Goal: Task Accomplishment & Management: Use online tool/utility

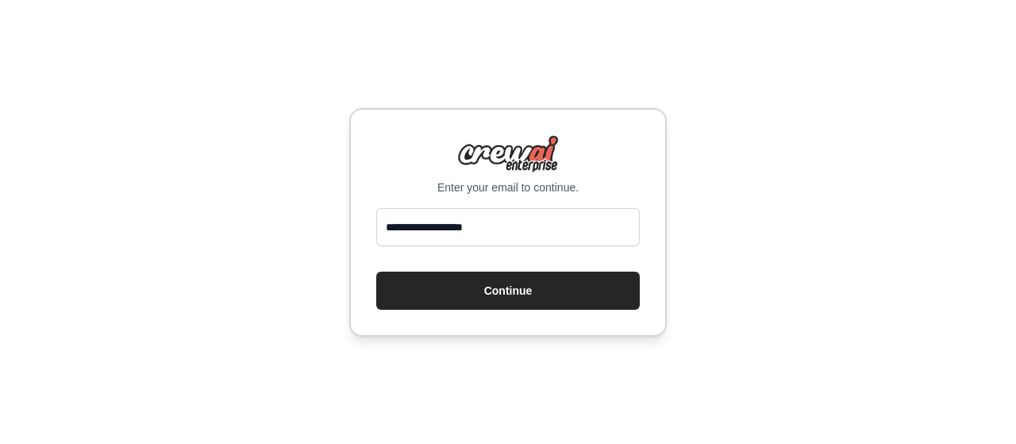
click at [480, 279] on button "Continue" at bounding box center [507, 290] width 263 height 38
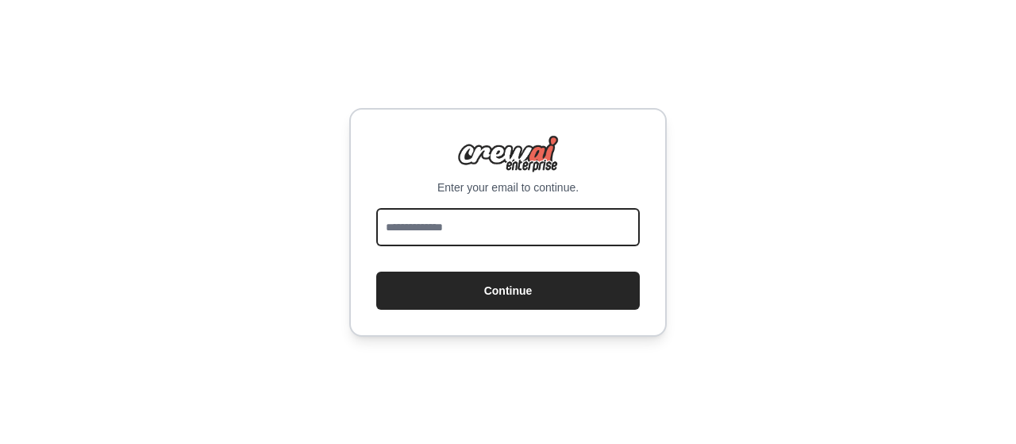
click at [548, 217] on input "email" at bounding box center [507, 227] width 263 height 38
type input "**********"
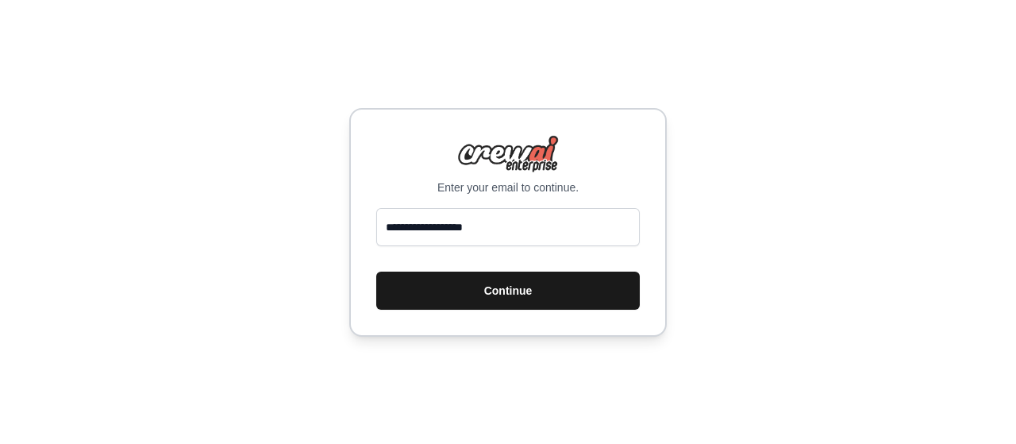
click at [513, 290] on button "Continue" at bounding box center [507, 290] width 263 height 38
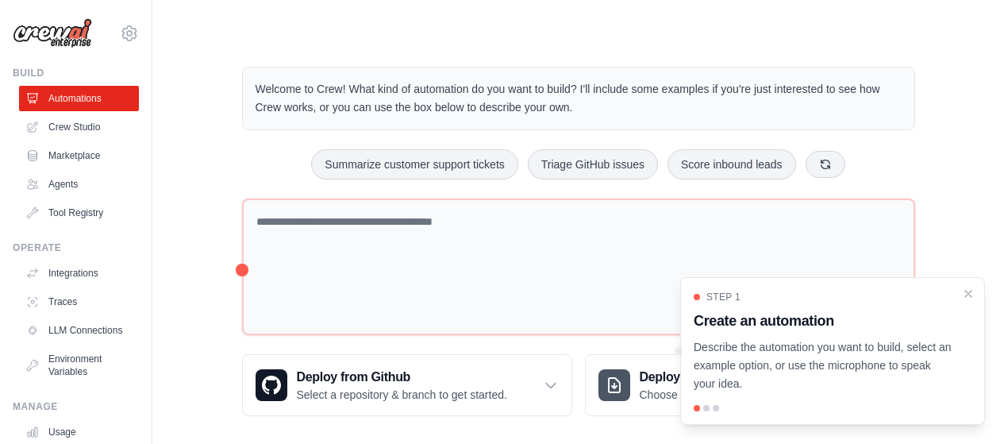
scroll to position [13, 0]
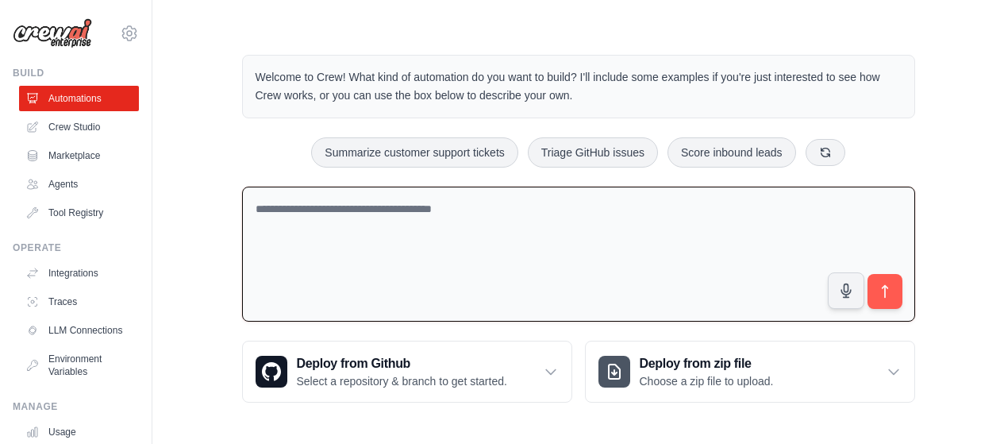
click at [365, 234] on textarea at bounding box center [578, 254] width 673 height 136
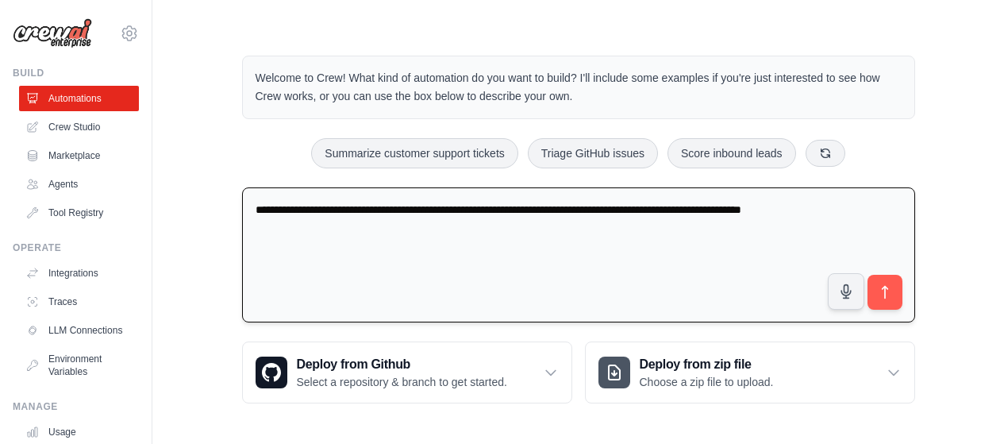
click at [801, 202] on textarea "**********" at bounding box center [578, 255] width 673 height 136
click at [513, 210] on textarea "**********" at bounding box center [578, 255] width 673 height 136
type textarea "**********"
click at [879, 284] on icon "submit" at bounding box center [884, 292] width 17 height 17
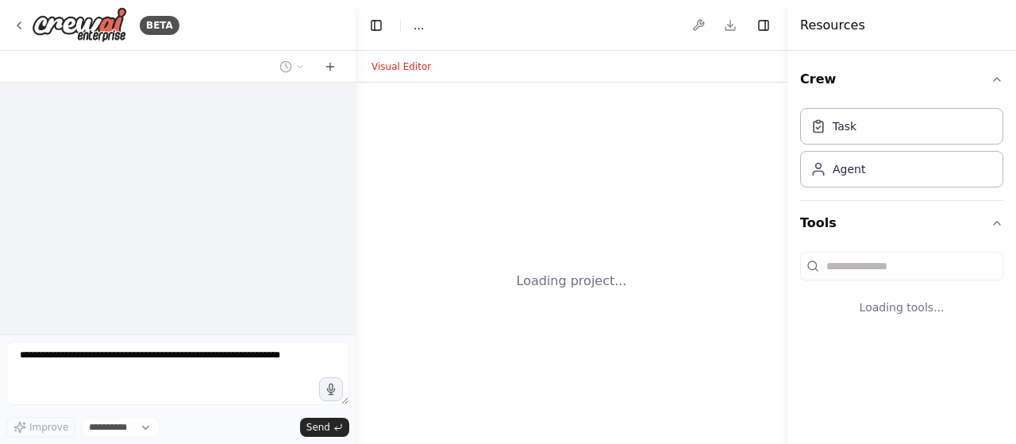
select select "****"
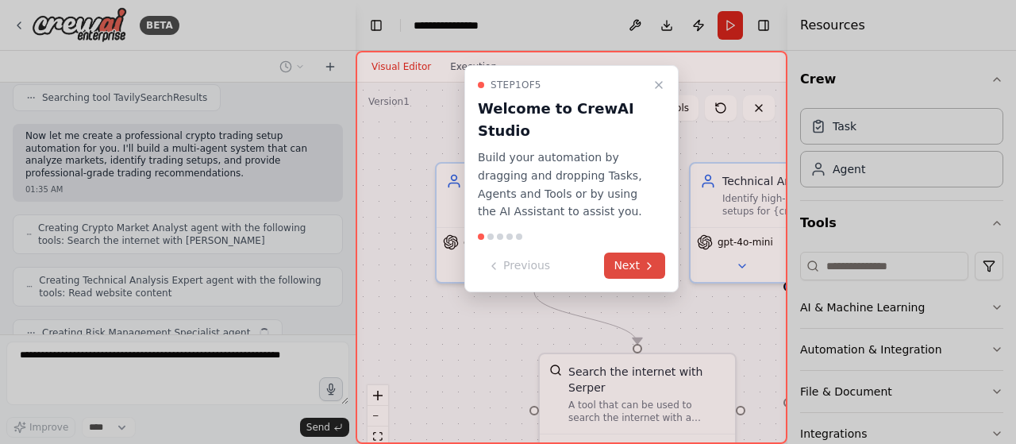
scroll to position [366, 0]
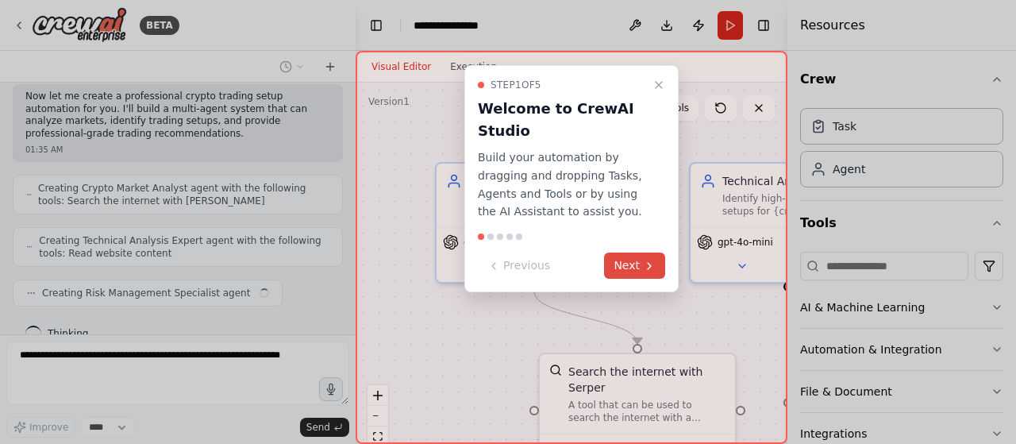
click at [624, 267] on button "Next" at bounding box center [634, 265] width 61 height 26
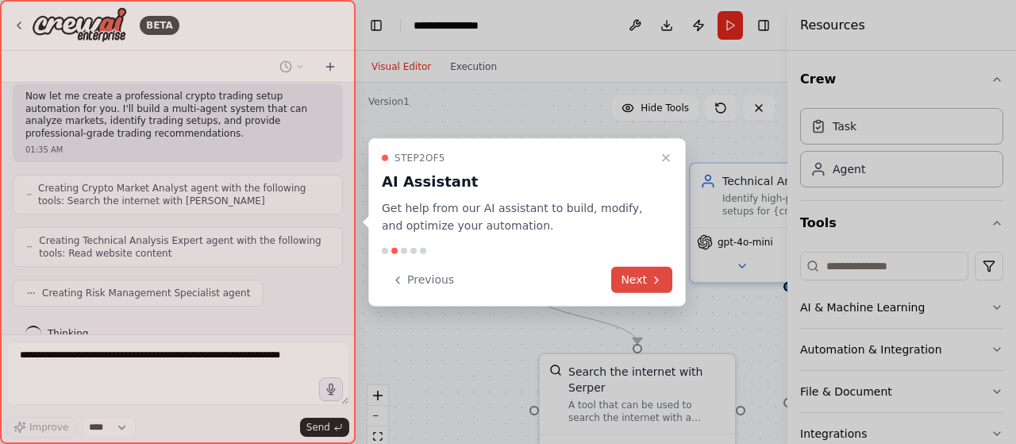
click at [623, 270] on button "Next" at bounding box center [641, 280] width 61 height 26
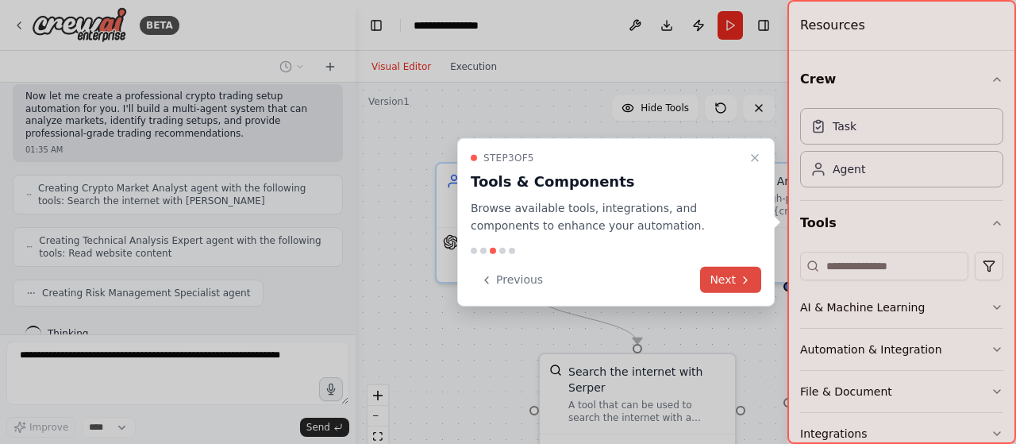
scroll to position [406, 0]
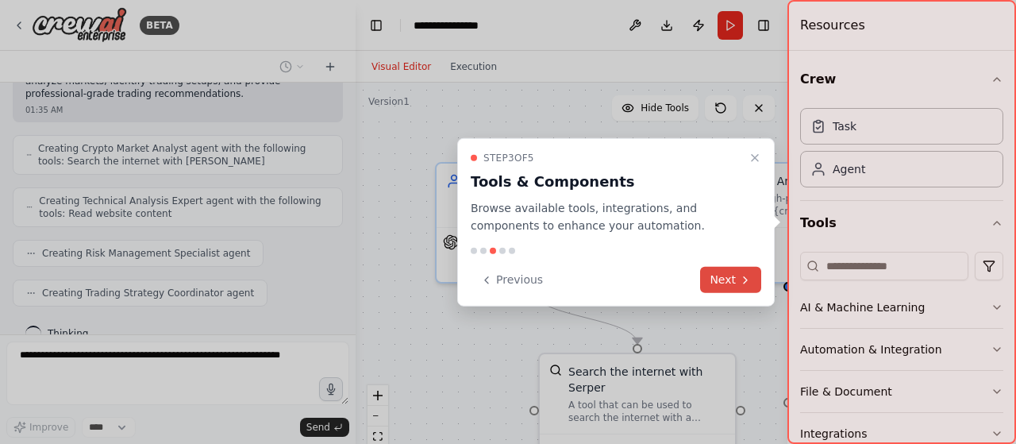
click at [717, 285] on button "Next" at bounding box center [730, 280] width 61 height 26
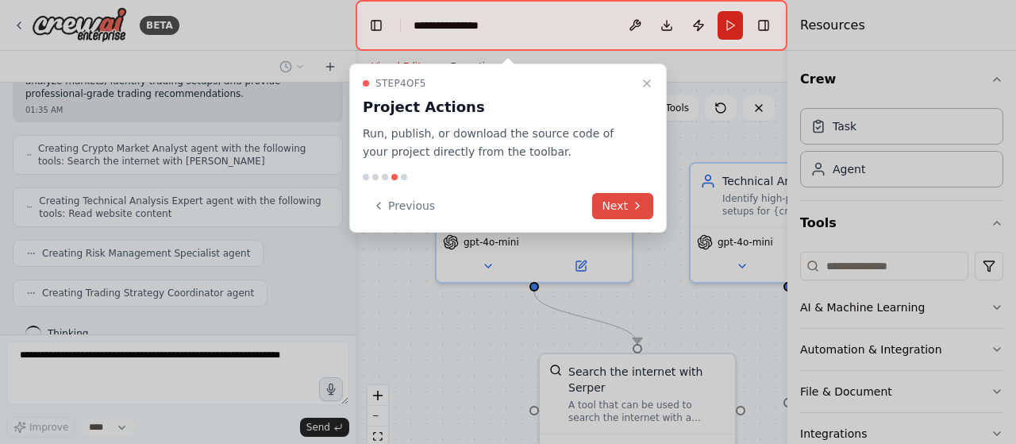
click at [603, 205] on button "Next" at bounding box center [622, 206] width 61 height 26
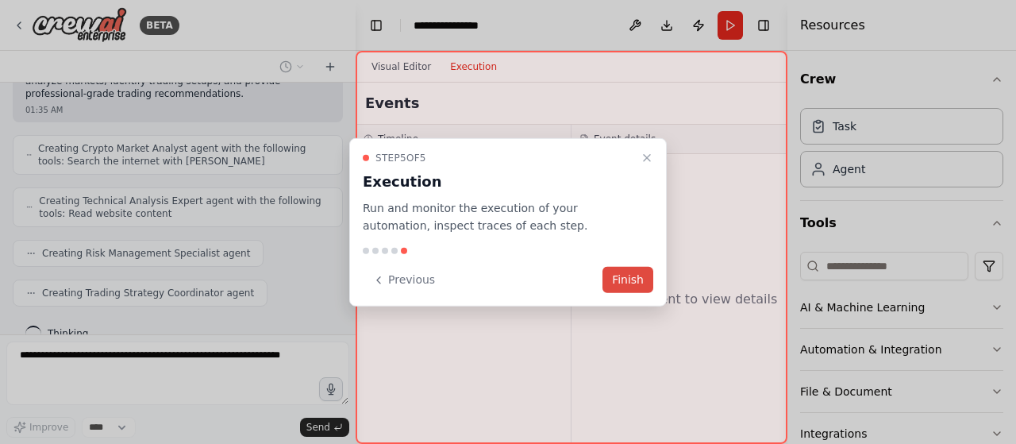
click at [625, 276] on button "Finish" at bounding box center [627, 280] width 51 height 26
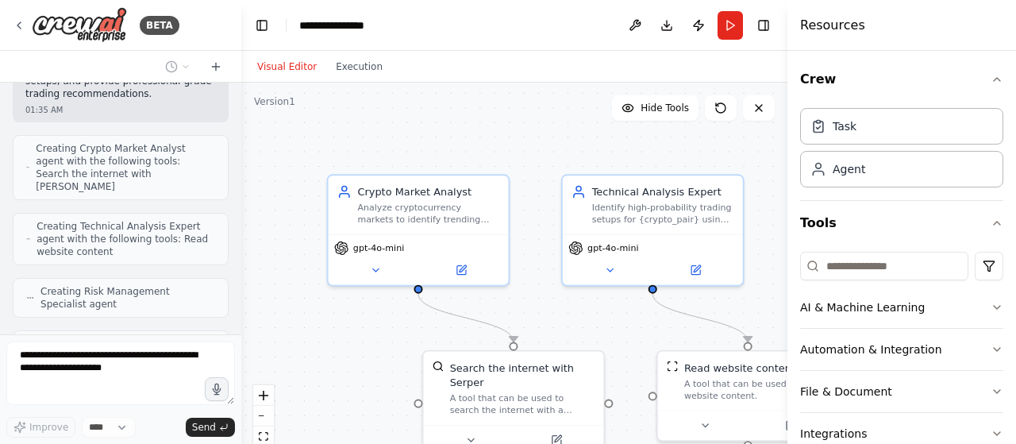
scroll to position [492, 0]
drag, startPoint x: 353, startPoint y: 111, endPoint x: 240, endPoint y: 171, distance: 127.8
click at [240, 171] on div "BETA i need to built a personal service to find a setup trad(sell and buy setup…" at bounding box center [508, 222] width 1016 height 444
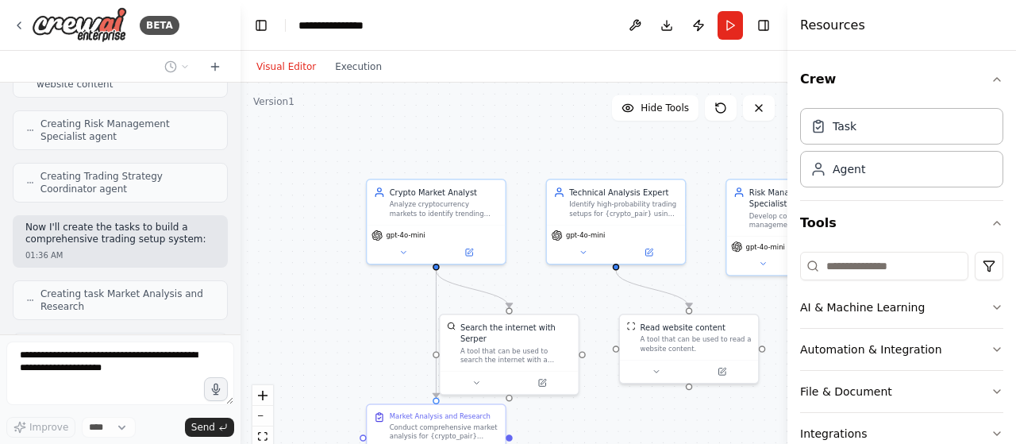
scroll to position [713, 0]
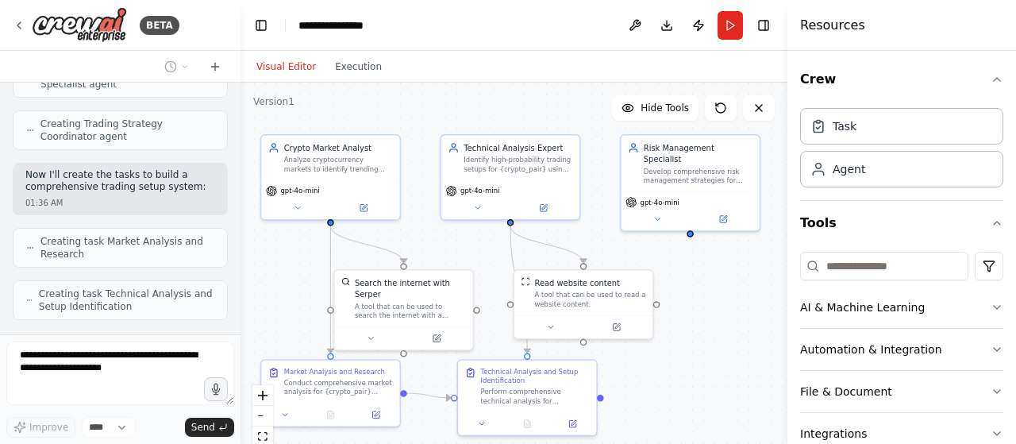
drag, startPoint x: 750, startPoint y: 292, endPoint x: 633, endPoint y: 253, distance: 123.0
click at [633, 253] on div ".deletable-edge-delete-btn { width: 20px; height: 20px; border: 0px solid #ffff…" at bounding box center [513, 281] width 547 height 397
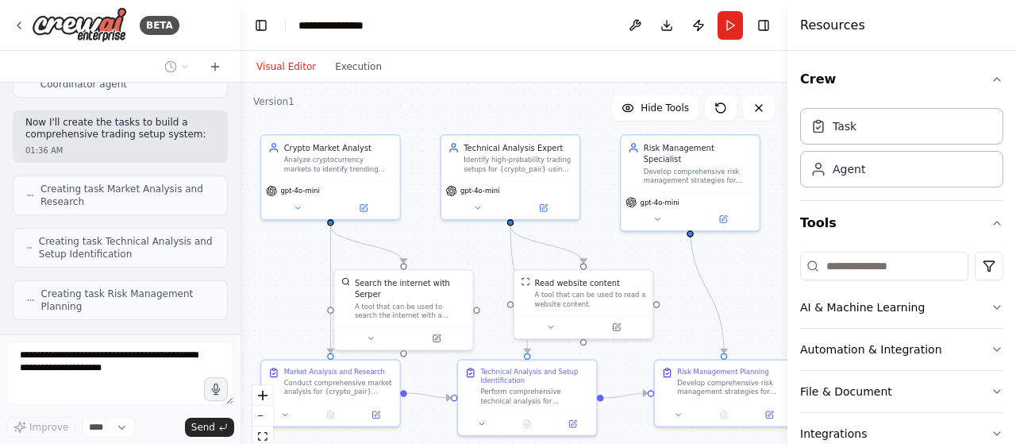
click at [758, 285] on div ".deletable-edge-delete-btn { width: 20px; height: 20px; border: 0px solid #ffff…" at bounding box center [513, 281] width 547 height 397
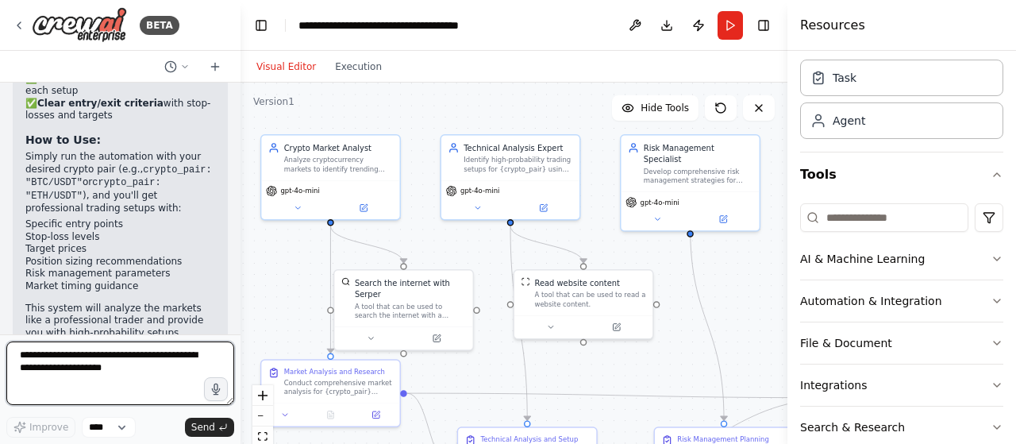
scroll to position [0, 0]
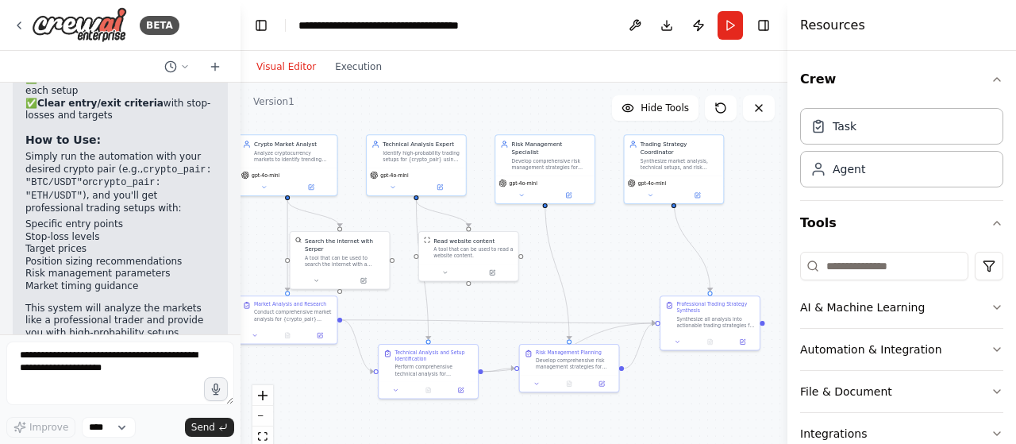
drag, startPoint x: 738, startPoint y: 309, endPoint x: 582, endPoint y: 260, distance: 163.7
click at [582, 260] on div ".deletable-edge-delete-btn { width: 20px; height: 20px; border: 0px solid #ffff…" at bounding box center [513, 281] width 547 height 397
click at [81, 302] on p "This system will analyze the markets like a professional trader and provide you…" at bounding box center [120, 333] width 190 height 62
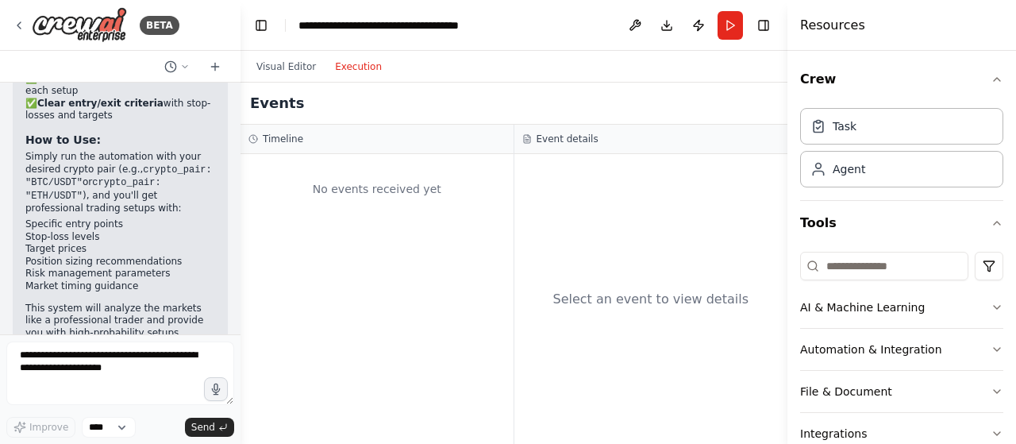
click at [350, 68] on button "Execution" at bounding box center [358, 66] width 66 height 19
click at [291, 63] on button "Visual Editor" at bounding box center [286, 66] width 79 height 19
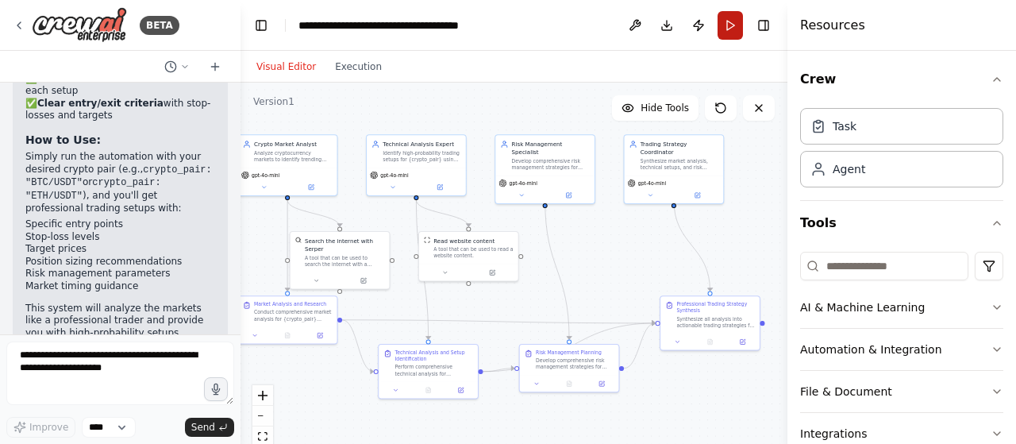
click at [728, 19] on button "Run" at bounding box center [729, 25] width 25 height 29
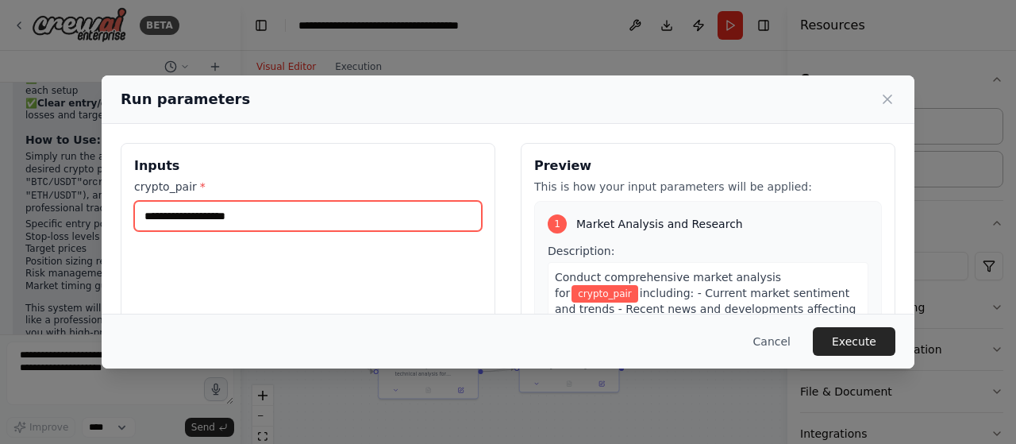
click at [325, 213] on input "crypto_pair *" at bounding box center [308, 216] width 348 height 30
type input "*"
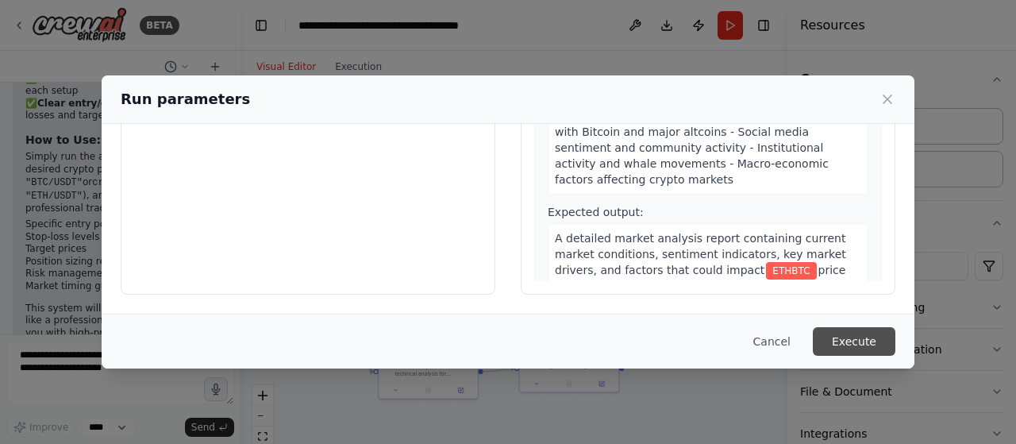
type input "******"
click at [852, 340] on button "Execute" at bounding box center [854, 341] width 83 height 29
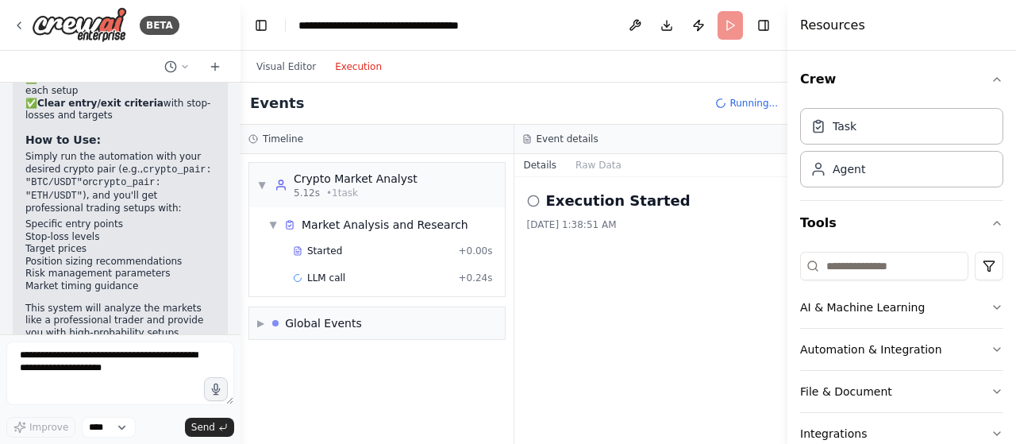
click at [348, 69] on button "Execution" at bounding box center [358, 66] width 66 height 19
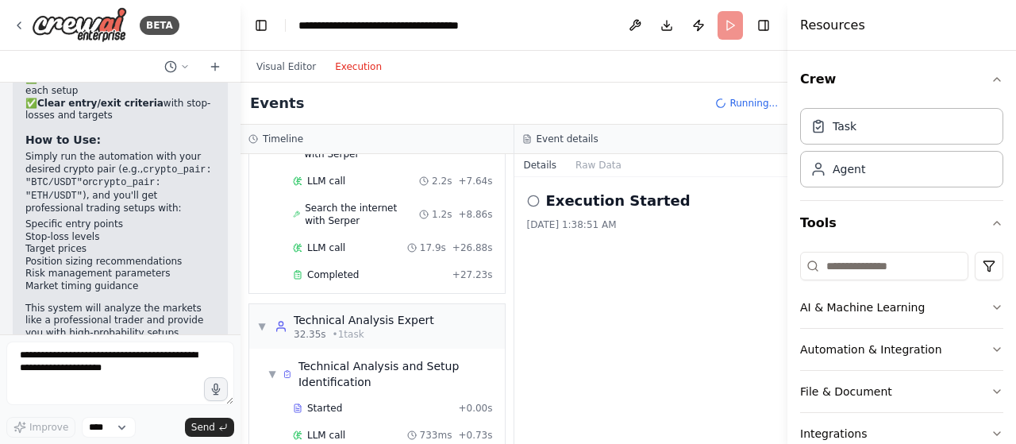
scroll to position [371, 0]
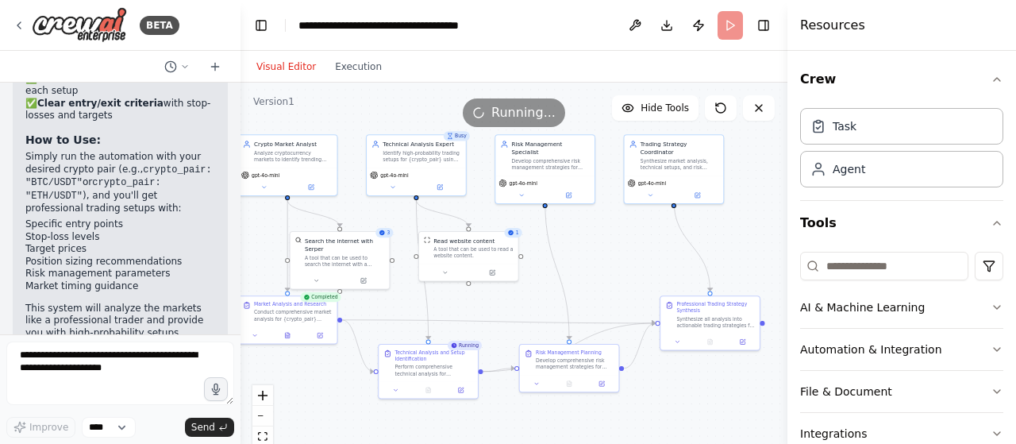
click at [269, 71] on button "Visual Editor" at bounding box center [286, 66] width 79 height 19
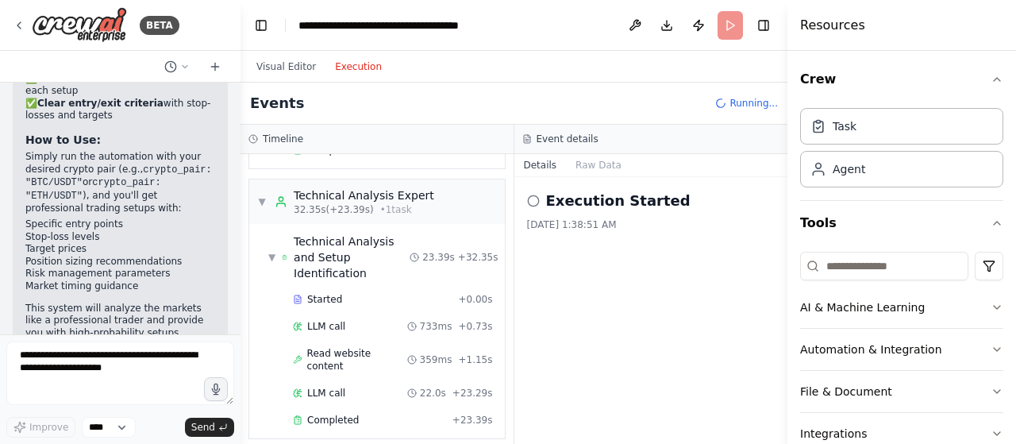
click at [347, 63] on button "Execution" at bounding box center [358, 66] width 66 height 19
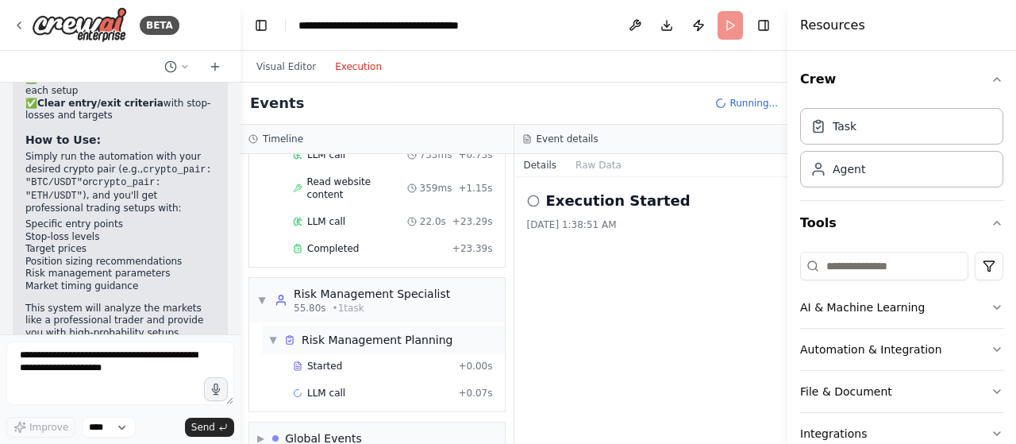
click at [268, 333] on span "▼" at bounding box center [273, 339] width 10 height 13
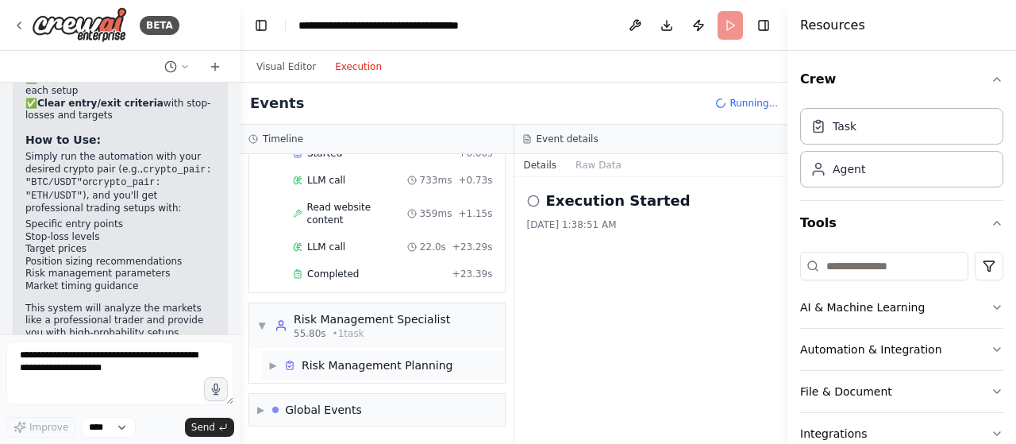
scroll to position [488, 0]
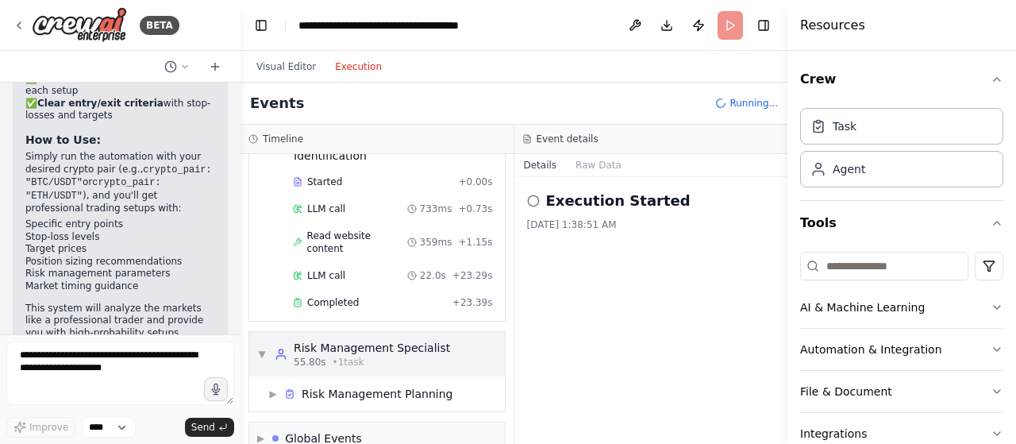
click at [266, 348] on span "▼" at bounding box center [262, 354] width 10 height 13
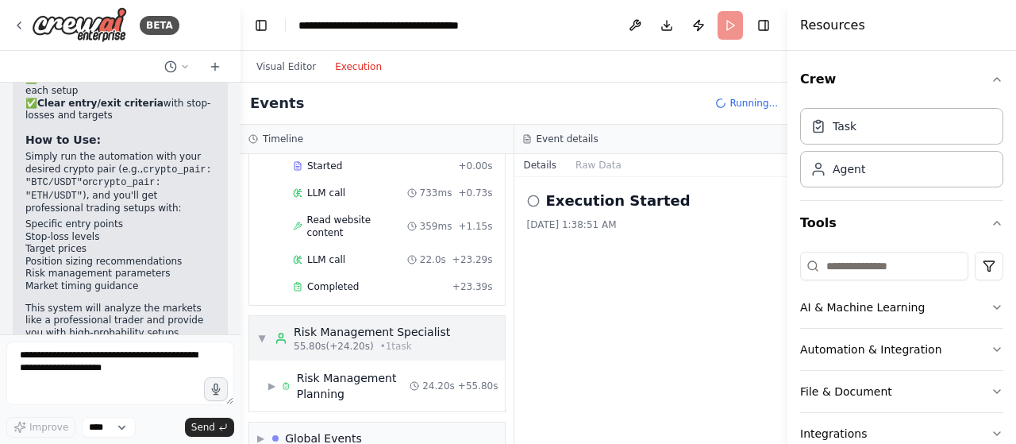
scroll to position [542, 0]
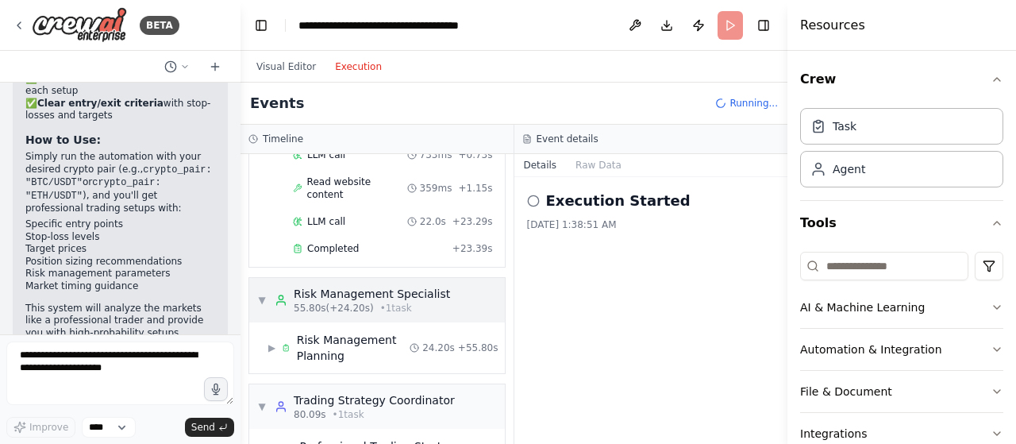
click at [266, 384] on div "▼ Trading Strategy Coordinator 80.09s • 1 task" at bounding box center [377, 406] width 256 height 44
click at [266, 384] on div "▶ Trading Strategy Coordinator 80.09s • 1 task" at bounding box center [377, 406] width 256 height 44
click at [271, 332] on div "▶ Risk Management Planning" at bounding box center [338, 348] width 141 height 32
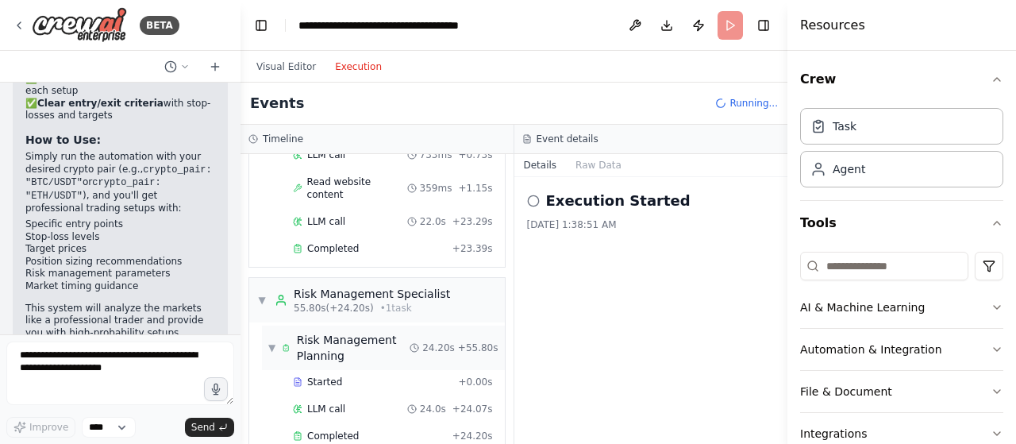
scroll to position [745, 0]
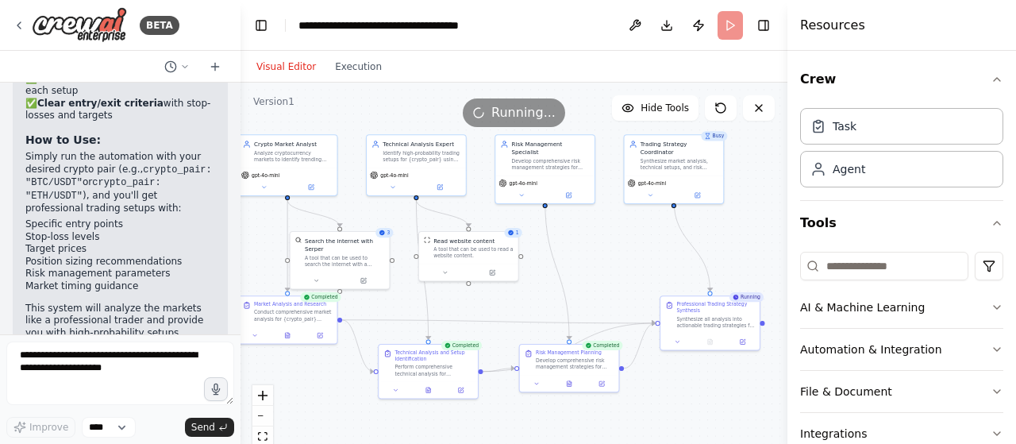
click at [294, 61] on button "Visual Editor" at bounding box center [286, 66] width 79 height 19
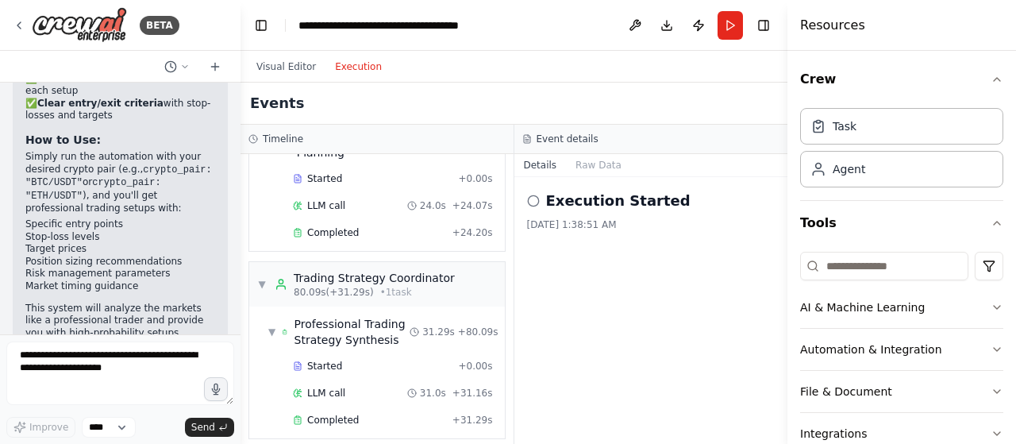
click at [340, 61] on button "Execution" at bounding box center [358, 66] width 66 height 19
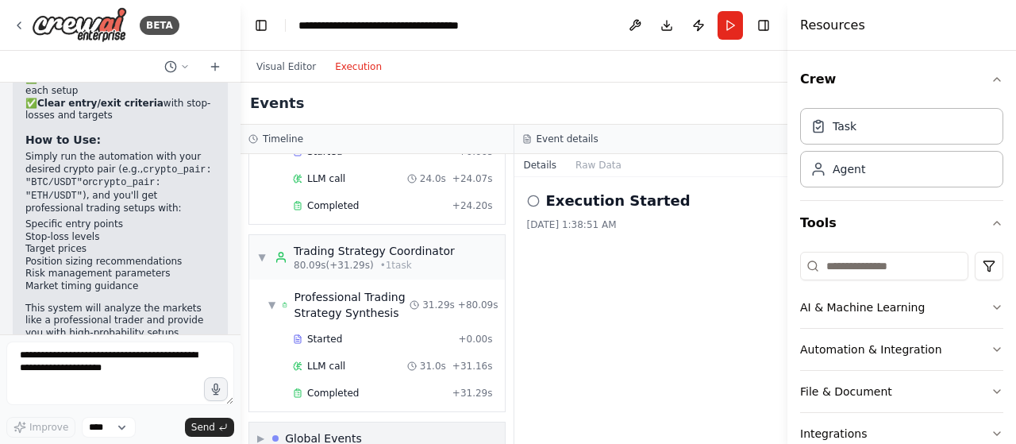
click at [264, 432] on span "▶" at bounding box center [260, 438] width 7 height 13
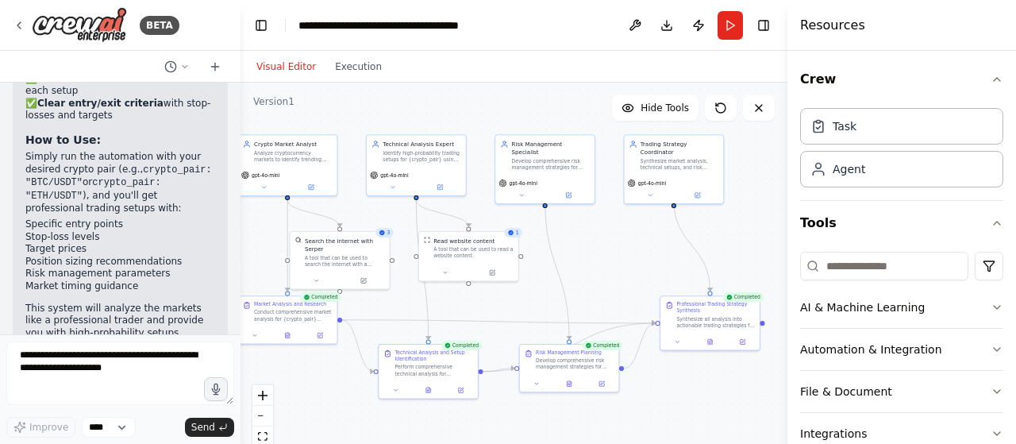
click at [291, 64] on button "Visual Editor" at bounding box center [286, 66] width 79 height 19
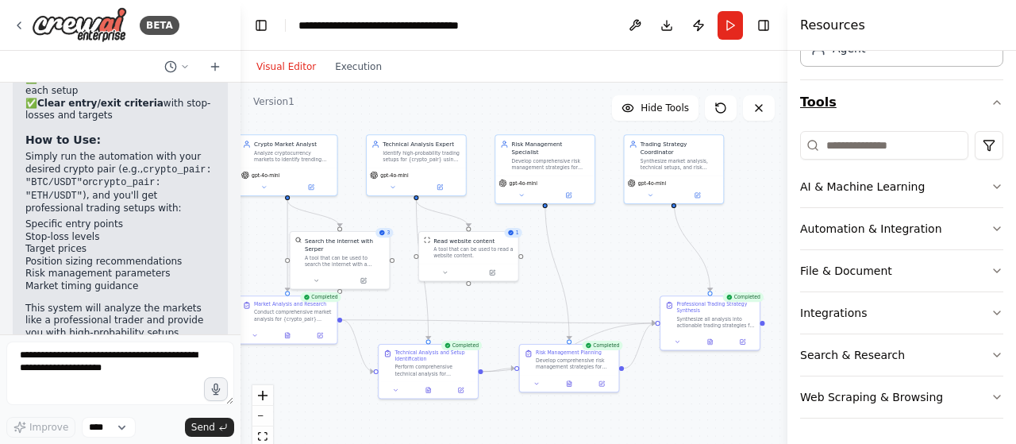
scroll to position [0, 0]
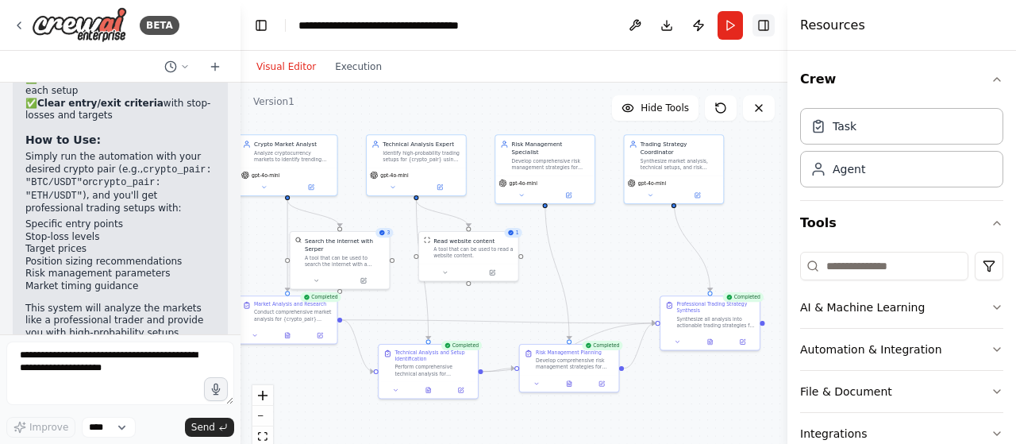
click at [767, 25] on button "Toggle Right Sidebar" at bounding box center [763, 25] width 22 height 22
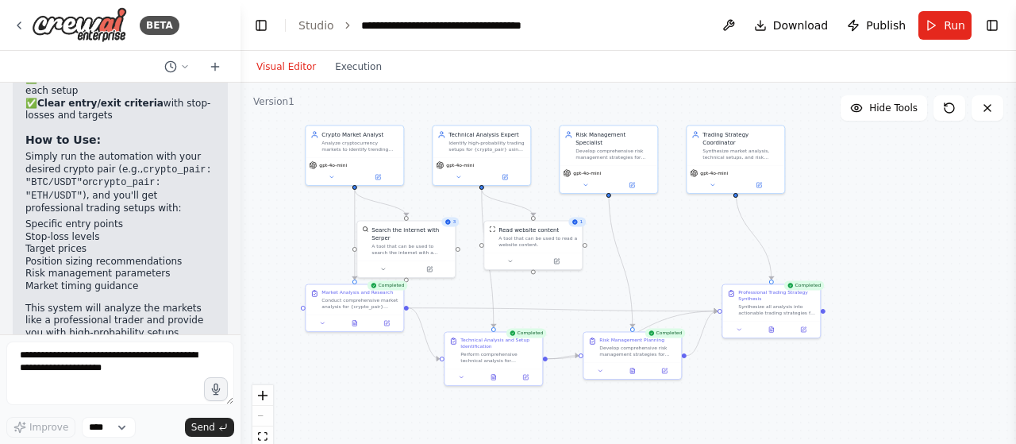
drag, startPoint x: 791, startPoint y: 241, endPoint x: 851, endPoint y: 232, distance: 60.3
click at [851, 232] on div ".deletable-edge-delete-btn { width: 20px; height: 20px; border: 0px solid #ffff…" at bounding box center [627, 281] width 775 height 397
click at [775, 317] on div "Professional Trading Strategy Synthesis Synthesize all analysis into actionable…" at bounding box center [771, 301] width 98 height 37
click at [775, 317] on div "Professional Trading Strategy Synthesis Synthesize all analysis into actionable…" at bounding box center [775, 301] width 98 height 37
click at [777, 330] on icon at bounding box center [775, 328] width 4 height 6
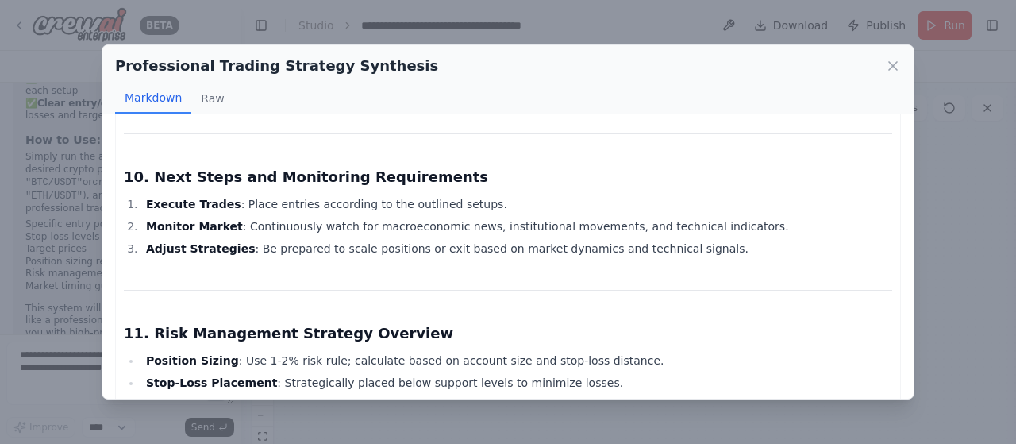
scroll to position [2007, 0]
click at [891, 63] on icon at bounding box center [893, 66] width 8 height 8
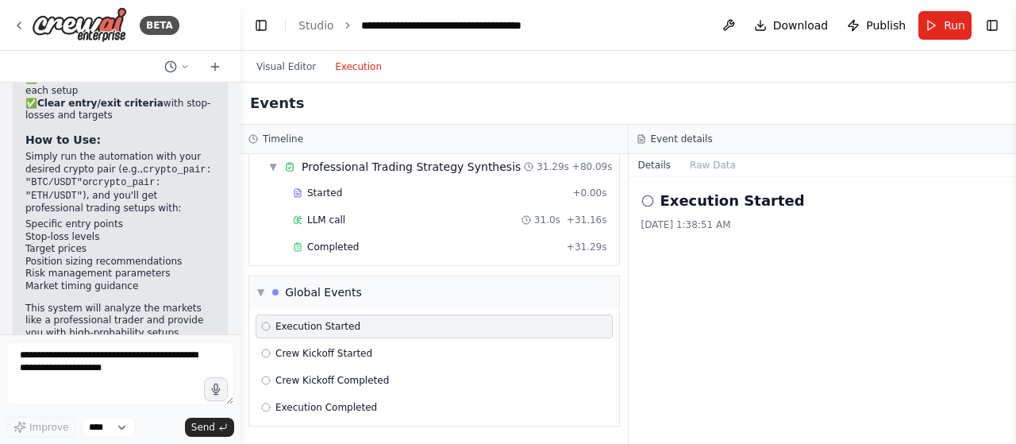
scroll to position [788, 0]
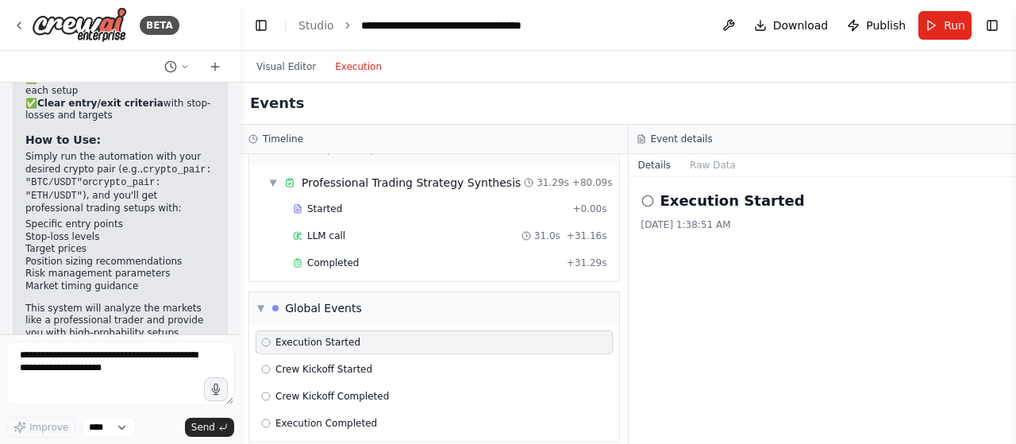
click at [362, 62] on button "Execution" at bounding box center [358, 66] width 66 height 19
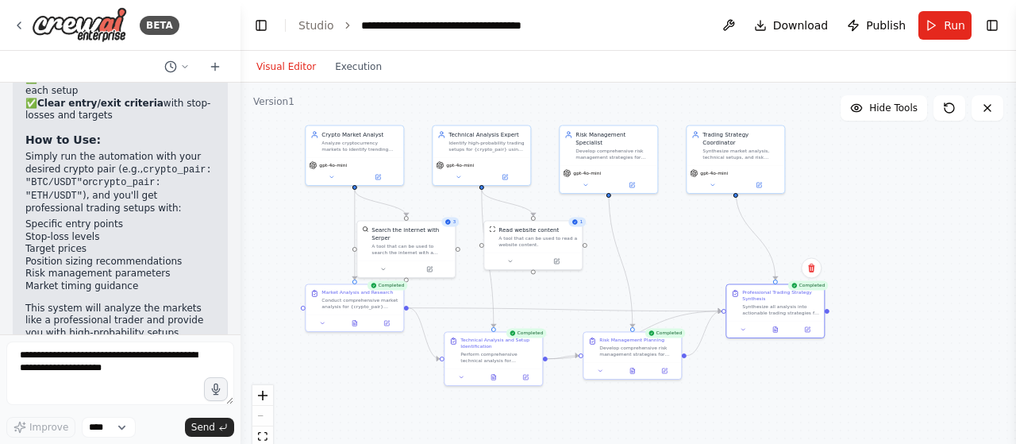
click at [293, 63] on button "Visual Editor" at bounding box center [286, 66] width 79 height 19
click at [959, 21] on span "Run" at bounding box center [954, 25] width 21 height 16
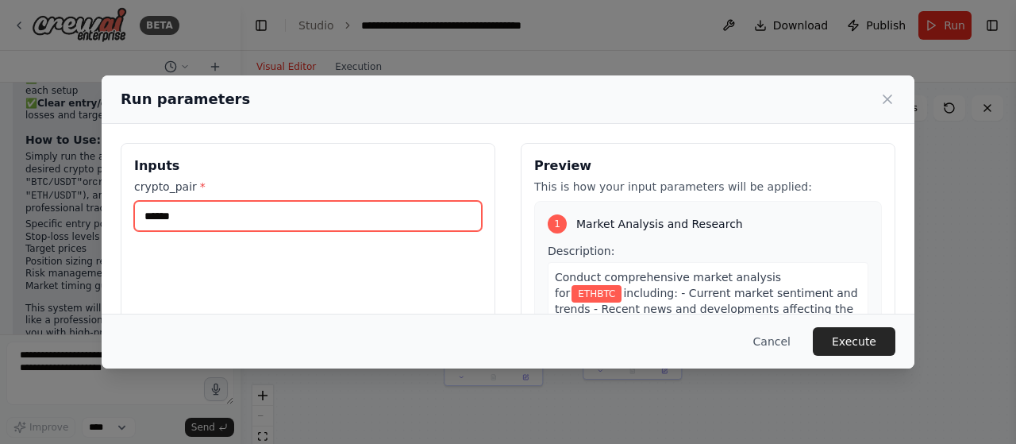
click at [203, 218] on input "******" at bounding box center [308, 216] width 348 height 30
type input "*******"
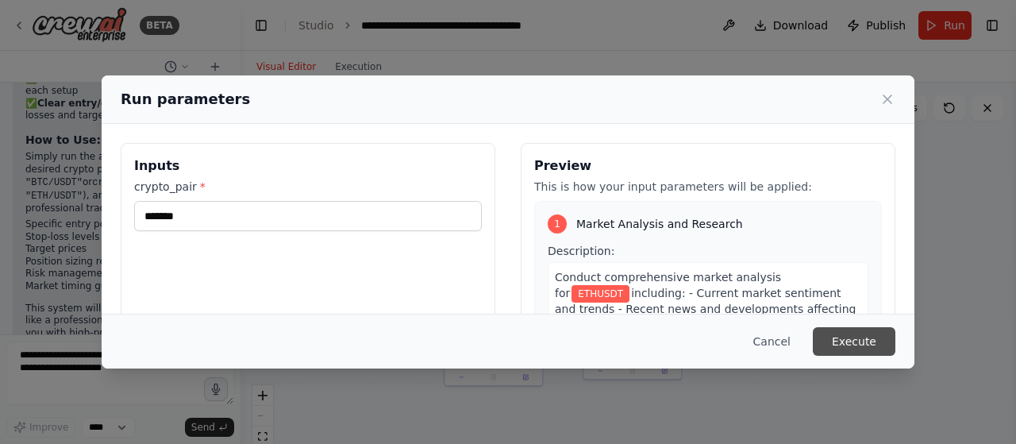
click at [850, 336] on button "Execute" at bounding box center [854, 341] width 83 height 29
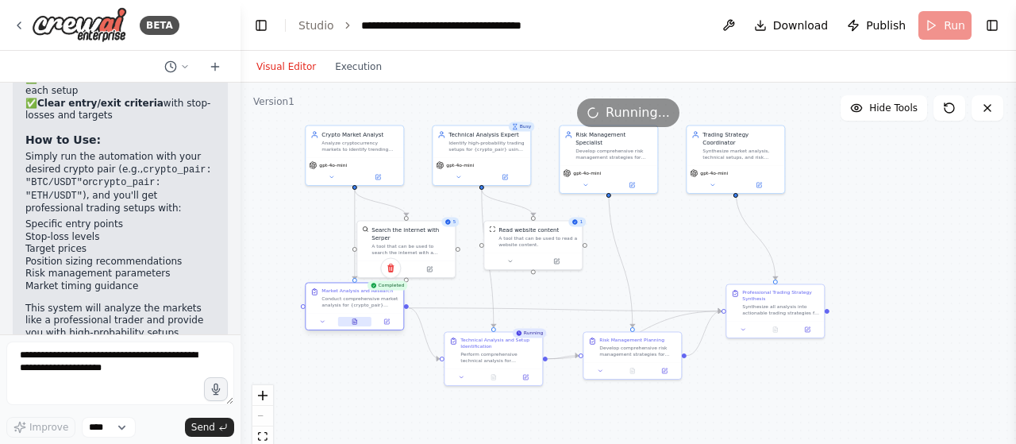
click at [358, 325] on button at bounding box center [354, 322] width 33 height 10
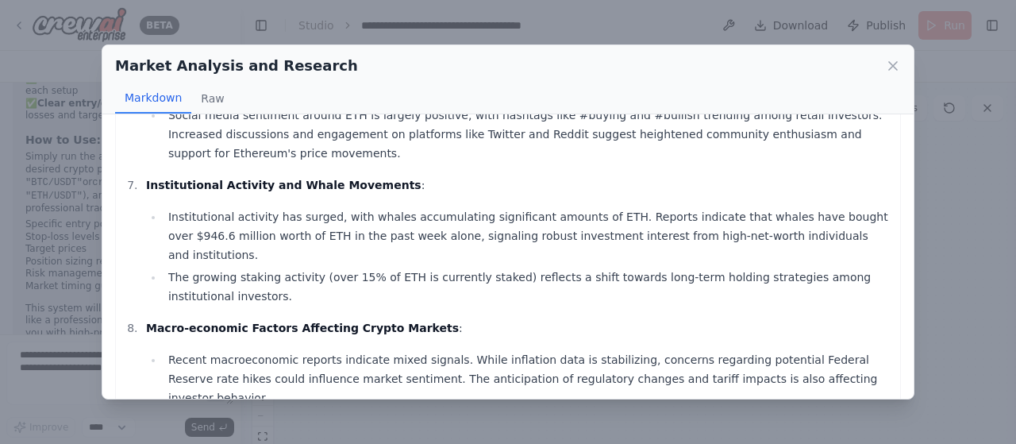
scroll to position [778, 0]
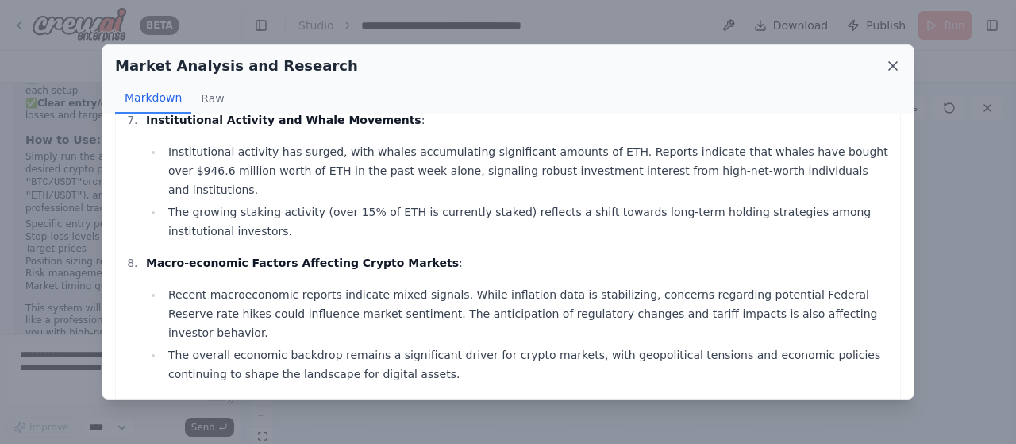
click at [891, 64] on icon at bounding box center [893, 66] width 8 height 8
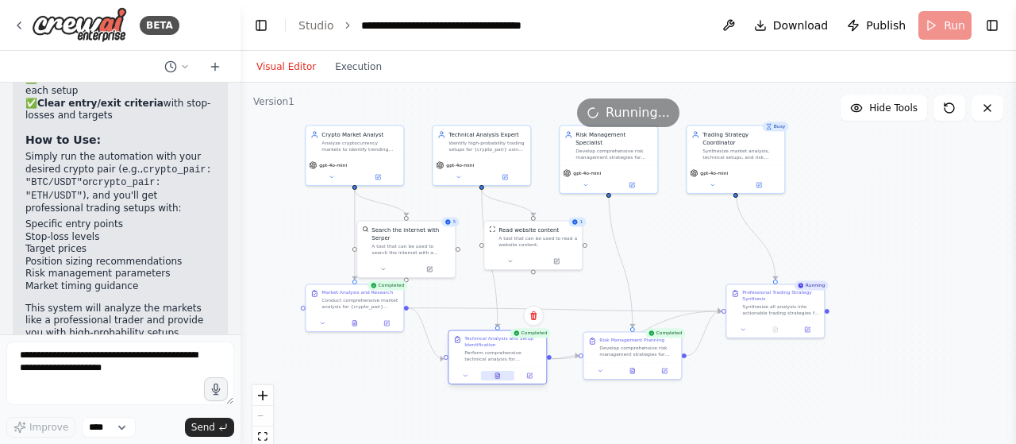
click at [490, 378] on button at bounding box center [497, 376] width 33 height 10
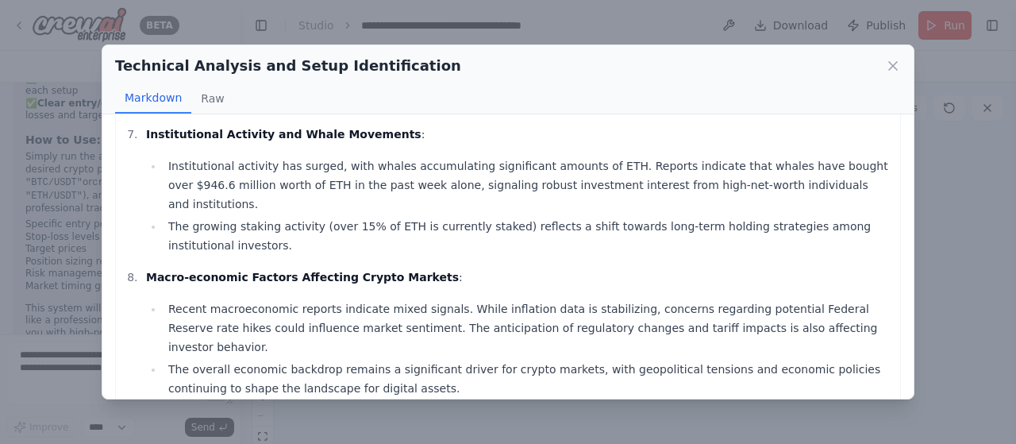
scroll to position [732, 0]
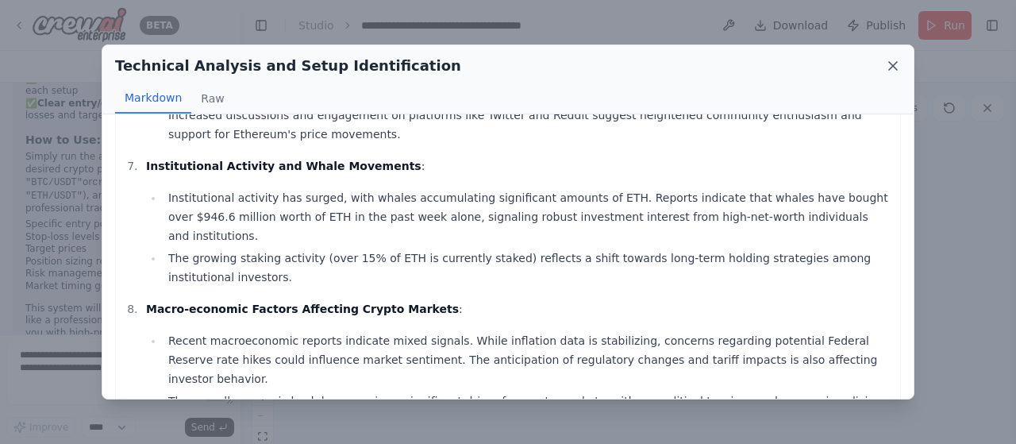
click at [896, 63] on icon at bounding box center [893, 66] width 16 height 16
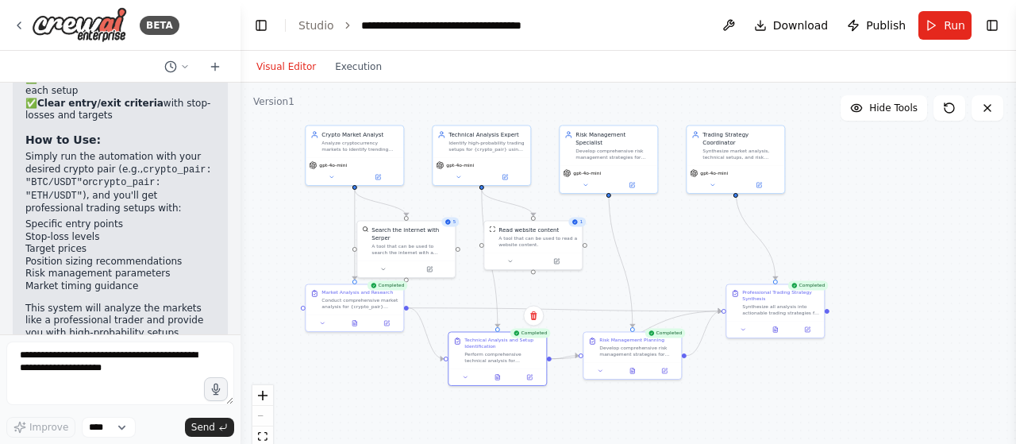
click at [863, 394] on div ".deletable-edge-delete-btn { width: 20px; height: 20px; border: 0px solid #ffff…" at bounding box center [627, 281] width 775 height 397
click at [775, 328] on icon at bounding box center [775, 328] width 2 height 0
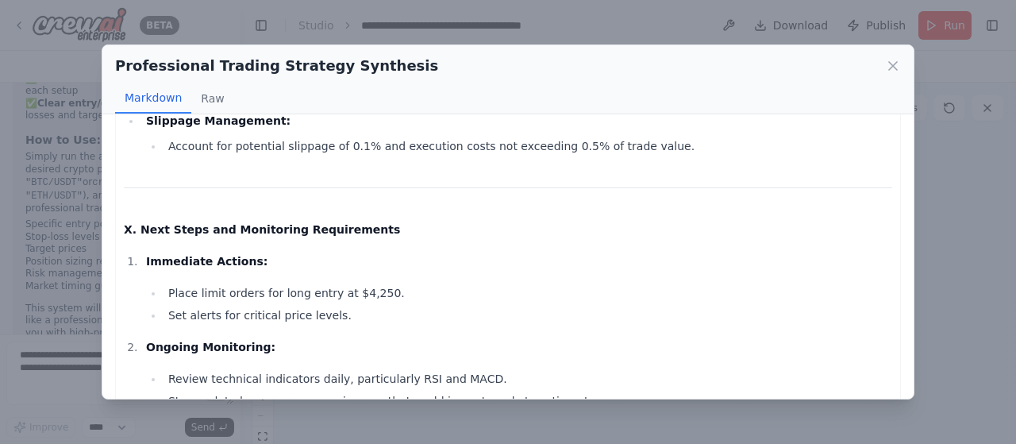
scroll to position [1951, 0]
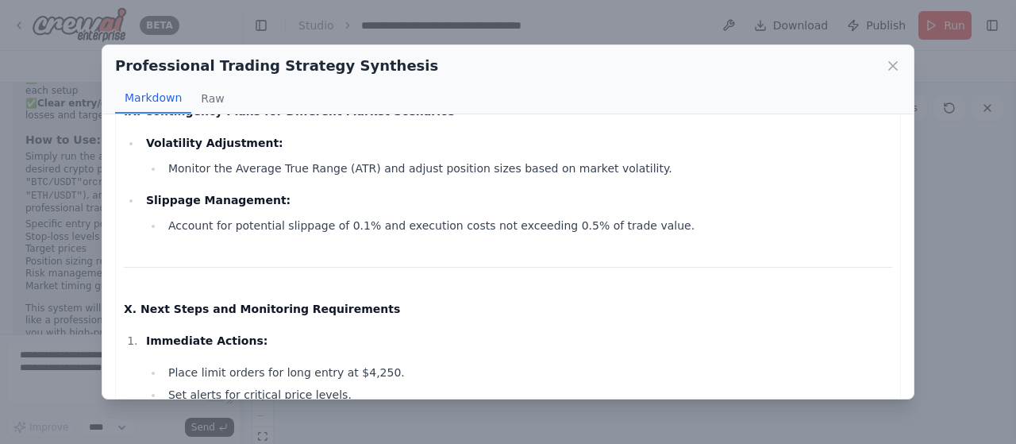
click at [482, 331] on p "Immediate Actions:" at bounding box center [519, 340] width 746 height 19
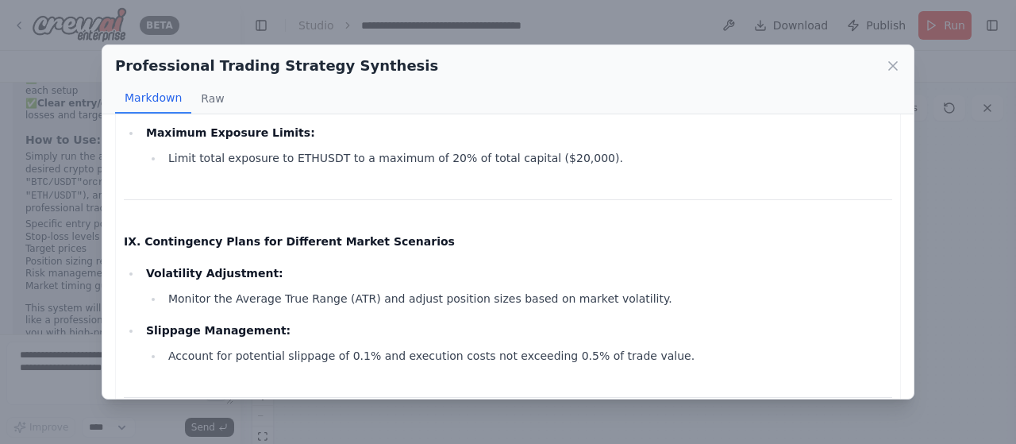
scroll to position [1820, 0]
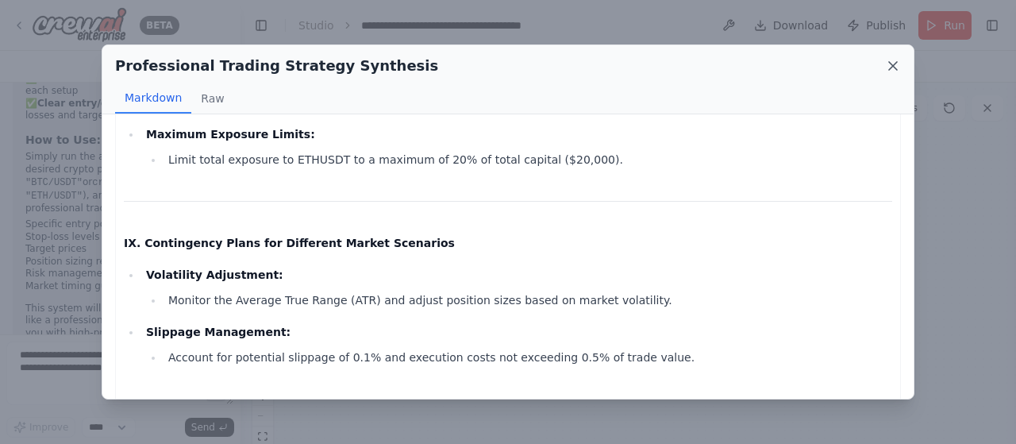
click at [894, 69] on icon at bounding box center [893, 66] width 16 height 16
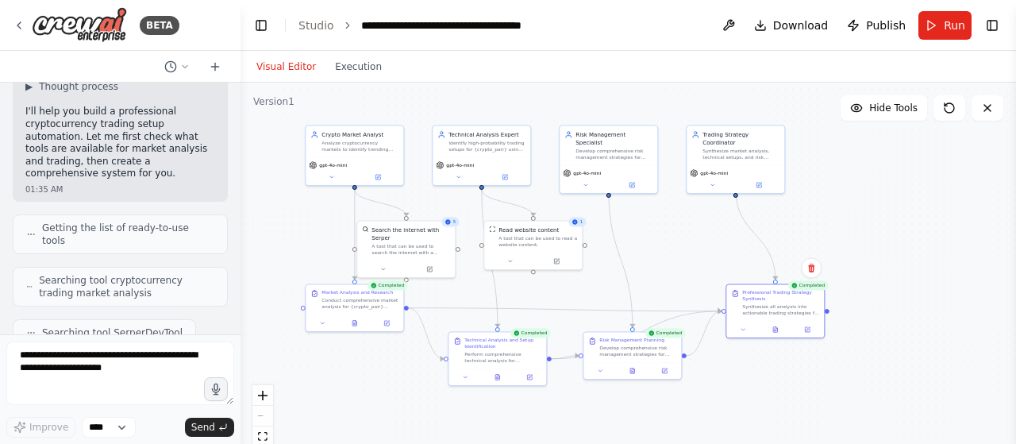
scroll to position [0, 0]
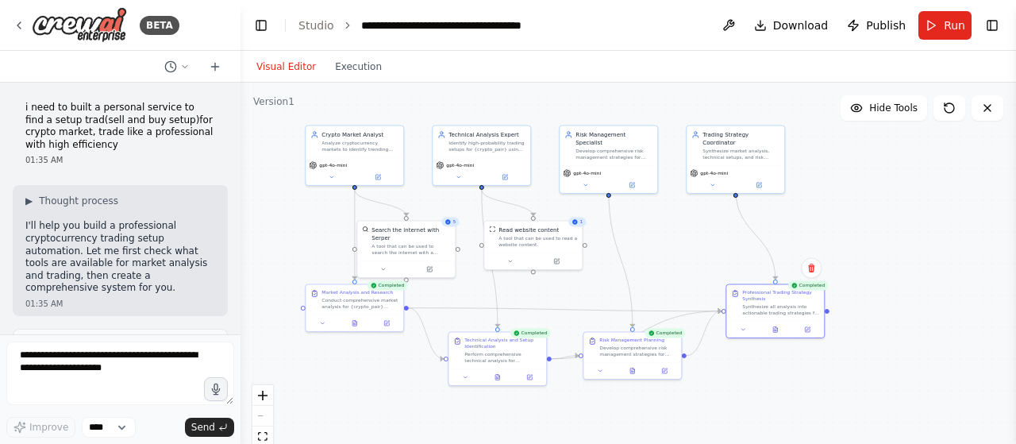
click at [129, 133] on p "i need to built a personal service to find a setup trad(sell and buy setup)for …" at bounding box center [120, 126] width 190 height 49
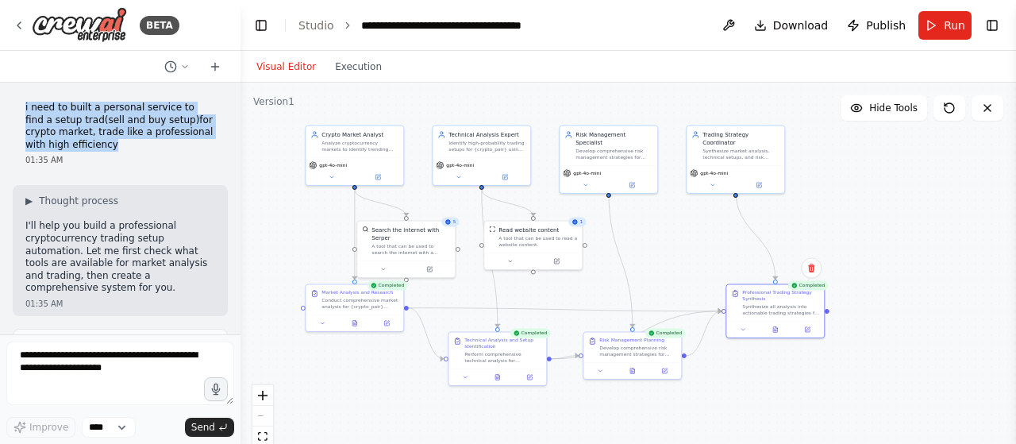
drag, startPoint x: 110, startPoint y: 146, endPoint x: 7, endPoint y: 110, distance: 109.2
click at [7, 110] on div "i need to built a personal service to find a setup trad(sell and buy setup)for …" at bounding box center [120, 209] width 240 height 252
copy p "i need to built a personal service to find a setup trad(sell and buy setup)for …"
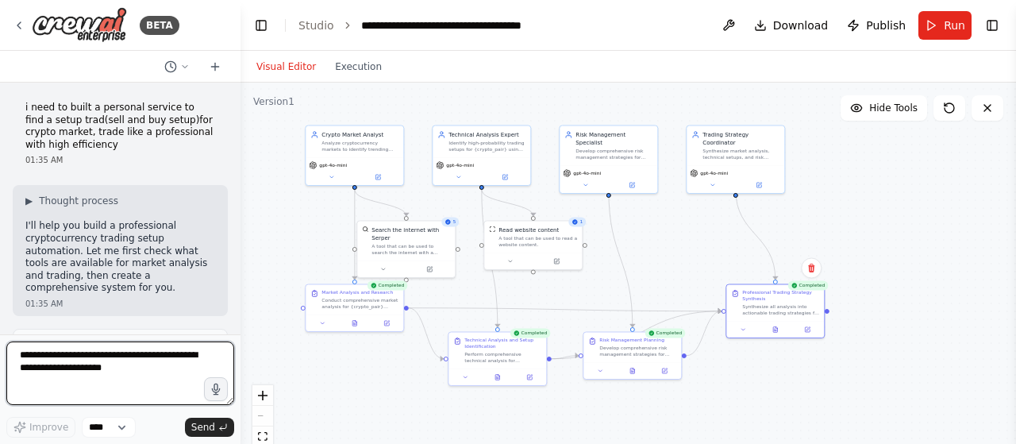
click at [82, 358] on textarea at bounding box center [120, 372] width 228 height 63
paste textarea "**********"
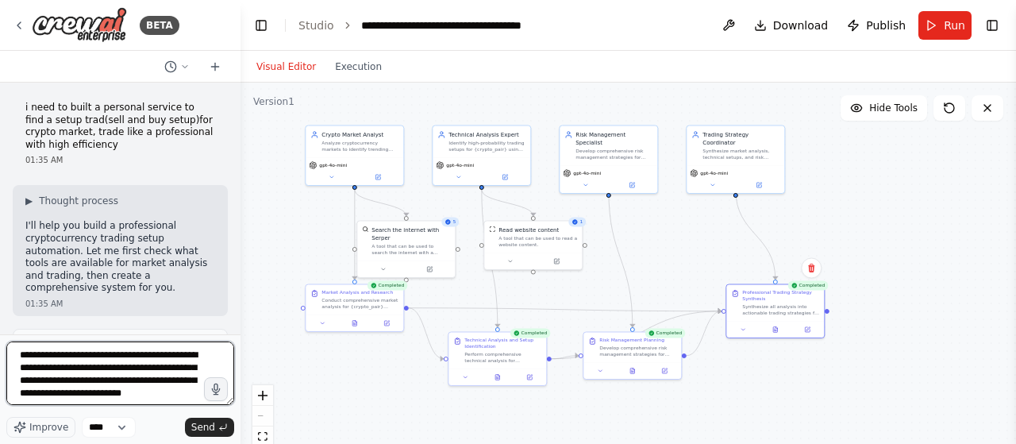
scroll to position [8, 0]
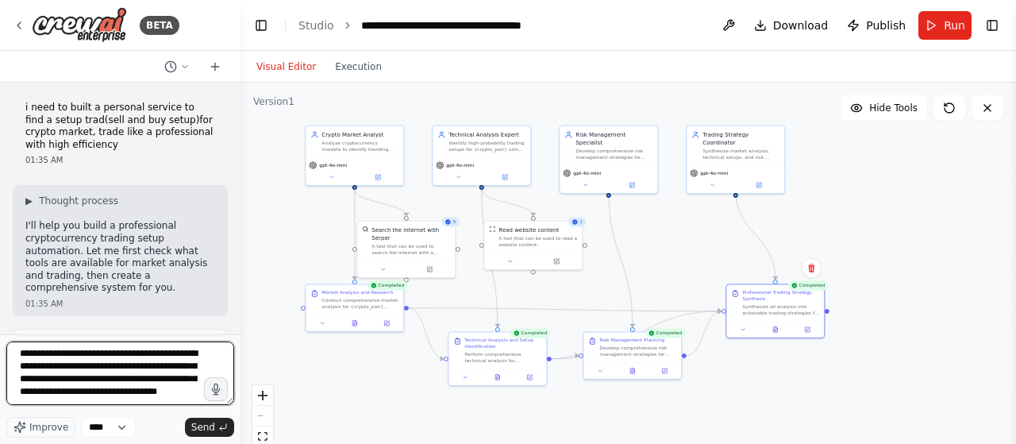
click at [184, 387] on textarea "**********" at bounding box center [120, 372] width 228 height 63
click at [146, 398] on textarea "**********" at bounding box center [120, 372] width 228 height 63
click at [177, 389] on textarea "**********" at bounding box center [120, 372] width 228 height 63
click at [175, 388] on textarea "**********" at bounding box center [120, 372] width 228 height 63
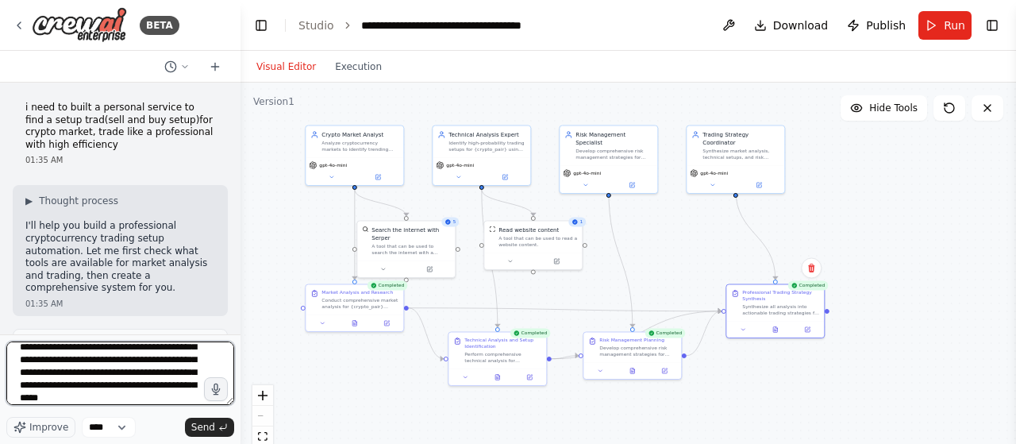
click at [186, 399] on textarea "**********" at bounding box center [120, 372] width 228 height 63
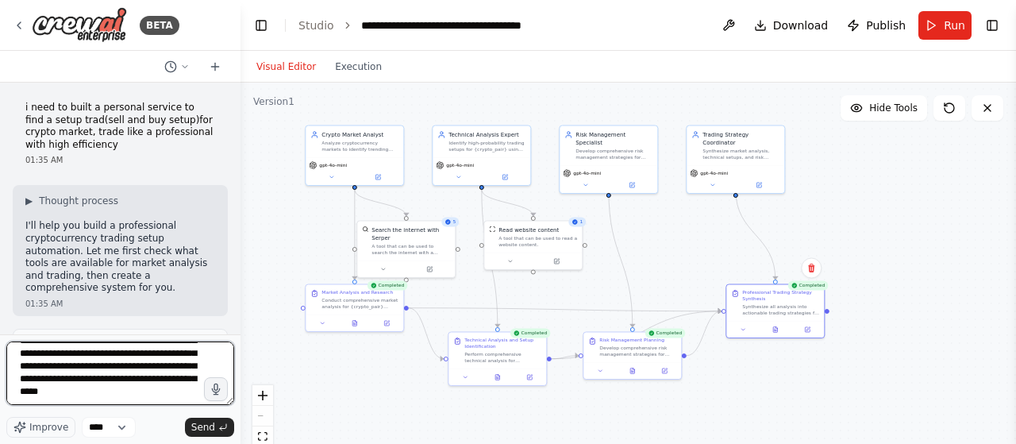
scroll to position [33, 0]
click at [124, 376] on textarea "**********" at bounding box center [120, 372] width 228 height 63
click at [87, 385] on textarea "**********" at bounding box center [120, 372] width 228 height 63
type textarea "**********"
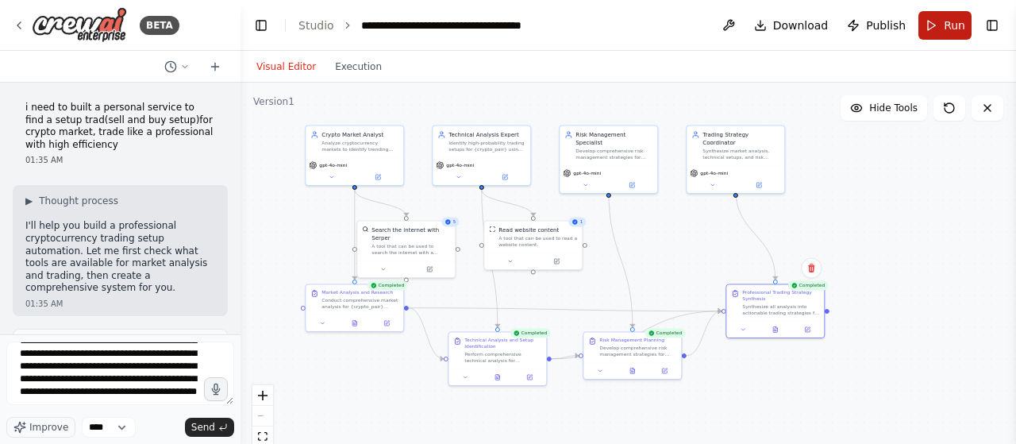
click at [939, 32] on button "Run" at bounding box center [944, 25] width 53 height 29
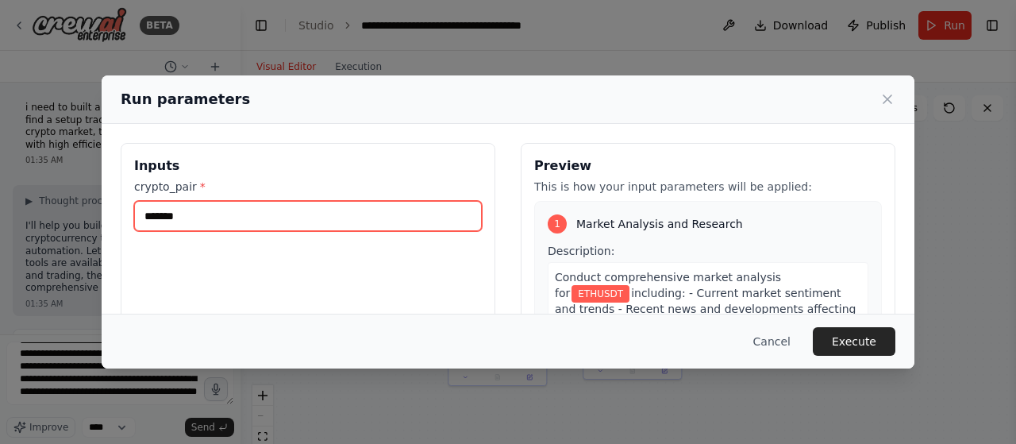
click at [239, 212] on input "*******" at bounding box center [308, 216] width 348 height 30
type input "*******"
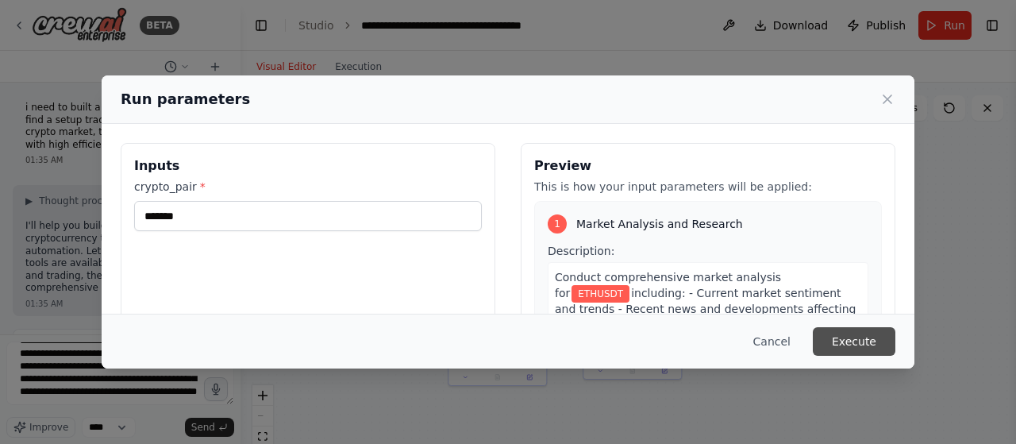
click at [848, 344] on button "Execute" at bounding box center [854, 341] width 83 height 29
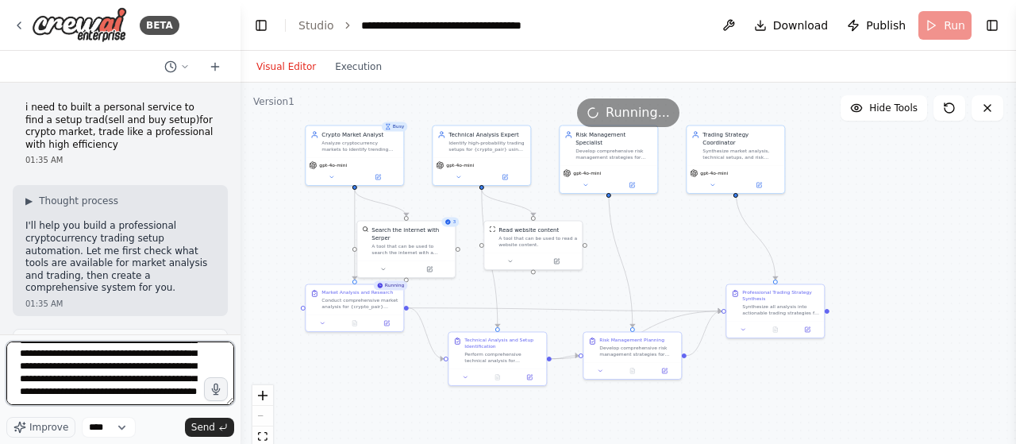
click at [179, 401] on textarea "**********" at bounding box center [120, 372] width 228 height 63
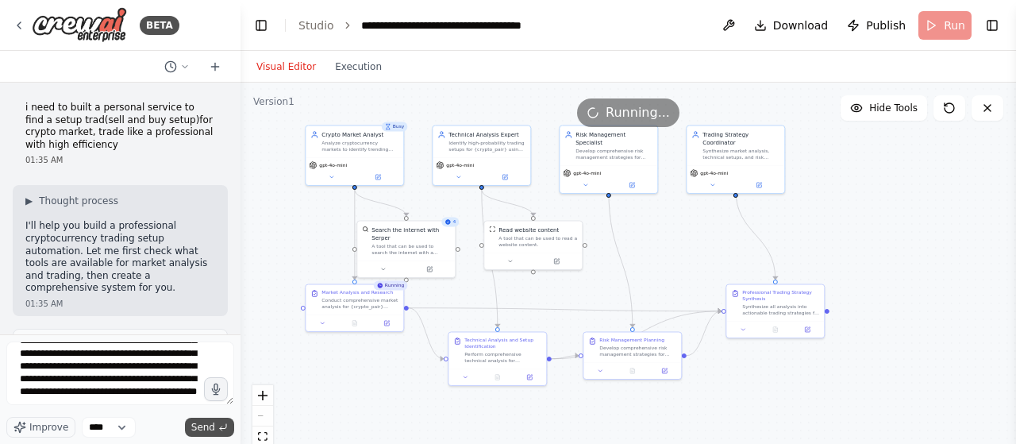
click at [204, 423] on span "Send" at bounding box center [203, 427] width 24 height 13
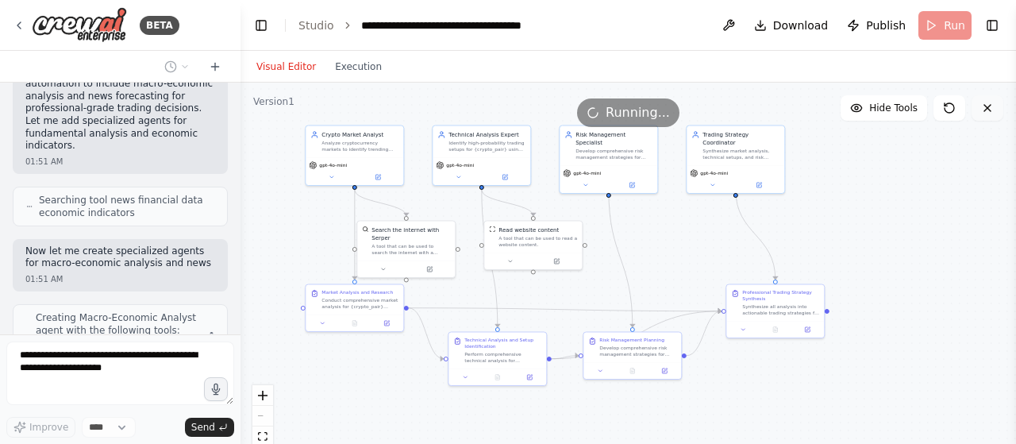
scroll to position [2257, 0]
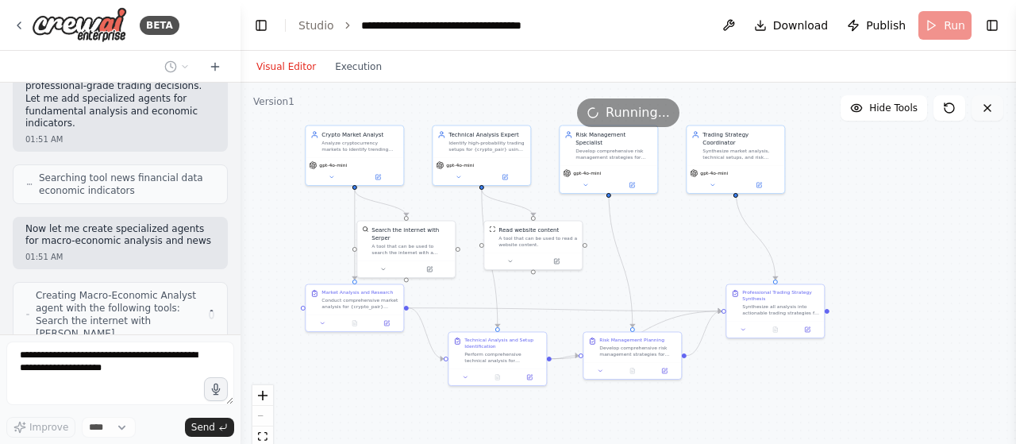
click at [986, 110] on icon at bounding box center [987, 108] width 13 height 13
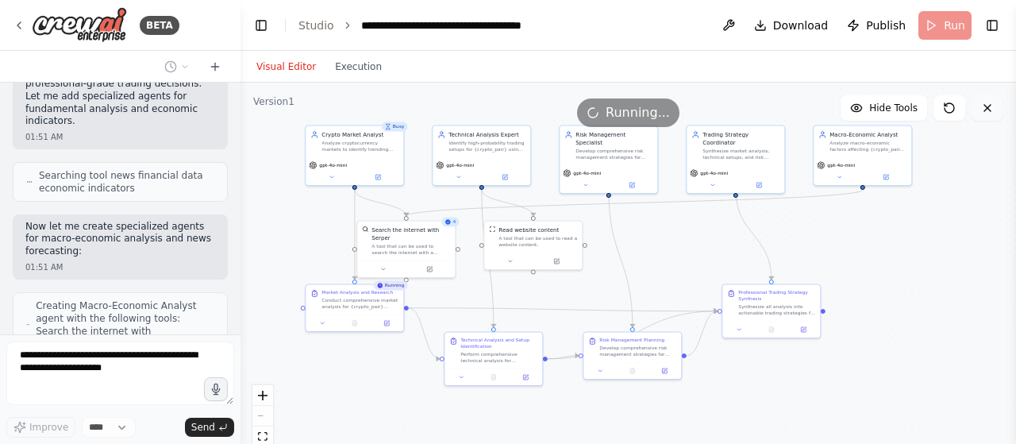
click at [986, 110] on icon at bounding box center [987, 108] width 13 height 13
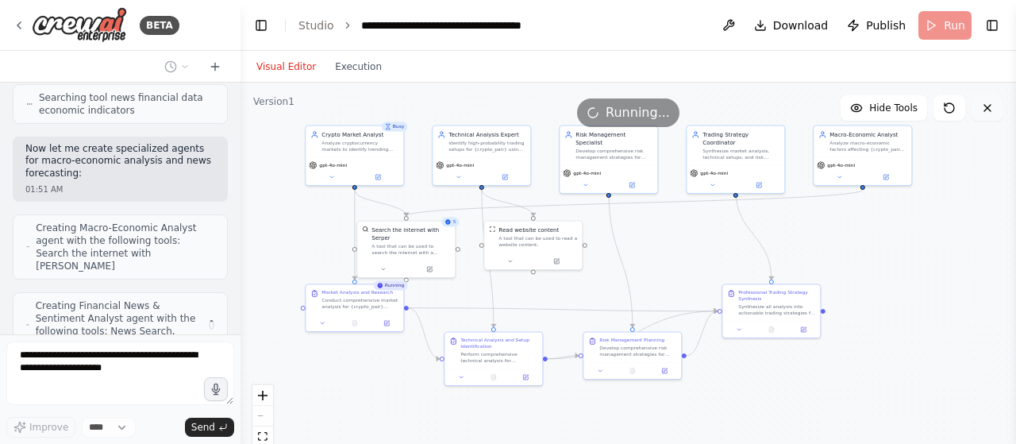
click at [986, 110] on icon at bounding box center [987, 108] width 13 height 13
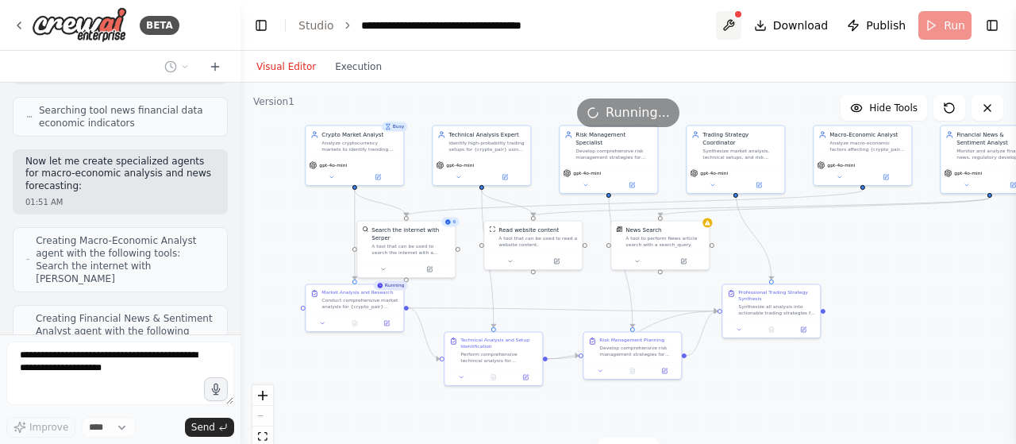
click at [741, 27] on button at bounding box center [728, 25] width 25 height 29
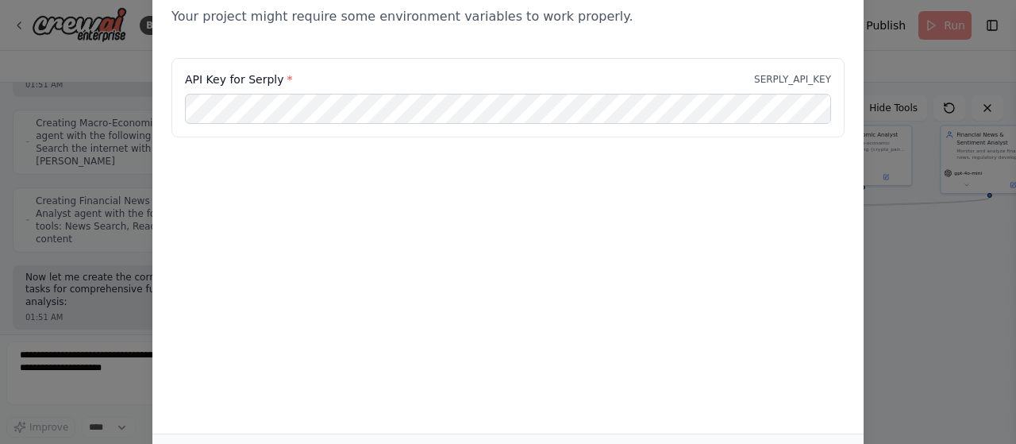
scroll to position [2452, 0]
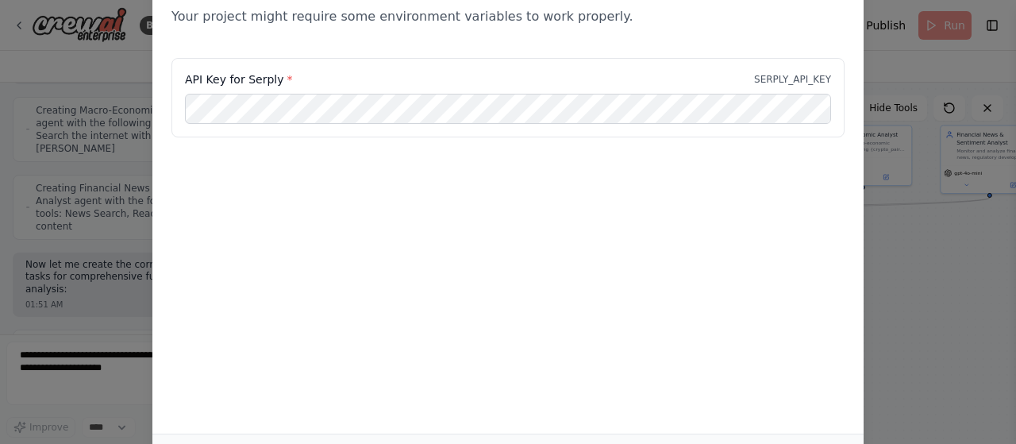
click at [915, 229] on div "Environment configuration Your project might require some environment variables…" at bounding box center [508, 222] width 1016 height 444
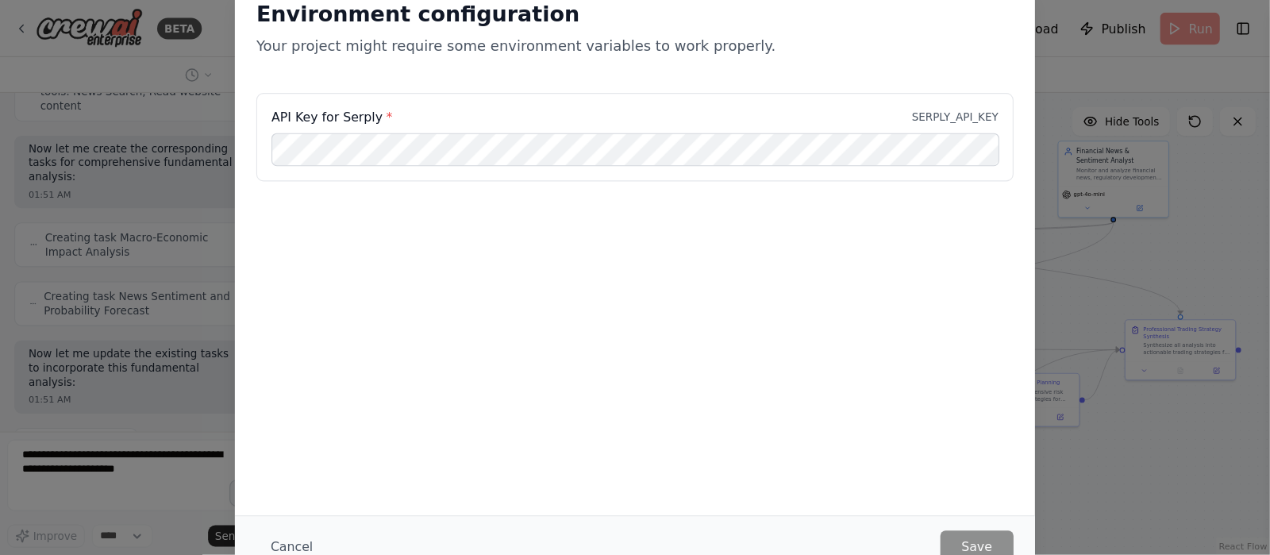
scroll to position [2526, 0]
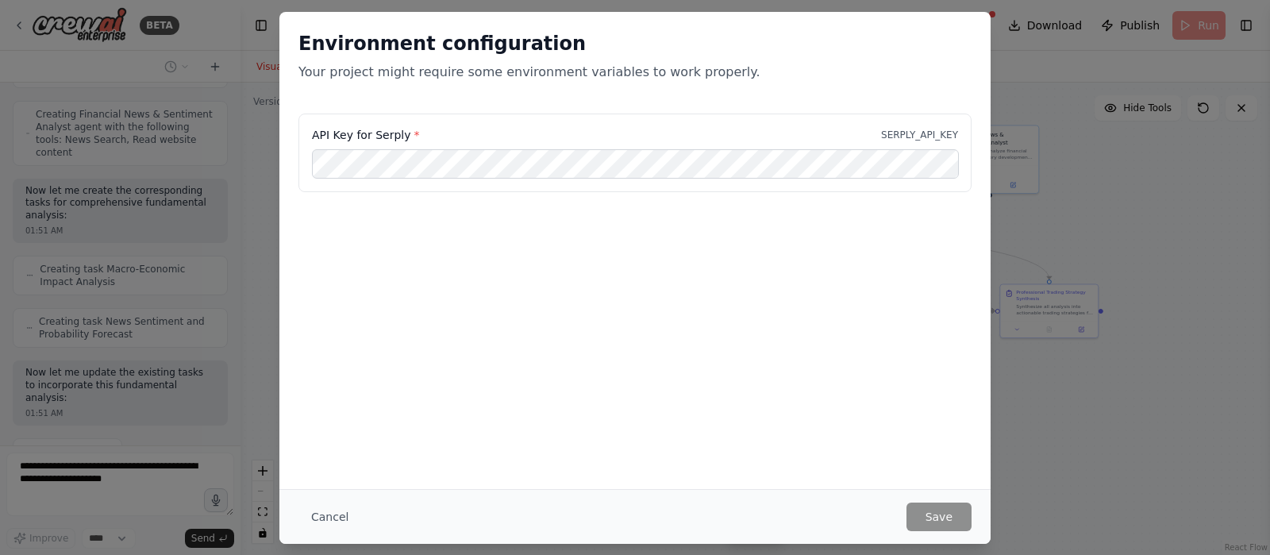
drag, startPoint x: 984, startPoint y: 49, endPoint x: 870, endPoint y: 363, distance: 334.4
click at [870, 363] on div "Environment configuration Your project might require some environment variables…" at bounding box center [634, 250] width 711 height 477
click at [333, 443] on button "Cancel" at bounding box center [329, 516] width 63 height 29
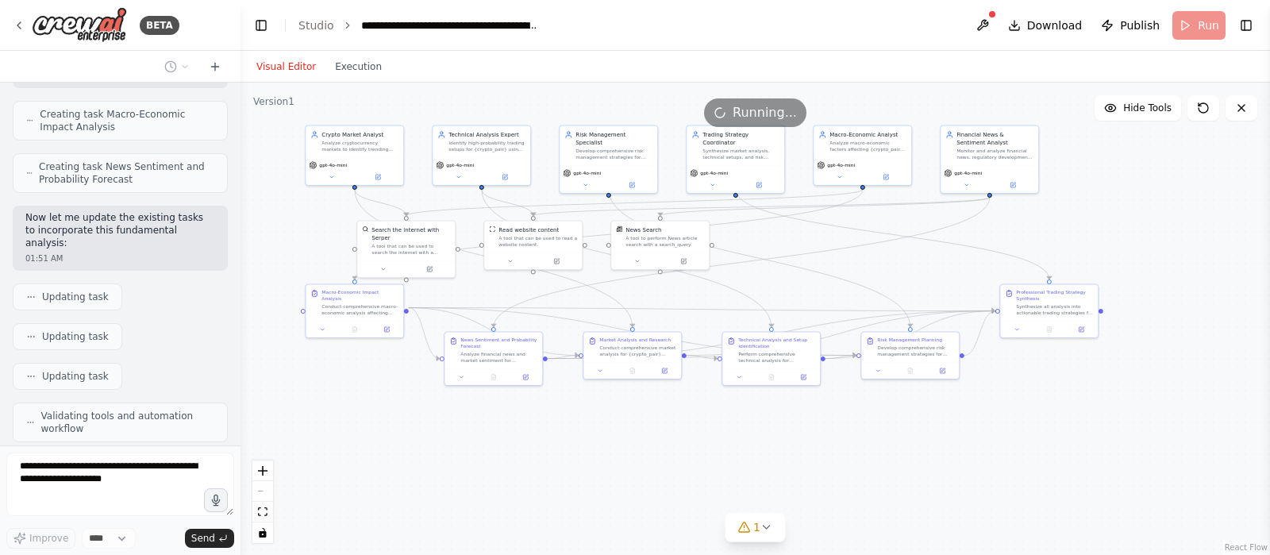
scroll to position [2668, 0]
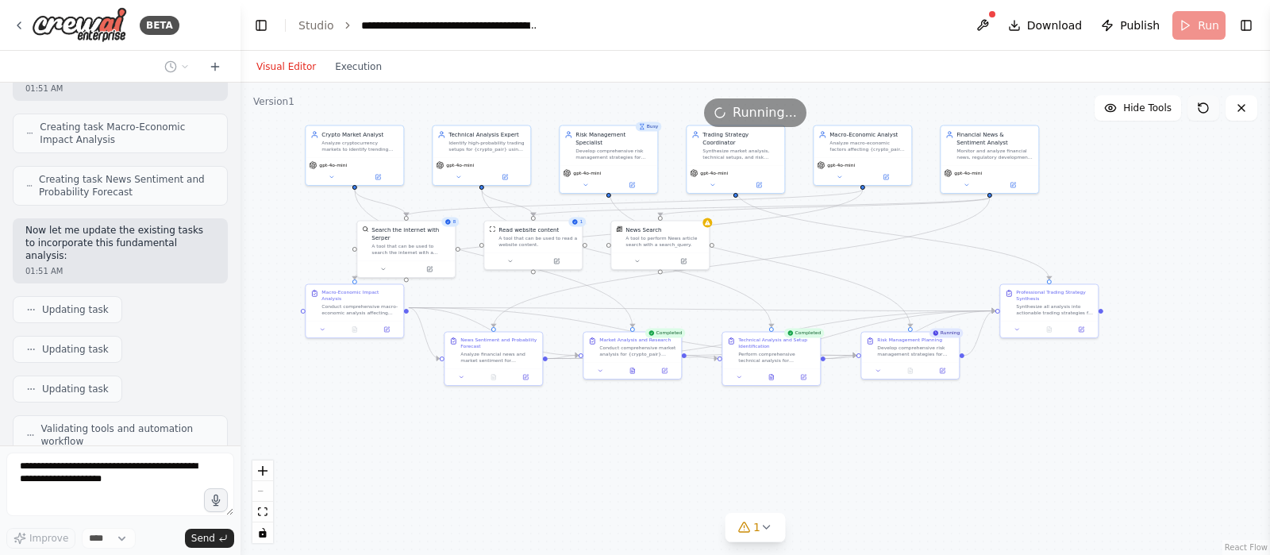
click at [1015, 106] on icon at bounding box center [1199, 104] width 2 height 2
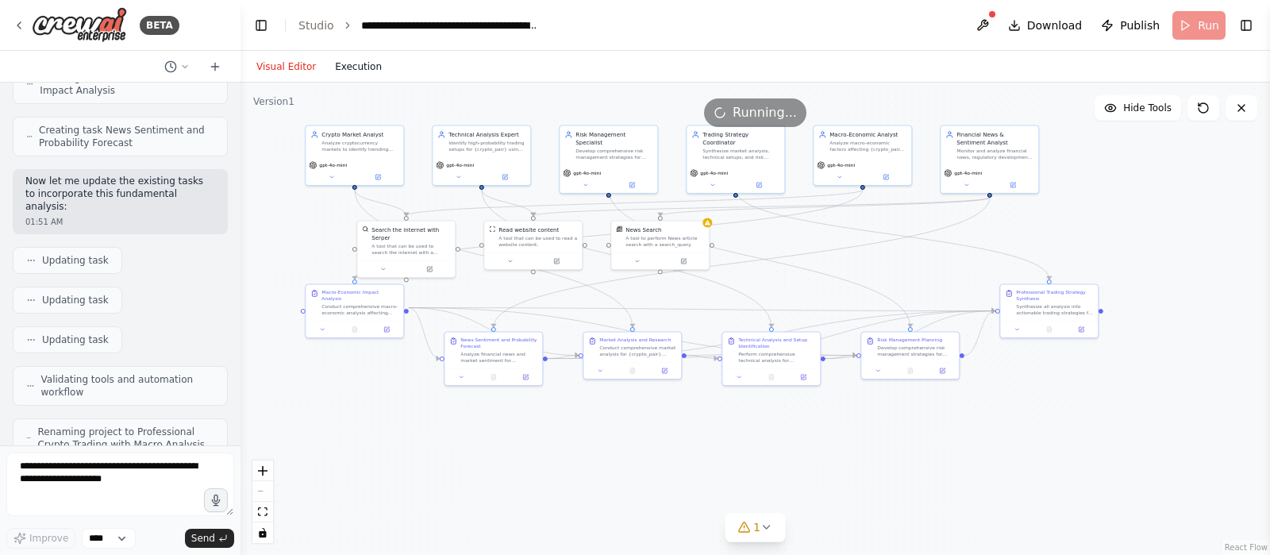
scroll to position [2717, 0]
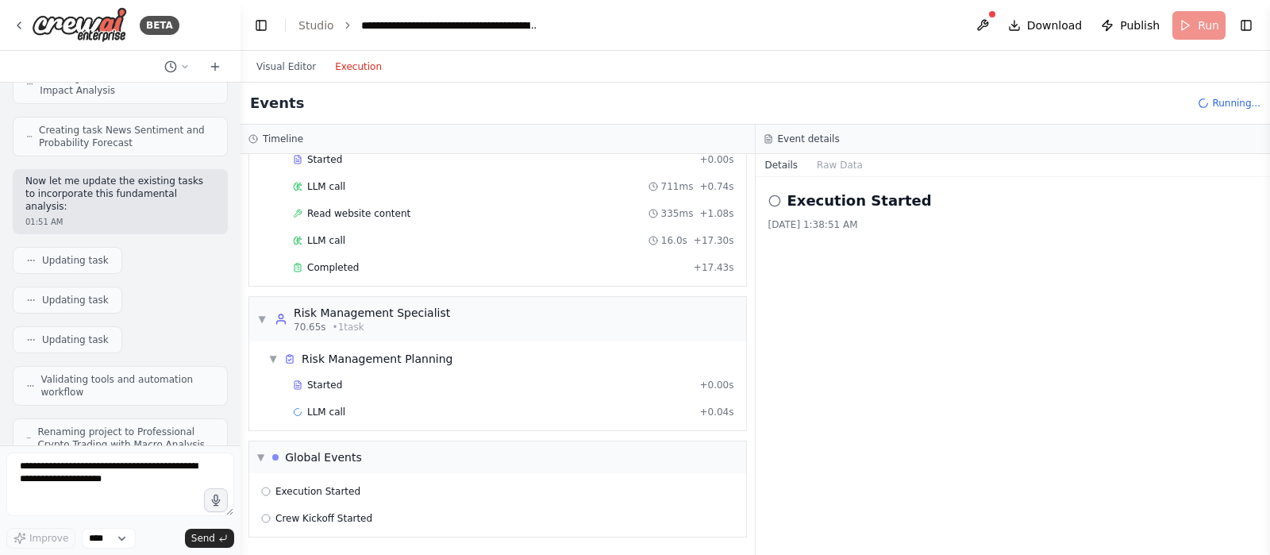
click at [356, 60] on button "Execution" at bounding box center [358, 66] width 66 height 19
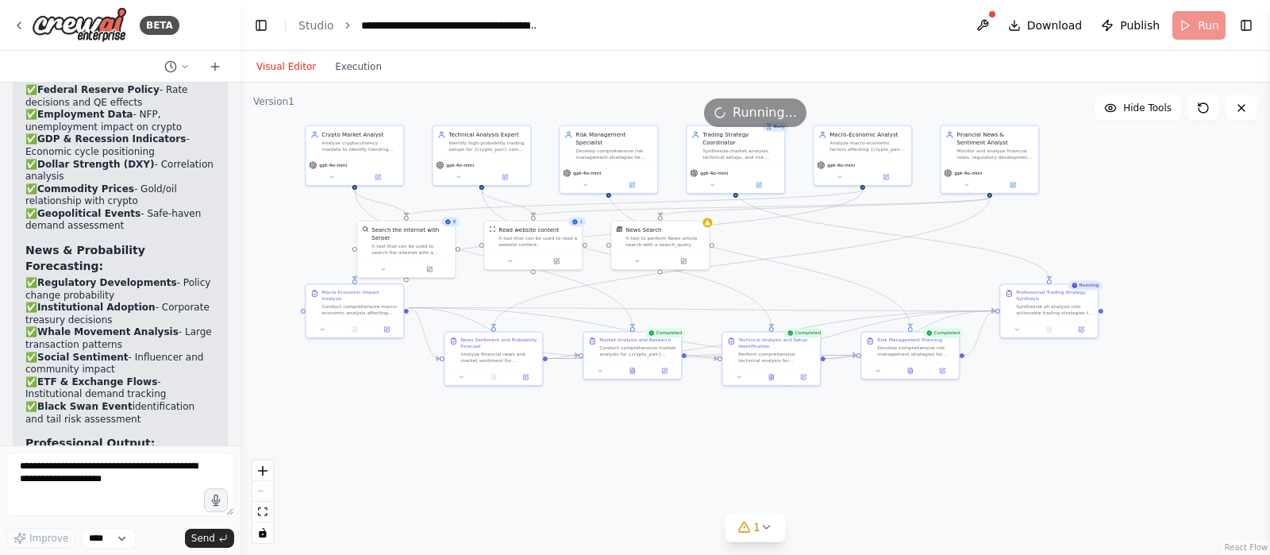
click at [296, 67] on button "Visual Editor" at bounding box center [286, 66] width 79 height 19
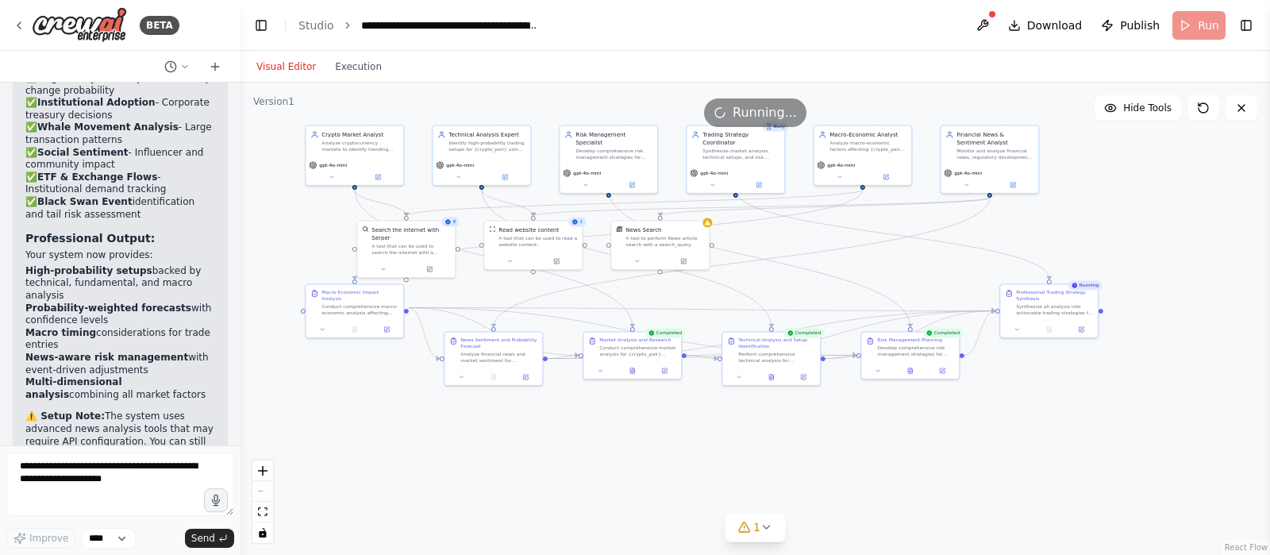
scroll to position [3948, 0]
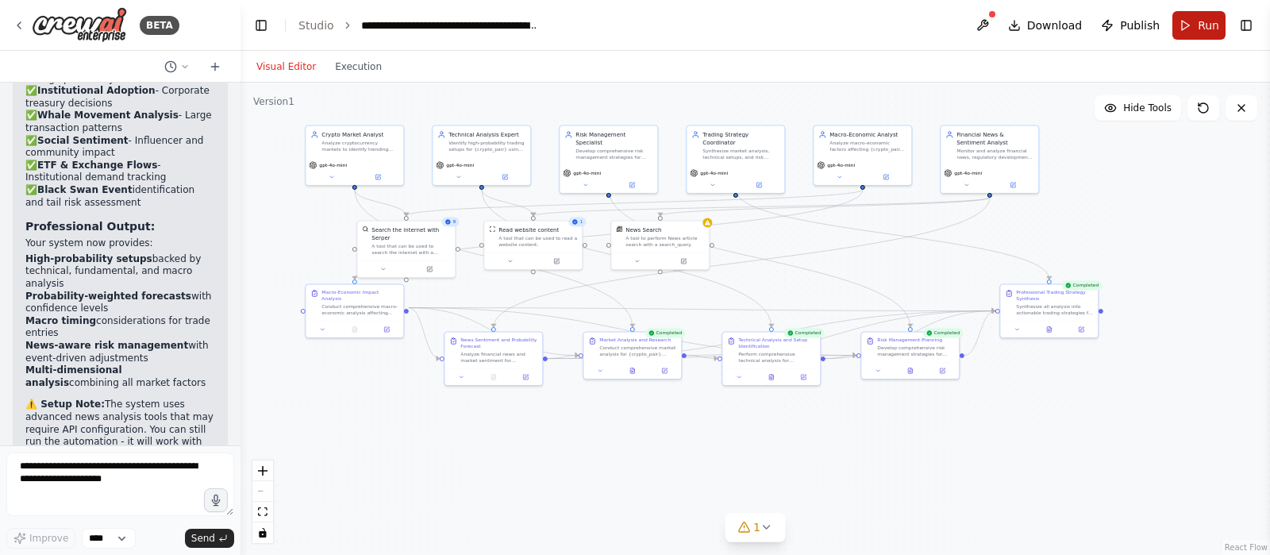
click at [1015, 14] on button "Run" at bounding box center [1198, 25] width 53 height 29
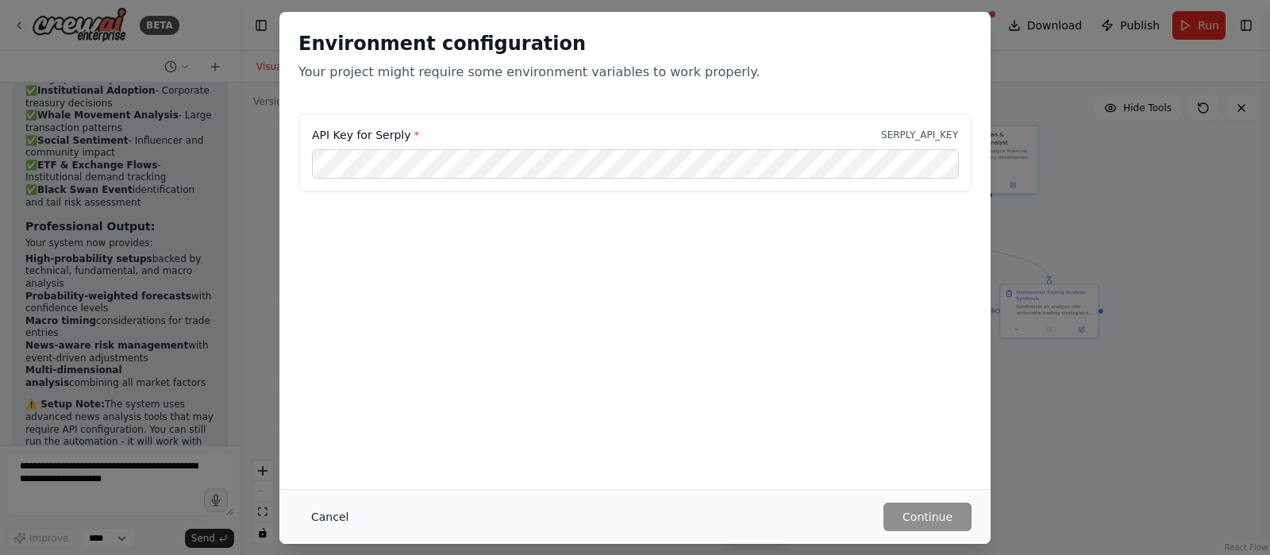
click at [326, 443] on button "Cancel" at bounding box center [329, 516] width 63 height 29
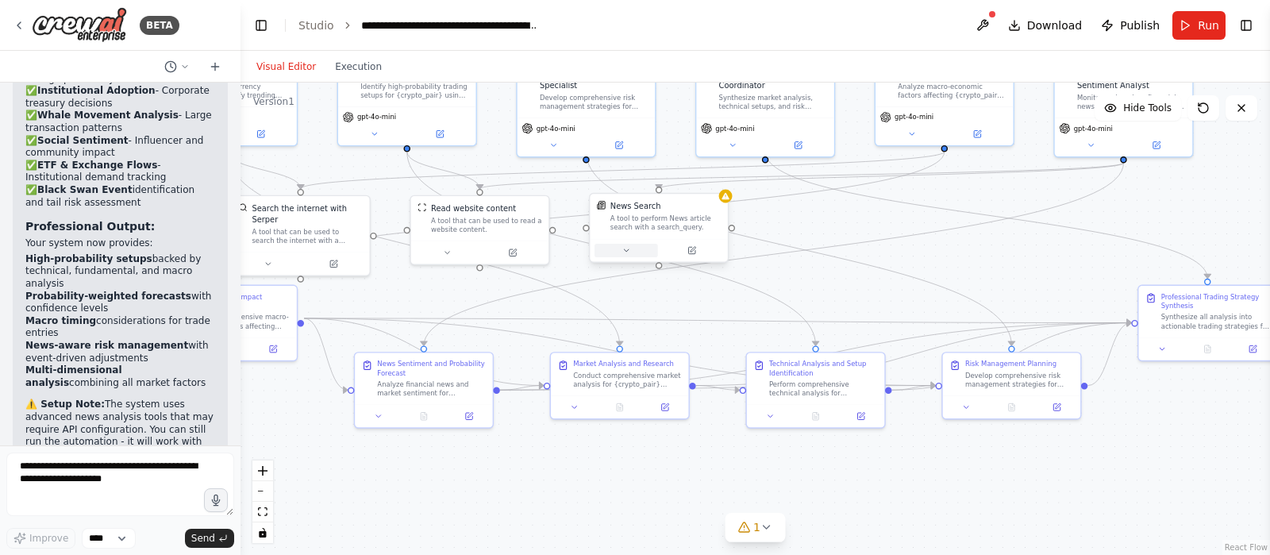
click at [625, 247] on icon at bounding box center [625, 250] width 9 height 9
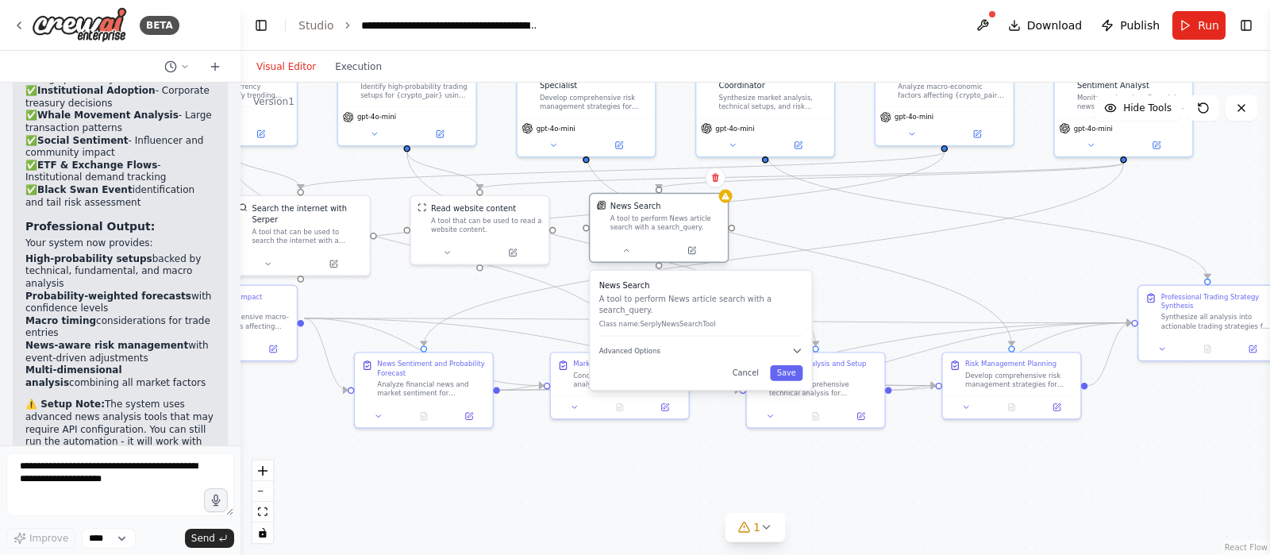
click at [681, 225] on div "A tool to perform News article search with a search_query." at bounding box center [665, 223] width 111 height 18
click at [688, 250] on icon at bounding box center [691, 250] width 6 height 6
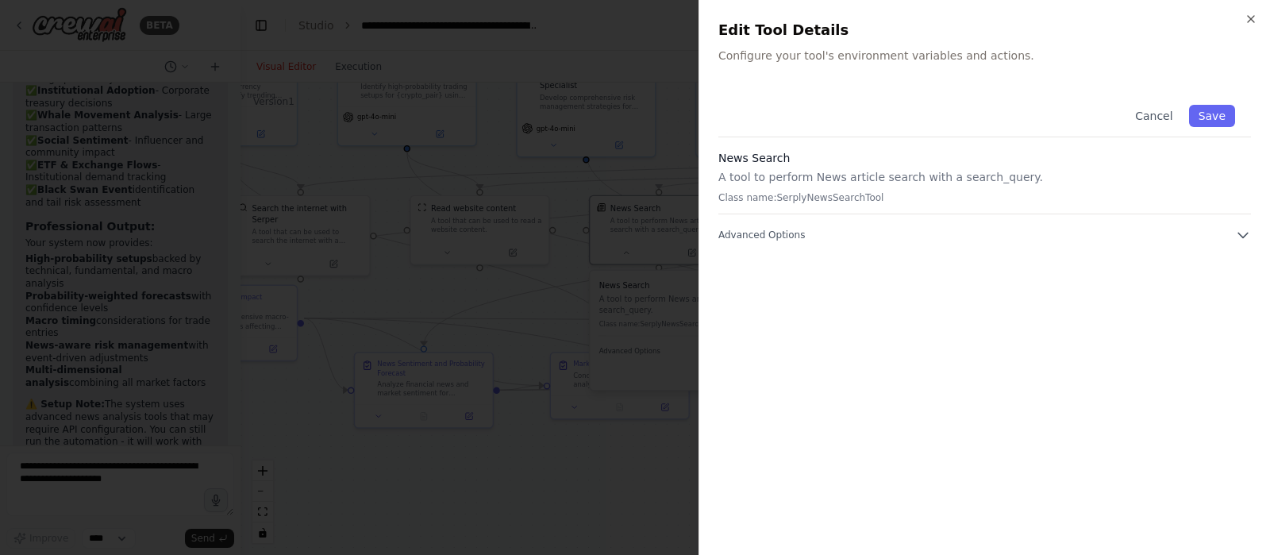
click at [794, 193] on p "Class name: SerplyNewsSearchTool" at bounding box center [984, 197] width 532 height 13
click at [1015, 234] on icon "button" at bounding box center [1243, 235] width 16 height 16
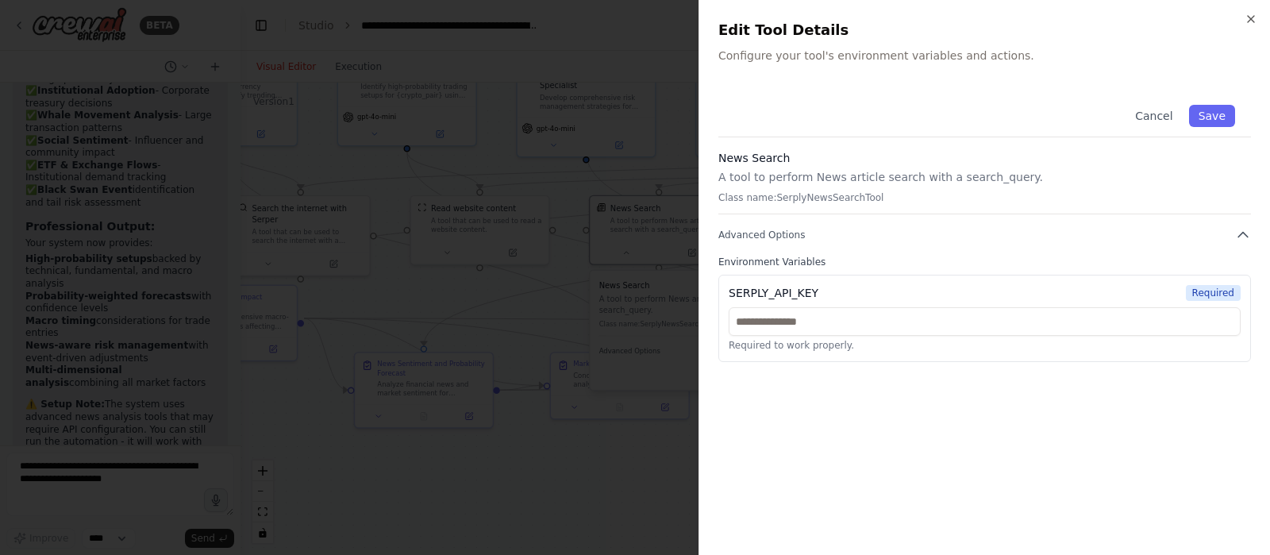
click at [766, 292] on div "SERPLY_API_KEY" at bounding box center [774, 293] width 90 height 16
copy div "SERPLY_API_KEY"
drag, startPoint x: 809, startPoint y: 291, endPoint x: 729, endPoint y: 290, distance: 81.0
click at [729, 290] on div "SERPLY_API_KEY Required" at bounding box center [985, 293] width 512 height 16
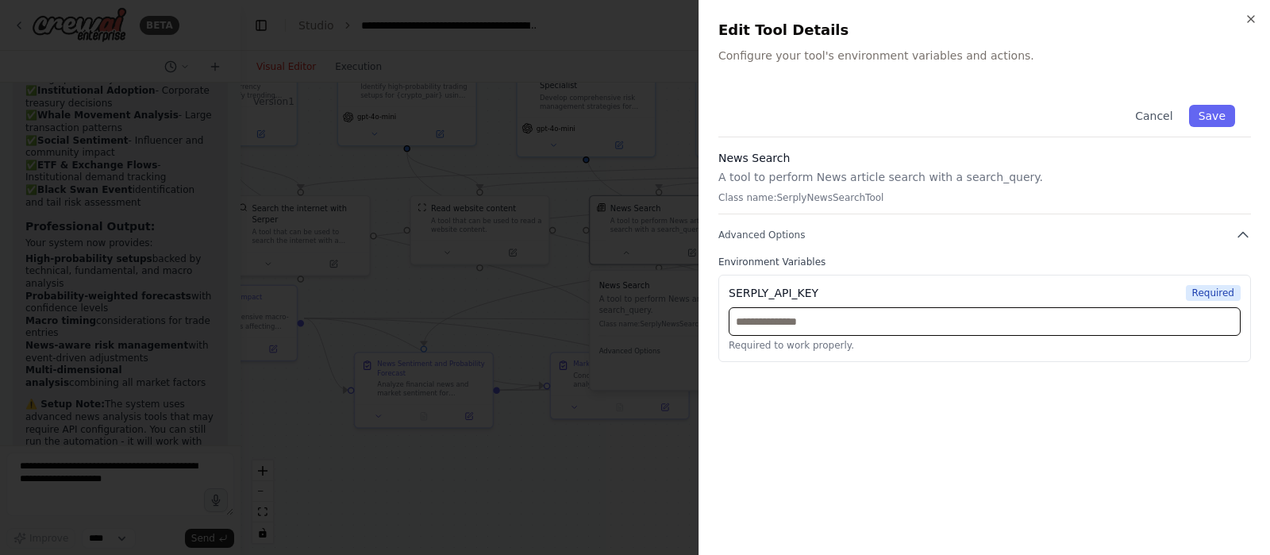
click at [852, 329] on input "text" at bounding box center [985, 321] width 512 height 29
paste input "**********"
type input "**********"
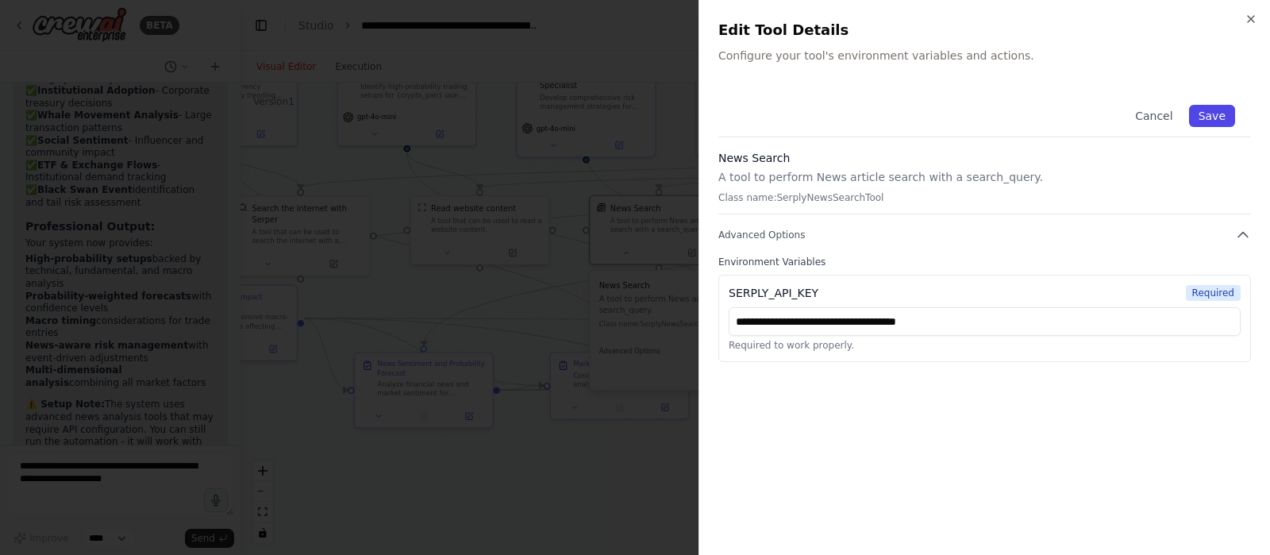
click at [1015, 123] on button "Save" at bounding box center [1212, 116] width 46 height 22
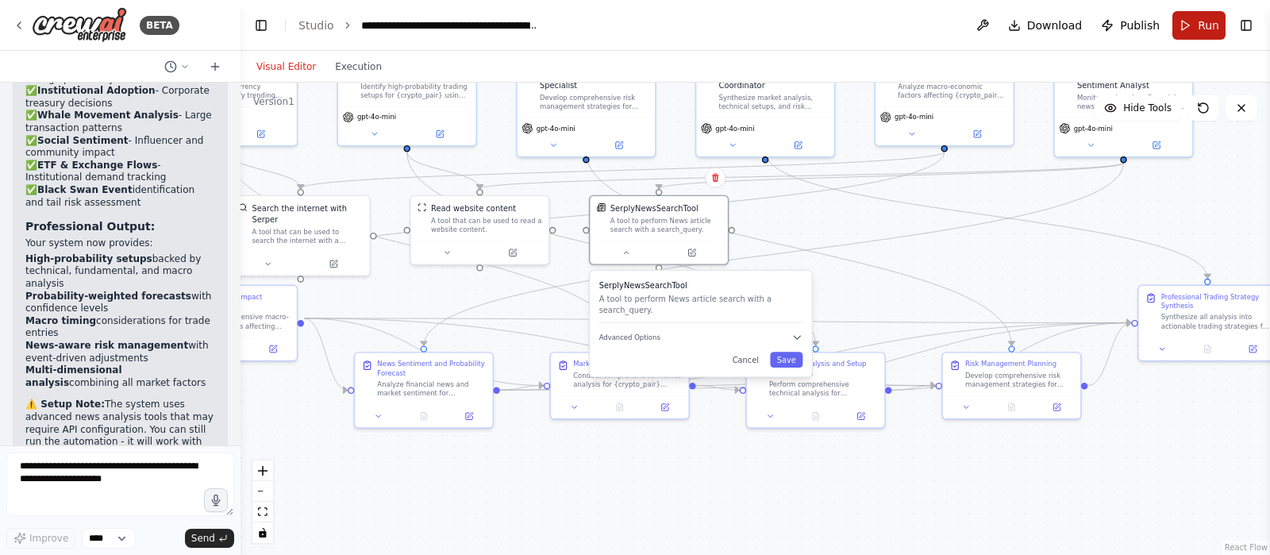
click at [1015, 30] on button "Run" at bounding box center [1198, 25] width 53 height 29
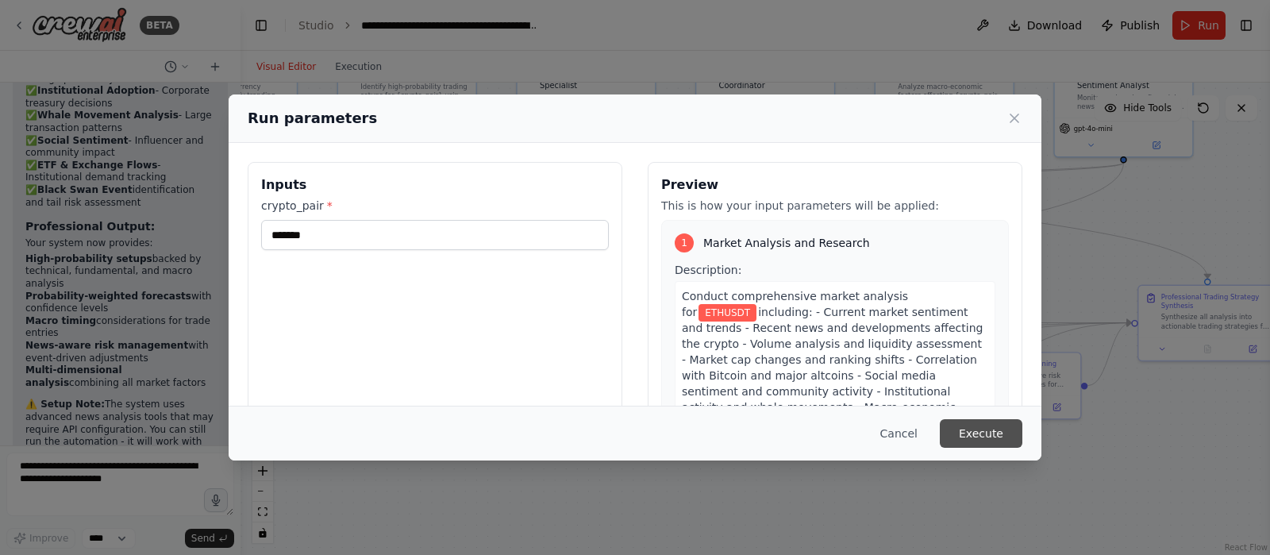
click at [969, 425] on button "Execute" at bounding box center [981, 433] width 83 height 29
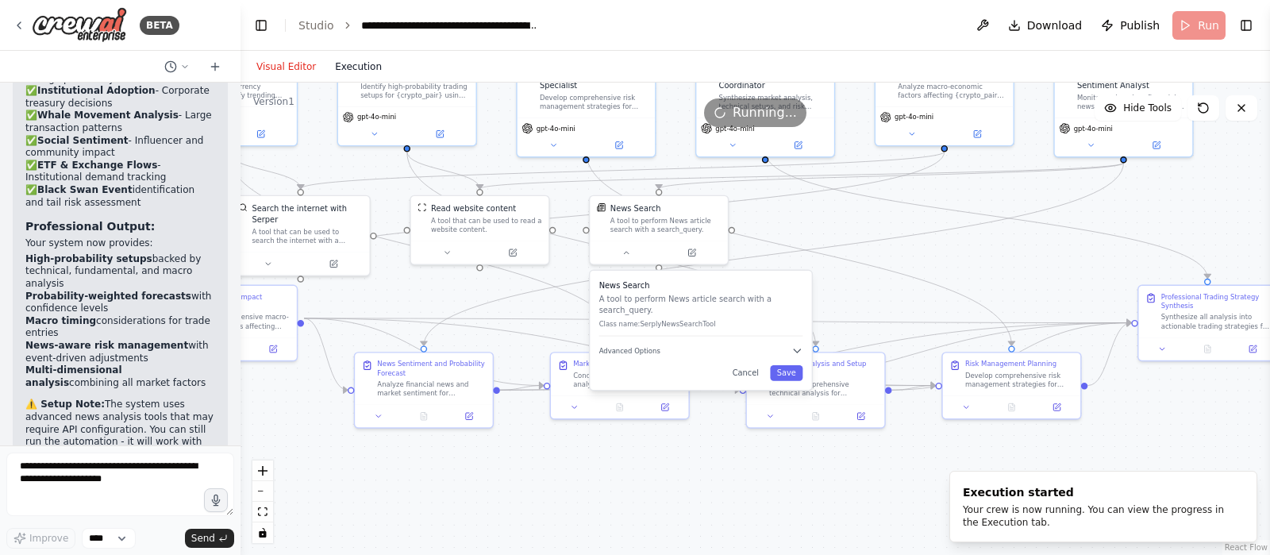
click at [356, 68] on button "Execution" at bounding box center [358, 66] width 66 height 19
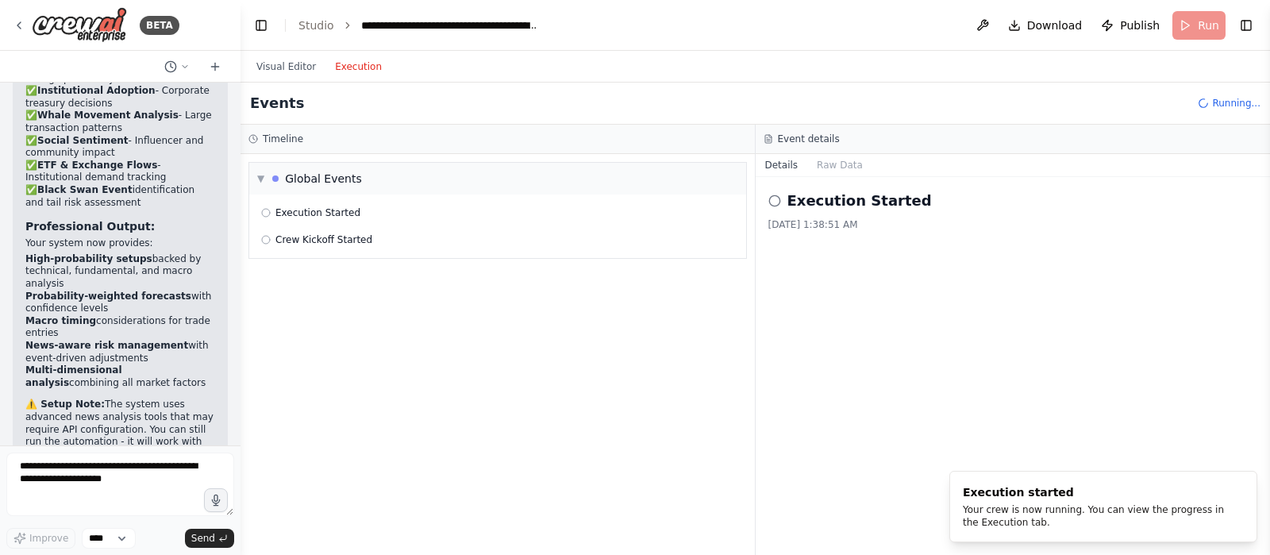
scroll to position [0, 0]
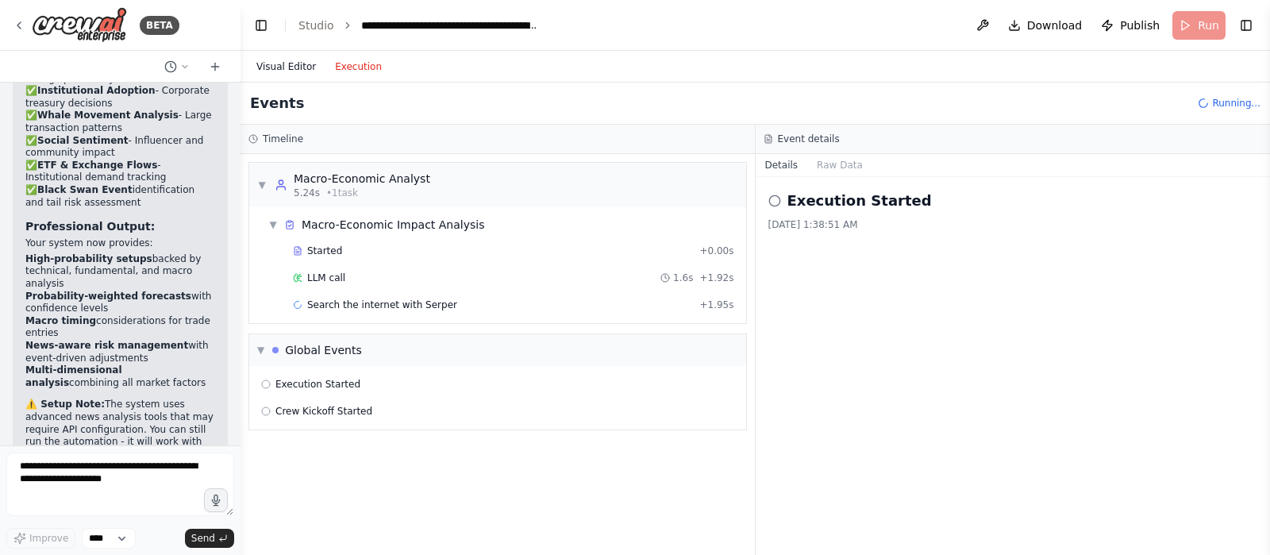
click at [295, 60] on button "Visual Editor" at bounding box center [286, 66] width 79 height 19
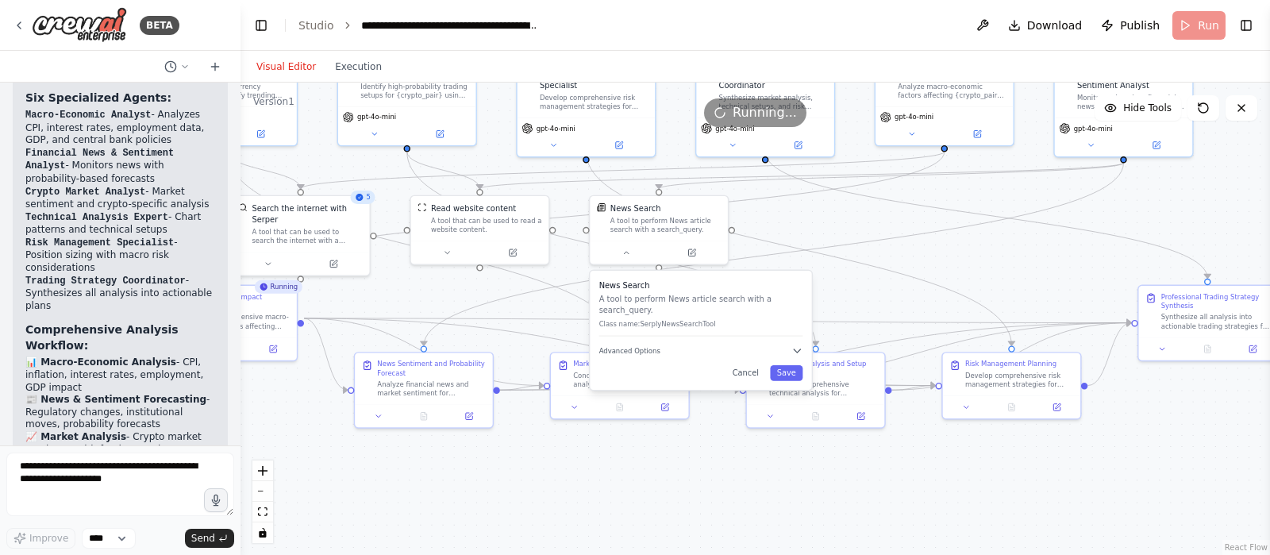
scroll to position [3217, 0]
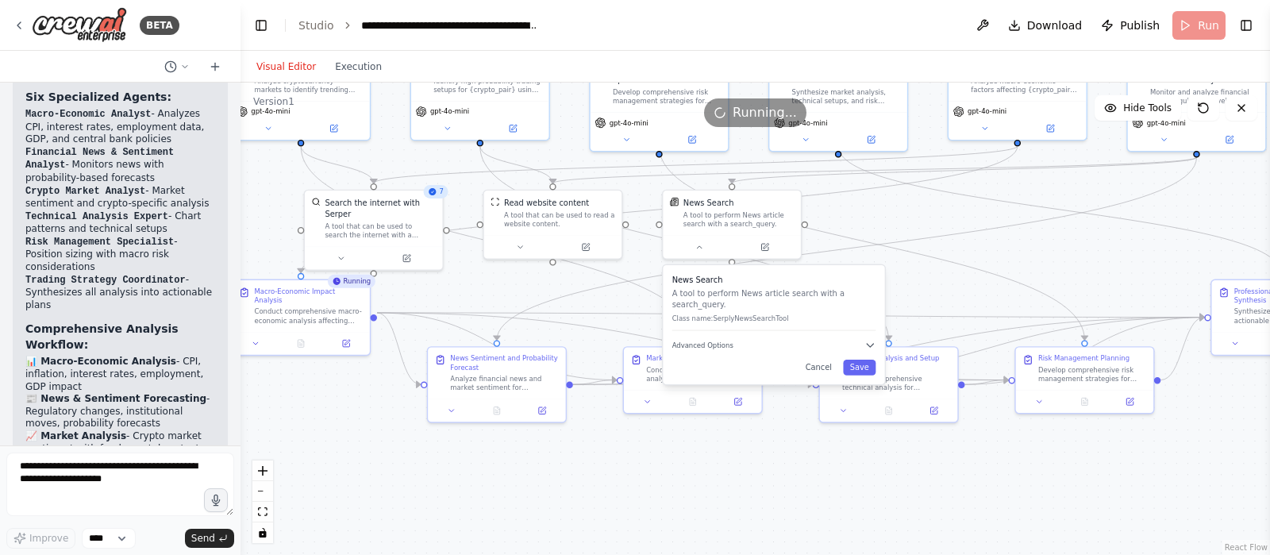
drag, startPoint x: 502, startPoint y: 491, endPoint x: 579, endPoint y: 485, distance: 78.0
click at [579, 443] on div ".deletable-edge-delete-btn { width: 20px; height: 20px; border: 0px solid #ffff…" at bounding box center [754, 319] width 1029 height 472
click at [598, 443] on div ".deletable-edge-delete-btn { width: 20px; height: 20px; border: 0px solid #ffff…" at bounding box center [754, 319] width 1029 height 472
click at [348, 60] on button "Execution" at bounding box center [358, 66] width 66 height 19
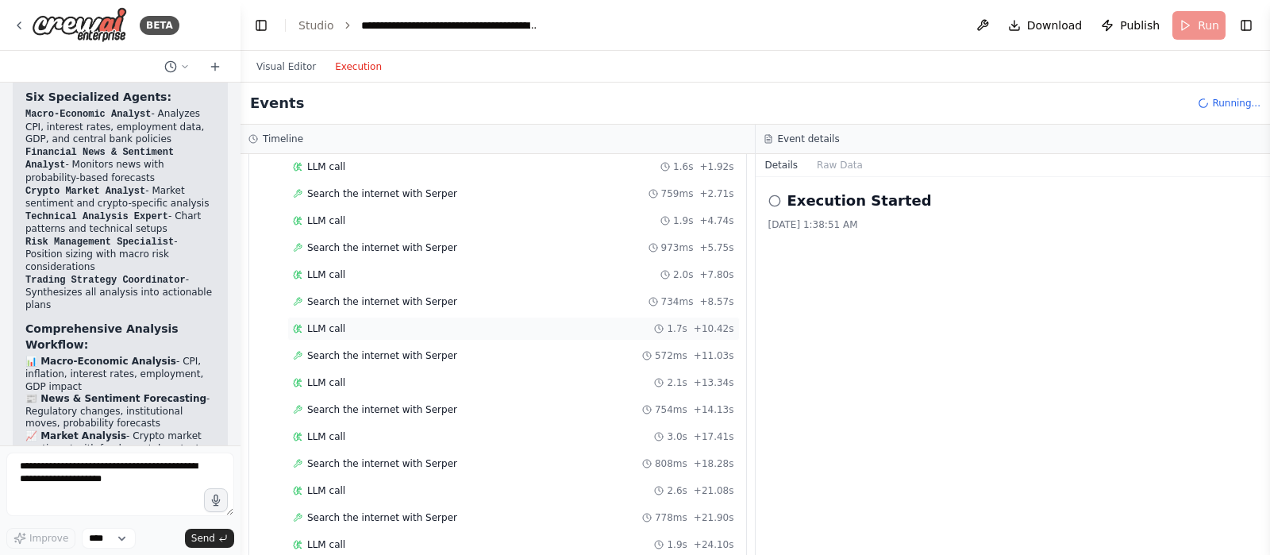
scroll to position [0, 0]
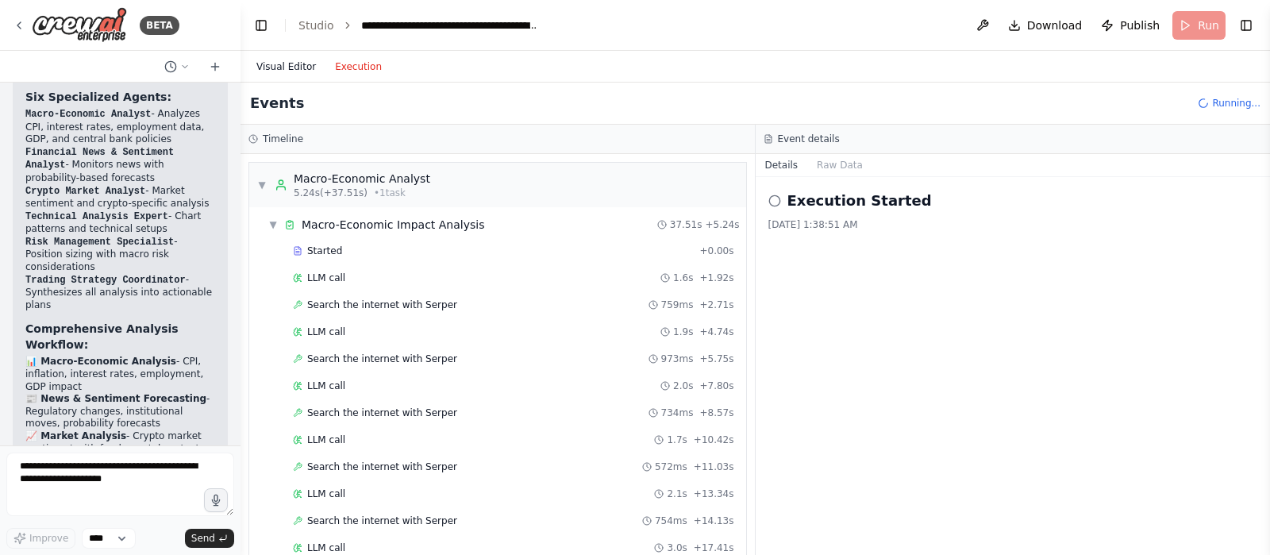
click at [280, 62] on button "Visual Editor" at bounding box center [286, 66] width 79 height 19
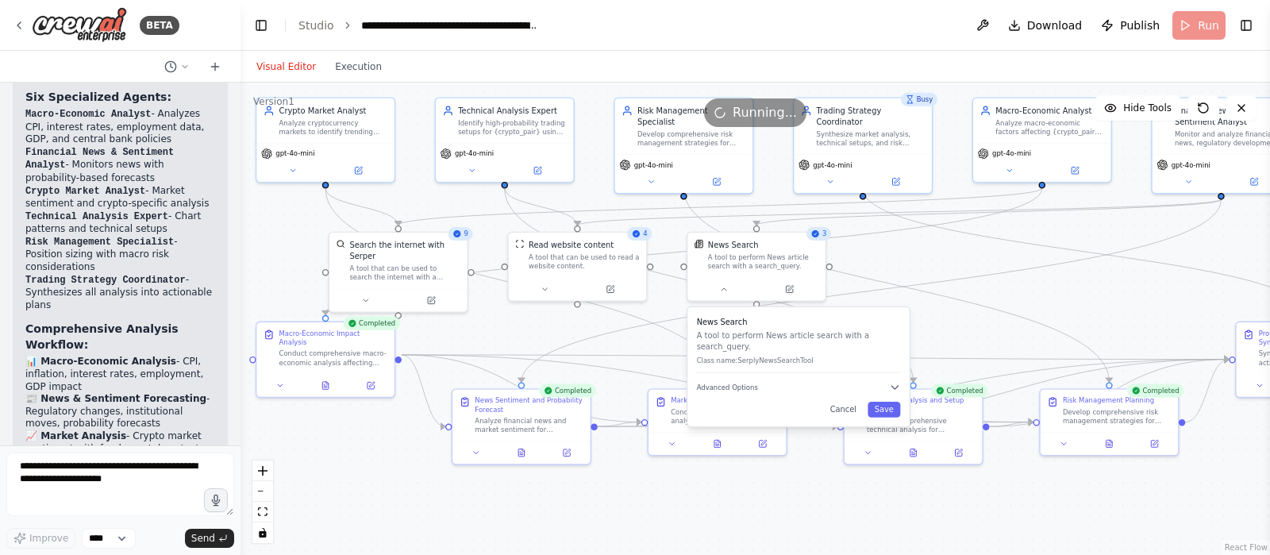
drag, startPoint x: 1103, startPoint y: 268, endPoint x: 1124, endPoint y: 310, distance: 46.8
click at [1015, 310] on div ".deletable-edge-delete-btn { width: 20px; height: 20px; border: 0px solid #ffff…" at bounding box center [754, 319] width 1029 height 472
click at [1015, 298] on div ".deletable-edge-delete-btn { width: 20px; height: 20px; border: 0px solid #ffff…" at bounding box center [754, 319] width 1029 height 472
click at [1015, 321] on div ".deletable-edge-delete-btn { width: 20px; height: 20px; border: 0px solid #ffff…" at bounding box center [754, 319] width 1029 height 472
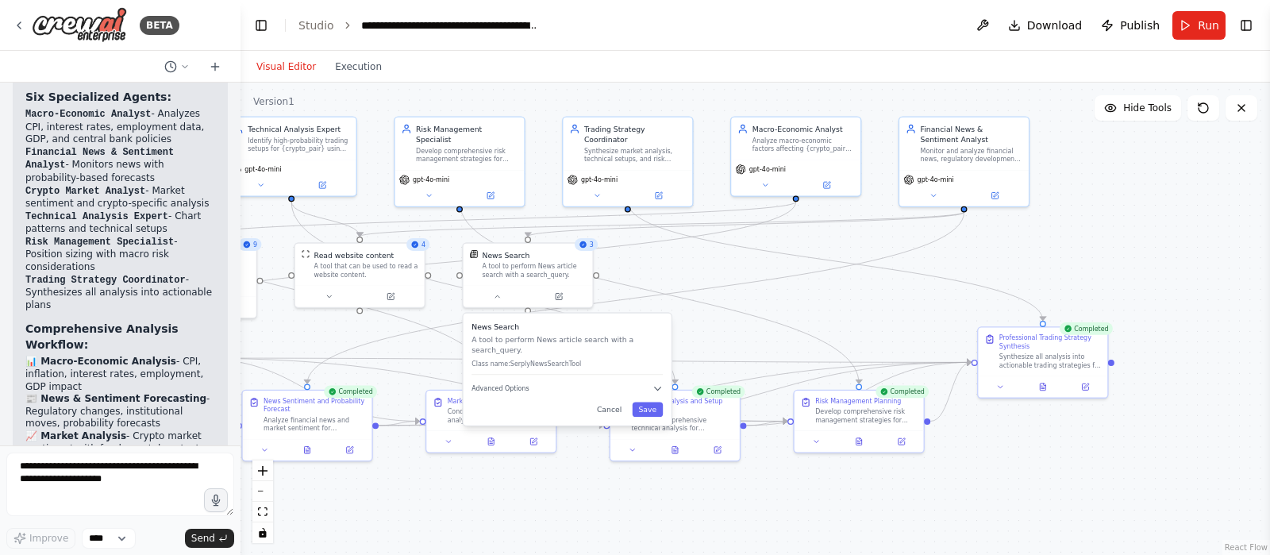
drag, startPoint x: 1040, startPoint y: 486, endPoint x: 794, endPoint y: 481, distance: 246.1
click at [794, 443] on div ".deletable-edge-delete-btn { width: 20px; height: 20px; border: 0px solid #ffff…" at bounding box center [754, 319] width 1029 height 472
click at [1015, 383] on icon at bounding box center [1043, 384] width 6 height 7
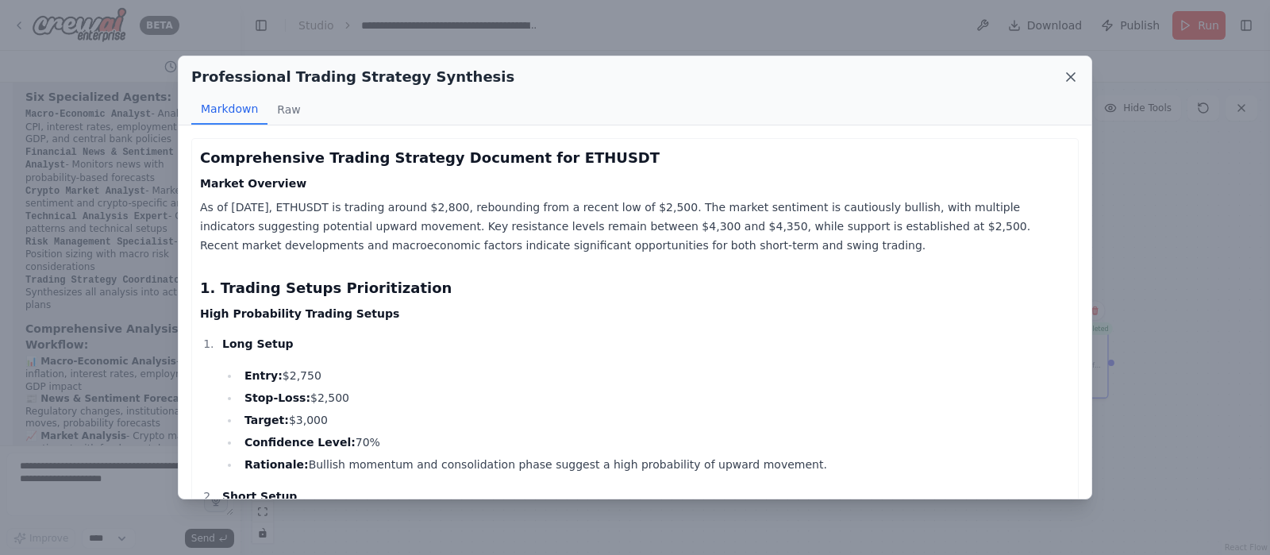
click at [1015, 76] on icon at bounding box center [1071, 77] width 16 height 16
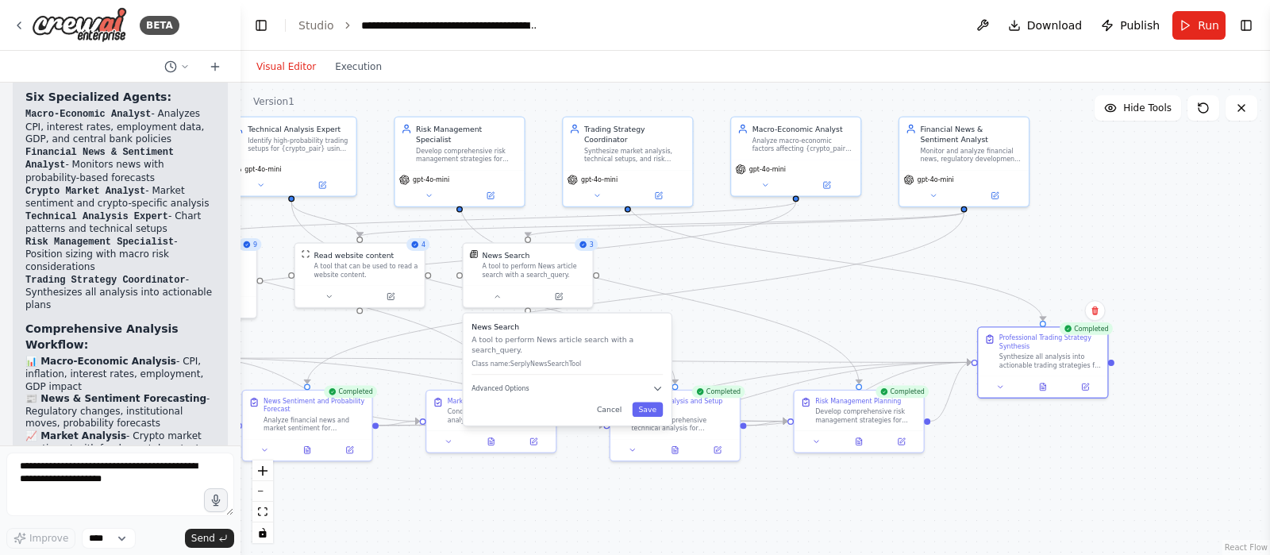
click at [632, 443] on div ".deletable-edge-delete-btn { width: 20px; height: 20px; border: 0px solid #ffff…" at bounding box center [754, 319] width 1029 height 472
click at [1015, 383] on icon at bounding box center [1043, 384] width 9 height 9
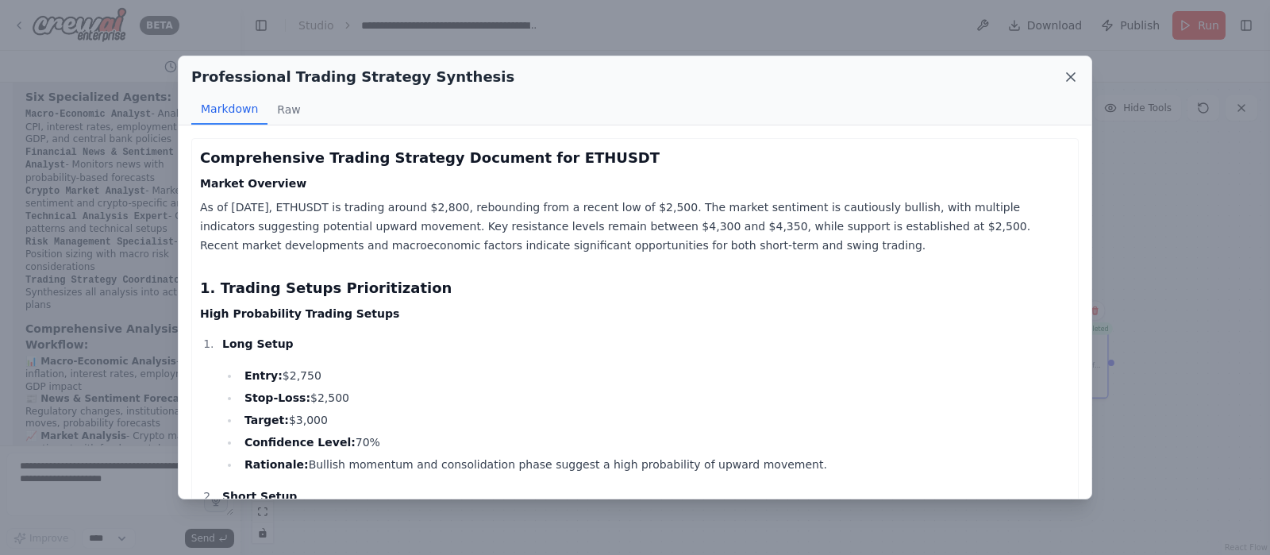
click at [1015, 82] on icon at bounding box center [1071, 77] width 16 height 16
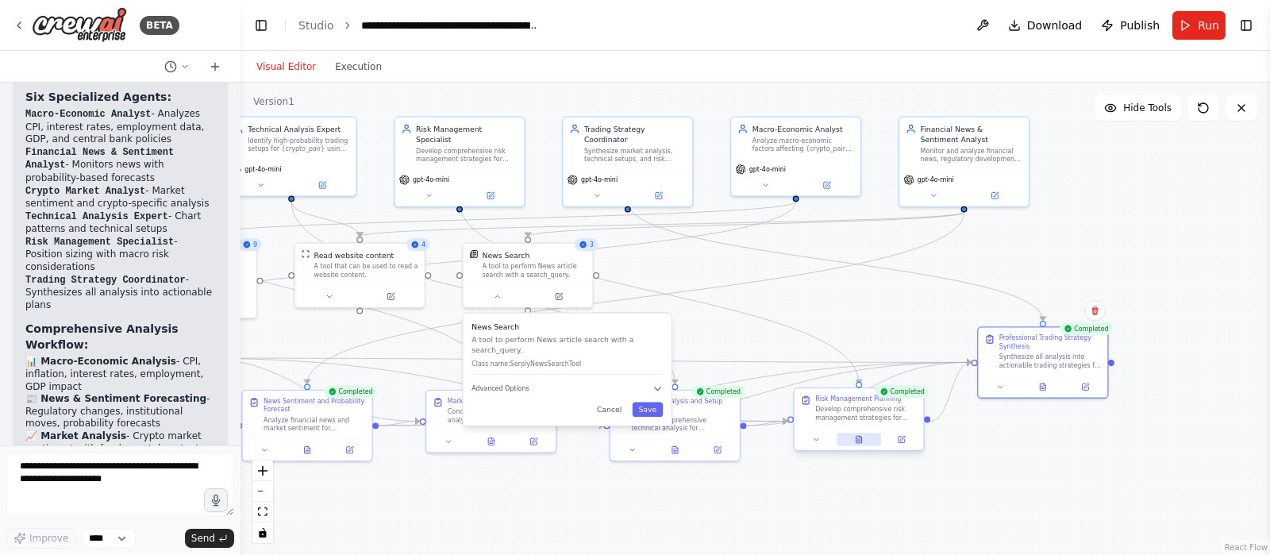
click at [861, 437] on icon at bounding box center [860, 437] width 2 height 2
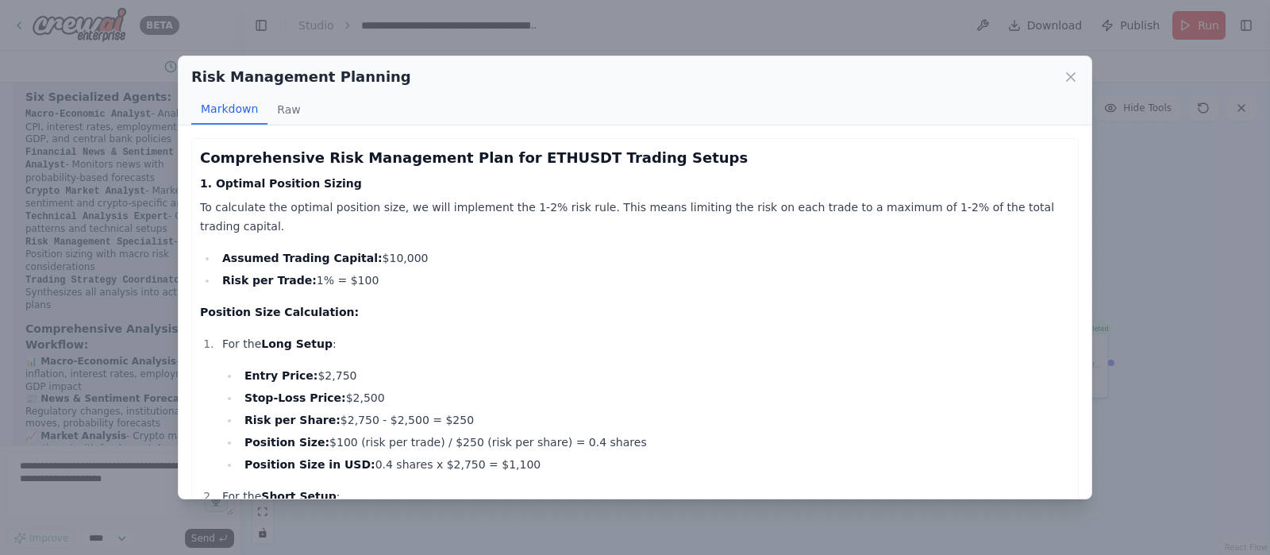
click at [1015, 67] on div "Risk Management Planning" at bounding box center [634, 77] width 887 height 22
click at [1015, 79] on icon at bounding box center [1071, 77] width 16 height 16
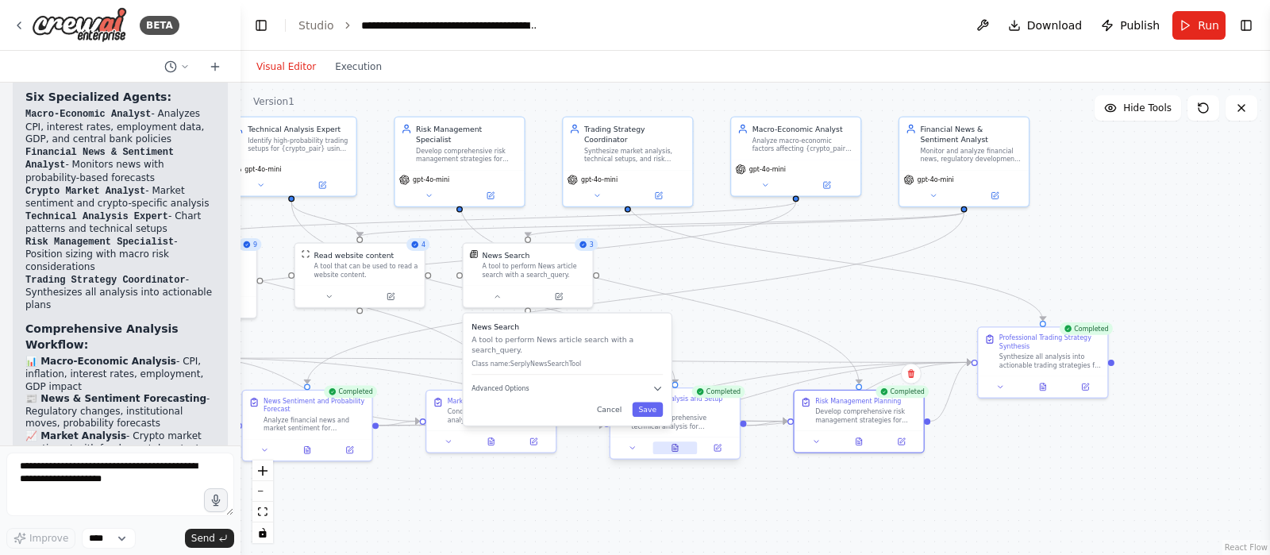
click at [675, 443] on icon at bounding box center [675, 448] width 9 height 9
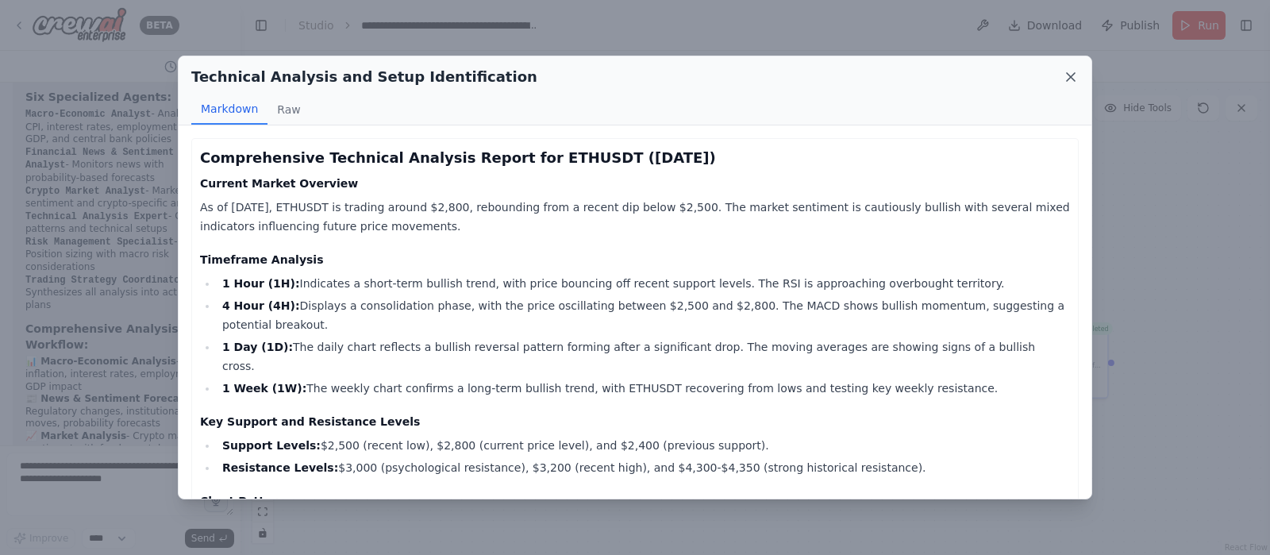
click at [1015, 79] on icon at bounding box center [1071, 77] width 16 height 16
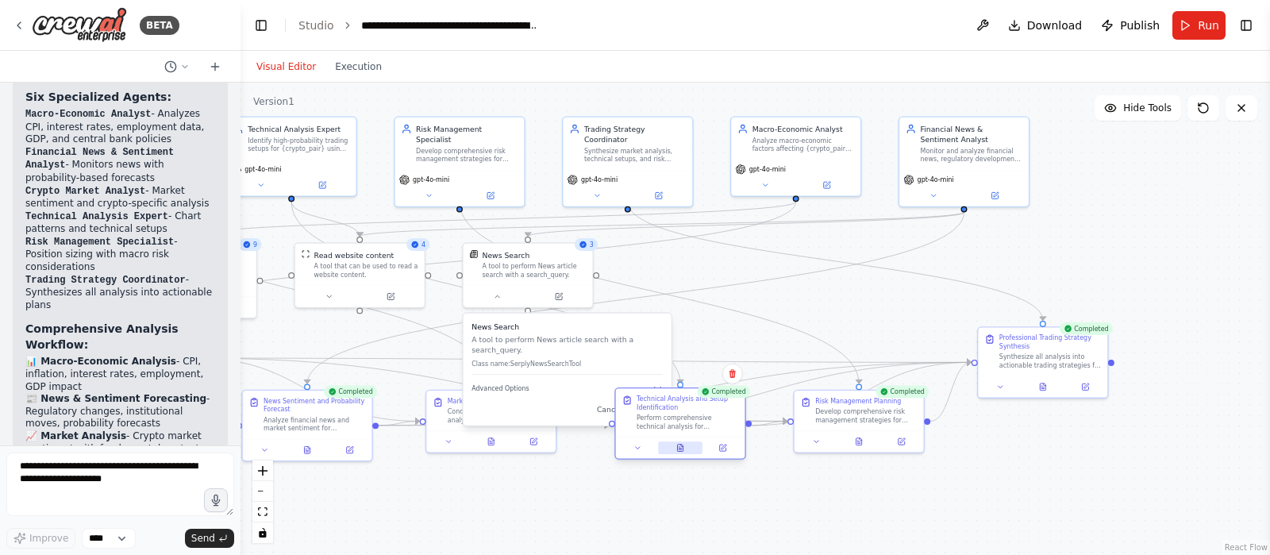
click at [681, 443] on button at bounding box center [680, 447] width 44 height 13
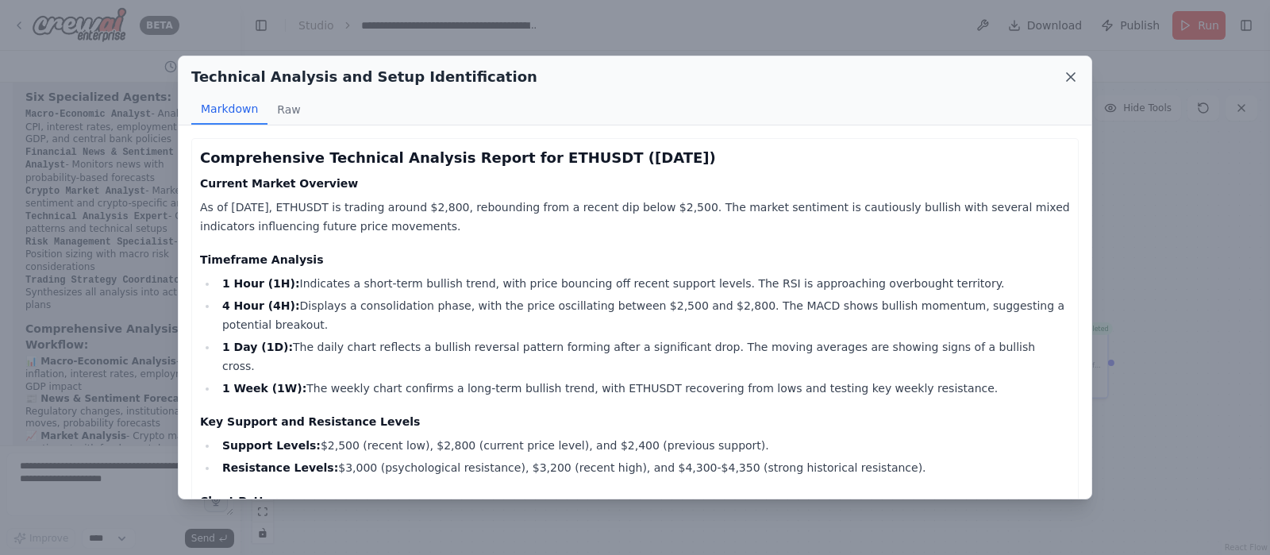
click at [1015, 79] on icon at bounding box center [1071, 77] width 16 height 16
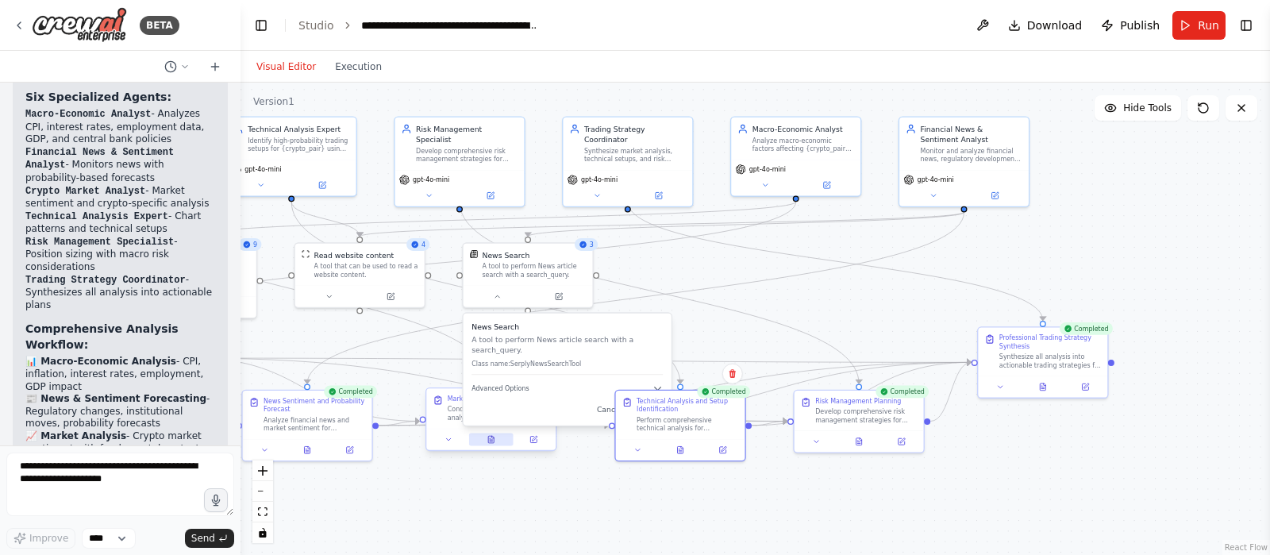
click at [494, 439] on icon at bounding box center [490, 439] width 9 height 9
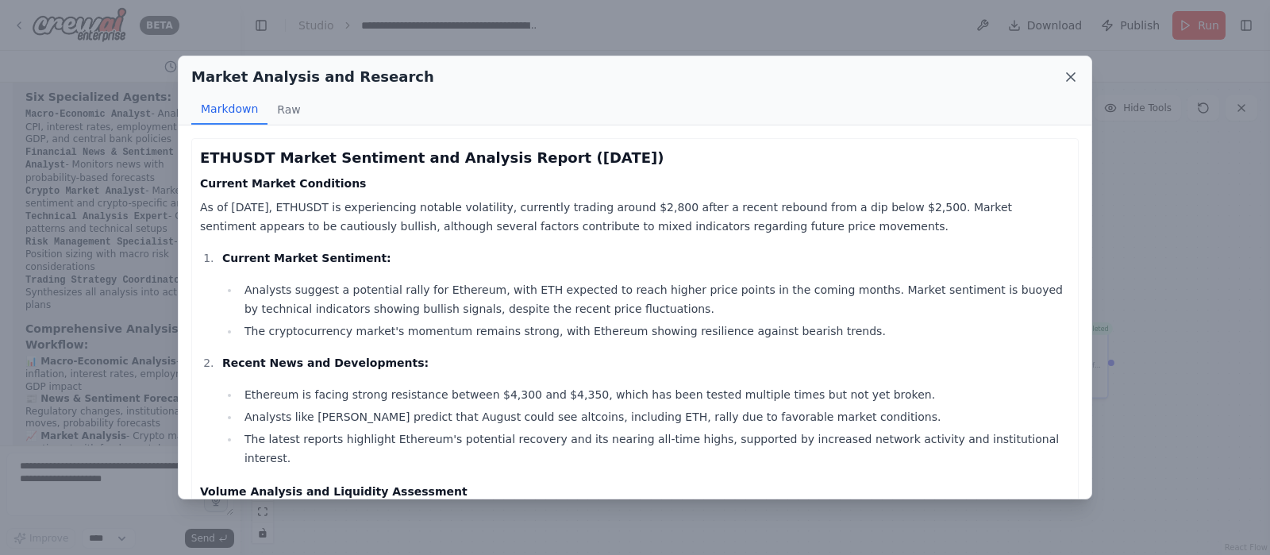
click at [1015, 74] on icon at bounding box center [1071, 77] width 8 height 8
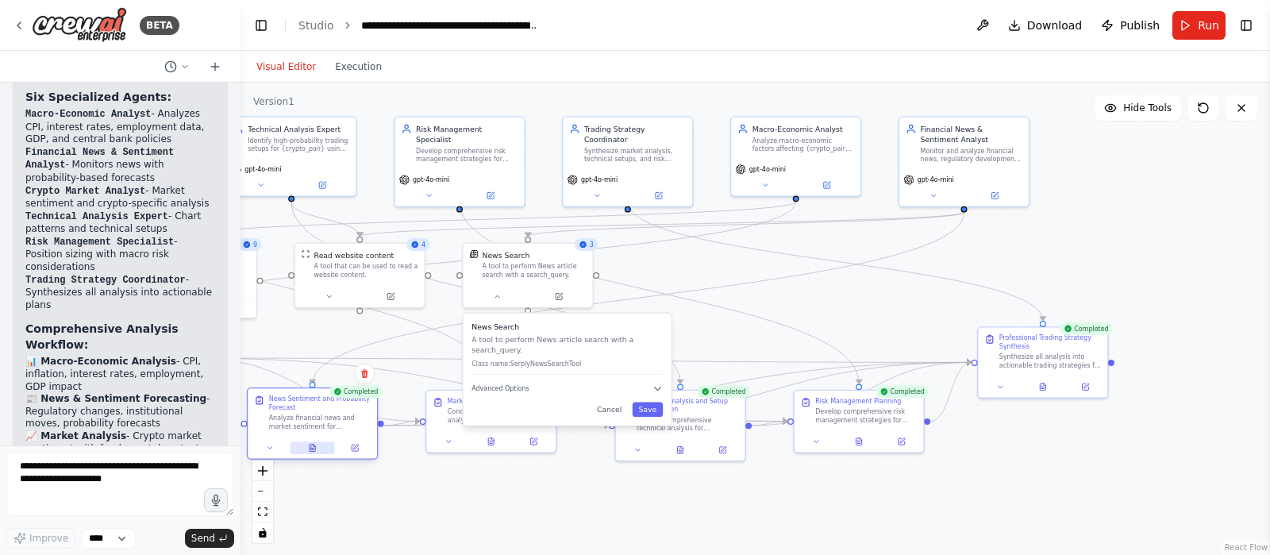
click at [306, 443] on button at bounding box center [312, 447] width 44 height 13
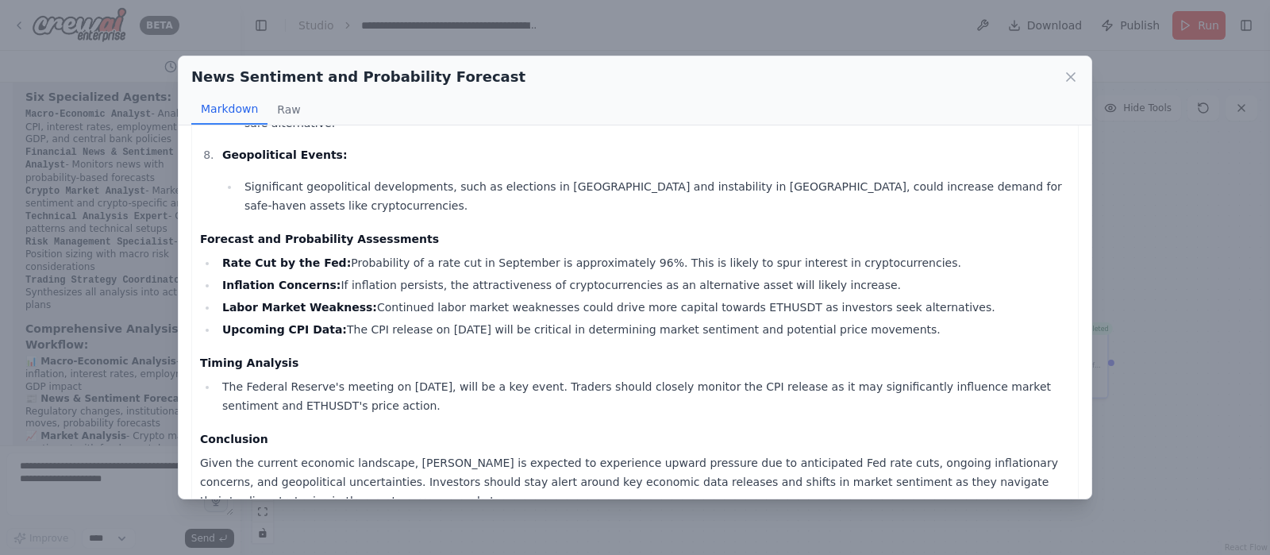
scroll to position [779, 0]
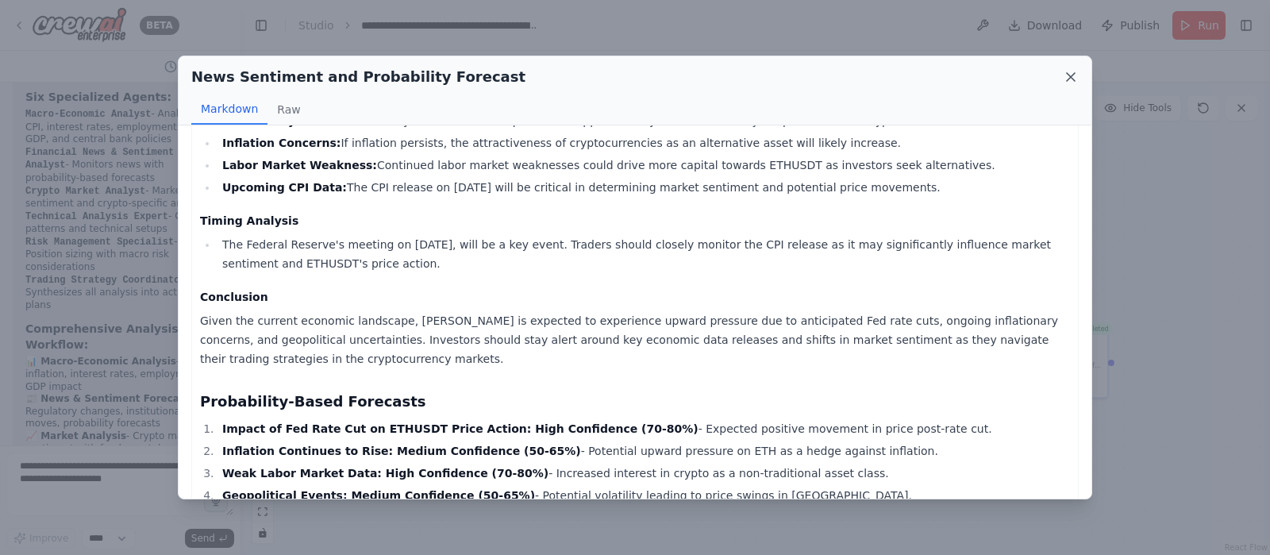
click at [1015, 74] on icon at bounding box center [1071, 77] width 16 height 16
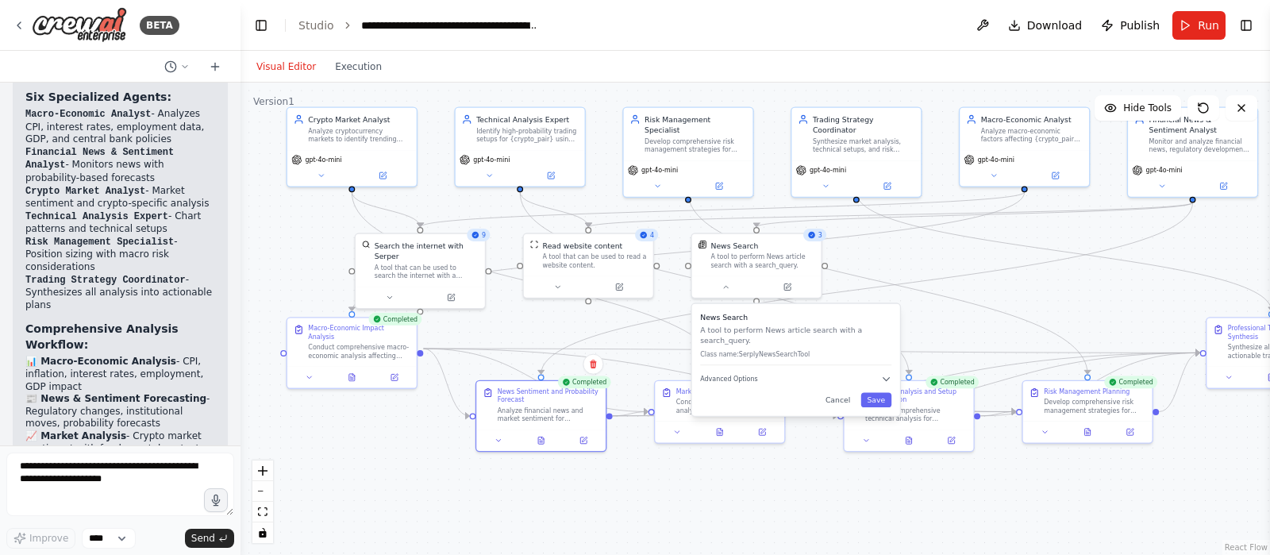
drag, startPoint x: 447, startPoint y: 500, endPoint x: 675, endPoint y: 490, distance: 228.0
click at [675, 443] on div ".deletable-edge-delete-btn { width: 20px; height: 20px; border: 0px solid #ffff…" at bounding box center [754, 319] width 1029 height 472
click at [352, 370] on button at bounding box center [351, 375] width 44 height 13
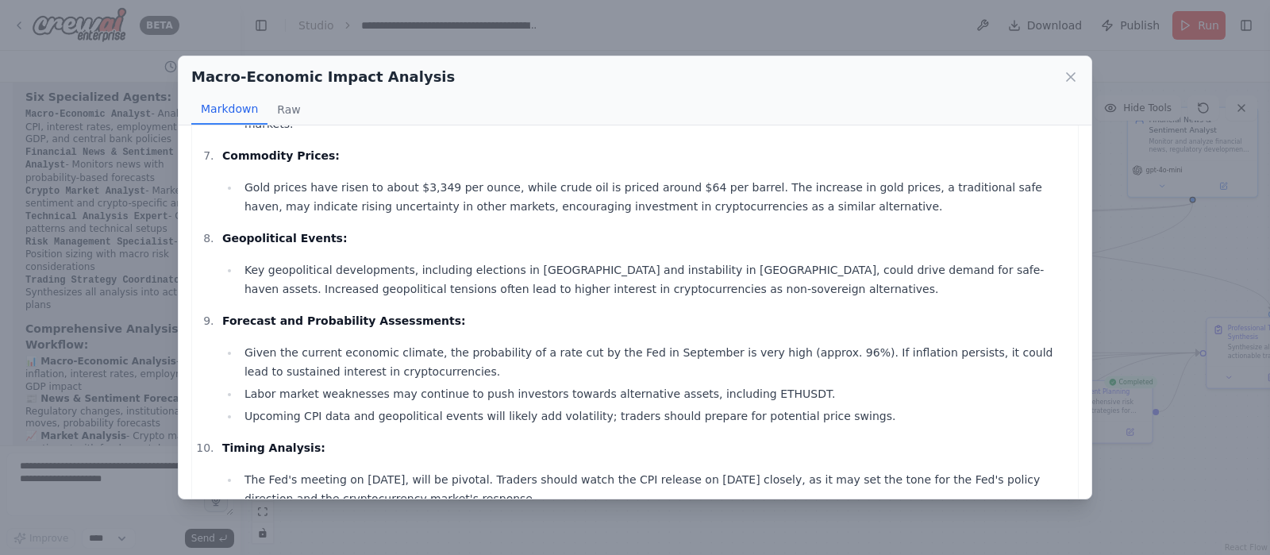
scroll to position [627, 0]
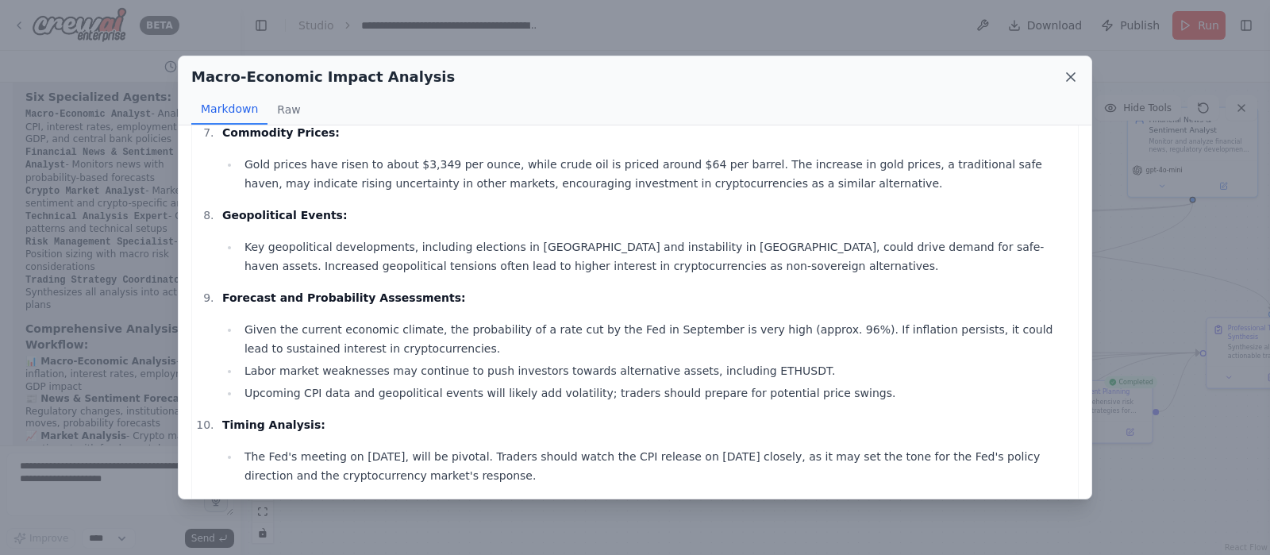
click at [1015, 80] on icon at bounding box center [1071, 77] width 16 height 16
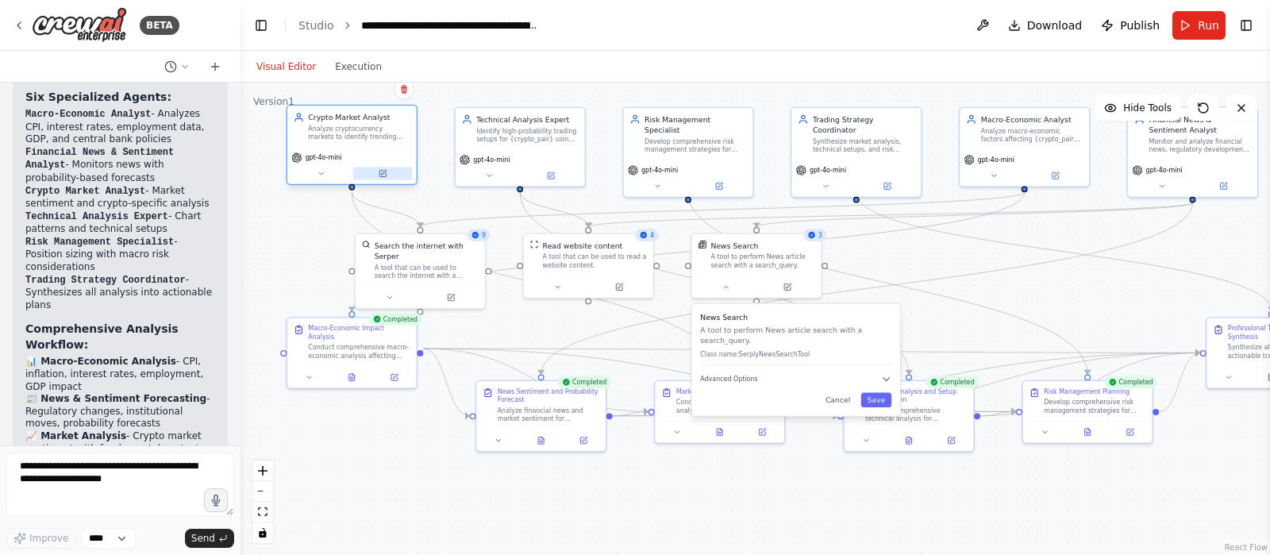
click at [384, 175] on icon at bounding box center [382, 174] width 6 height 6
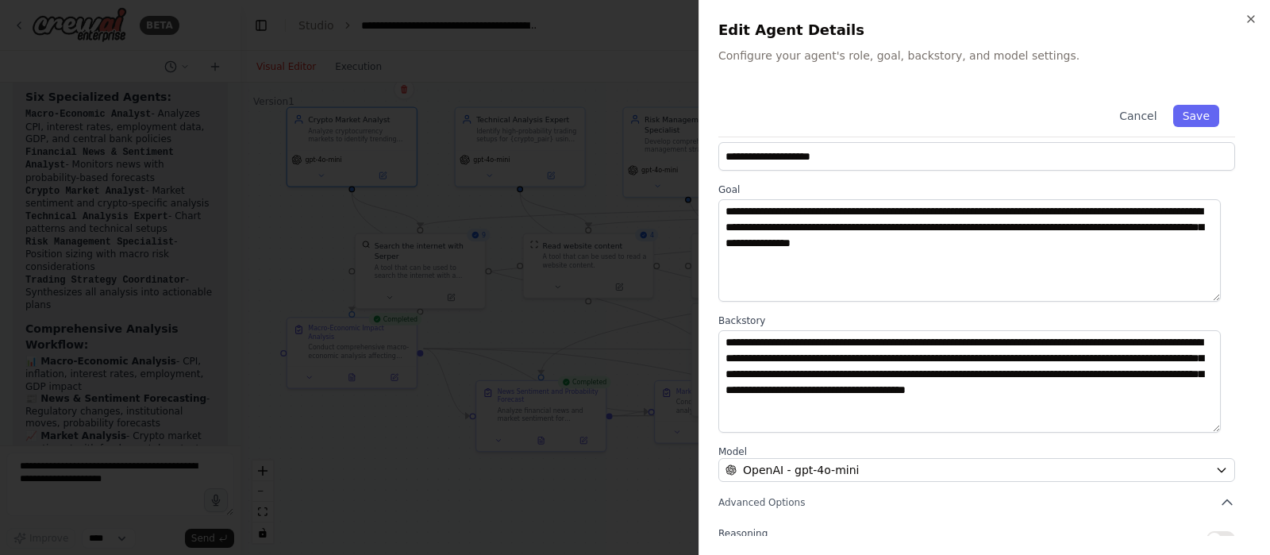
scroll to position [0, 0]
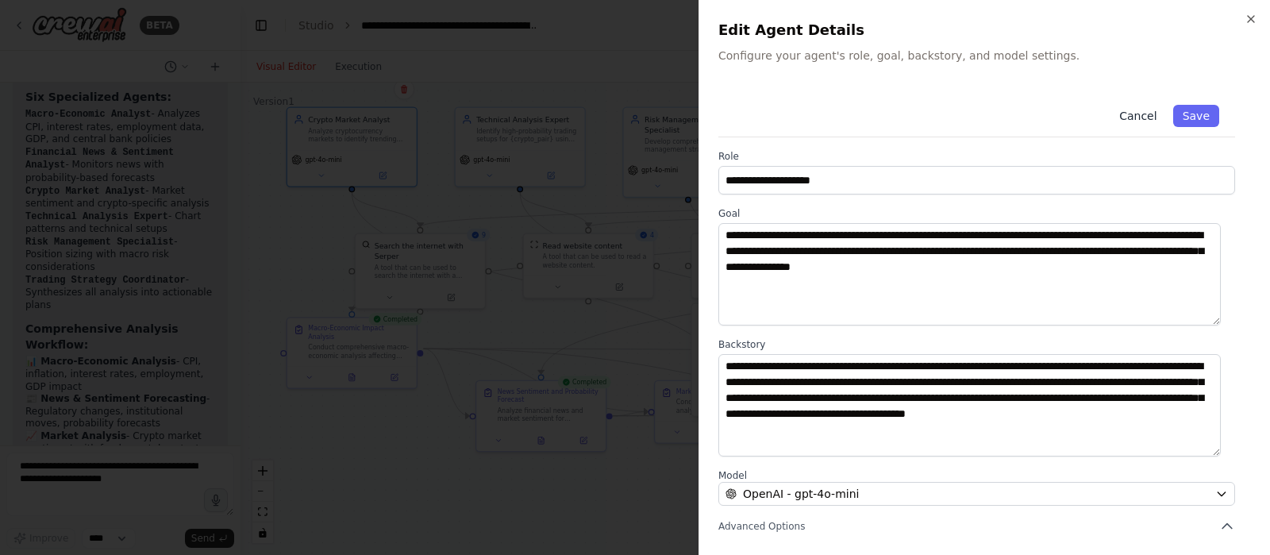
click at [1015, 108] on button "Cancel" at bounding box center [1137, 116] width 56 height 22
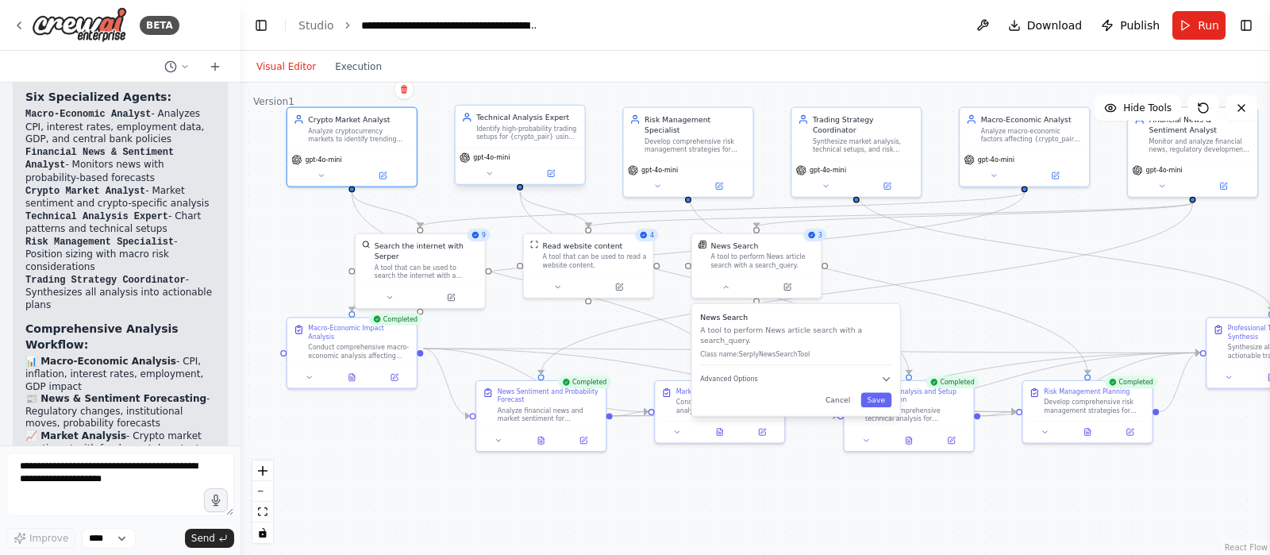
click at [528, 142] on div "Technical Analysis Expert Identify high-probability trading setups for {crypto_…" at bounding box center [520, 127] width 129 height 42
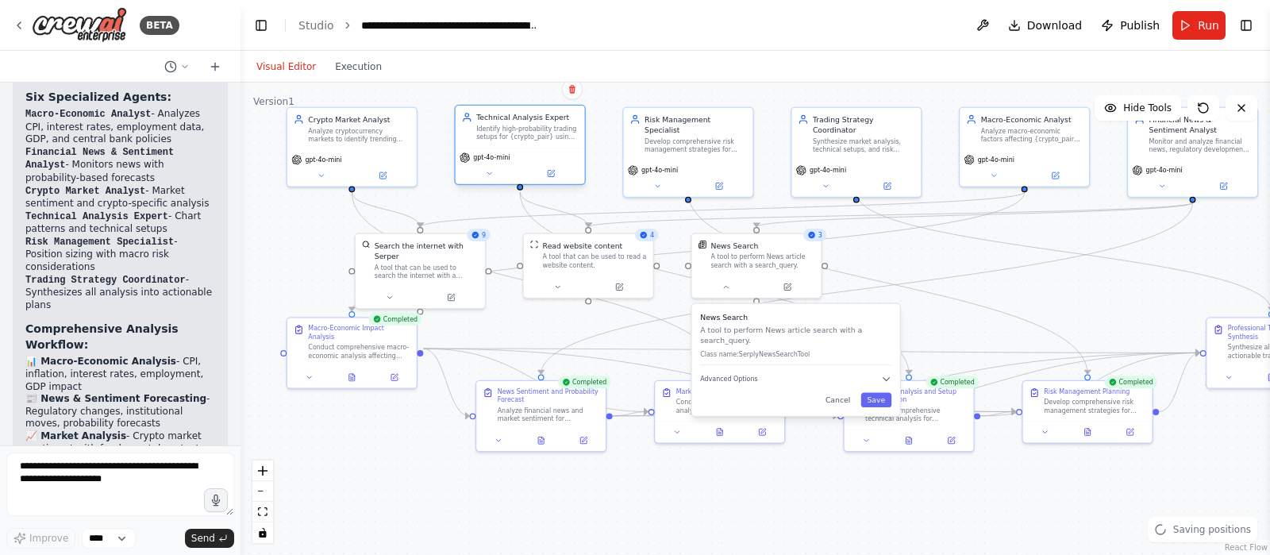
click at [528, 142] on div "Technical Analysis Expert Identify high-probability trading setups for {crypto_…" at bounding box center [520, 127] width 129 height 42
click at [504, 169] on button at bounding box center [489, 173] width 60 height 13
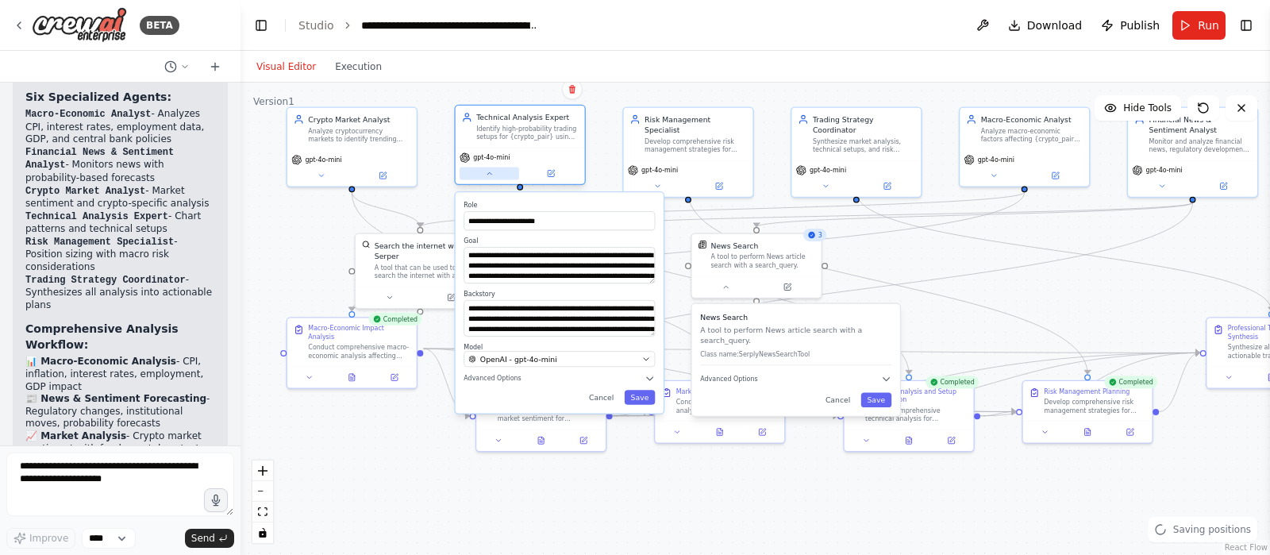
click at [504, 169] on button at bounding box center [489, 173] width 60 height 13
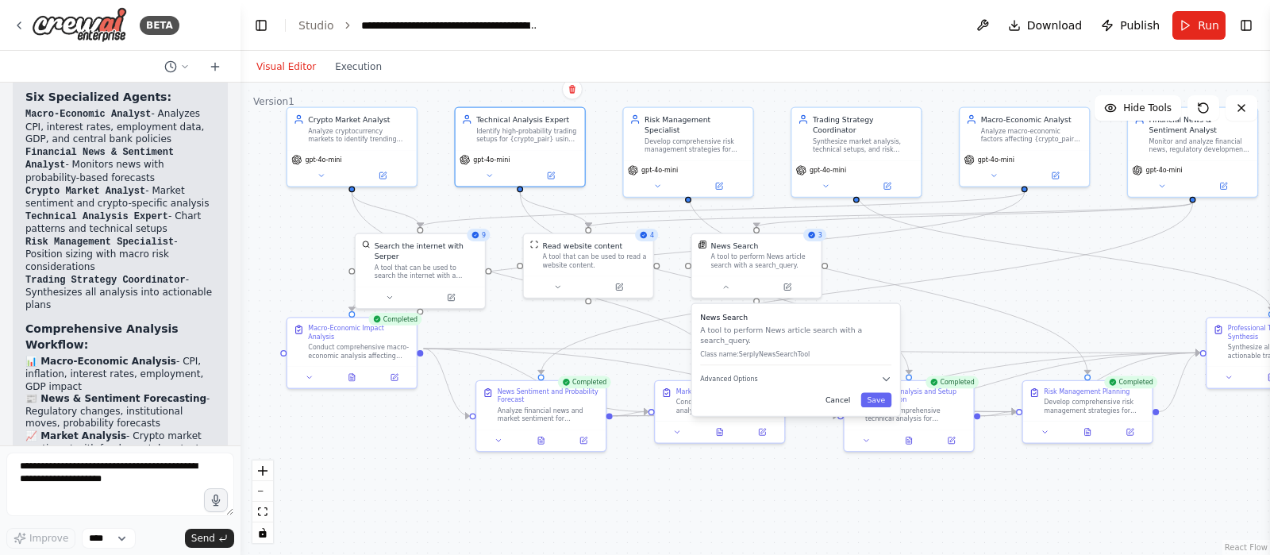
click at [850, 393] on button "Cancel" at bounding box center [837, 400] width 37 height 15
click at [923, 275] on icon "Edge from 055de8be-5f99-42c5-a7b0-963f77b409b9 to 0adf639f-265a-4e45-9b54-6f871…" at bounding box center [867, 287] width 652 height 171
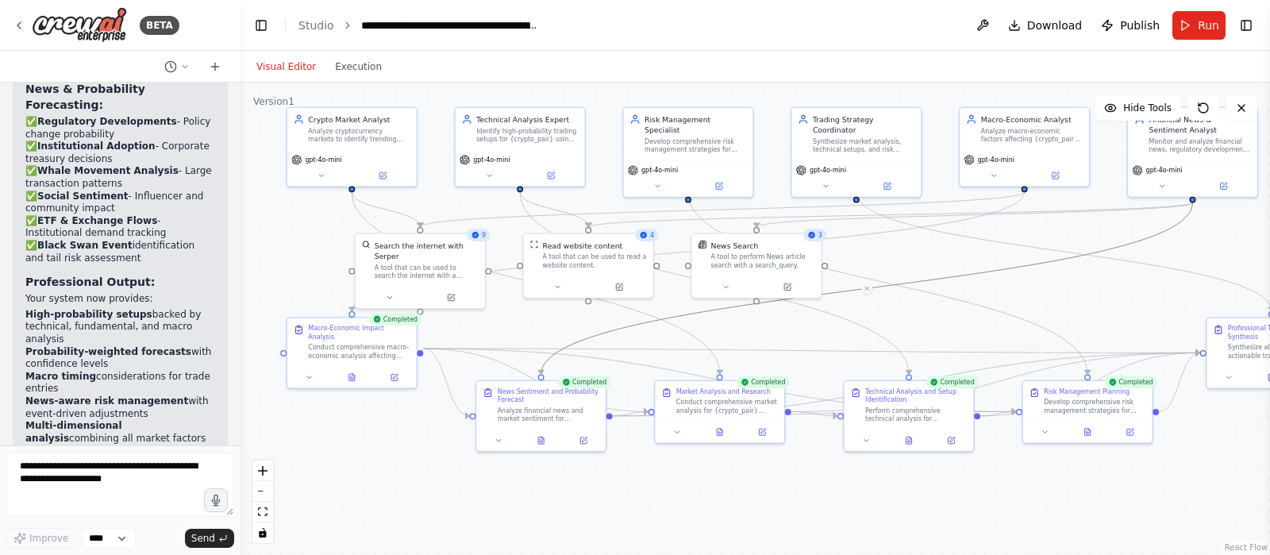
scroll to position [3948, 0]
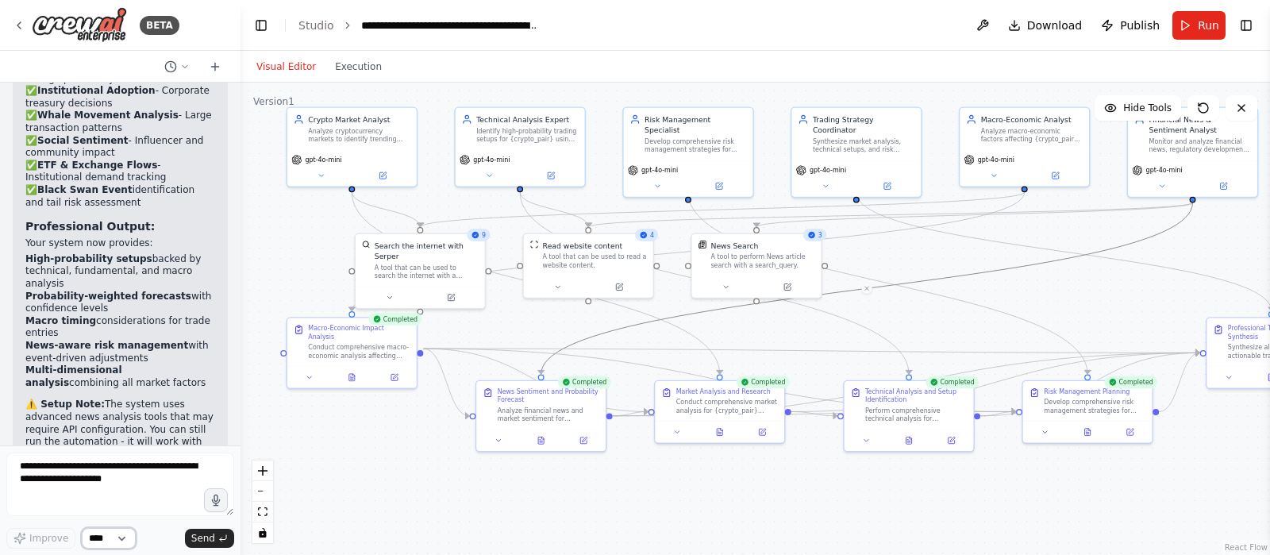
click at [113, 443] on select "****" at bounding box center [109, 538] width 54 height 21
click at [266, 20] on button "Toggle Left Sidebar" at bounding box center [261, 25] width 22 height 22
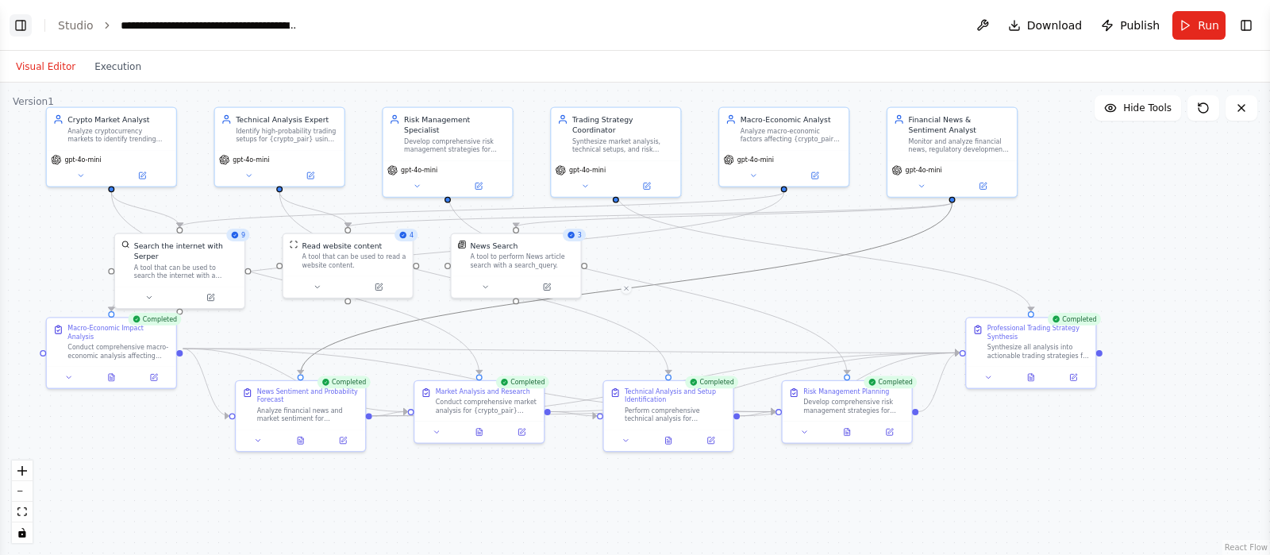
click at [21, 21] on button "Toggle Left Sidebar" at bounding box center [21, 25] width 22 height 22
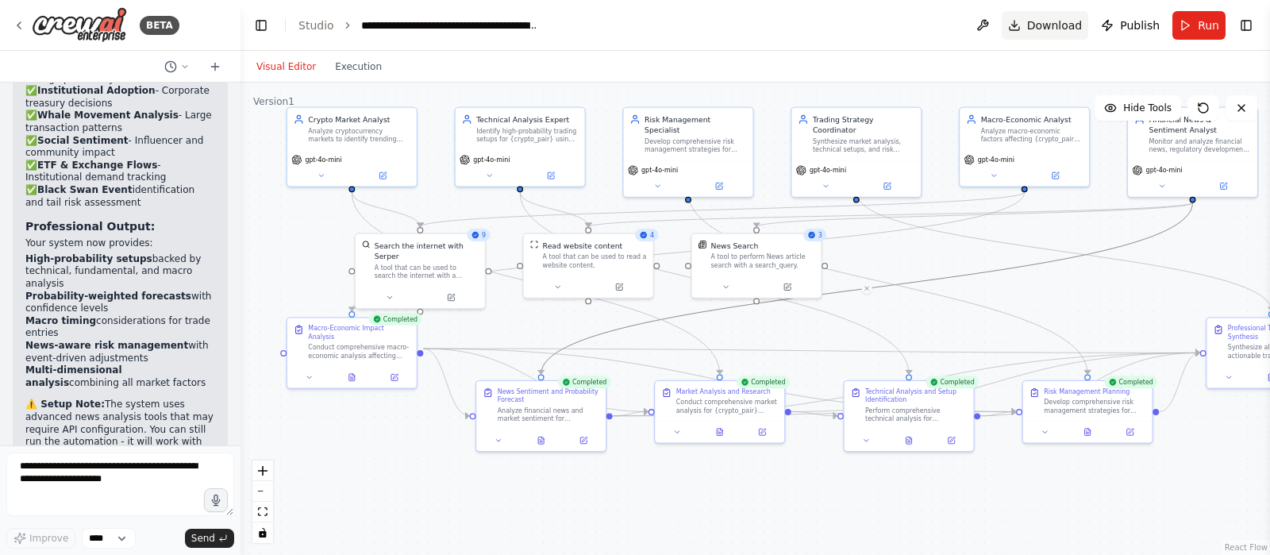
click at [1015, 30] on span "Download" at bounding box center [1055, 25] width 56 height 16
click at [348, 142] on div "Crypto Market Analyst Analyze cryptocurrency markets to identify trending coins…" at bounding box center [351, 127] width 129 height 42
click at [321, 172] on icon at bounding box center [321, 173] width 4 height 2
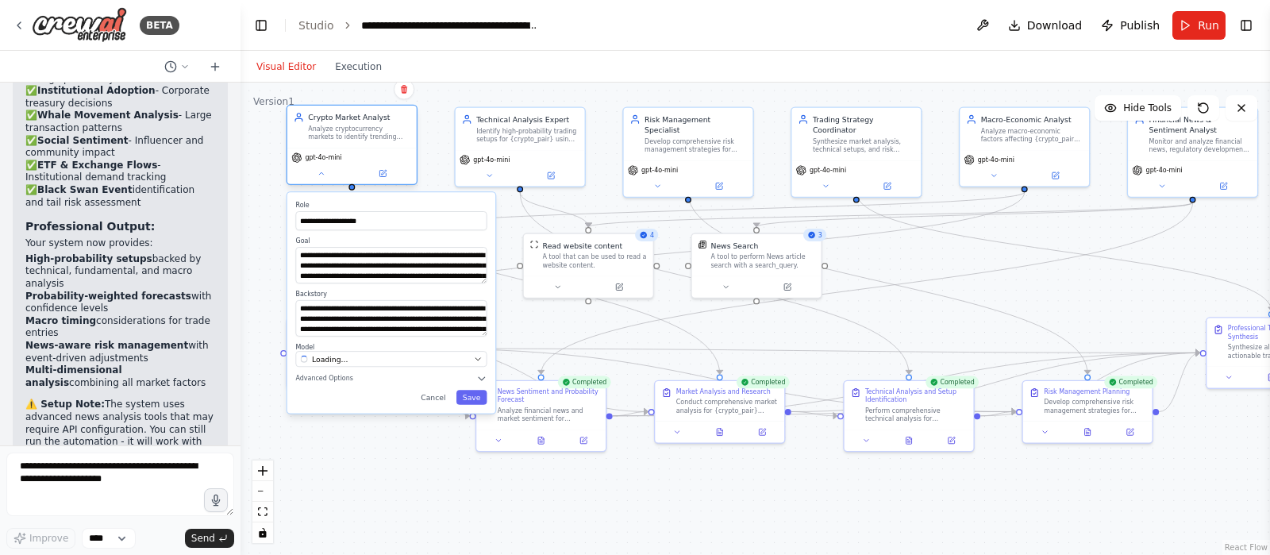
click at [356, 136] on div "Analyze cryptocurrency markets to identify trending coins, market sentiment, an…" at bounding box center [359, 133] width 102 height 17
click at [380, 177] on button at bounding box center [383, 173] width 60 height 13
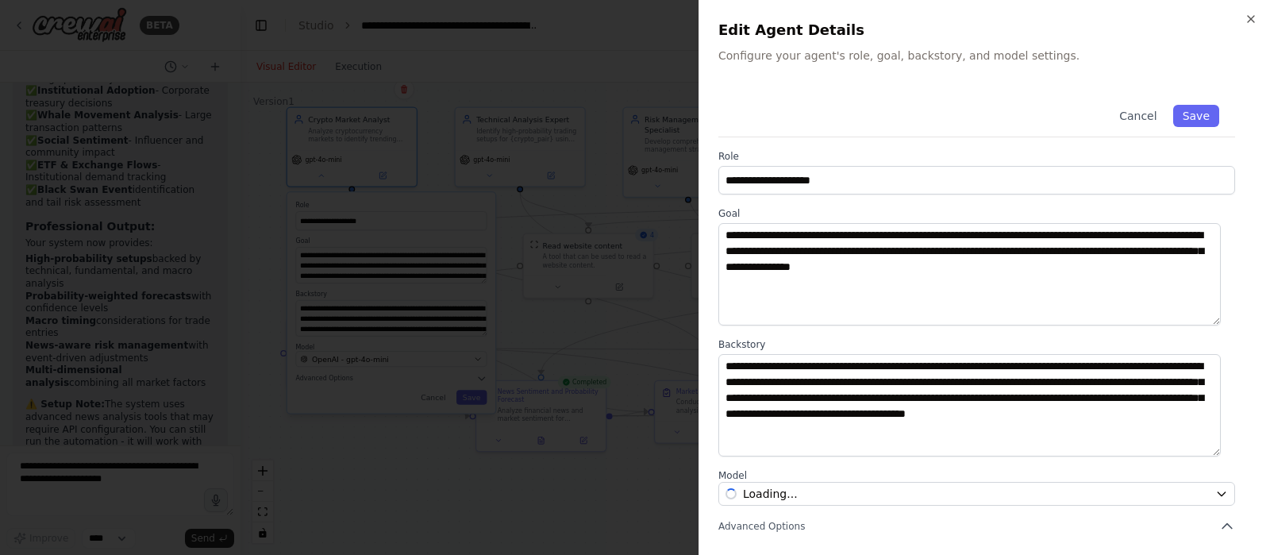
scroll to position [161, 0]
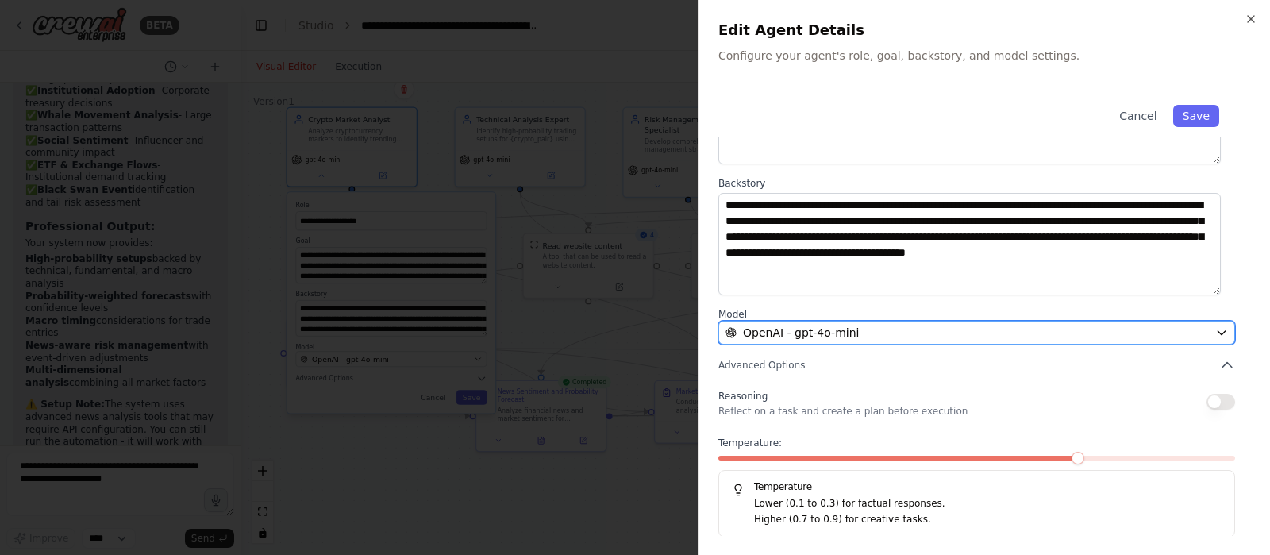
click at [1015, 331] on div "OpenAI - gpt-4o-mini" at bounding box center [966, 333] width 483 height 16
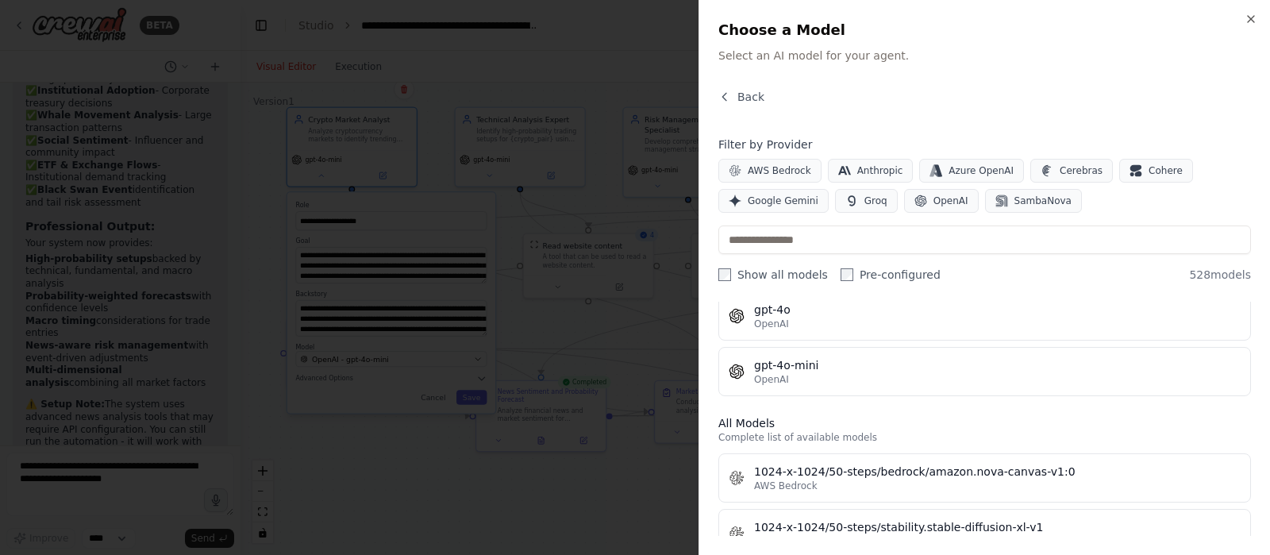
scroll to position [0, 0]
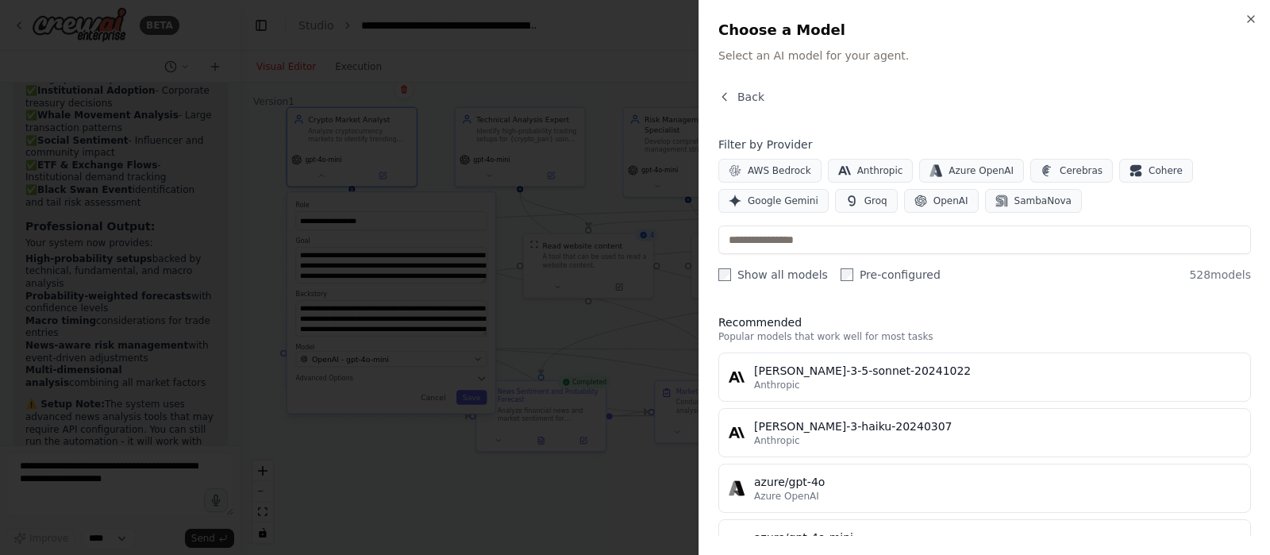
click at [1015, 17] on div "Close Choose a Model Select an AI model for your agent. Back Filter by Provider…" at bounding box center [983, 277] width 571 height 555
click at [1015, 17] on icon "button" at bounding box center [1250, 19] width 13 height 13
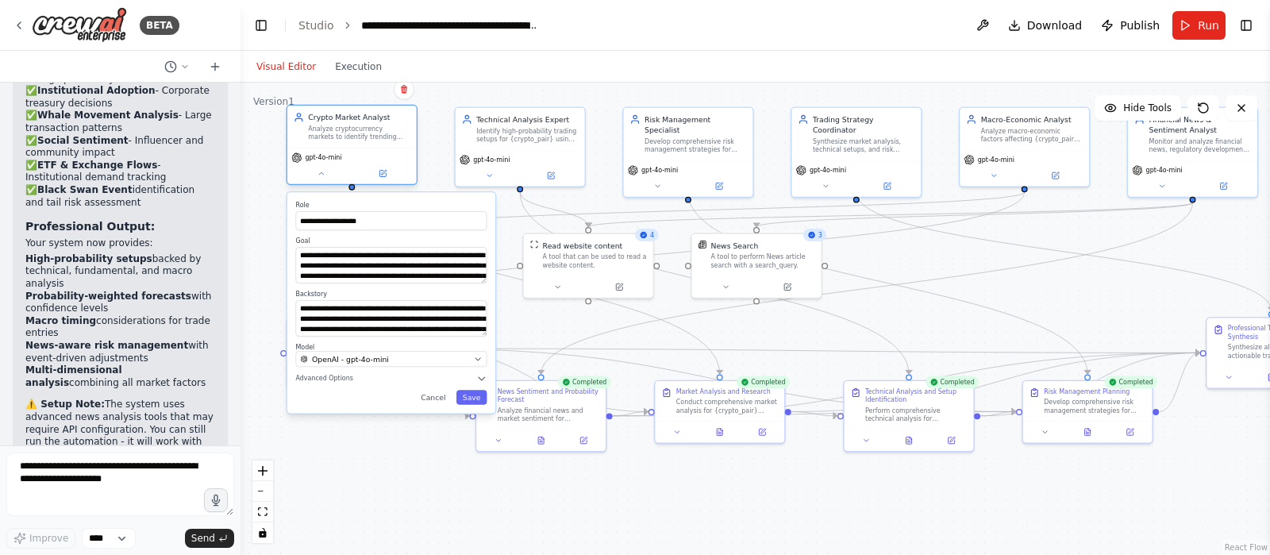
click at [387, 182] on div "gpt-4o-mini" at bounding box center [351, 166] width 129 height 37
click at [383, 175] on icon at bounding box center [382, 174] width 6 height 6
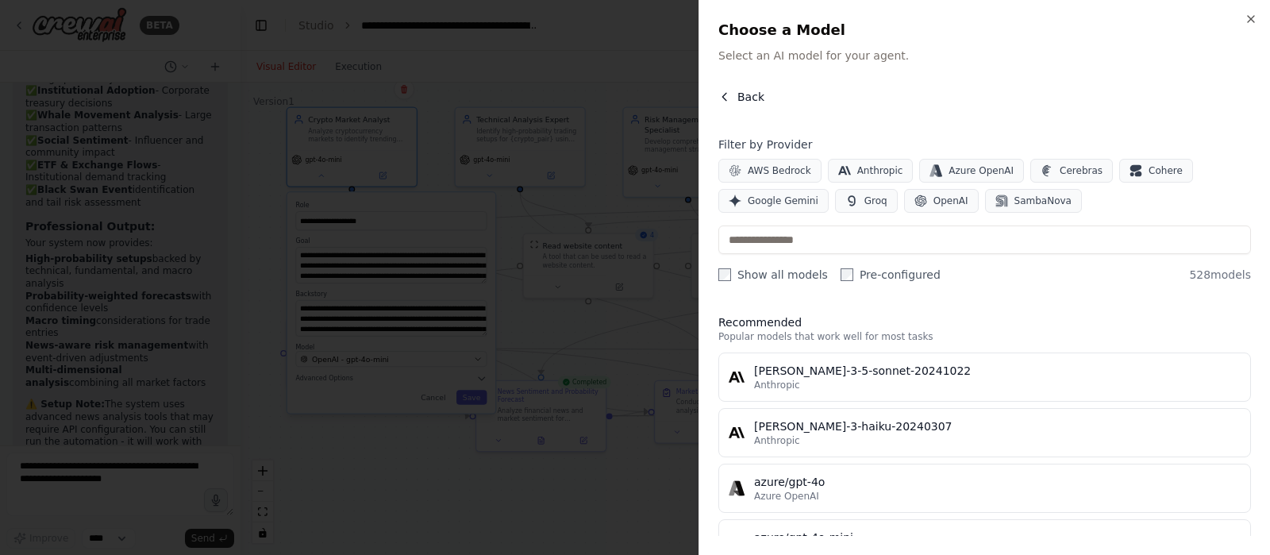
click at [742, 94] on span "Back" at bounding box center [750, 97] width 27 height 16
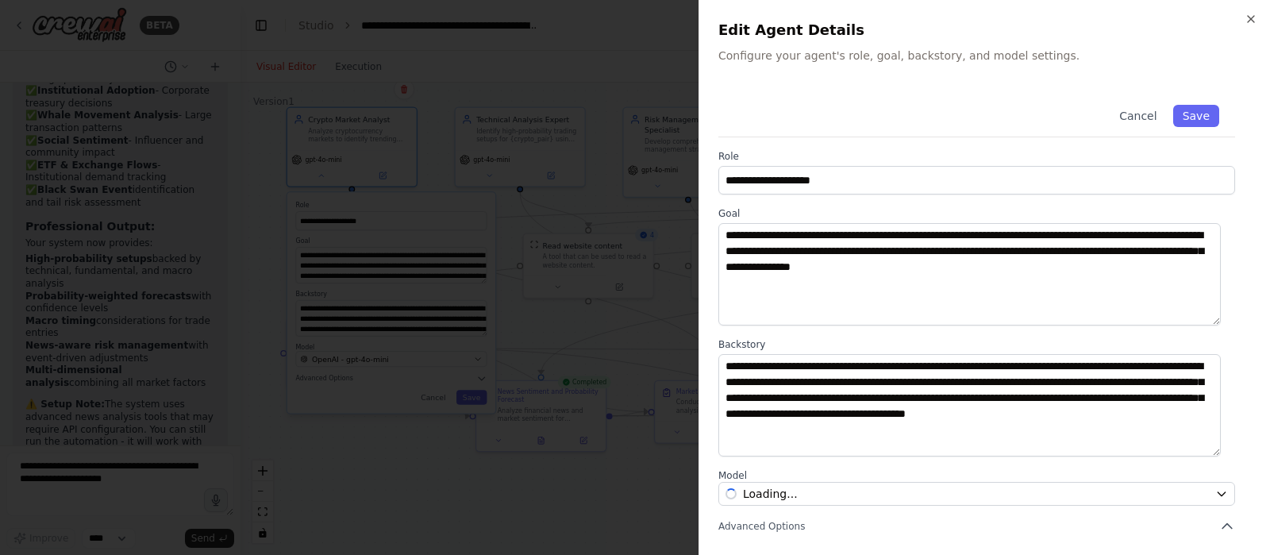
scroll to position [161, 0]
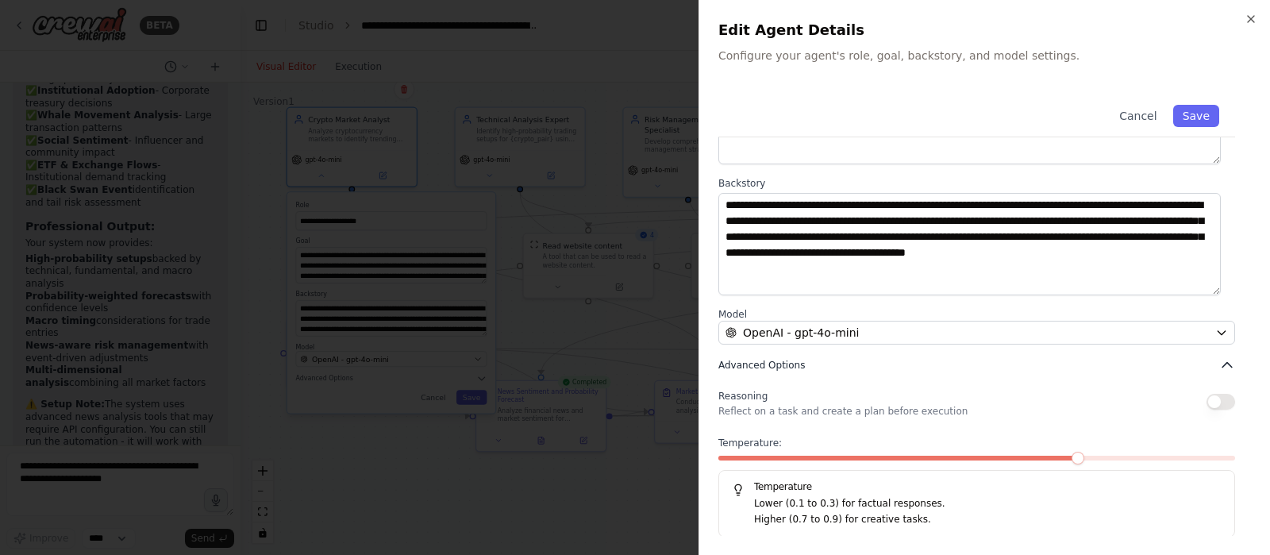
click at [1015, 364] on button "Advanced Options" at bounding box center [976, 365] width 517 height 16
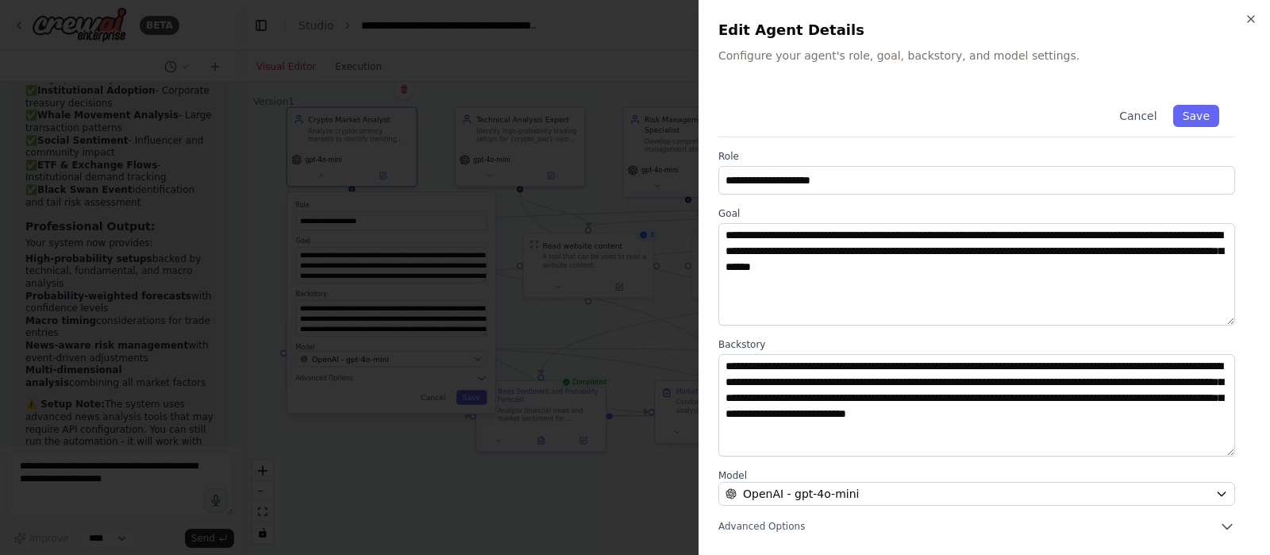
click at [1015, 443] on div "**********" at bounding box center [984, 311] width 532 height 445
click at [1015, 443] on icon "button" at bounding box center [1227, 526] width 16 height 16
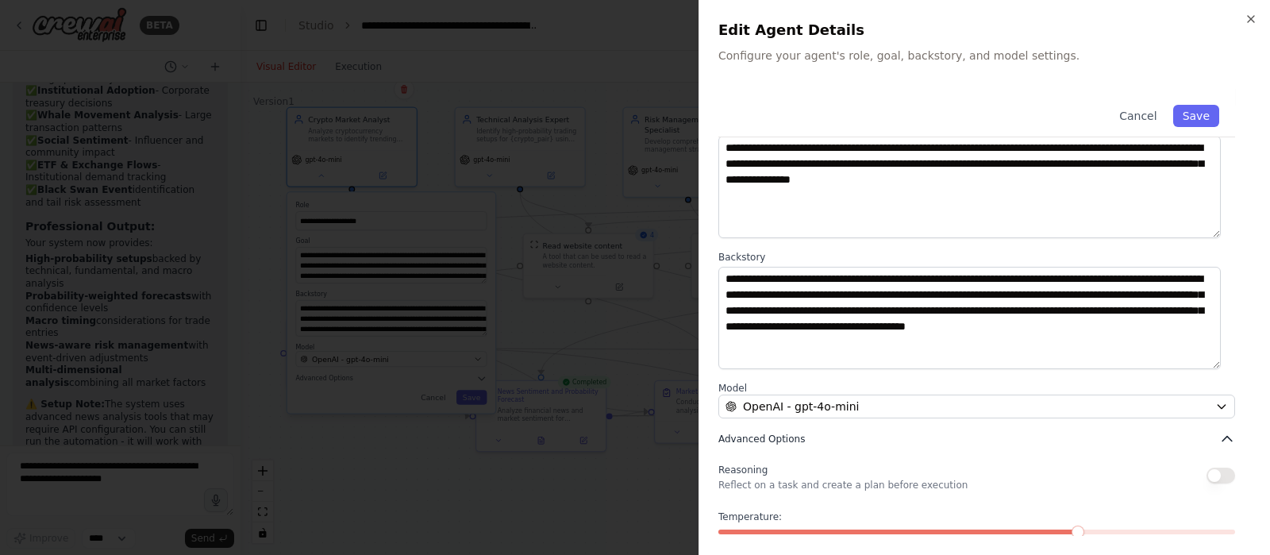
scroll to position [161, 0]
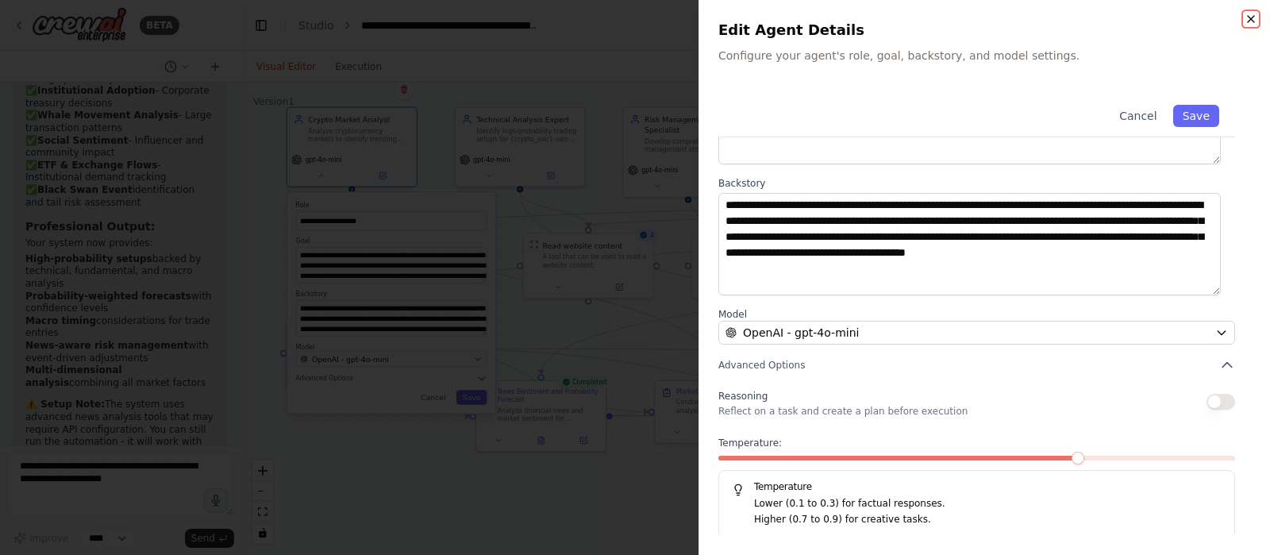
click at [1015, 22] on icon "button" at bounding box center [1250, 19] width 13 height 13
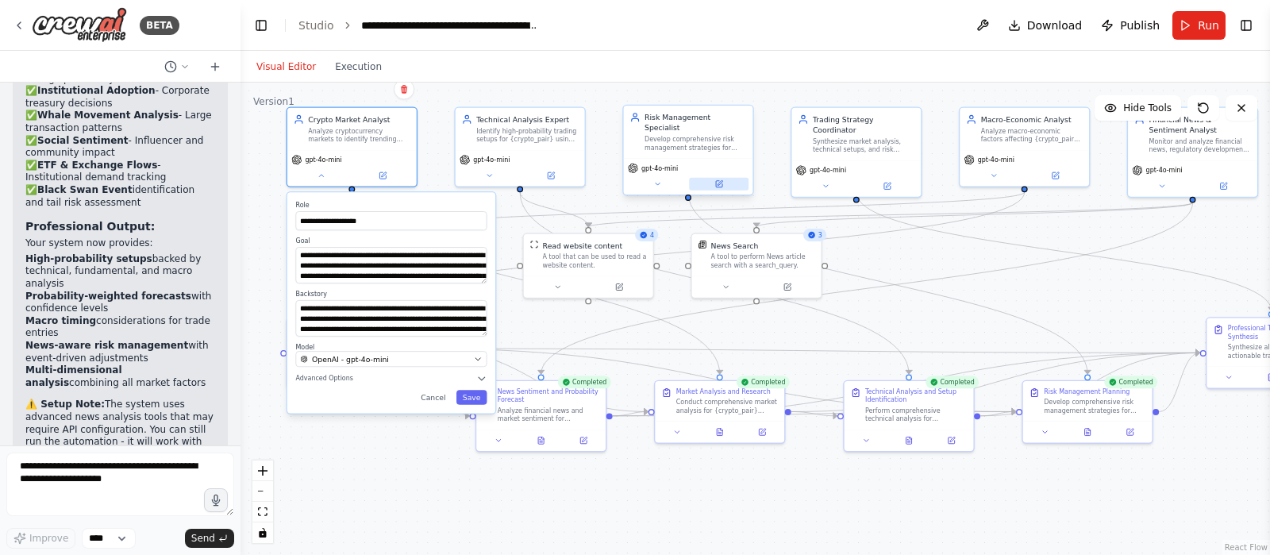
click at [713, 178] on button at bounding box center [719, 184] width 60 height 13
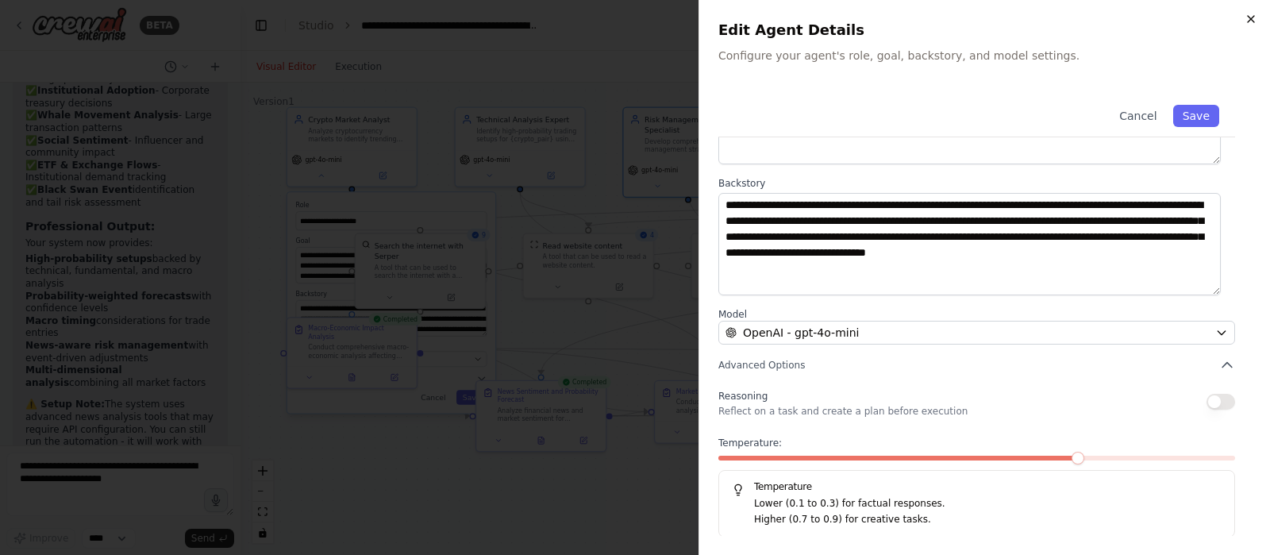
click at [1015, 15] on icon "button" at bounding box center [1250, 19] width 13 height 13
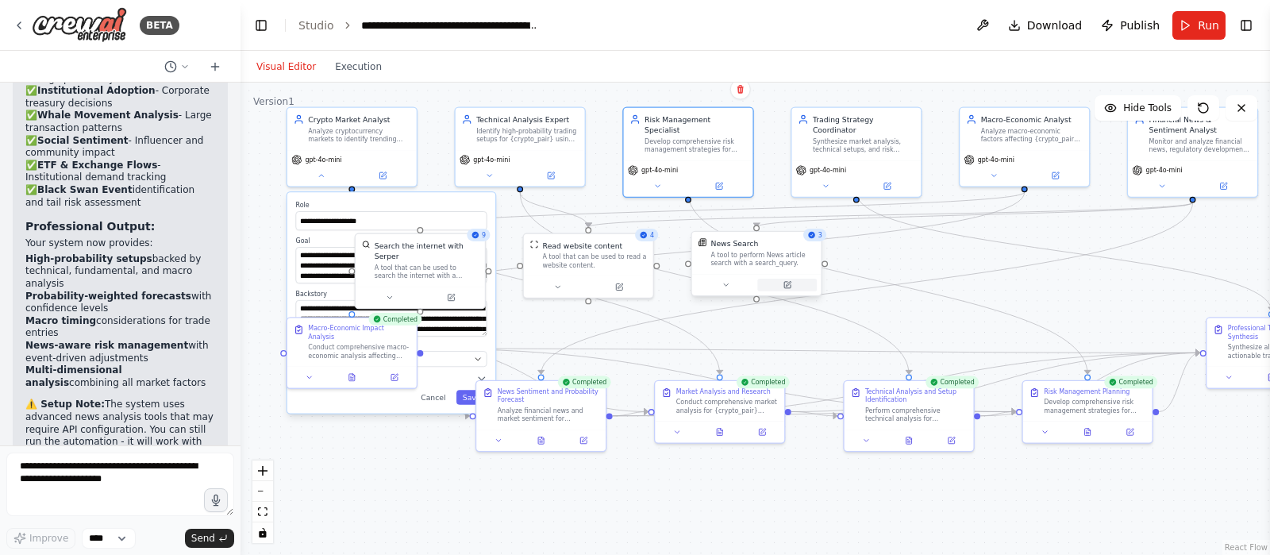
click at [786, 283] on icon at bounding box center [788, 283] width 5 height 5
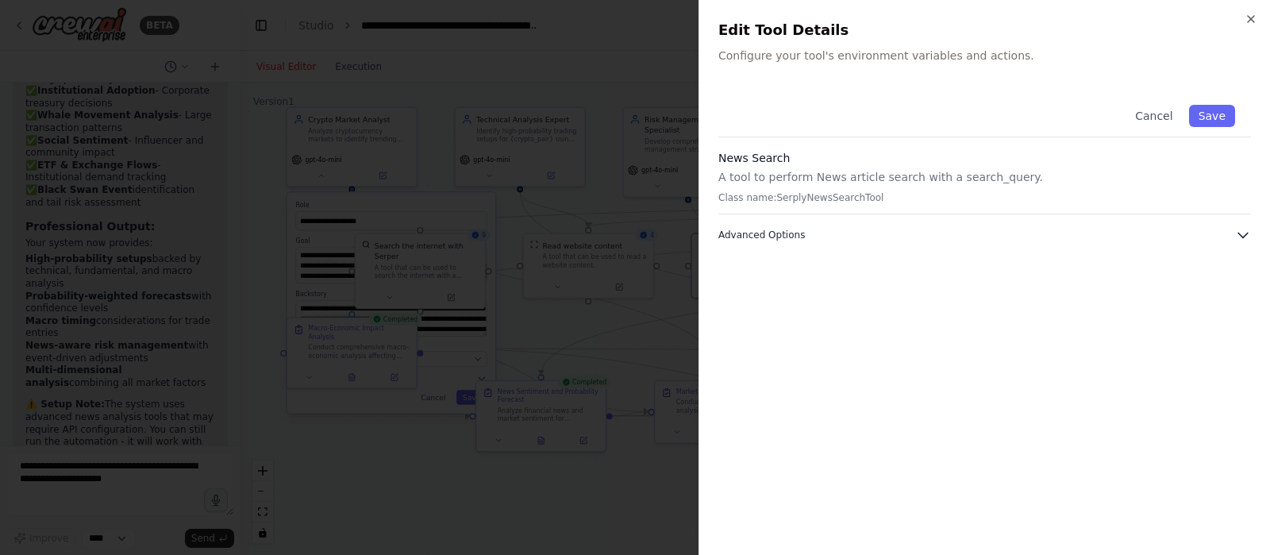
click at [760, 229] on span "Advanced Options" at bounding box center [761, 235] width 87 height 13
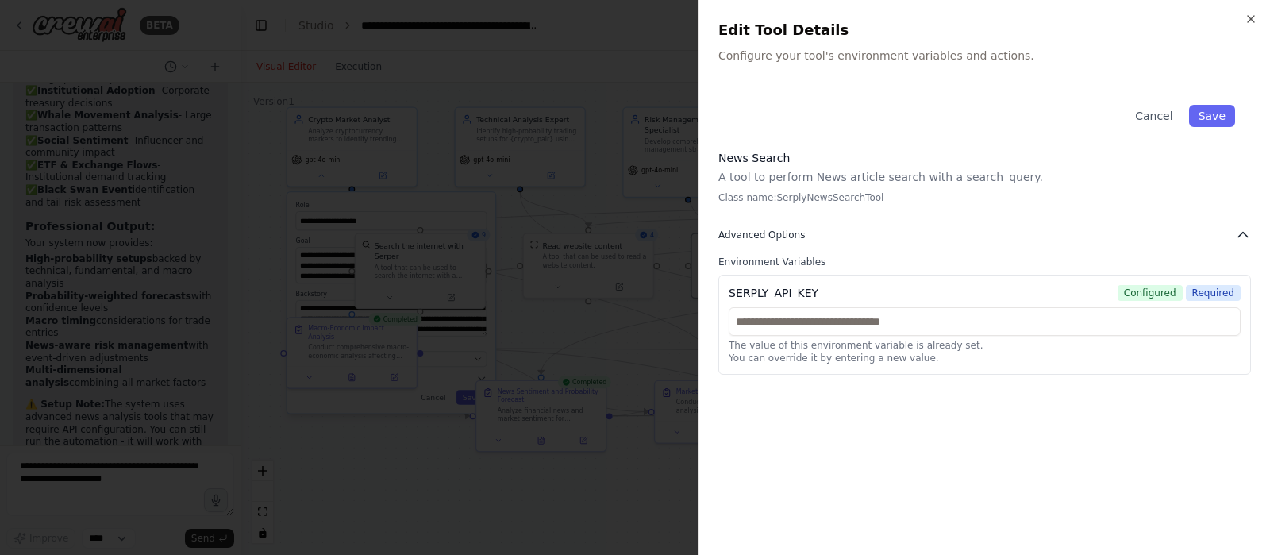
click at [760, 229] on span "Advanced Options" at bounding box center [761, 235] width 87 height 13
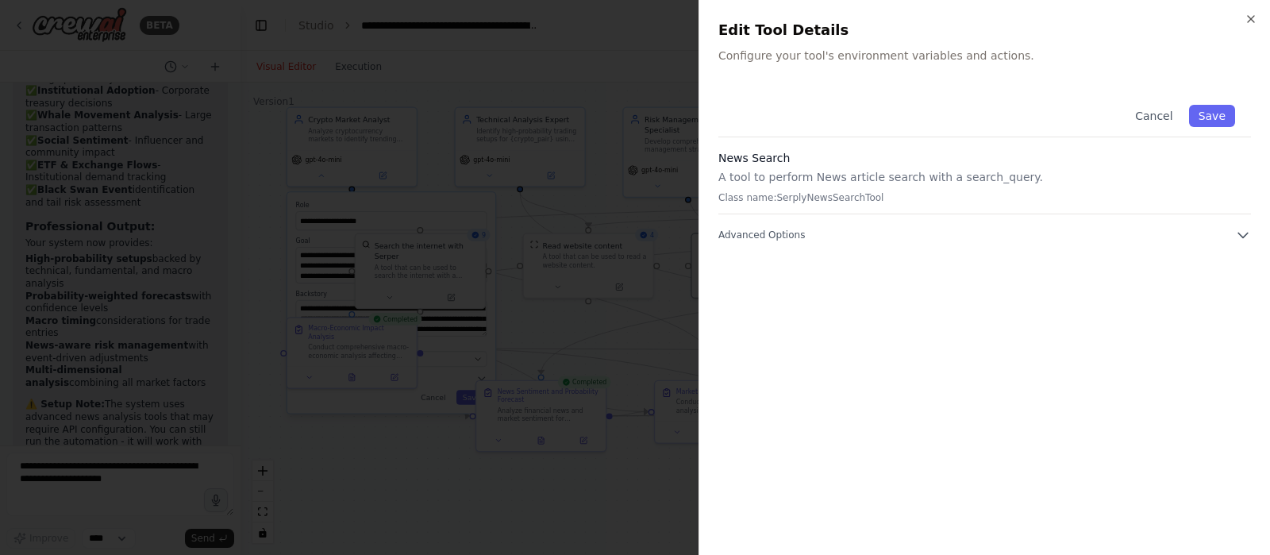
click at [774, 183] on p "A tool to perform News article search with a search_query." at bounding box center [984, 177] width 532 height 16
click at [1015, 121] on button "Cancel" at bounding box center [1153, 116] width 56 height 22
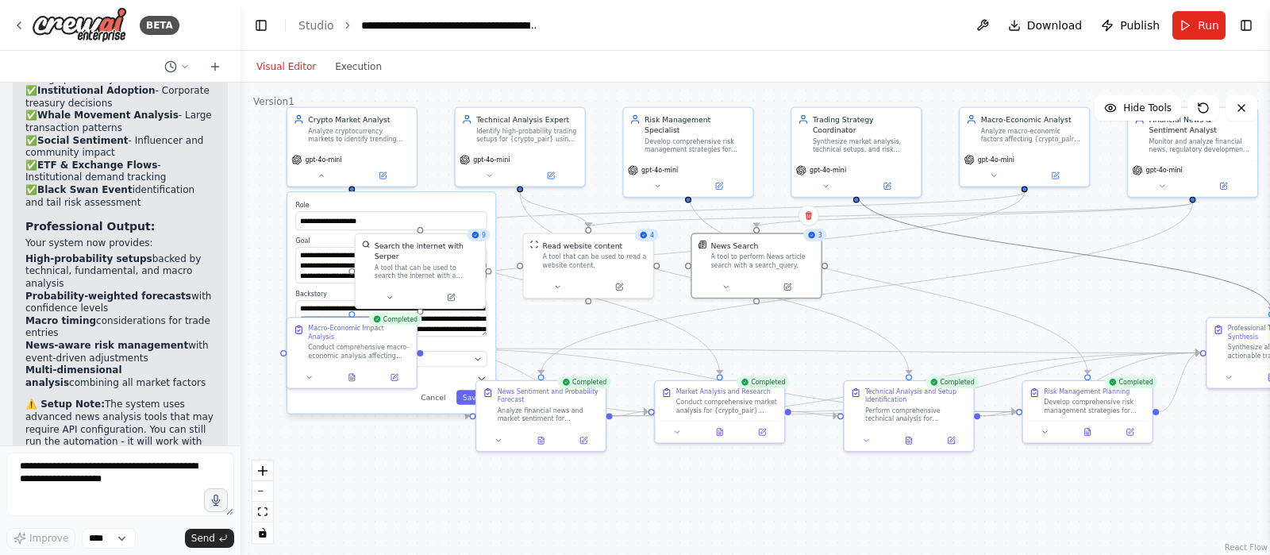
click at [939, 234] on icon "Edge from 471767ed-5436-4fb5-a130-ece6c9aa088f to c5be8dec-d2b6-4188-8e9c-7c0d2…" at bounding box center [1063, 251] width 415 height 119
click at [548, 433] on button at bounding box center [541, 438] width 44 height 13
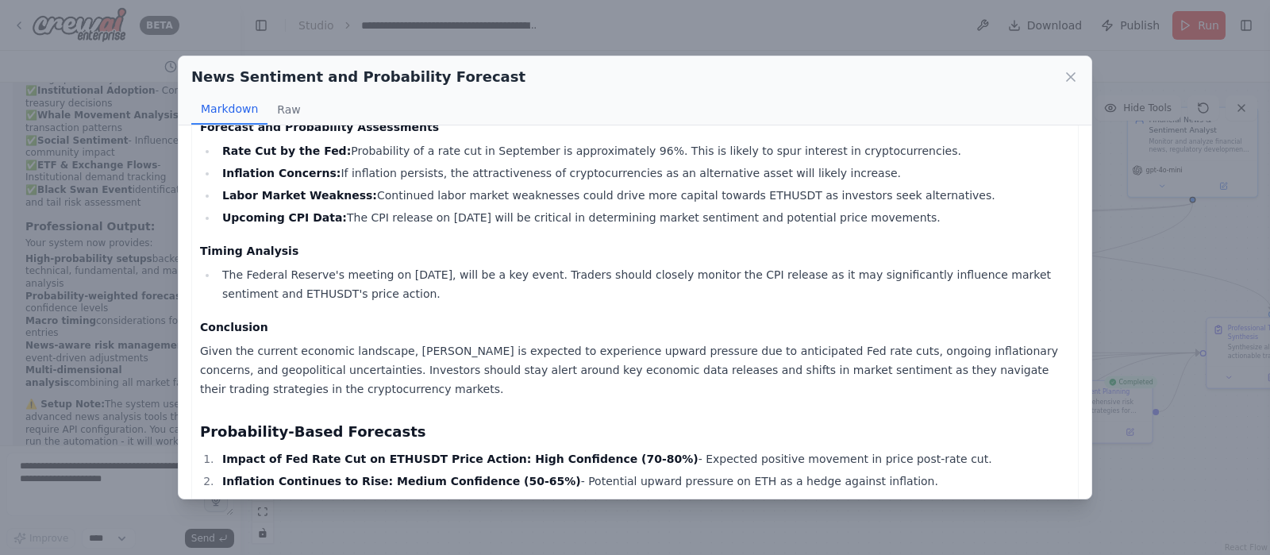
scroll to position [779, 0]
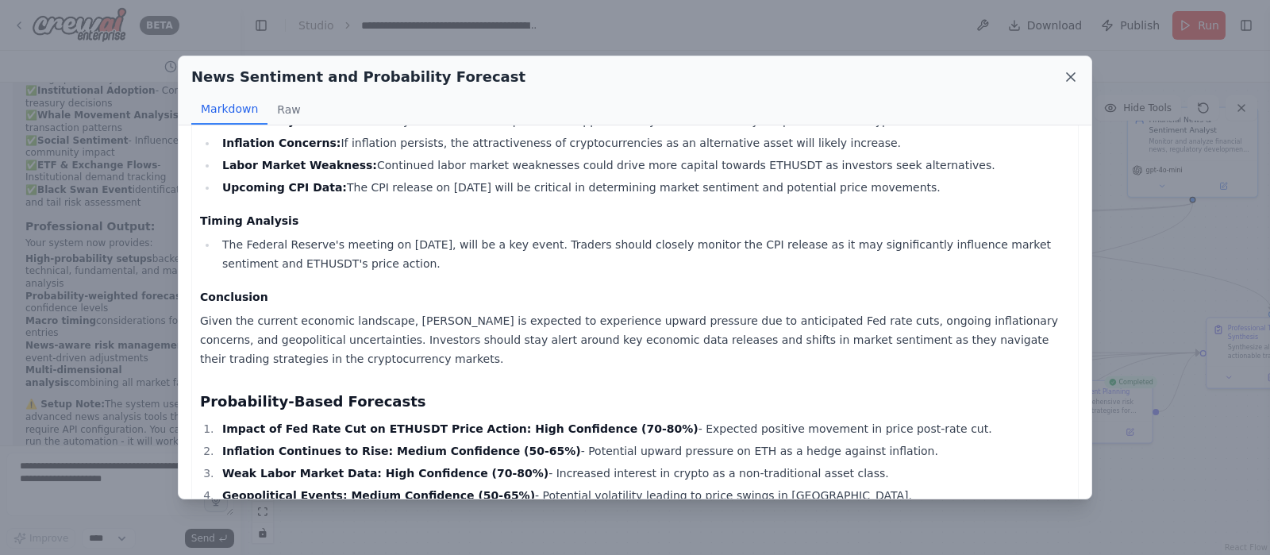
click at [1015, 74] on icon at bounding box center [1071, 77] width 8 height 8
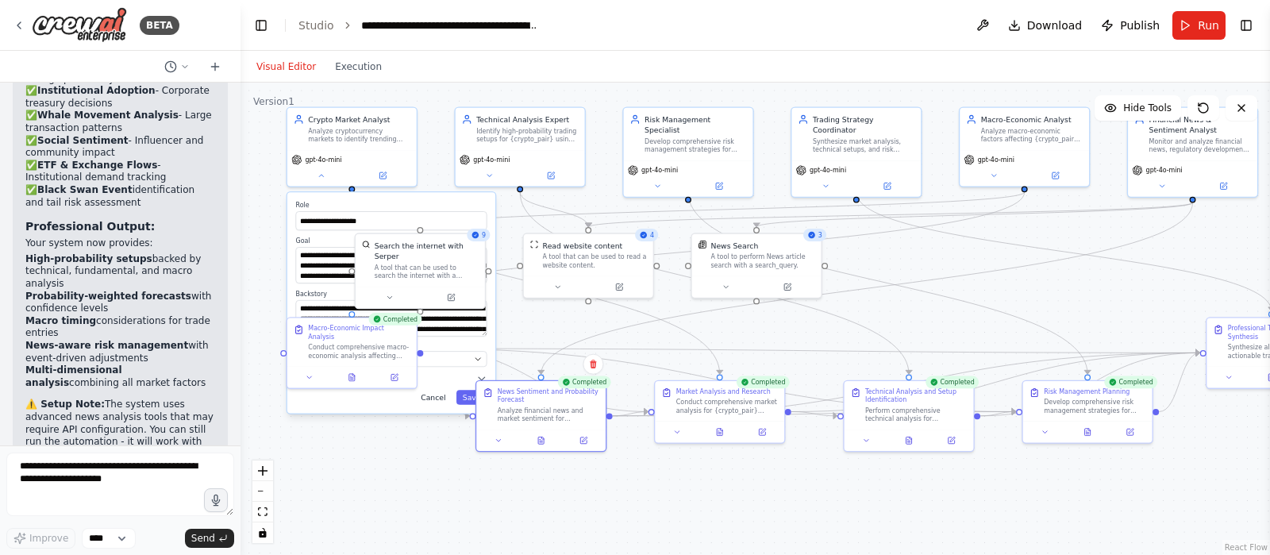
click at [435, 399] on button "Cancel" at bounding box center [432, 397] width 37 height 15
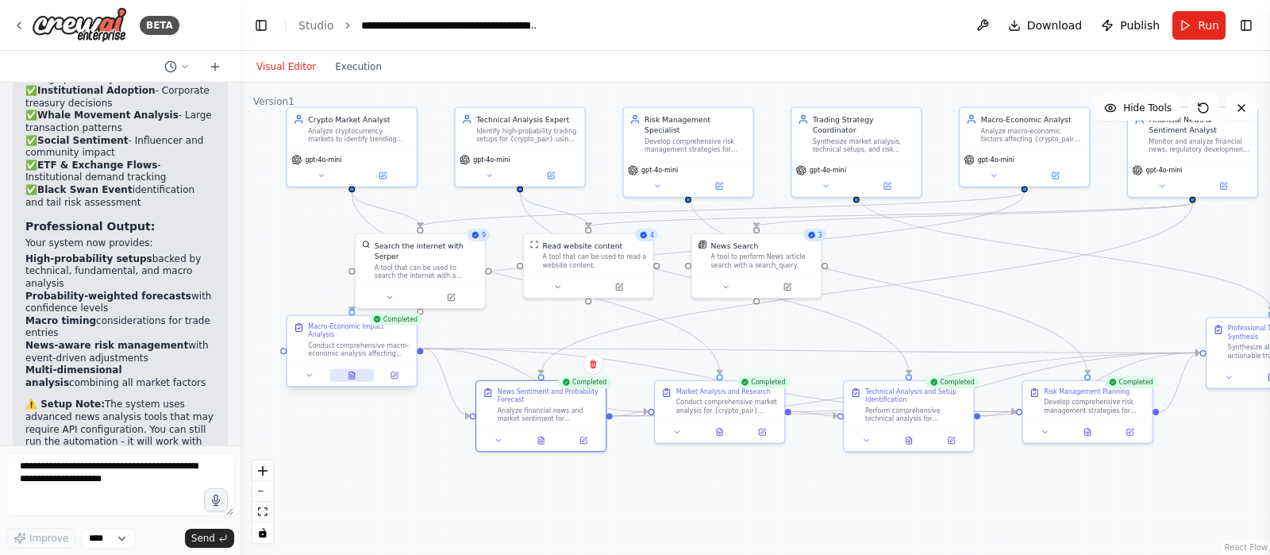
click at [351, 375] on icon at bounding box center [352, 375] width 3 height 0
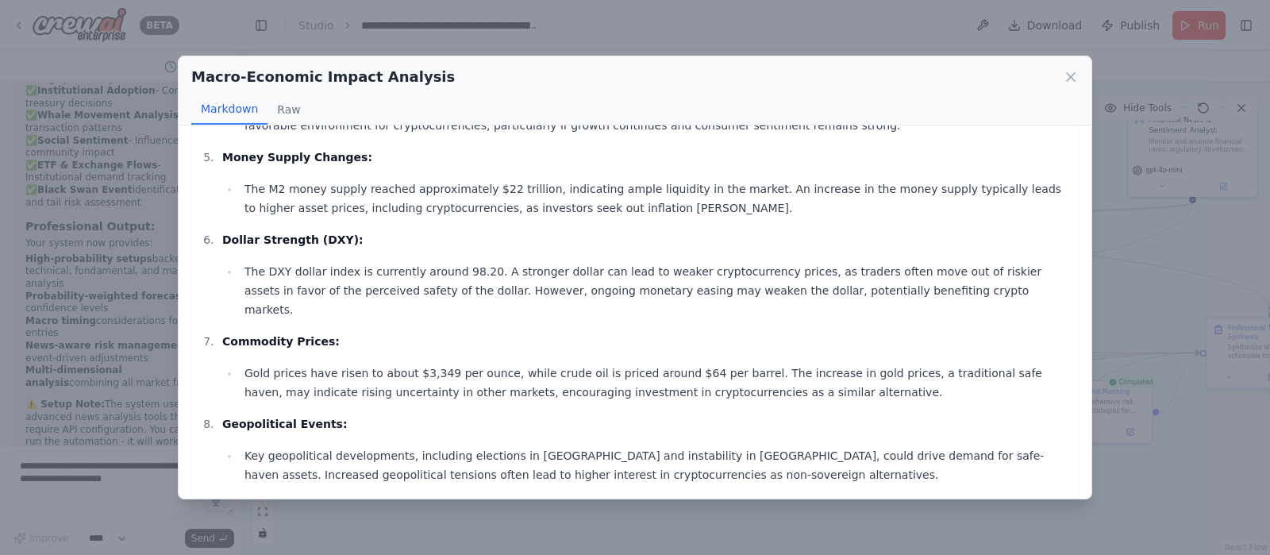
scroll to position [0, 0]
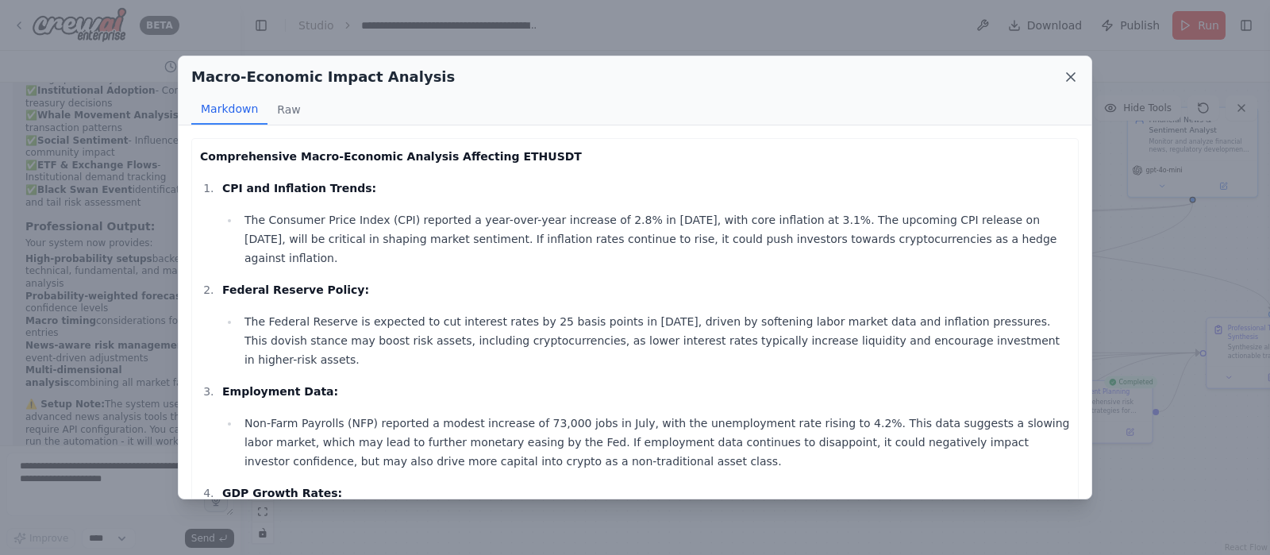
click at [1015, 74] on icon at bounding box center [1071, 77] width 16 height 16
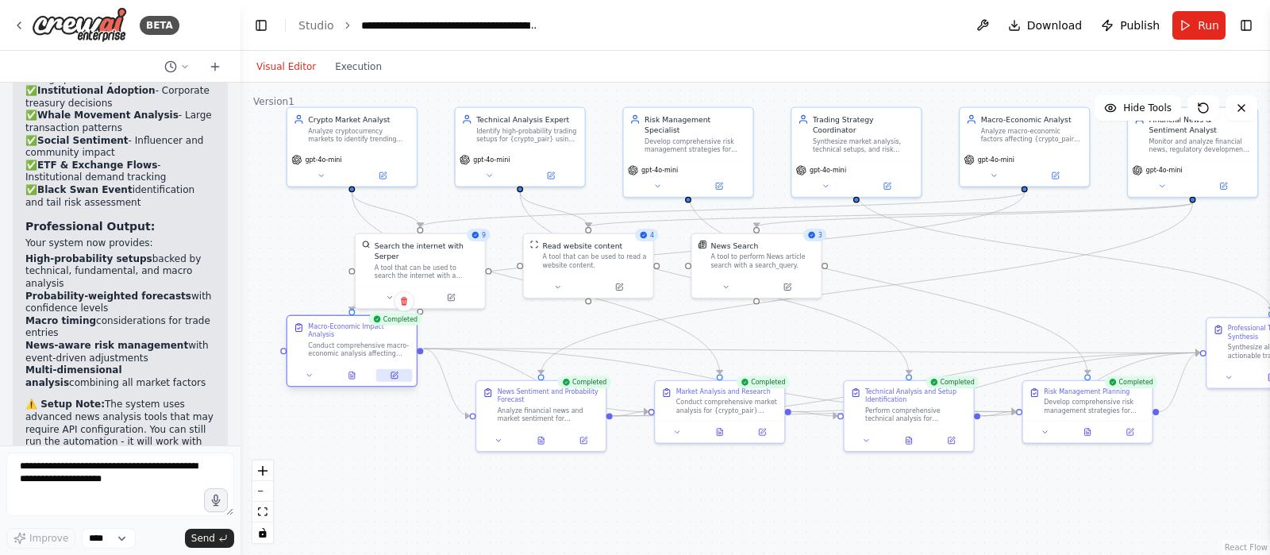
click at [394, 372] on icon at bounding box center [394, 375] width 6 height 6
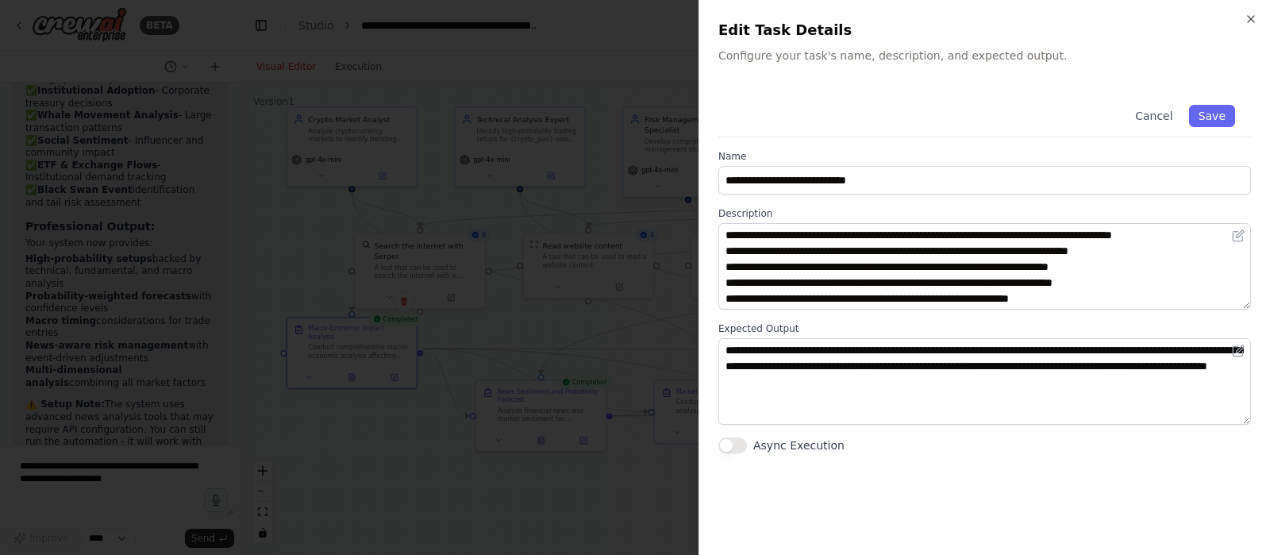
scroll to position [95, 0]
click at [1015, 20] on icon "button" at bounding box center [1250, 19] width 13 height 13
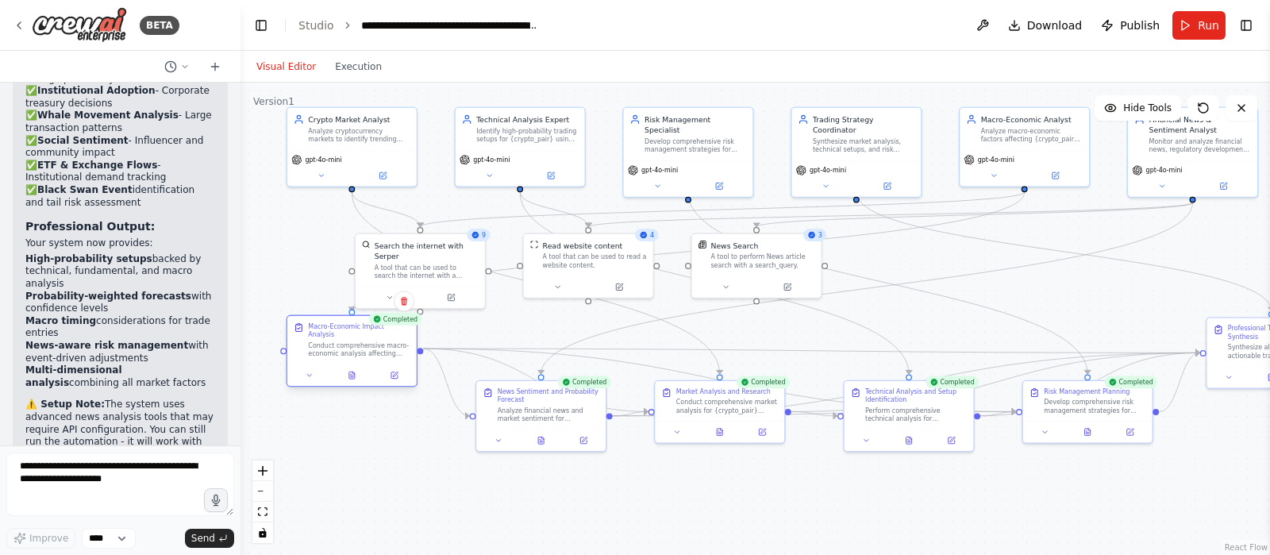
click at [311, 374] on div at bounding box center [351, 374] width 129 height 21
click at [302, 371] on button at bounding box center [309, 375] width 36 height 13
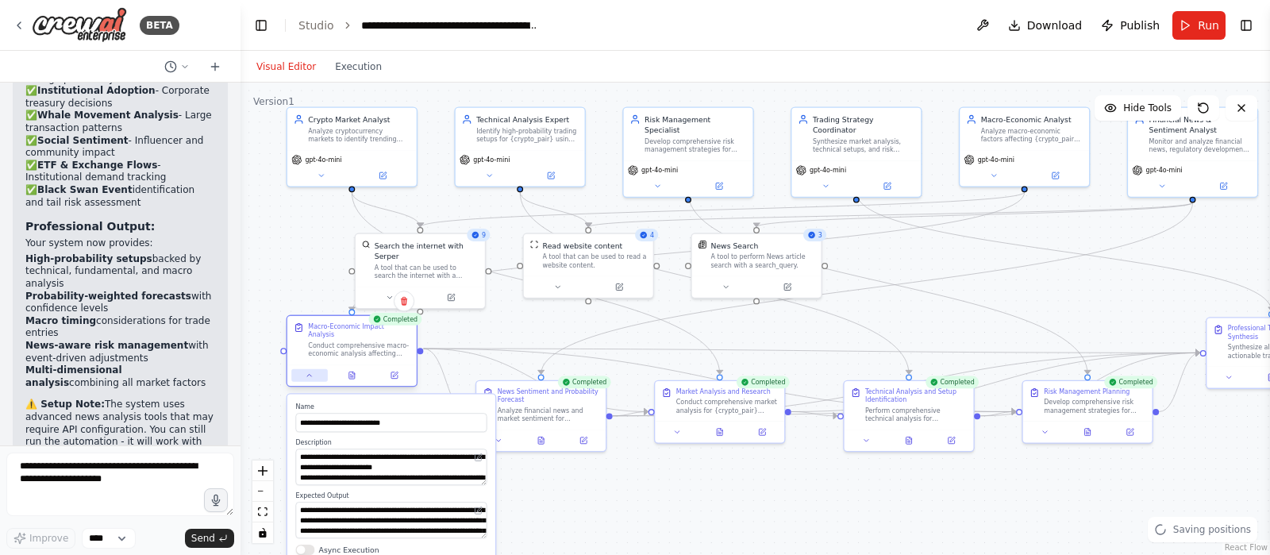
click at [302, 369] on button at bounding box center [309, 375] width 36 height 13
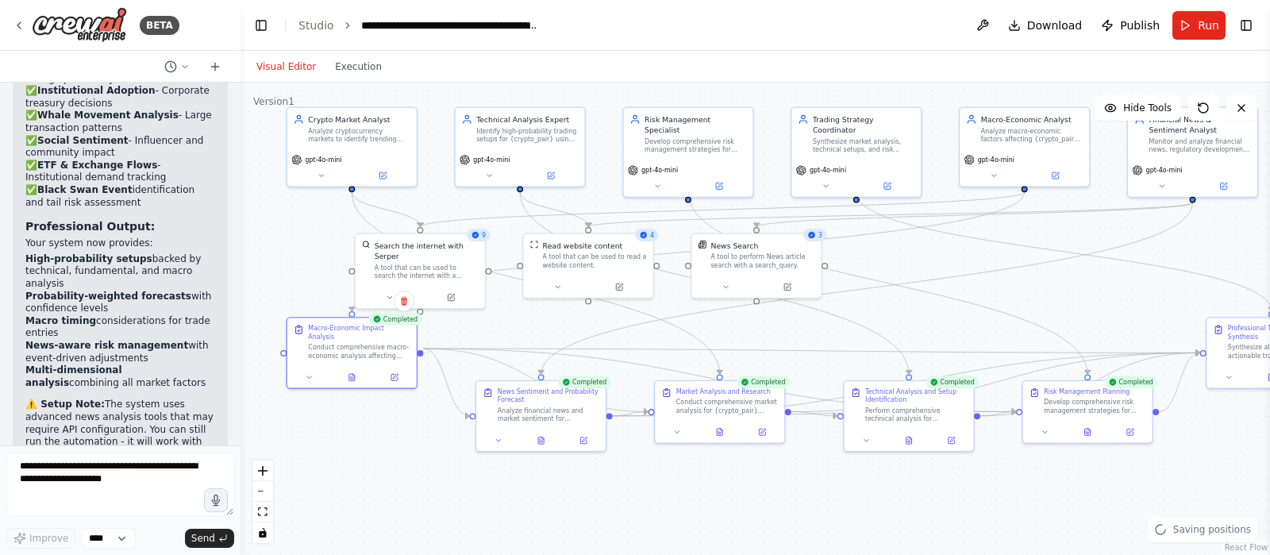
click at [343, 443] on div ".deletable-edge-delete-btn { width: 20px; height: 20px; border: 0px solid #ffff…" at bounding box center [754, 319] width 1029 height 472
click at [186, 63] on icon at bounding box center [185, 67] width 10 height 10
click at [186, 63] on div at bounding box center [120, 277] width 240 height 555
click at [211, 64] on icon at bounding box center [215, 66] width 13 height 13
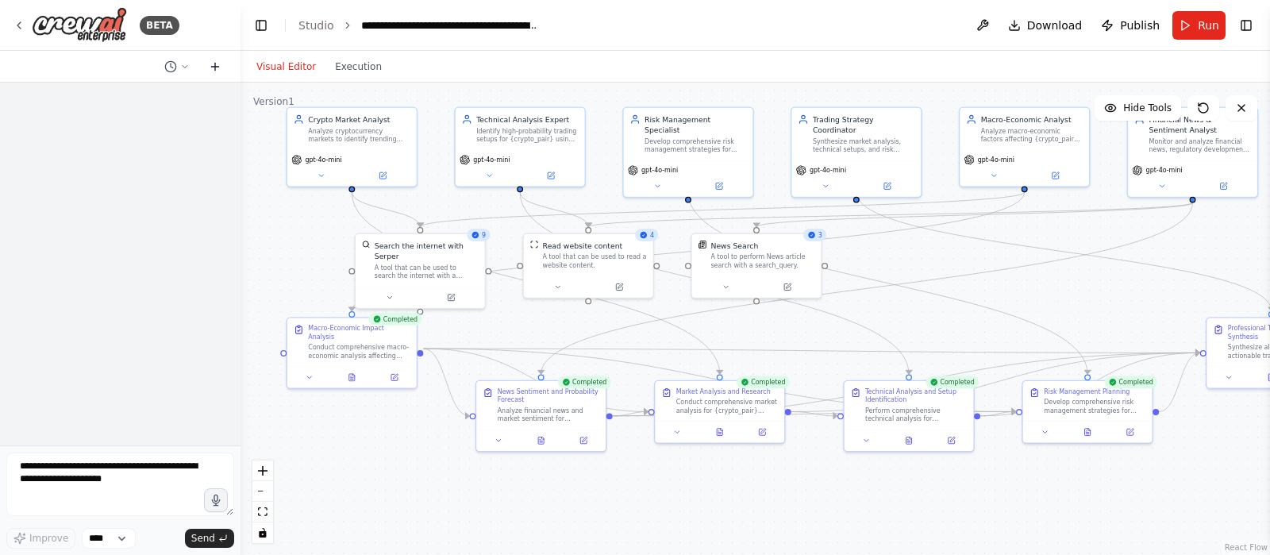
scroll to position [0, 0]
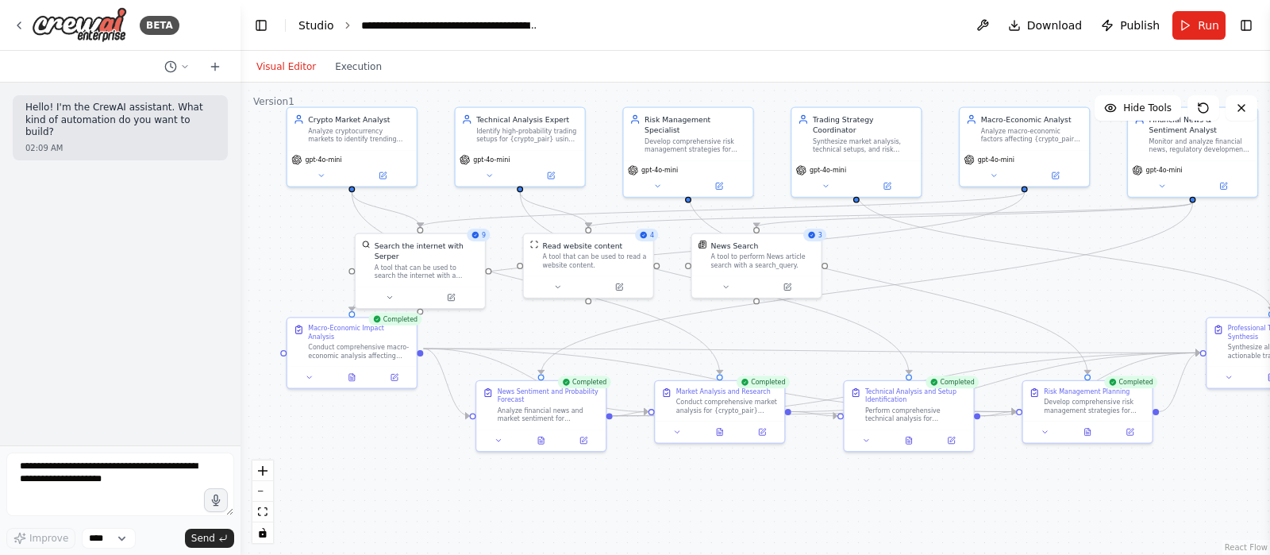
click at [313, 25] on link "Studio" at bounding box center [316, 25] width 36 height 13
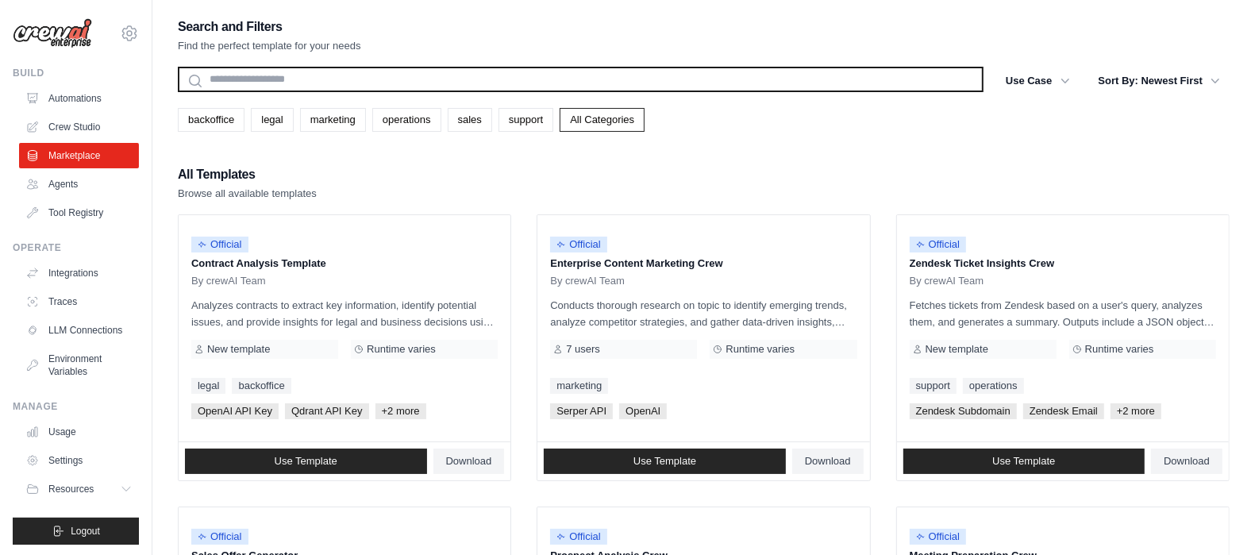
click at [346, 75] on input "text" at bounding box center [580, 79] width 805 height 25
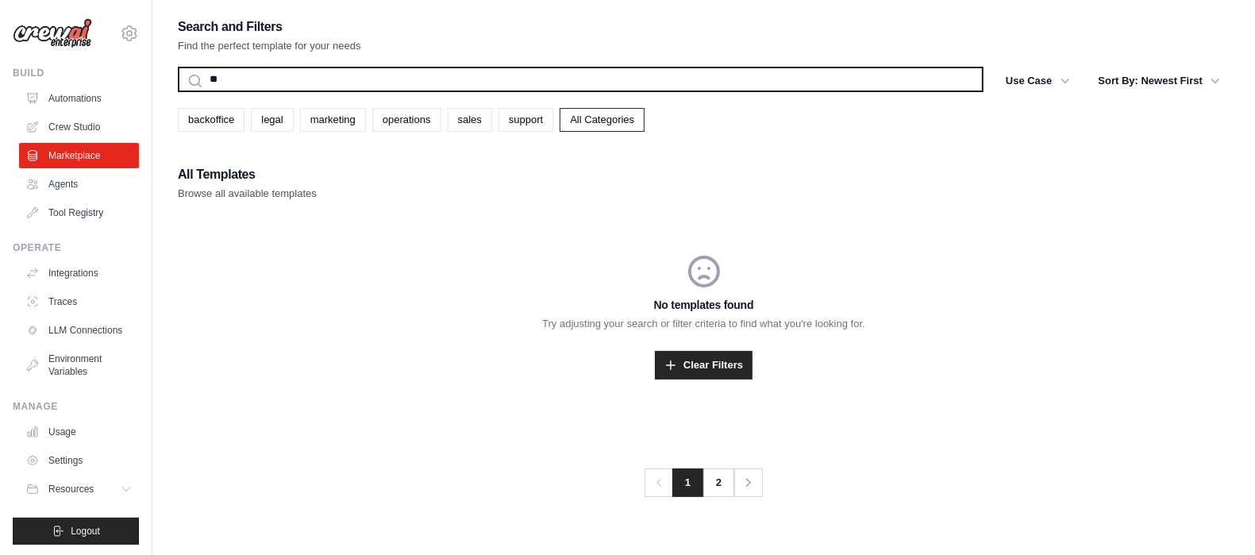
type input "*"
type input "*****"
click at [177, 91] on button "Search" at bounding box center [177, 91] width 1 height 1
click at [346, 75] on input "*****" at bounding box center [580, 79] width 805 height 25
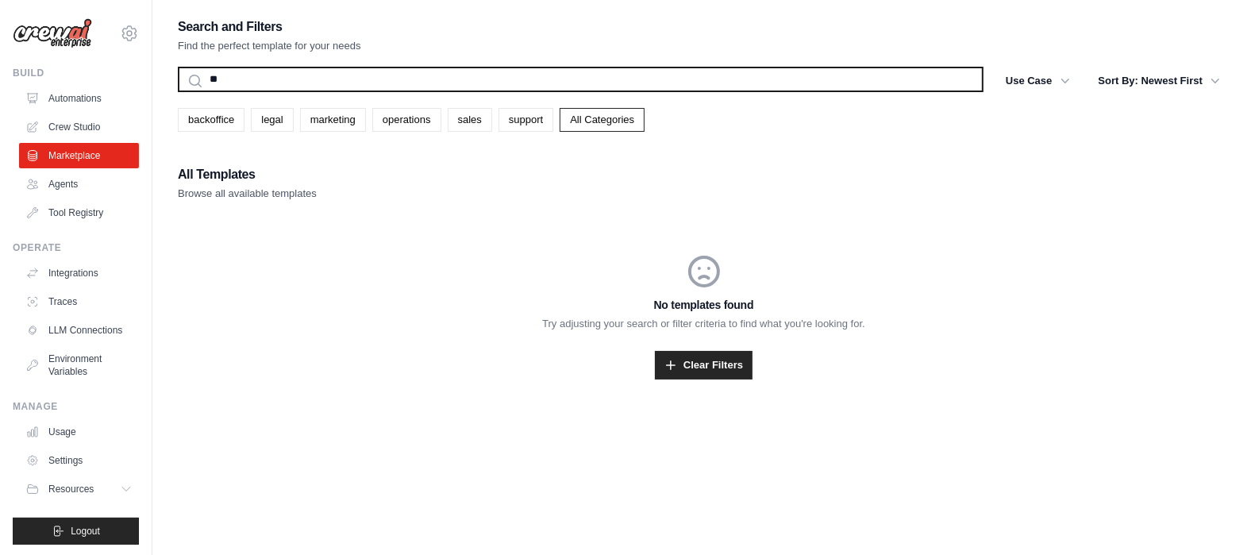
type input "*"
type input "******"
click at [177, 91] on button "Search" at bounding box center [177, 91] width 1 height 1
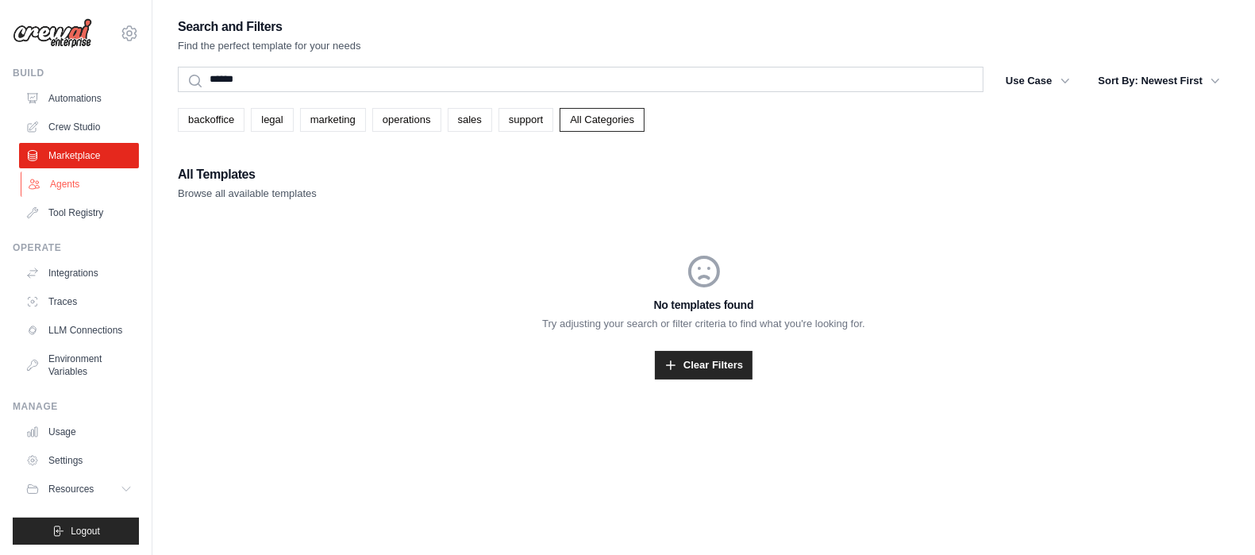
click at [62, 179] on link "Agents" at bounding box center [81, 183] width 120 height 25
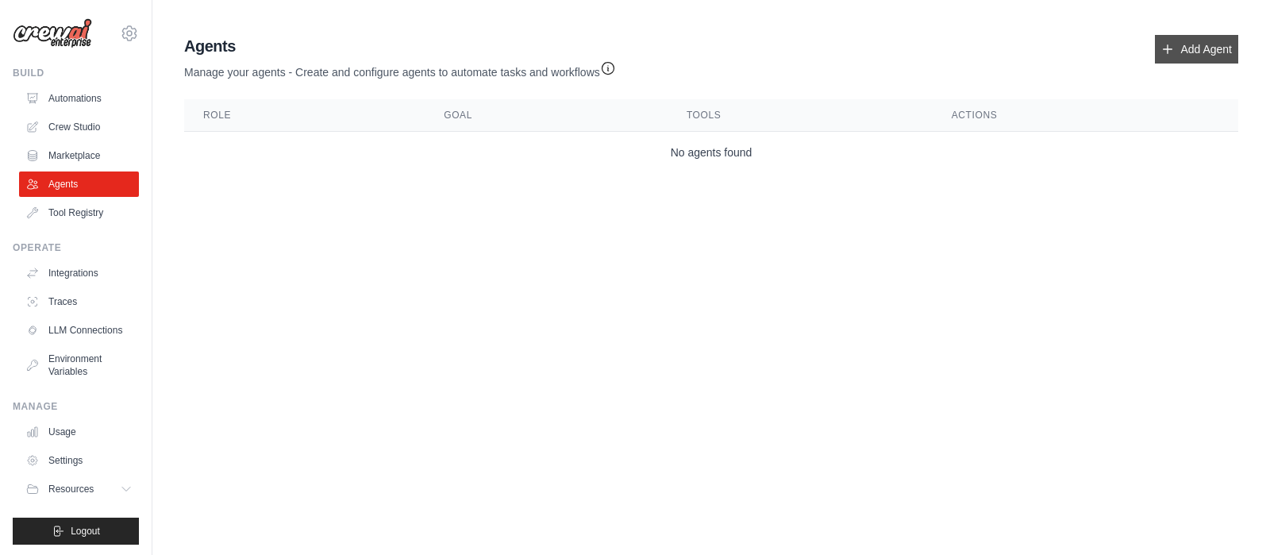
click at [1192, 44] on link "Add Agent" at bounding box center [1196, 49] width 83 height 29
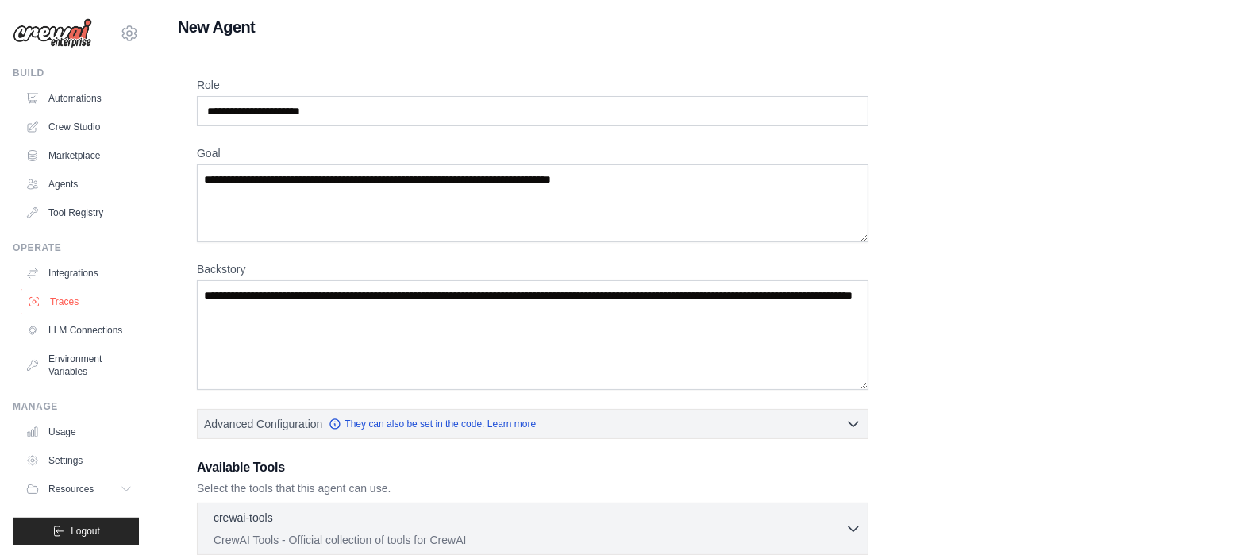
scroll to position [14, 0]
click at [124, 489] on icon at bounding box center [128, 487] width 8 height 4
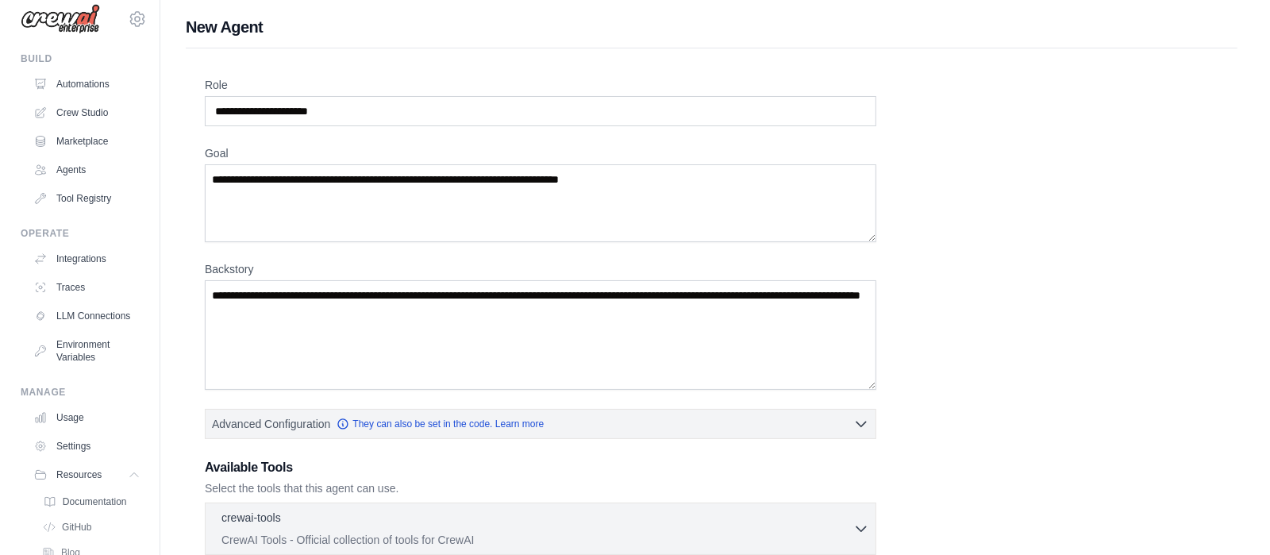
scroll to position [2, 0]
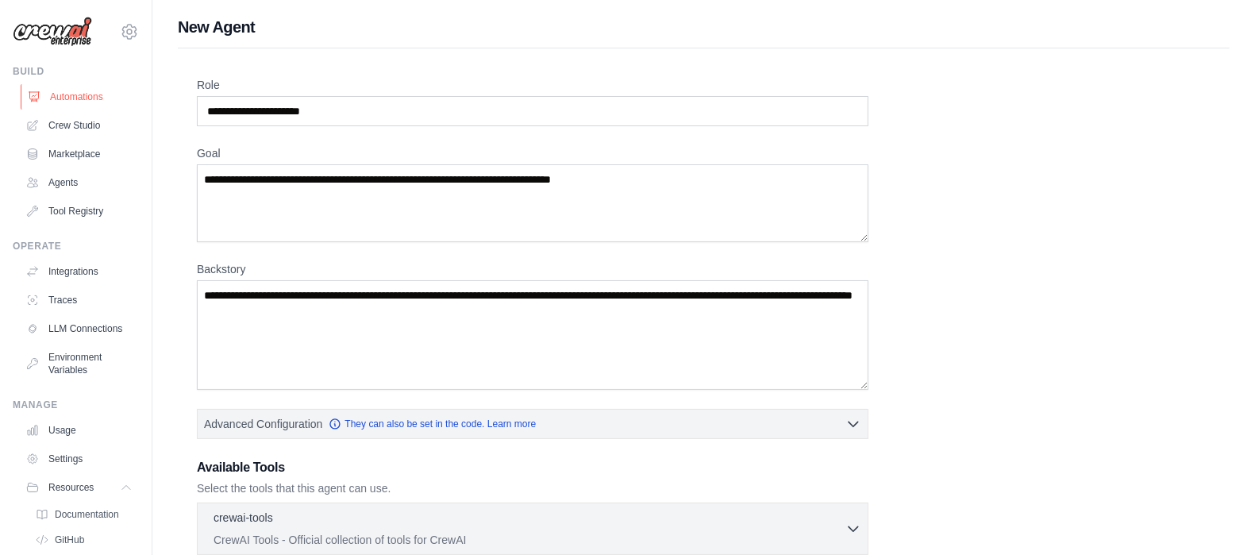
click at [64, 94] on link "Automations" at bounding box center [81, 96] width 120 height 25
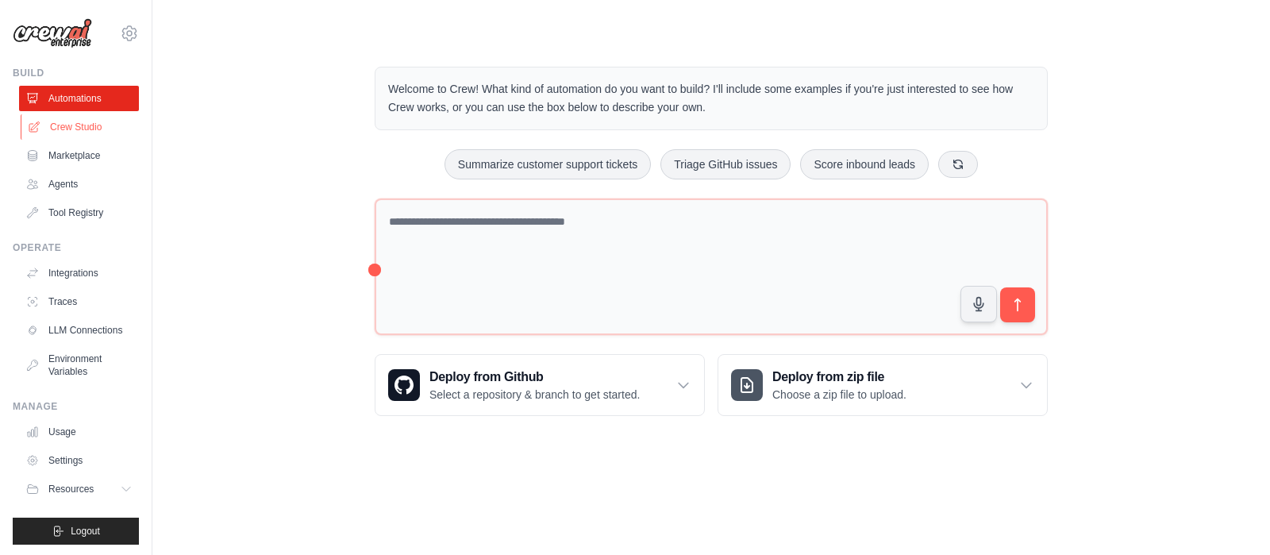
click at [104, 117] on link "Crew Studio" at bounding box center [81, 126] width 120 height 25
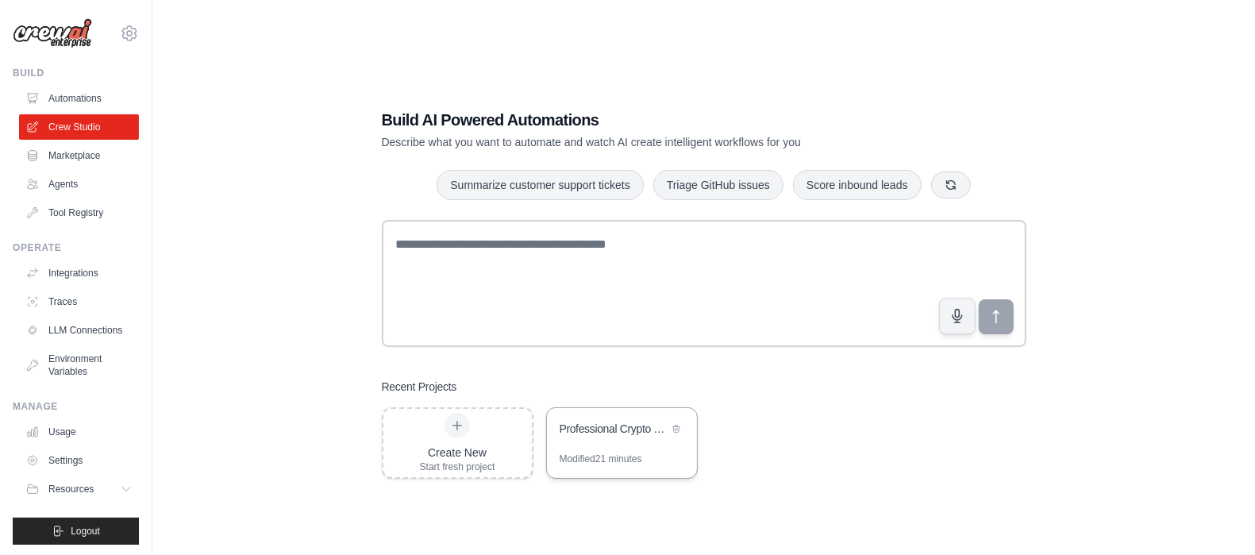
click at [598, 453] on div "Modified 21 minutes" at bounding box center [600, 458] width 83 height 13
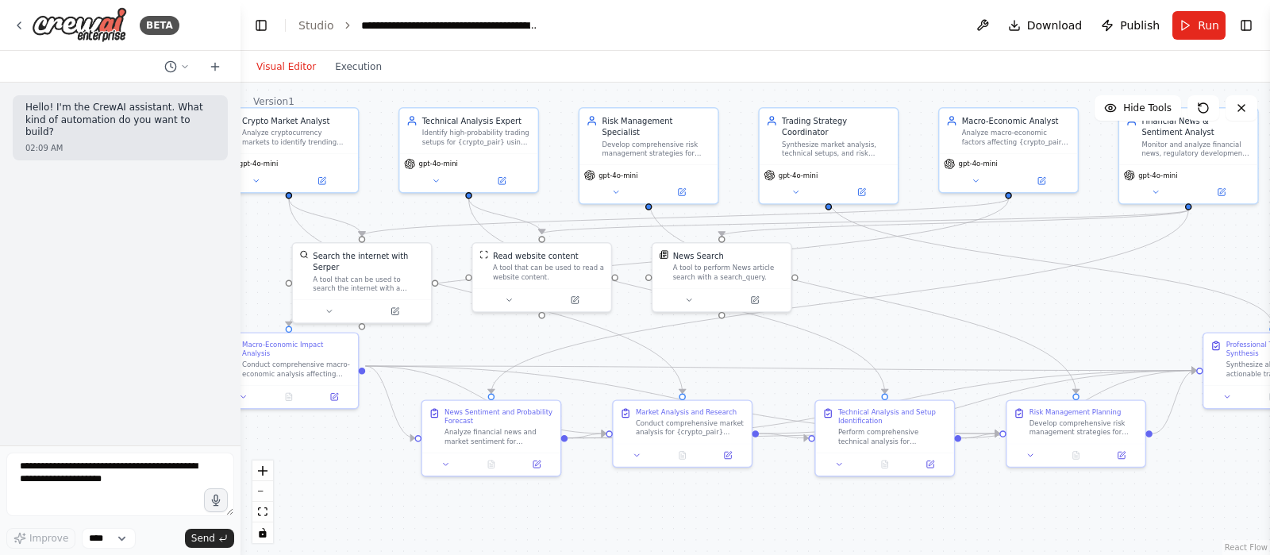
drag, startPoint x: 1080, startPoint y: 185, endPoint x: 838, endPoint y: 73, distance: 266.7
click at [838, 73] on div "Visual Editor Execution Version 1 Hide Tools .deletable-edge-delete-btn { width…" at bounding box center [754, 303] width 1029 height 504
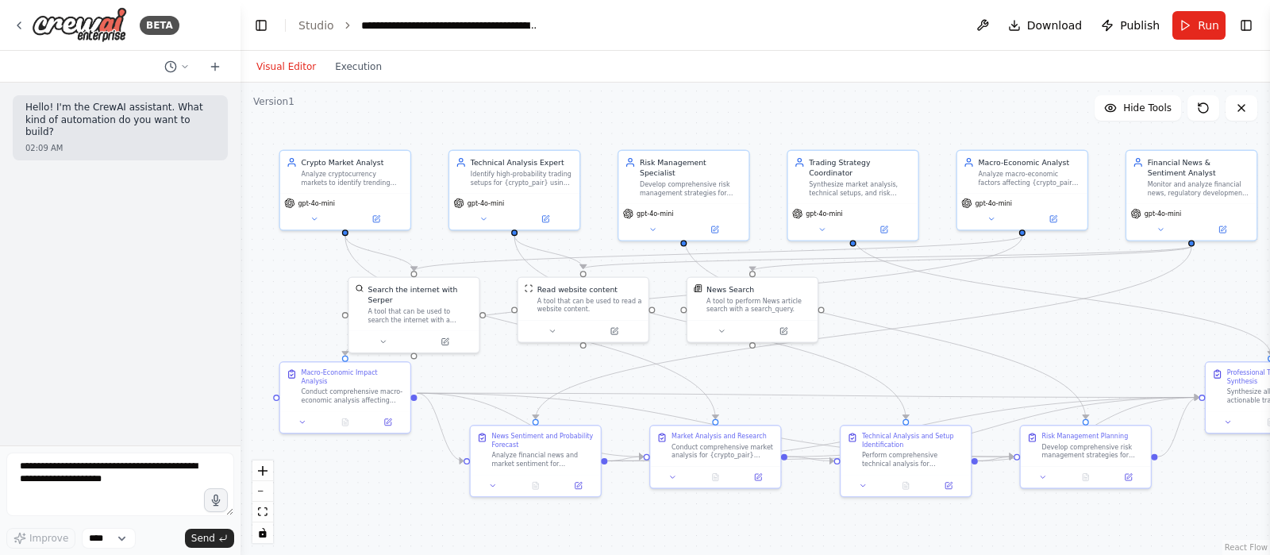
drag, startPoint x: 909, startPoint y: 284, endPoint x: 928, endPoint y: 316, distance: 37.4
click at [928, 316] on div ".deletable-edge-delete-btn { width: 20px; height: 20px; border: 0px solid #ffff…" at bounding box center [754, 319] width 1029 height 472
click at [451, 333] on button at bounding box center [445, 339] width 60 height 13
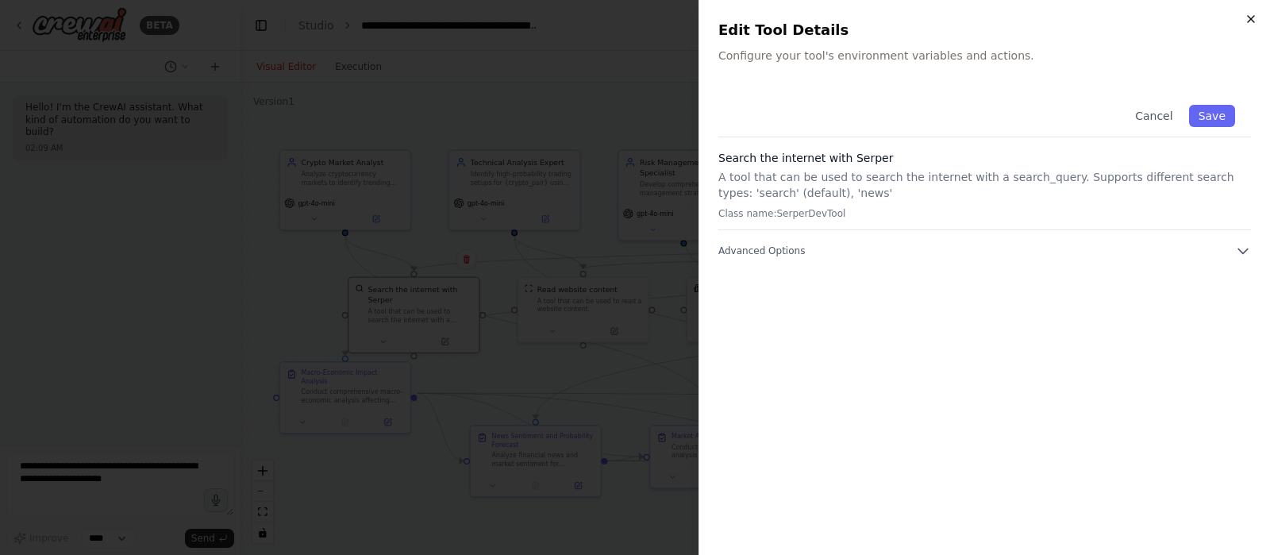
click at [1248, 17] on icon "button" at bounding box center [1251, 19] width 6 height 6
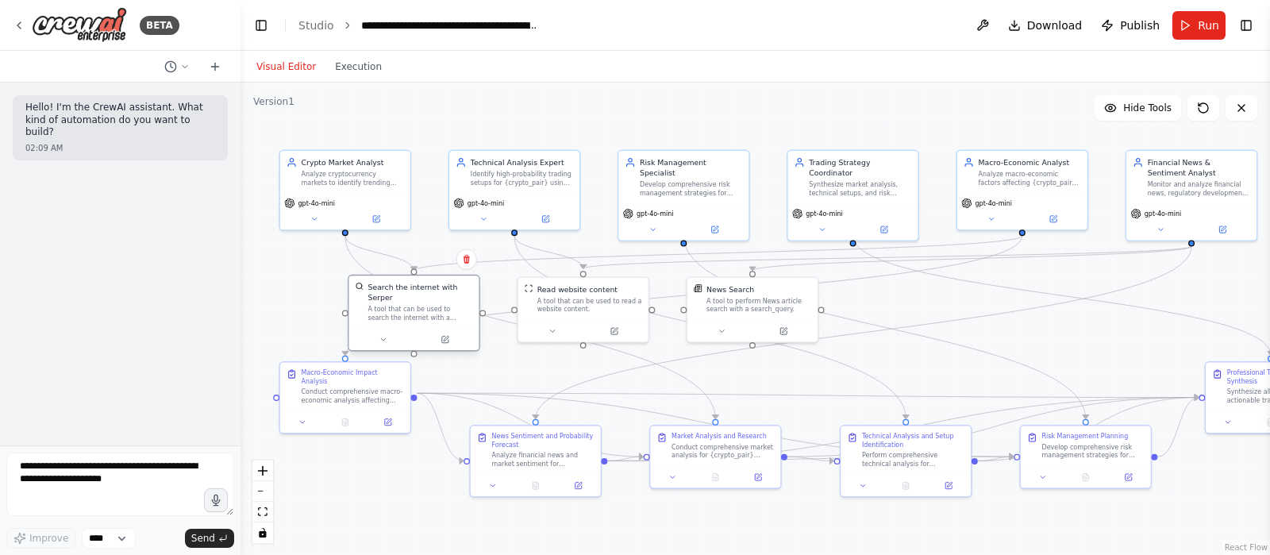
click at [371, 305] on div "A tool that can be used to search the internet with a search_query. Supports di…" at bounding box center [419, 313] width 105 height 17
click at [406, 306] on div "A tool that can be used to search the internet with a search_query. Supports di…" at bounding box center [419, 313] width 105 height 17
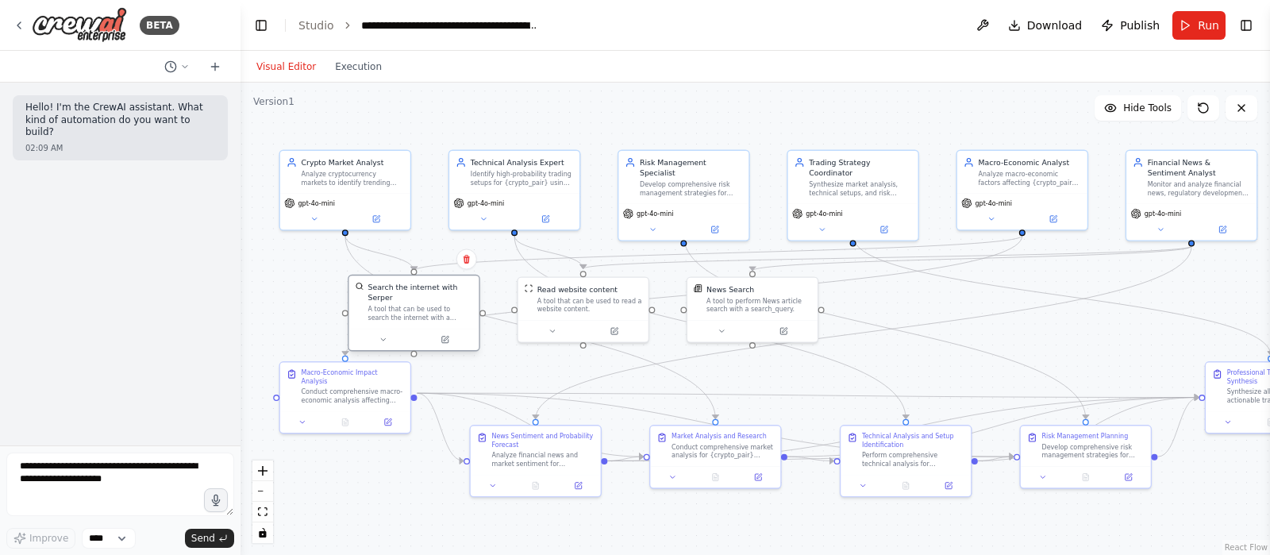
click at [406, 306] on div "A tool that can be used to search the internet with a search_query. Supports di…" at bounding box center [419, 313] width 105 height 17
click at [349, 360] on div "Macro-Economic Impact Analysis Conduct comprehensive macro-economic analysis af…" at bounding box center [345, 384] width 130 height 48
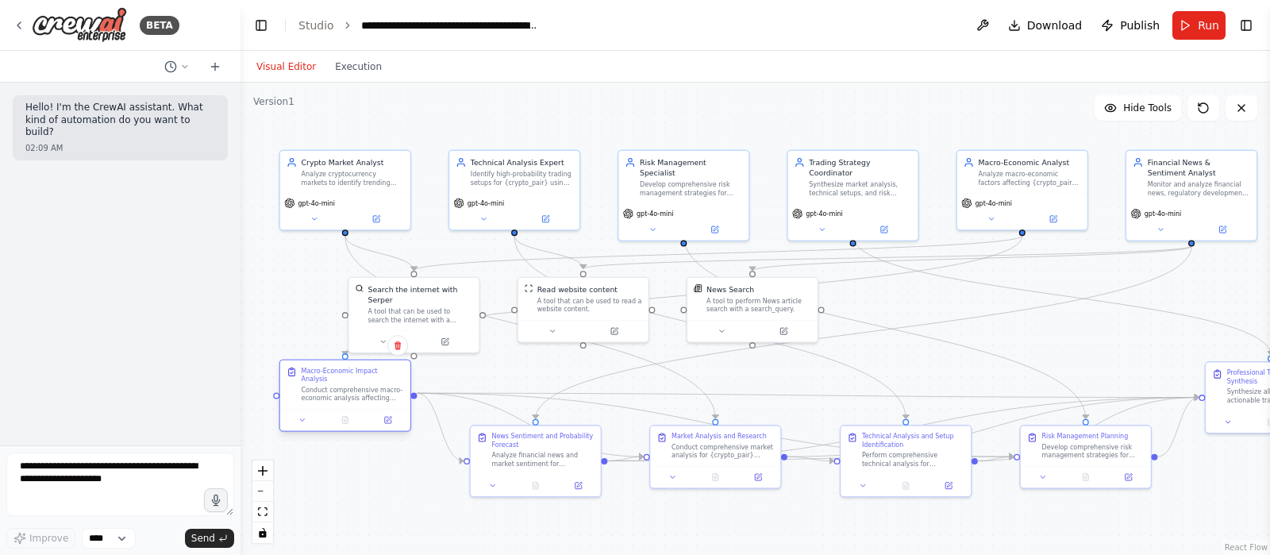
click at [349, 360] on div "Macro-Economic Impact Analysis Conduct comprehensive macro-economic analysis af…" at bounding box center [345, 384] width 130 height 48
click at [306, 413] on button at bounding box center [302, 419] width 37 height 13
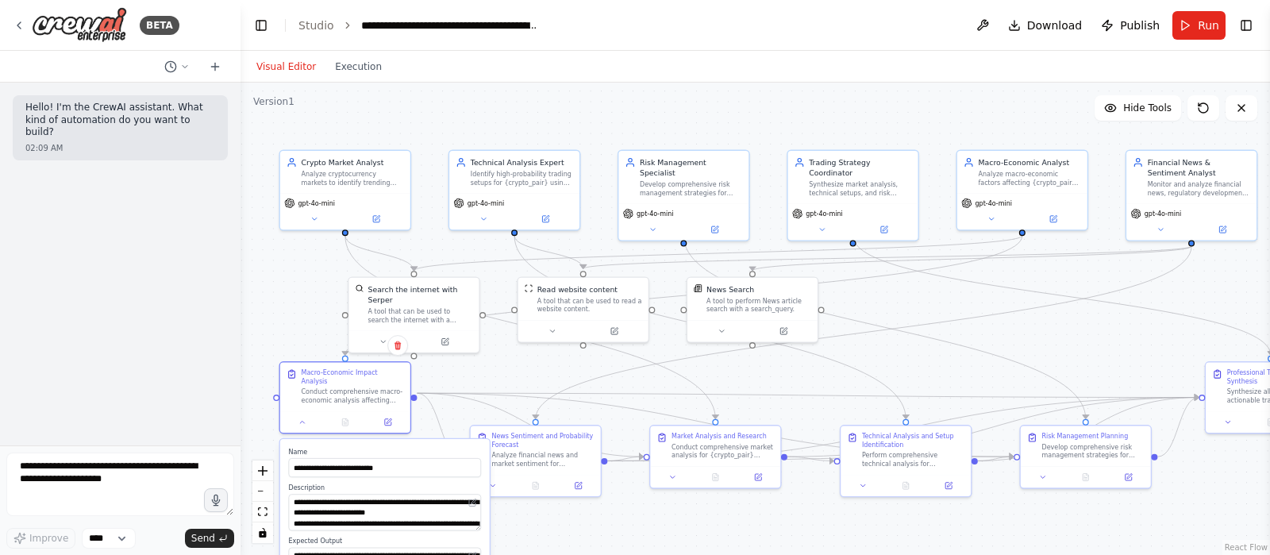
click at [275, 397] on div ".deletable-edge-delete-btn { width: 20px; height: 20px; border: 0px solid #ffff…" at bounding box center [754, 319] width 1029 height 472
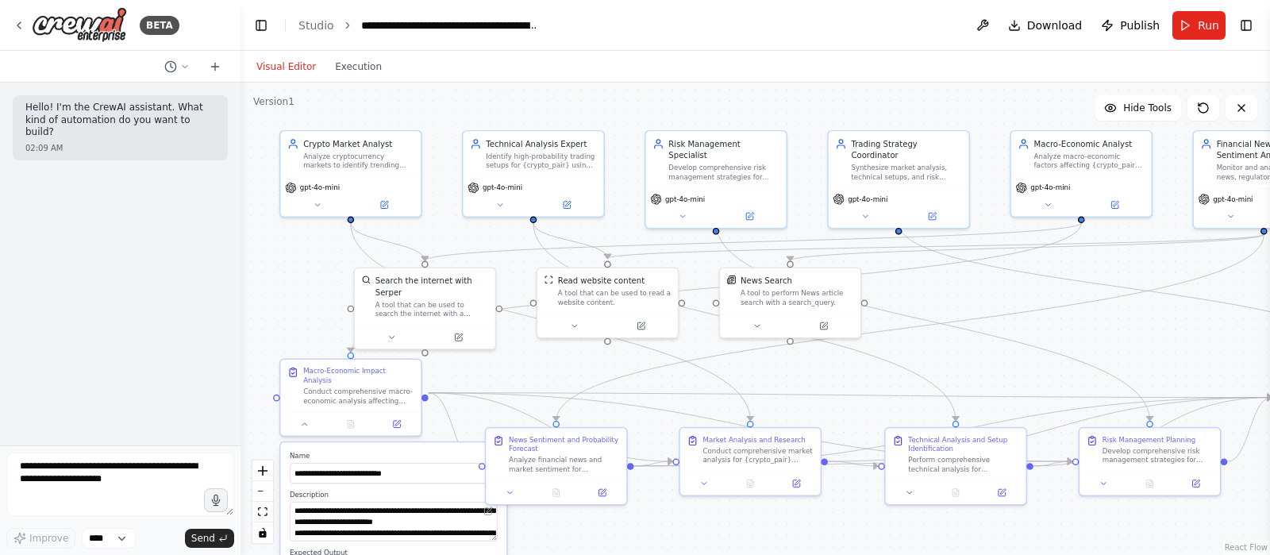
click at [275, 397] on div ".deletable-edge-delete-btn { width: 20px; height: 20px; border: 0px solid #ffff…" at bounding box center [754, 319] width 1029 height 472
click at [386, 415] on button at bounding box center [396, 421] width 39 height 13
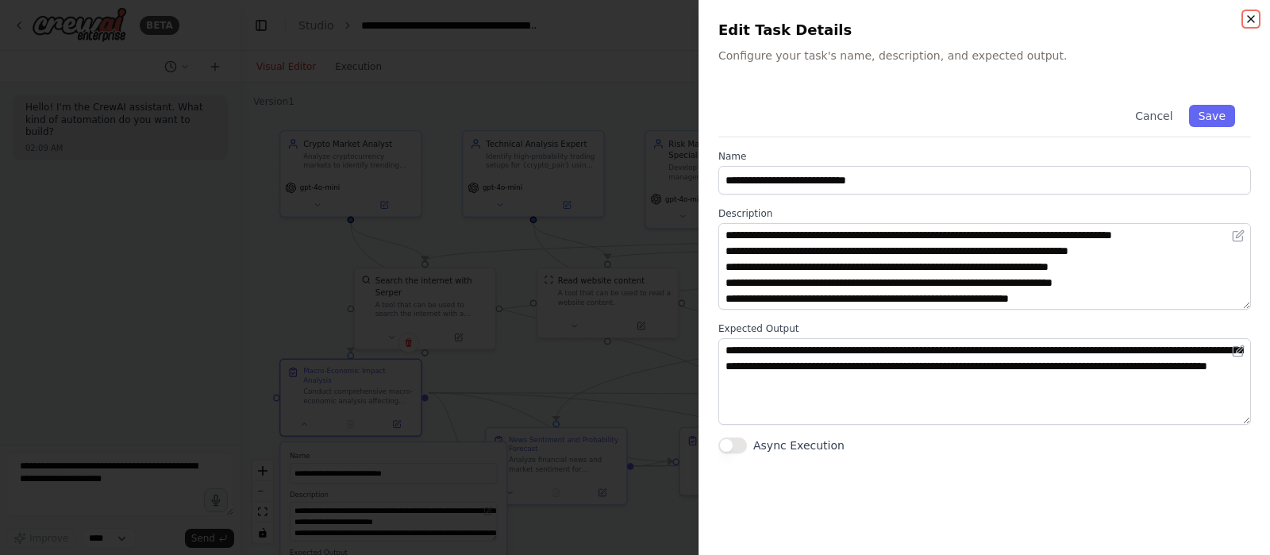
click at [1248, 13] on icon "button" at bounding box center [1250, 19] width 13 height 13
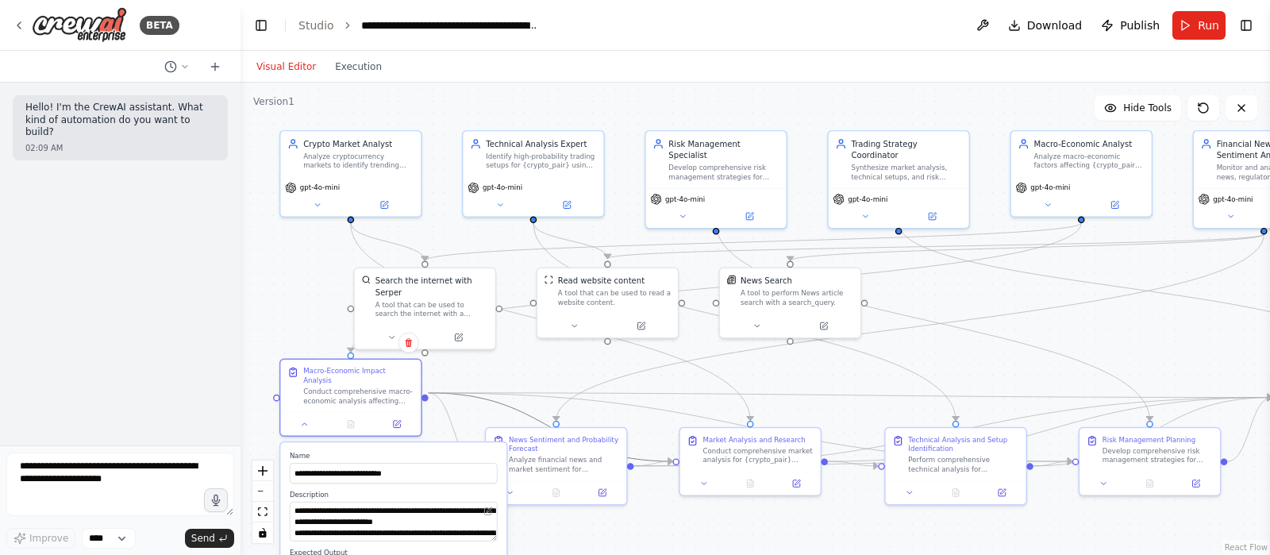
click at [495, 405] on icon "Edge from a06c2835-a75c-4ffd-bcc4-b47d24c8bfcc to a574085b-327a-4f49-a502-6c165…" at bounding box center [551, 427] width 244 height 68
click at [514, 377] on div ".deletable-edge-delete-btn { width: 20px; height: 20px; border: 0px solid #ffff…" at bounding box center [754, 319] width 1029 height 472
click at [357, 347] on icon "Edge from 2c0fe208-7a37-4216-ac95-0e44b0aad212 to a06c2835-a75c-4ffd-bcc4-b47d2…" at bounding box center [716, 287] width 730 height 129
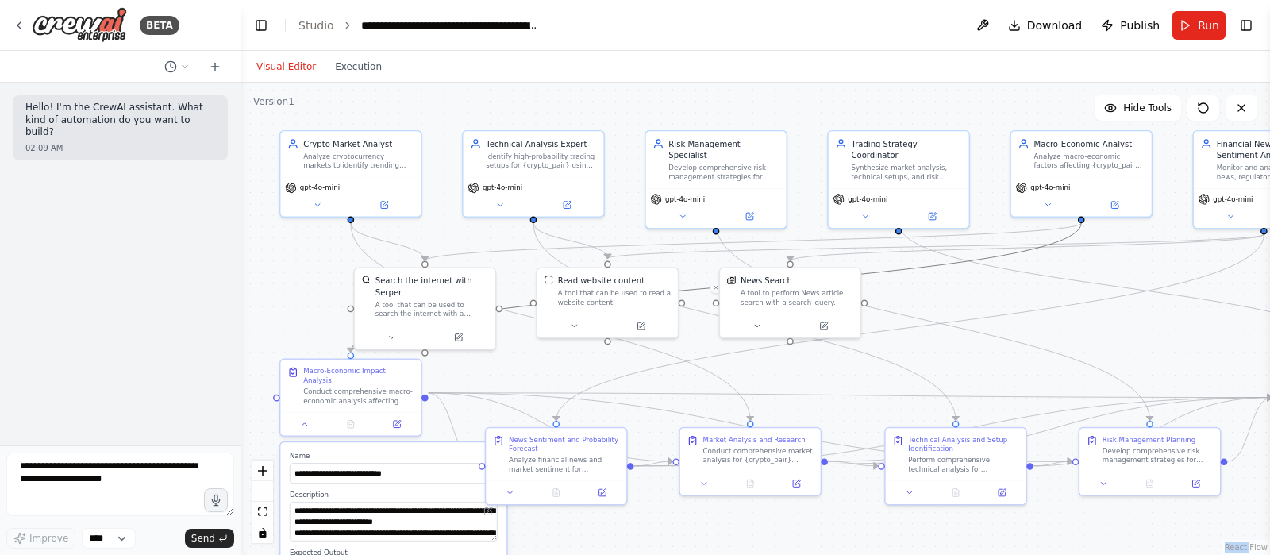
click at [357, 347] on icon "Edge from 2c0fe208-7a37-4216-ac95-0e44b0aad212 to a06c2835-a75c-4ffd-bcc4-b47d2…" at bounding box center [716, 287] width 730 height 129
click at [351, 343] on circle "Edge from 2c0fe208-7a37-4216-ac95-0e44b0aad212 to a06c2835-a75c-4ffd-bcc4-b47d2…" at bounding box center [350, 345] width 11 height 11
click at [351, 346] on circle "Edge from 2c0fe208-7a37-4216-ac95-0e44b0aad212 to a06c2835-a75c-4ffd-bcc4-b47d2…" at bounding box center [350, 345] width 11 height 11
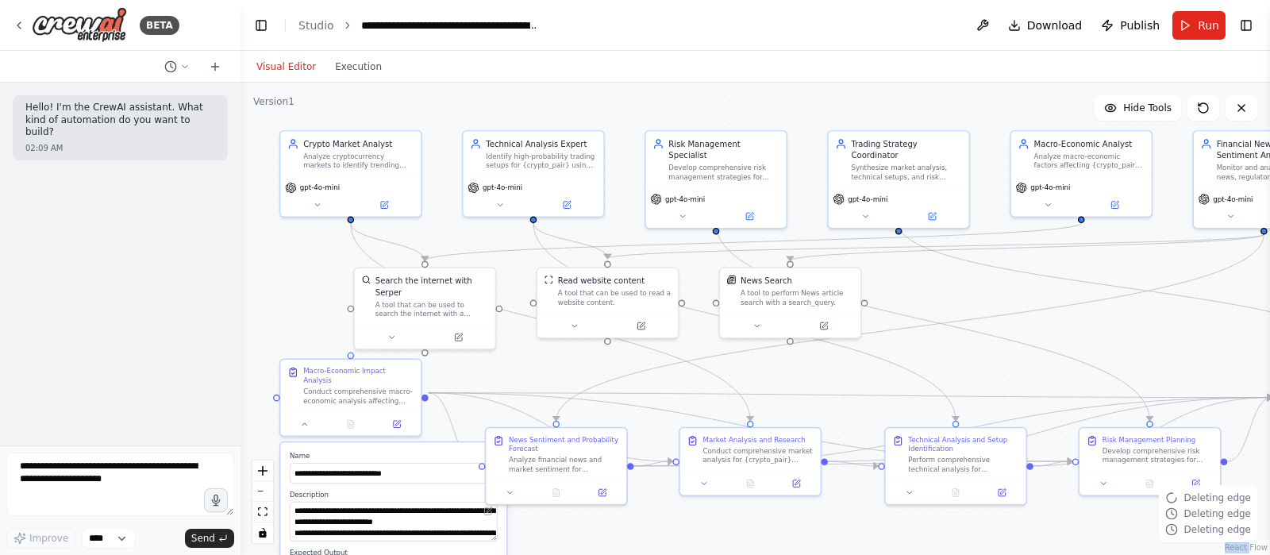
click at [351, 346] on div ".deletable-edge-delete-btn { width: 20px; height: 20px; border: 0px solid #ffff…" at bounding box center [754, 319] width 1029 height 472
click at [313, 302] on div ".deletable-edge-delete-btn { width: 20px; height: 20px; border: 0px solid #ffff…" at bounding box center [754, 319] width 1029 height 472
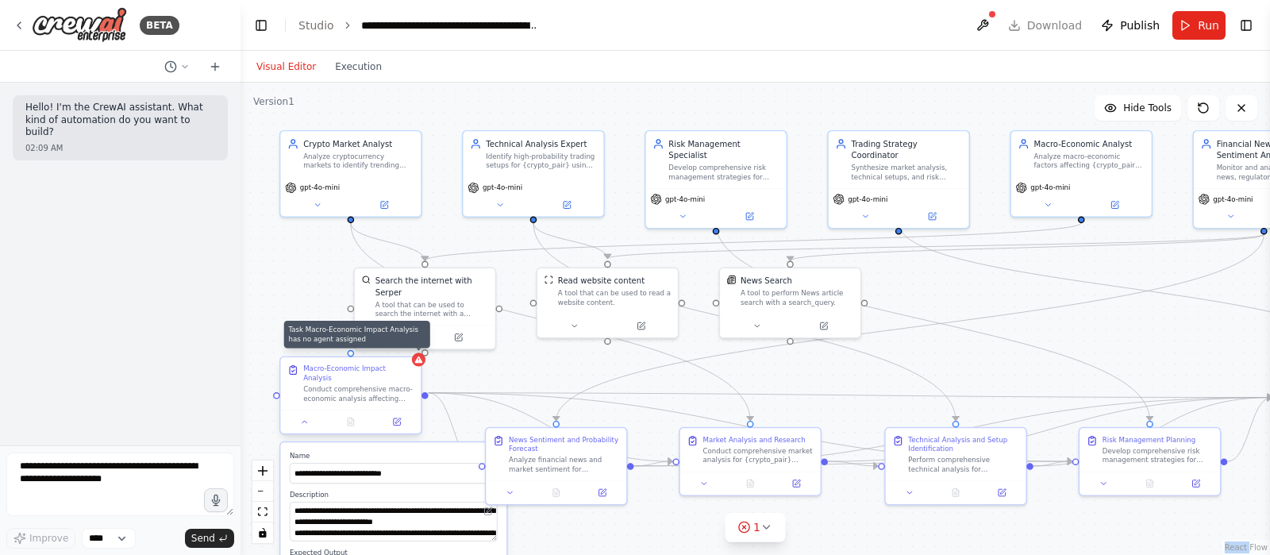
click at [420, 363] on icon at bounding box center [419, 360] width 10 height 10
click at [308, 329] on div ".deletable-edge-delete-btn { width: 20px; height: 20px; border: 0px solid #ffff…" at bounding box center [754, 319] width 1029 height 472
click at [351, 358] on div "Macro-Economic Impact Analysis Conduct comprehensive macro-economic analysis af…" at bounding box center [350, 383] width 140 height 52
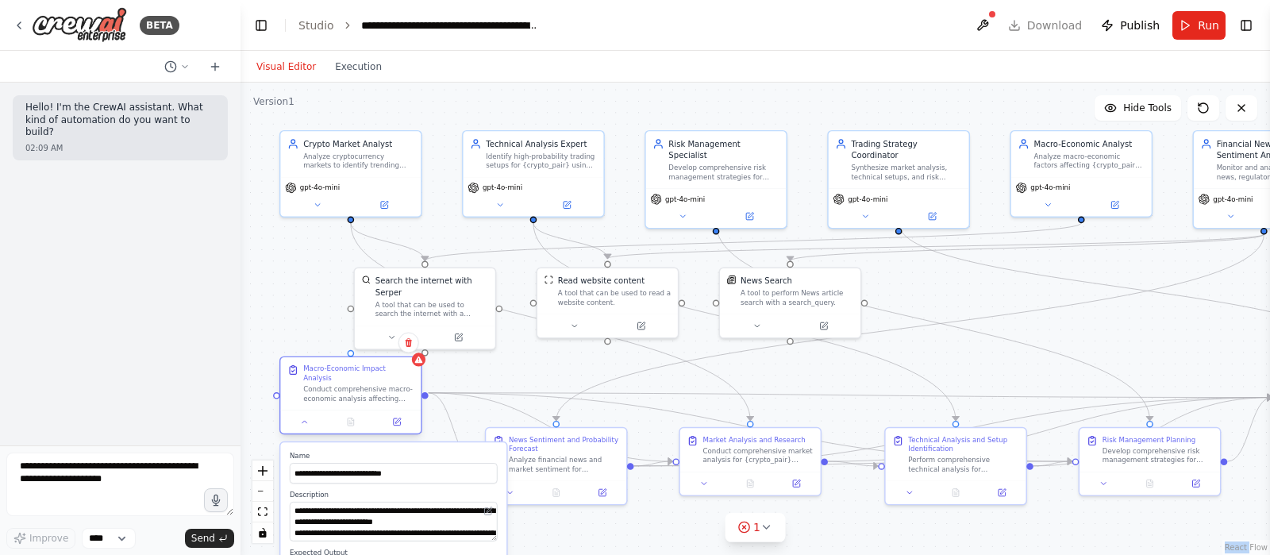
click at [351, 358] on div "Macro-Economic Impact Analysis Conduct comprehensive macro-economic analysis af…" at bounding box center [350, 383] width 140 height 52
click at [351, 352] on div at bounding box center [351, 353] width 7 height 7
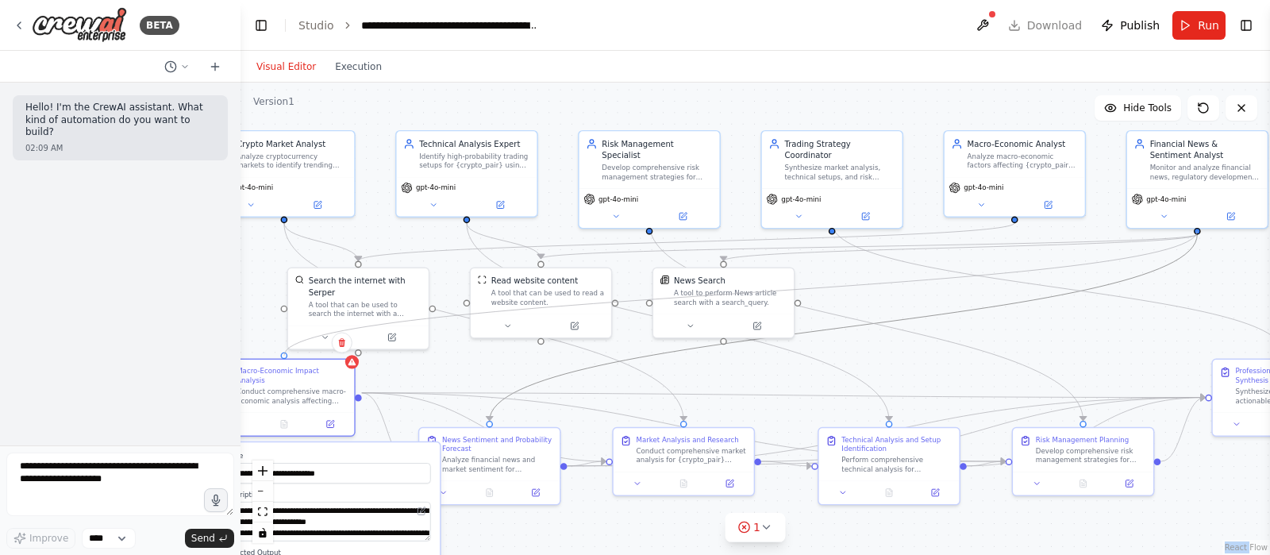
drag, startPoint x: 351, startPoint y: 352, endPoint x: 1198, endPoint y: 239, distance: 855.1
click at [896, 239] on div ".deletable-edge-delete-btn { width: 20px; height: 20px; border: 0px solid #ffff…" at bounding box center [526, 243] width 740 height 340
click at [334, 415] on button at bounding box center [329, 421] width 39 height 13
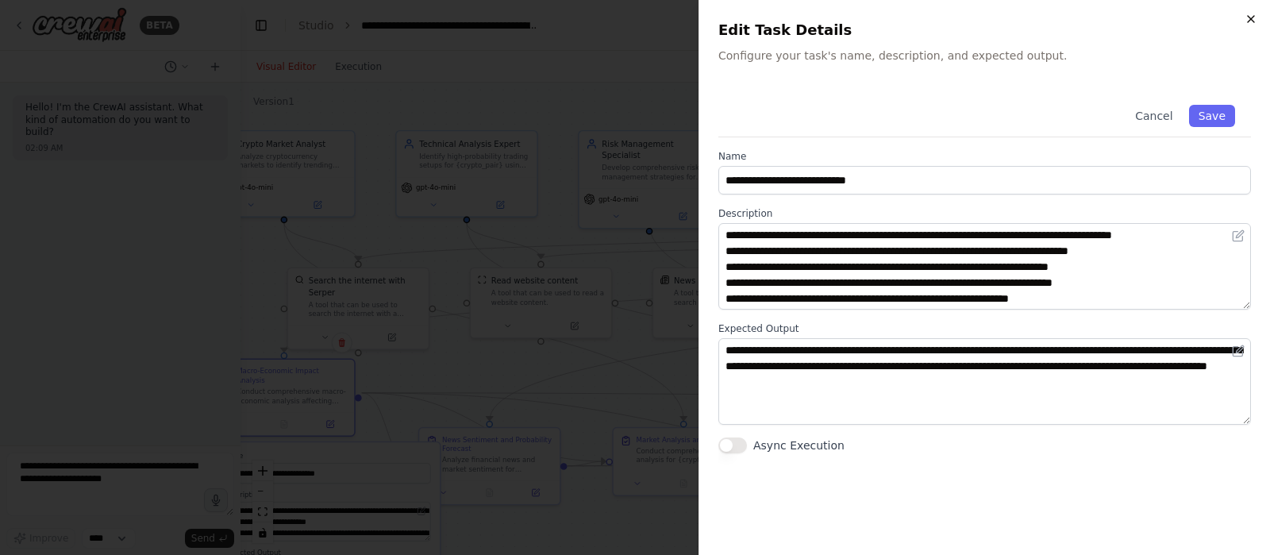
click at [1245, 17] on icon "button" at bounding box center [1250, 19] width 13 height 13
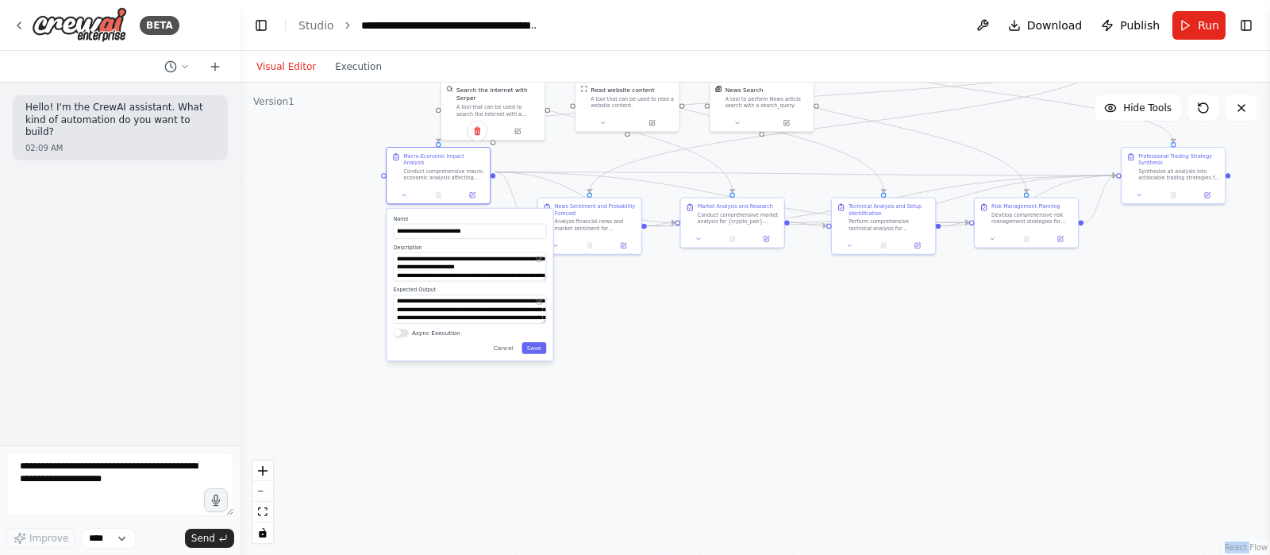
drag, startPoint x: 636, startPoint y: 490, endPoint x: 644, endPoint y: 264, distance: 225.5
click at [644, 264] on div ".deletable-edge-delete-btn { width: 20px; height: 20px; border: 0px solid #ffff…" at bounding box center [754, 319] width 1029 height 472
click at [506, 341] on button "Cancel" at bounding box center [503, 346] width 30 height 12
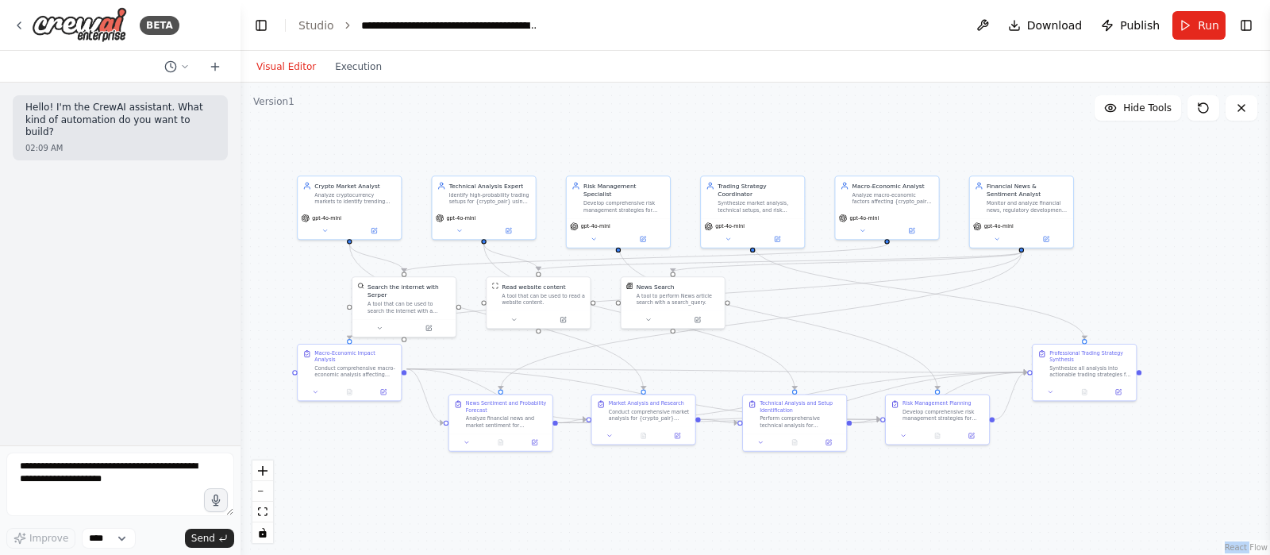
drag, startPoint x: 673, startPoint y: 367, endPoint x: 584, endPoint y: 567, distance: 218.1
click at [584, 554] on html "**********" at bounding box center [635, 277] width 1270 height 555
click at [346, 72] on button "Execution" at bounding box center [358, 66] width 66 height 19
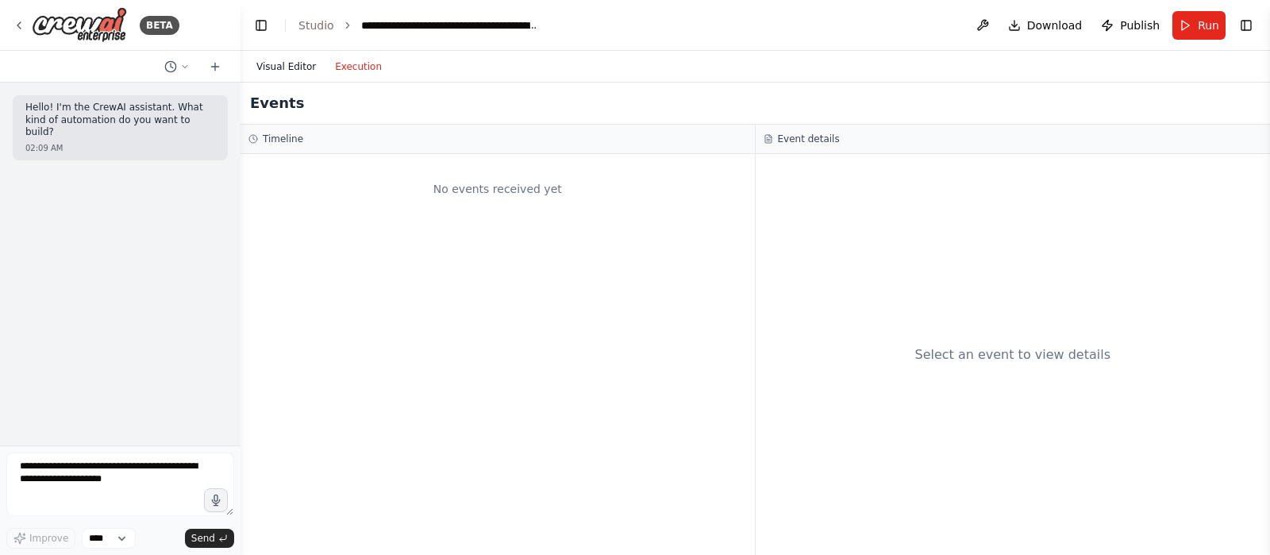
click at [290, 71] on button "Visual Editor" at bounding box center [286, 66] width 79 height 19
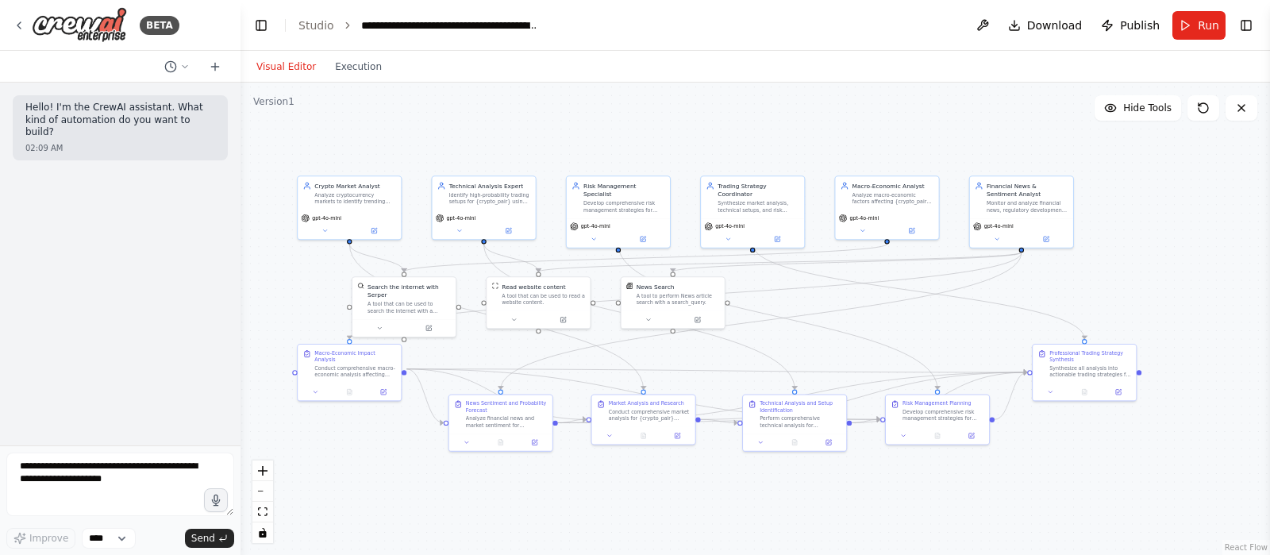
click at [296, 27] on header "**********" at bounding box center [754, 25] width 1029 height 51
click at [334, 29] on ol "**********" at bounding box center [418, 25] width 241 height 16
click at [316, 17] on li "Studio" at bounding box center [316, 25] width 36 height 16
click at [314, 29] on link "Studio" at bounding box center [316, 25] width 36 height 13
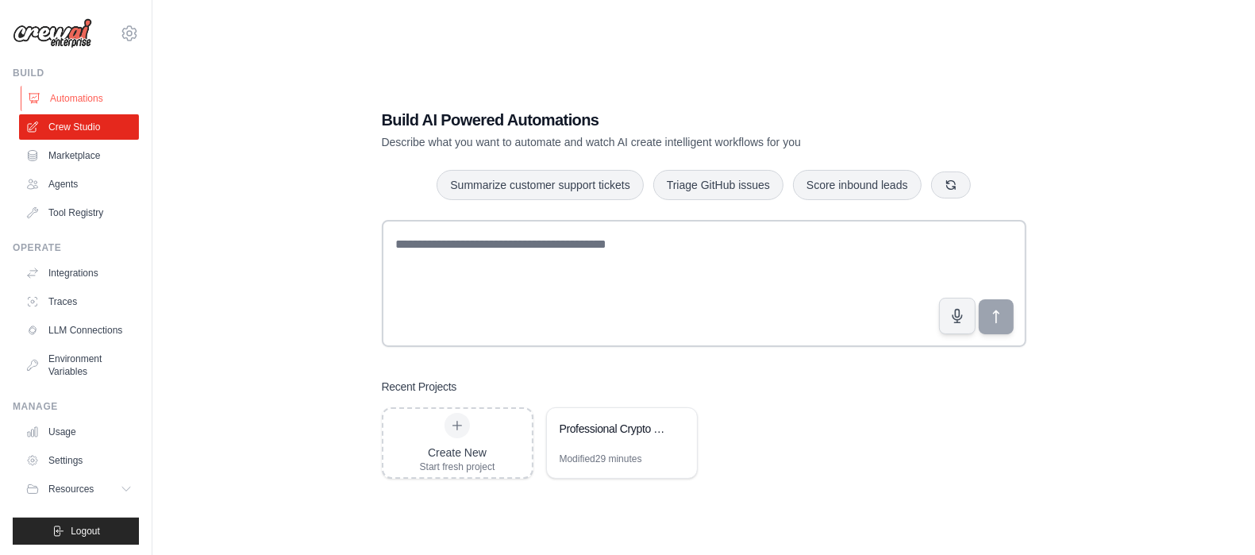
click at [76, 100] on link "Automations" at bounding box center [81, 98] width 120 height 25
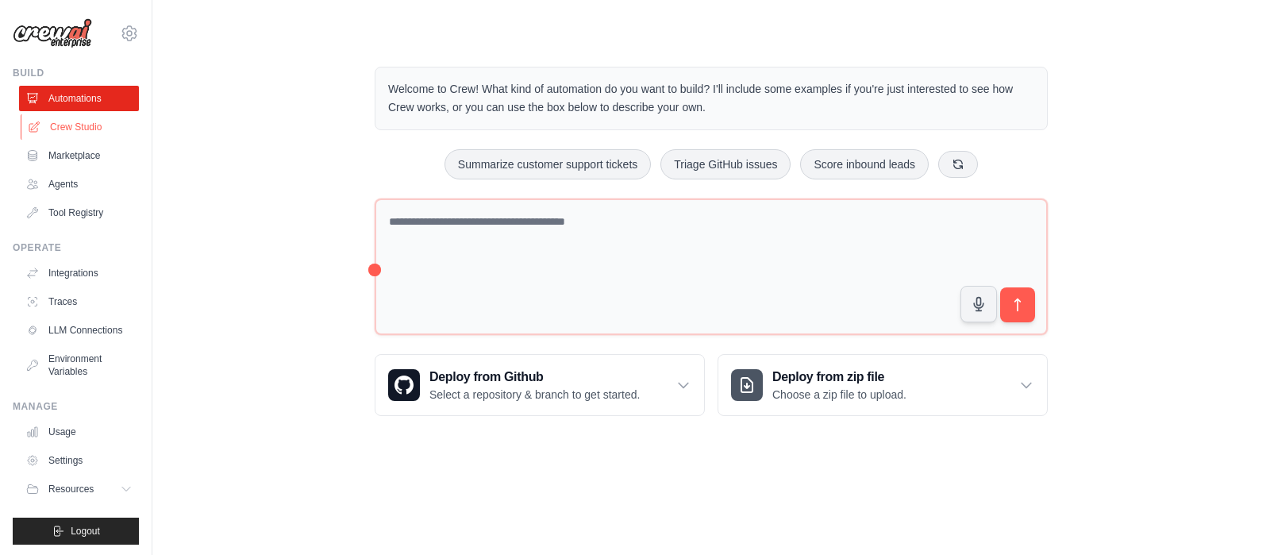
click at [77, 130] on link "Crew Studio" at bounding box center [81, 126] width 120 height 25
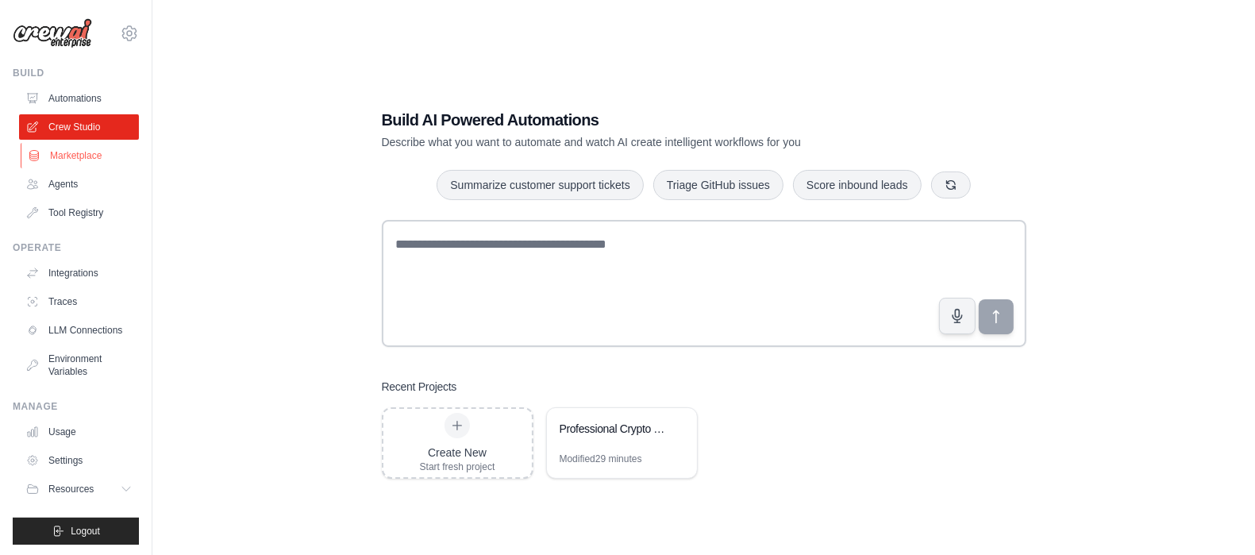
click at [76, 153] on link "Marketplace" at bounding box center [81, 155] width 120 height 25
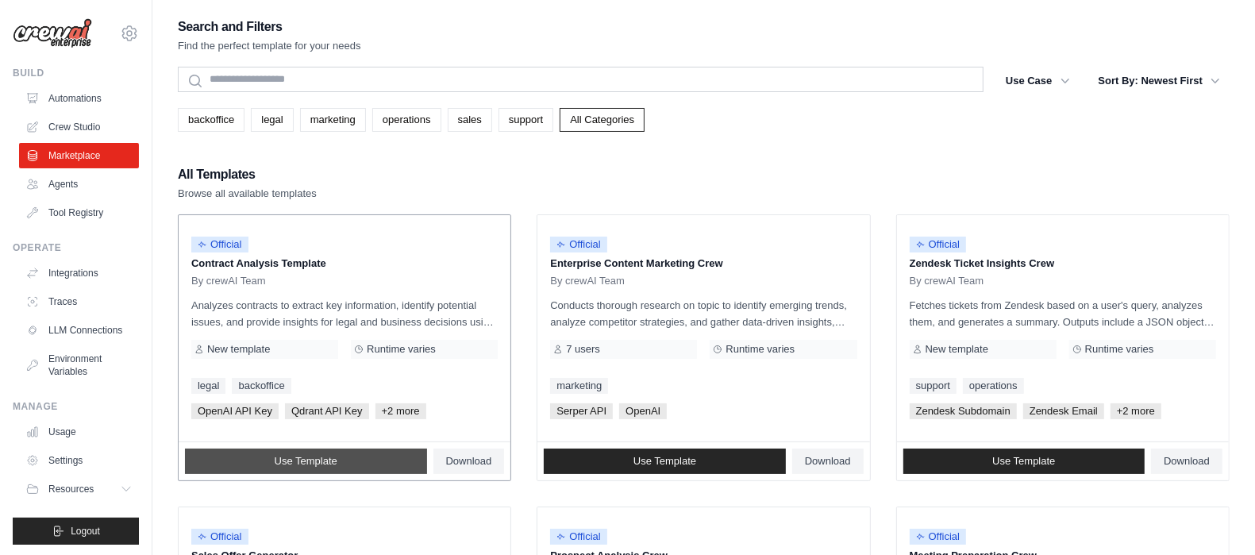
click at [368, 455] on link "Use Template" at bounding box center [306, 460] width 242 height 25
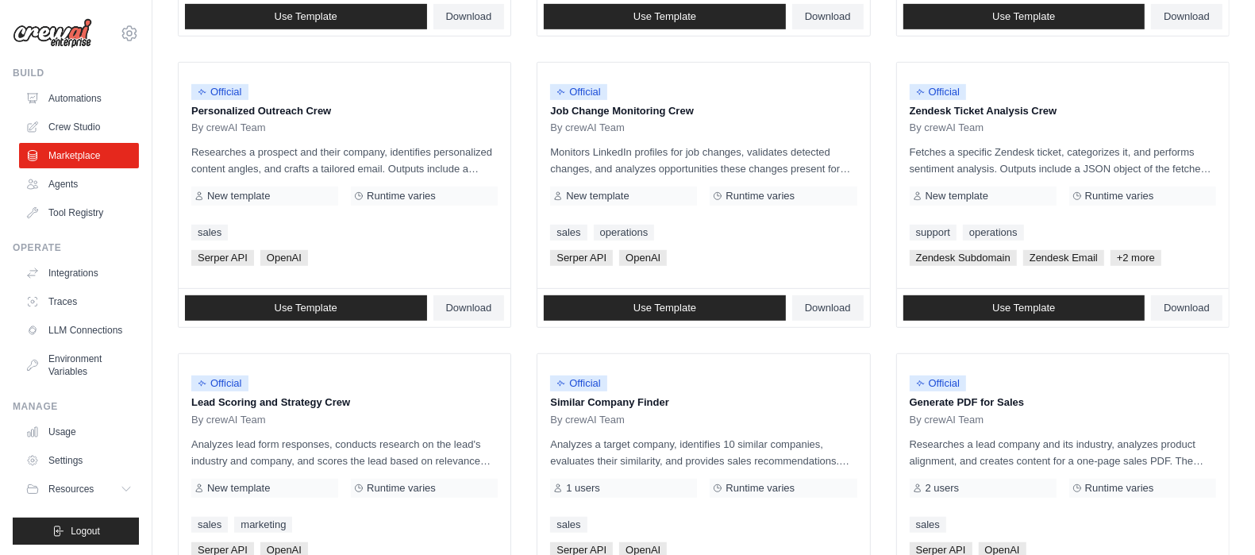
scroll to position [911, 0]
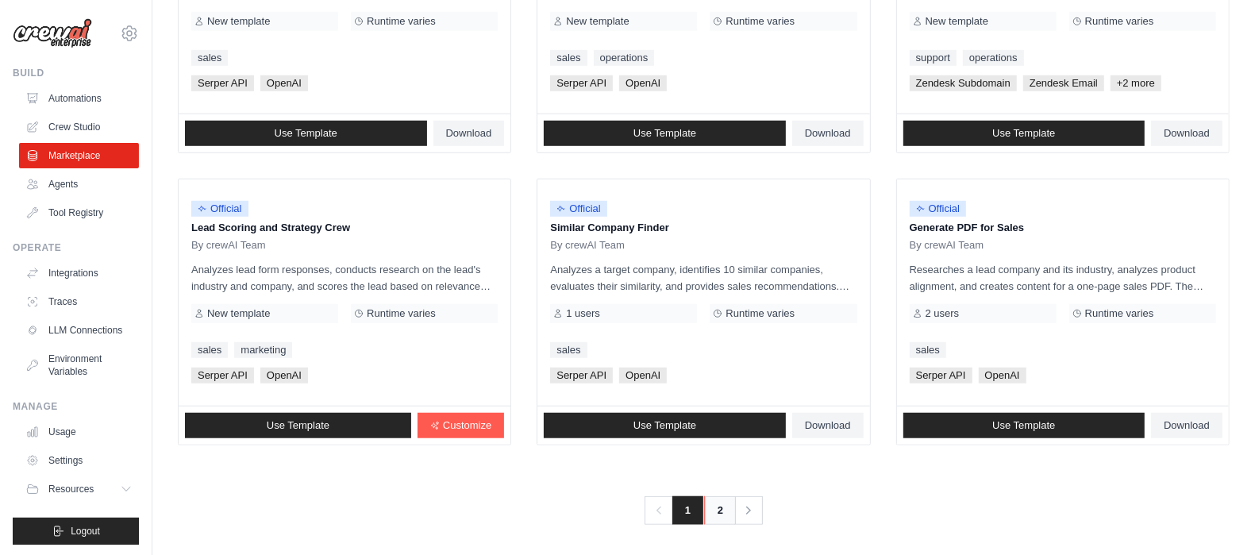
click at [725, 506] on link "2" at bounding box center [720, 510] width 32 height 29
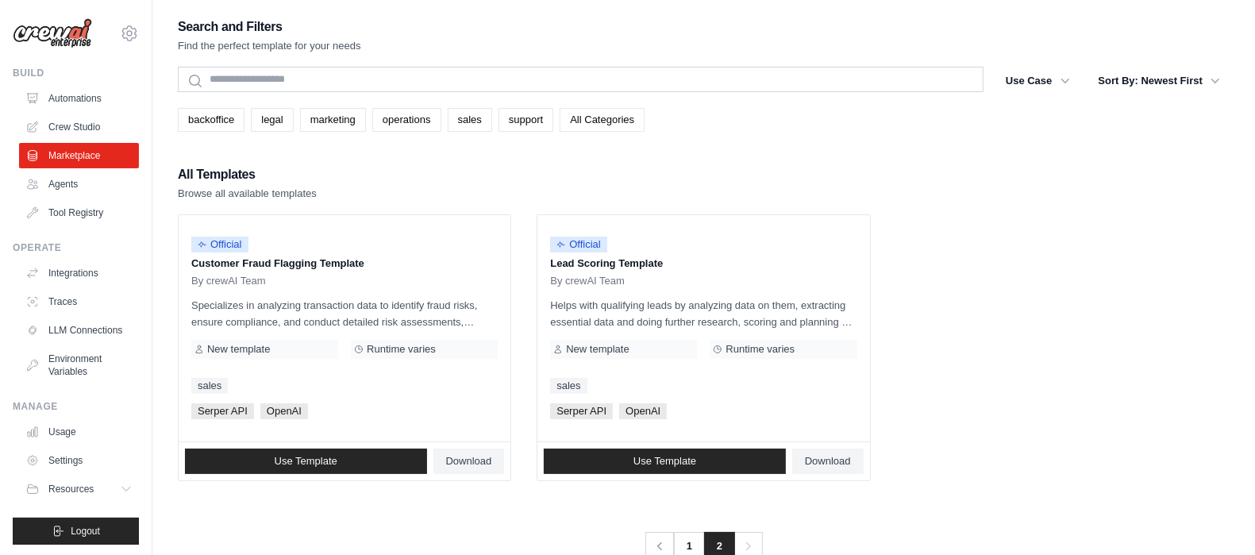
click at [607, 116] on link "All Categories" at bounding box center [601, 120] width 85 height 24
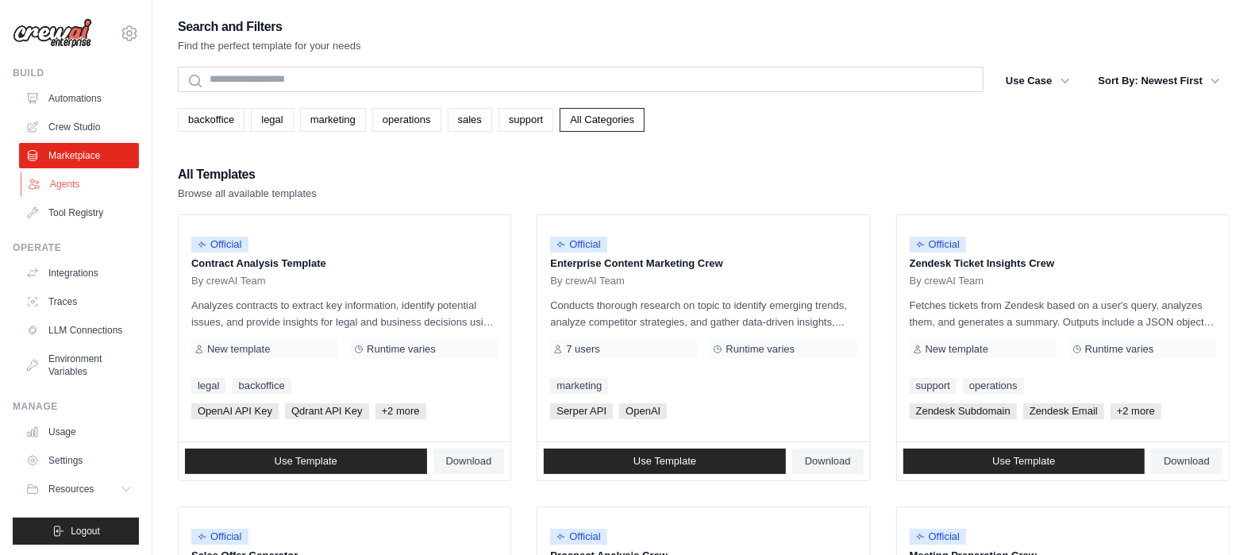
click at [60, 181] on link "Agents" at bounding box center [81, 183] width 120 height 25
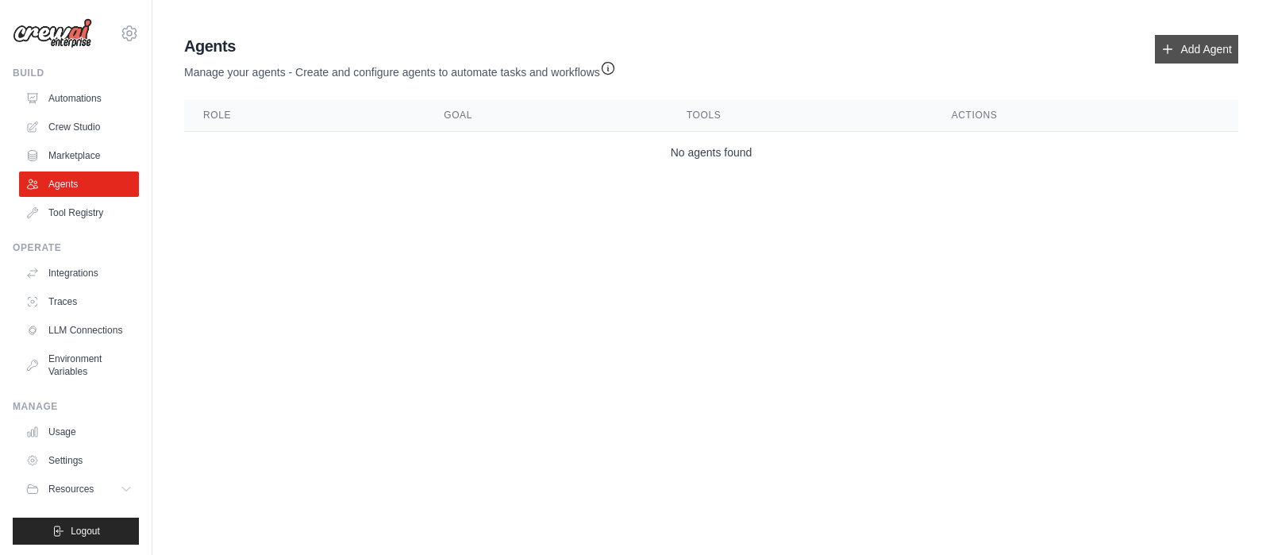
click at [1169, 51] on icon at bounding box center [1167, 49] width 13 height 13
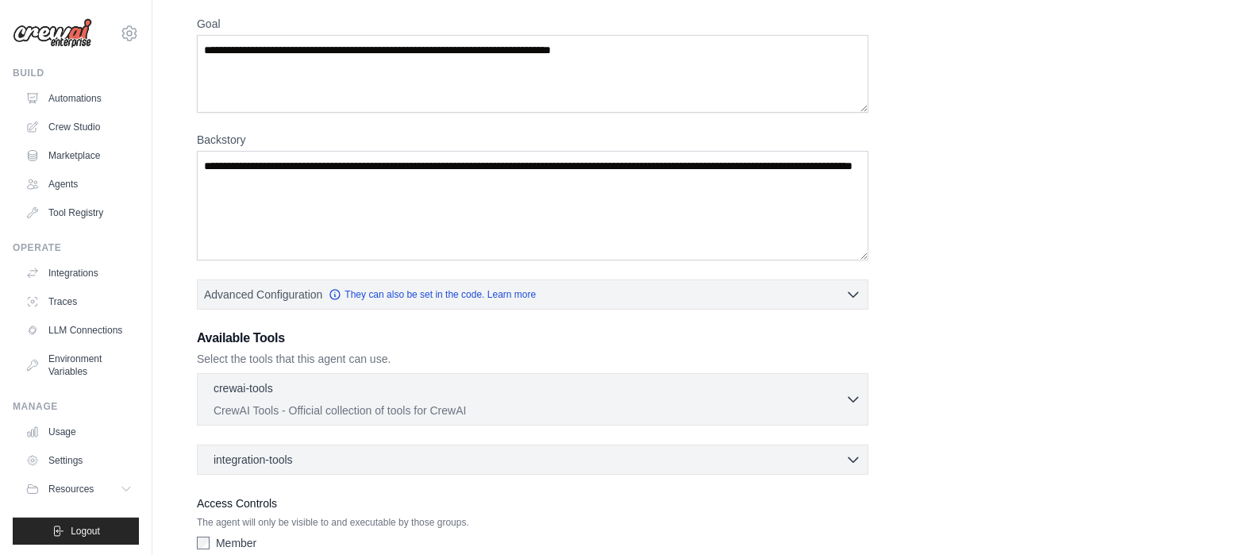
scroll to position [129, 0]
click at [729, 402] on p "CrewAI Tools - Official collection of tools for CrewAI" at bounding box center [529, 410] width 632 height 16
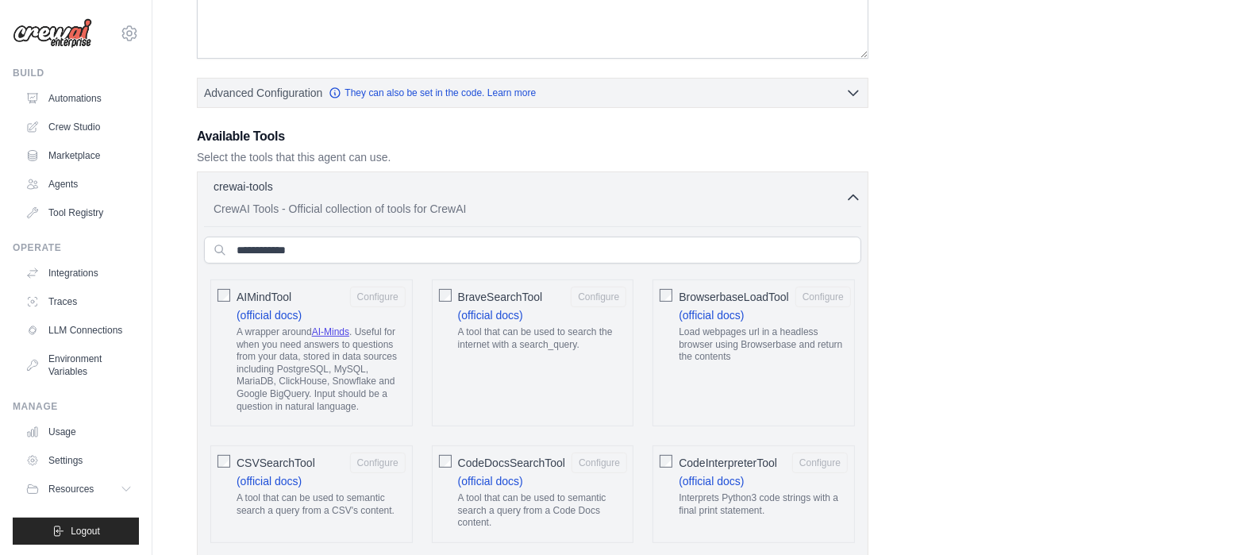
scroll to position [332, 0]
drag, startPoint x: 1003, startPoint y: 357, endPoint x: 968, endPoint y: 271, distance: 93.3
click at [54, 222] on link "Tool Registry" at bounding box center [81, 212] width 120 height 25
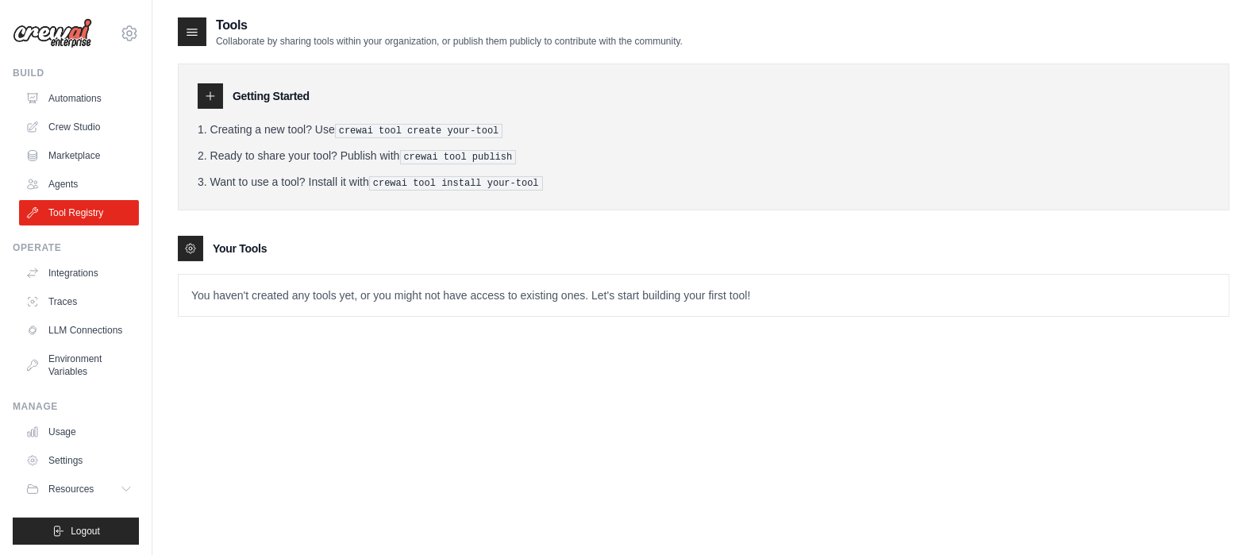
click at [217, 85] on div at bounding box center [210, 95] width 25 height 25
click at [210, 94] on icon at bounding box center [210, 96] width 13 height 13
drag, startPoint x: 182, startPoint y: 112, endPoint x: 219, endPoint y: 54, distance: 68.9
click at [182, 111] on div "Getting Started Creating a new tool? Use crewai tool create your-tool Ready to …" at bounding box center [703, 136] width 1051 height 147
click at [215, 92] on icon at bounding box center [210, 96] width 13 height 13
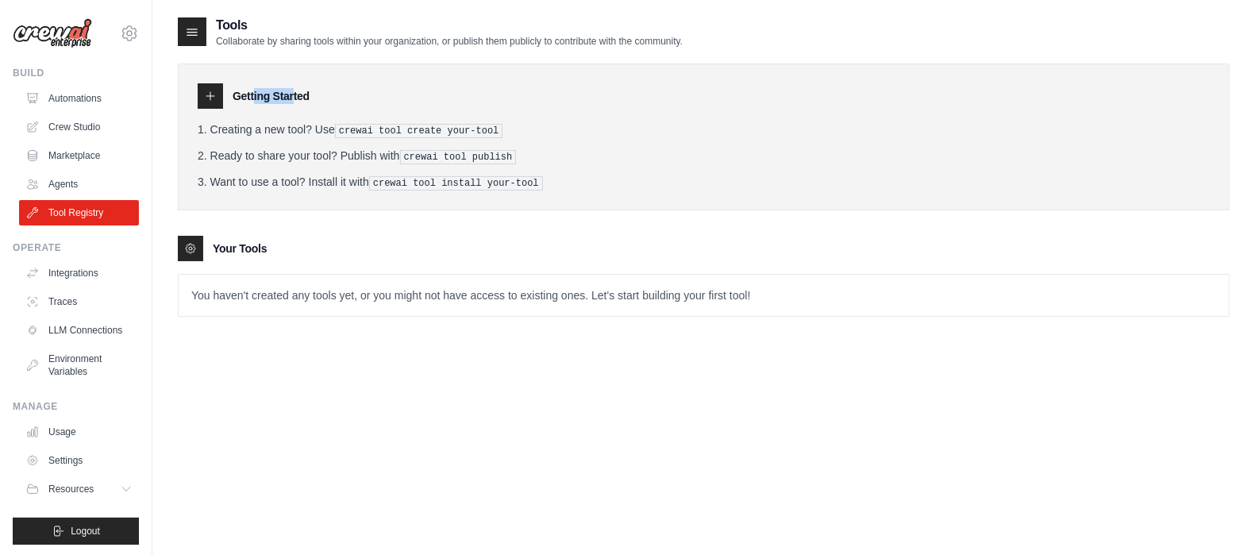
click at [215, 92] on icon at bounding box center [210, 96] width 13 height 13
click at [88, 278] on link "Integrations" at bounding box center [81, 272] width 120 height 25
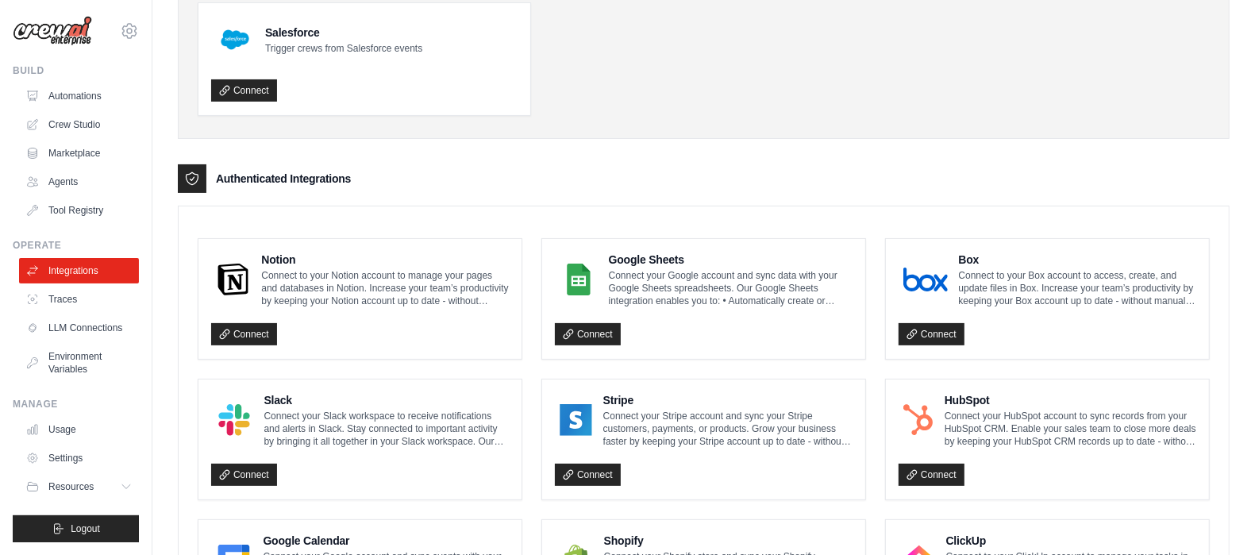
scroll to position [239, 0]
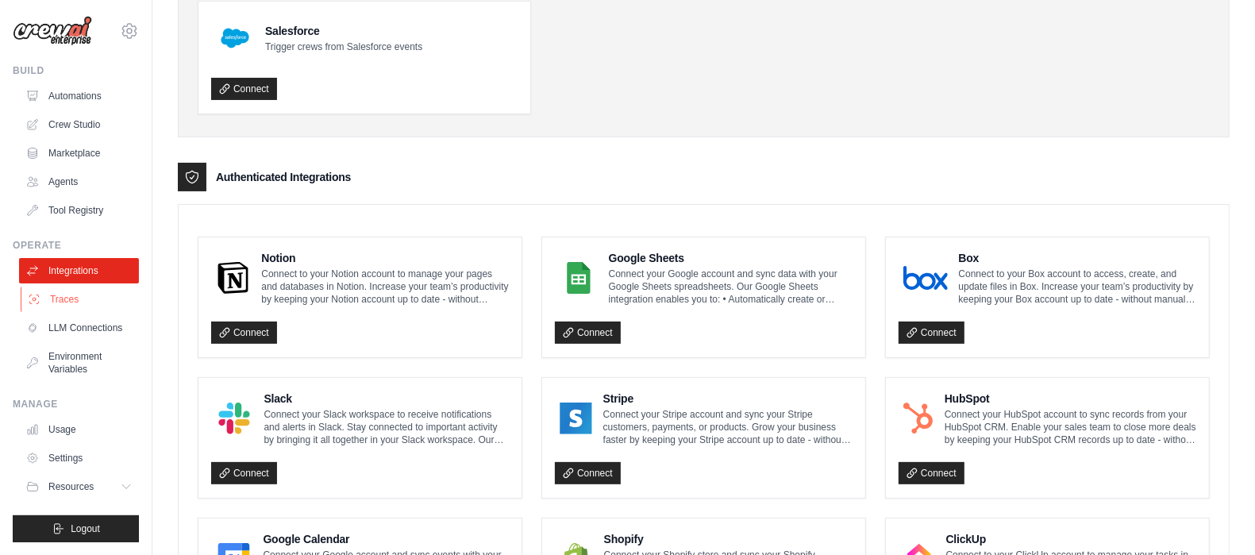
click at [65, 286] on link "Traces" at bounding box center [81, 298] width 120 height 25
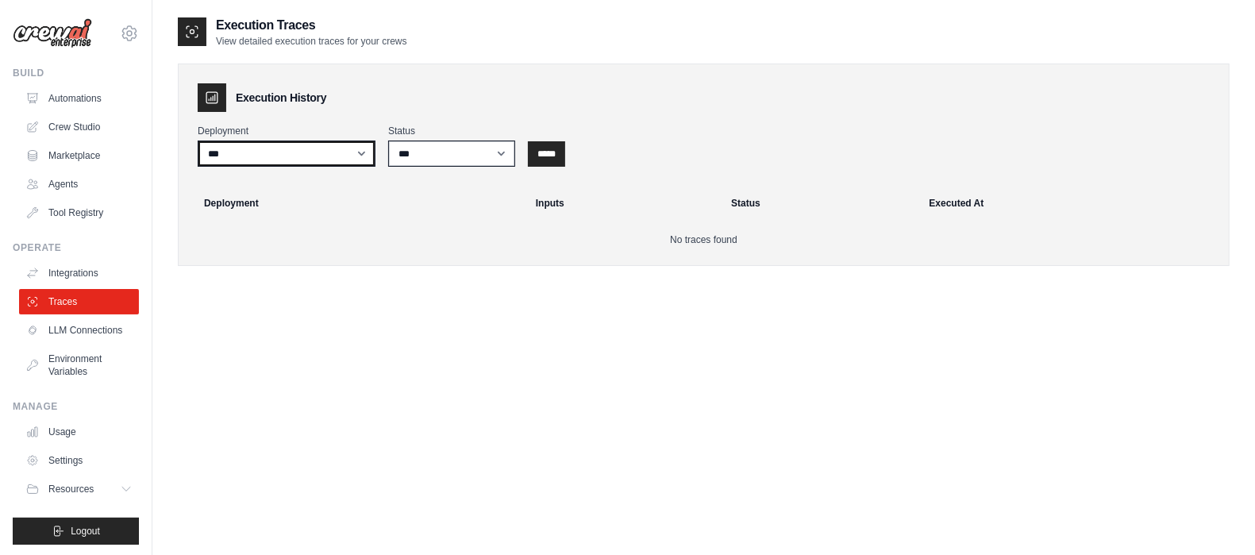
click at [356, 145] on select "***" at bounding box center [287, 153] width 178 height 26
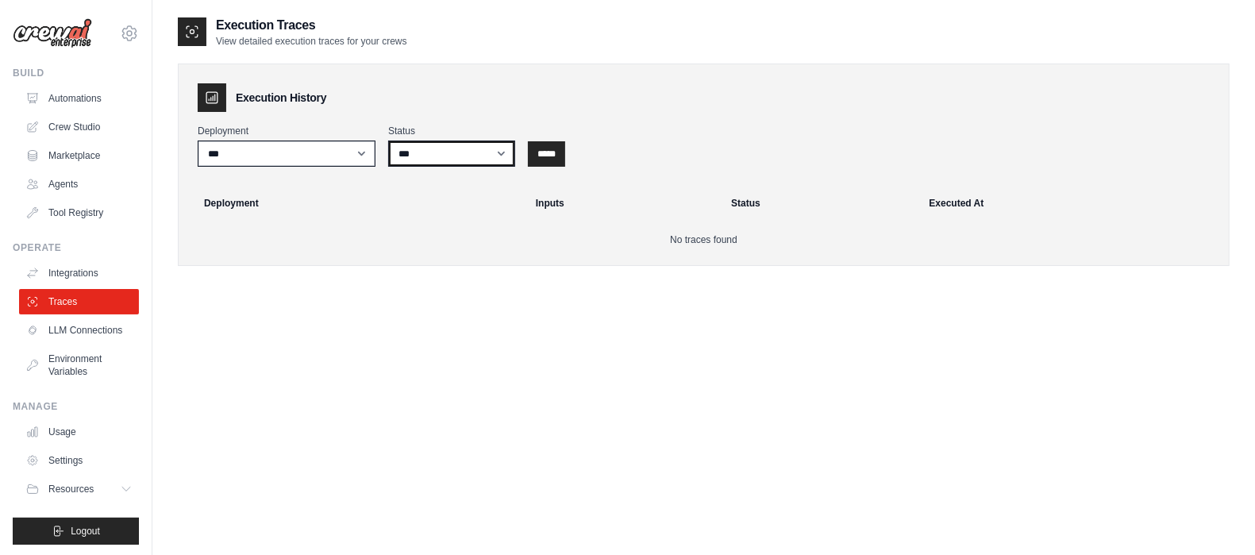
click at [409, 141] on select "*** ********* ******* *****" at bounding box center [451, 153] width 127 height 26
click at [388, 140] on select "*** ********* ******* *****" at bounding box center [451, 153] width 127 height 26
click at [539, 151] on input "*****" at bounding box center [546, 153] width 37 height 25
click at [548, 153] on input "*****" at bounding box center [546, 153] width 37 height 25
click at [72, 133] on link "Crew Studio" at bounding box center [81, 126] width 120 height 25
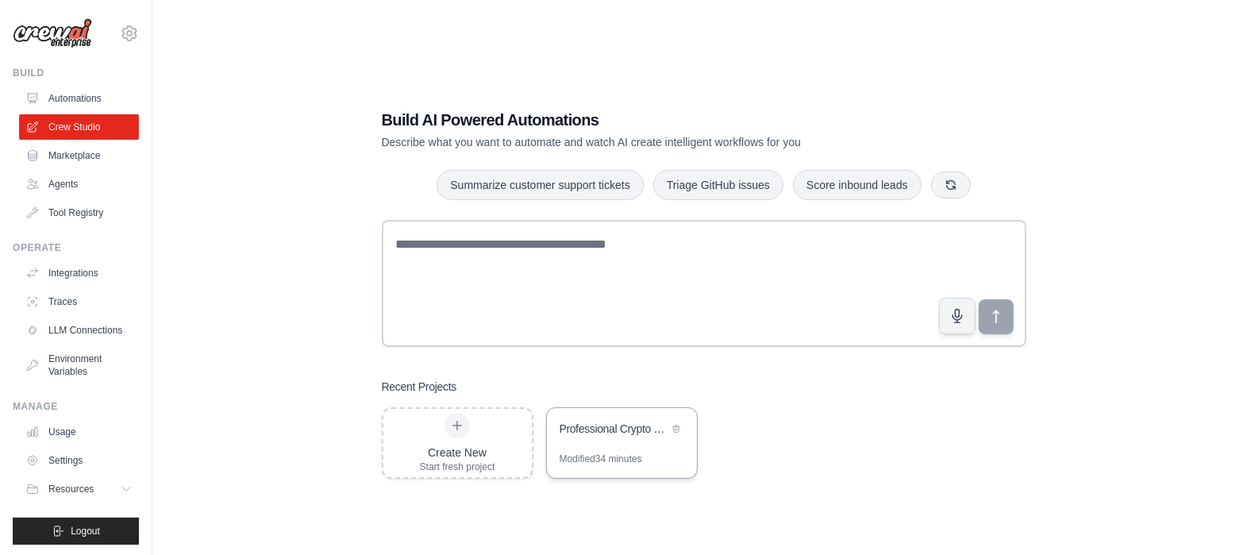
click at [608, 453] on div "Modified 34 minutes" at bounding box center [600, 458] width 83 height 13
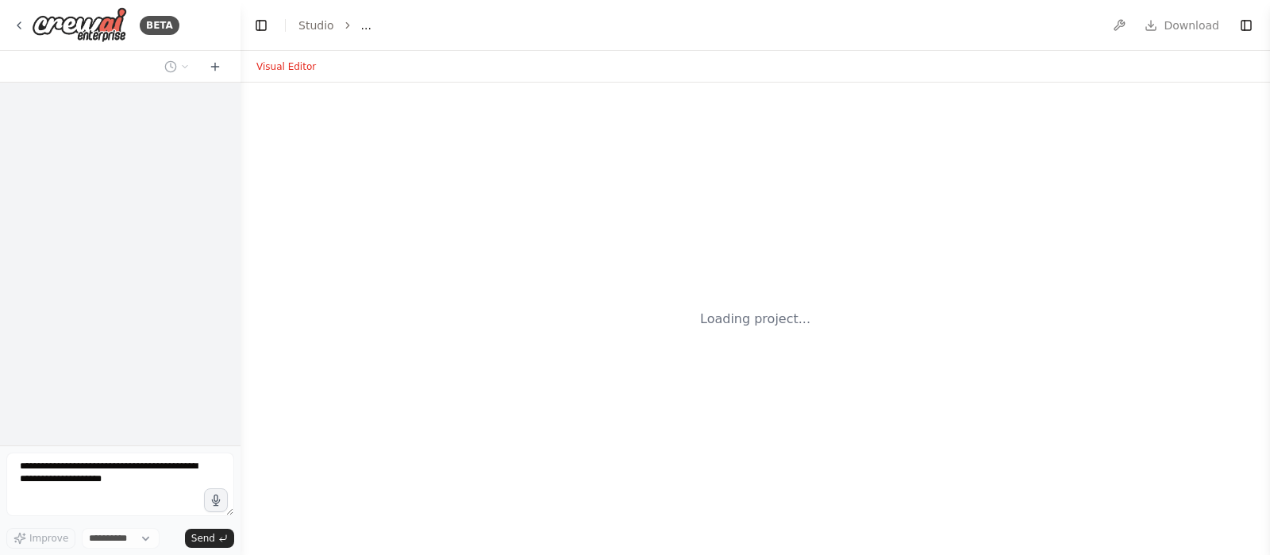
select select "****"
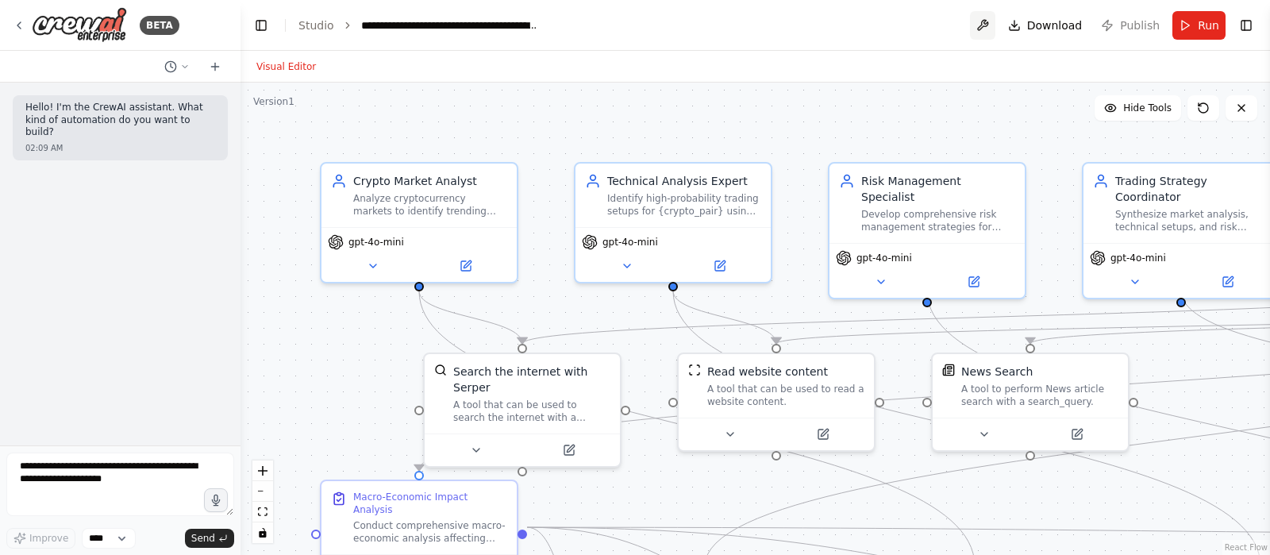
click at [994, 28] on button at bounding box center [982, 25] width 25 height 29
click at [982, 26] on div at bounding box center [982, 25] width 25 height 29
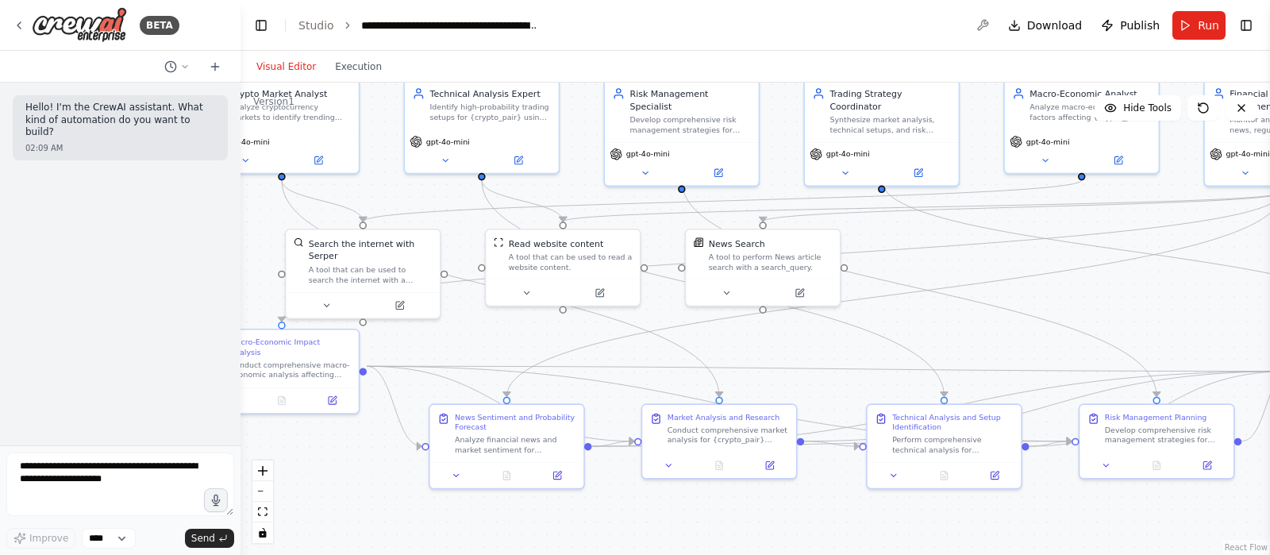
drag, startPoint x: 1081, startPoint y: 459, endPoint x: 939, endPoint y: 326, distance: 194.3
click at [939, 326] on div ".deletable-edge-delete-btn { width: 20px; height: 20px; border: 0px solid #ffff…" at bounding box center [754, 319] width 1029 height 472
click at [998, 472] on icon at bounding box center [993, 472] width 7 height 7
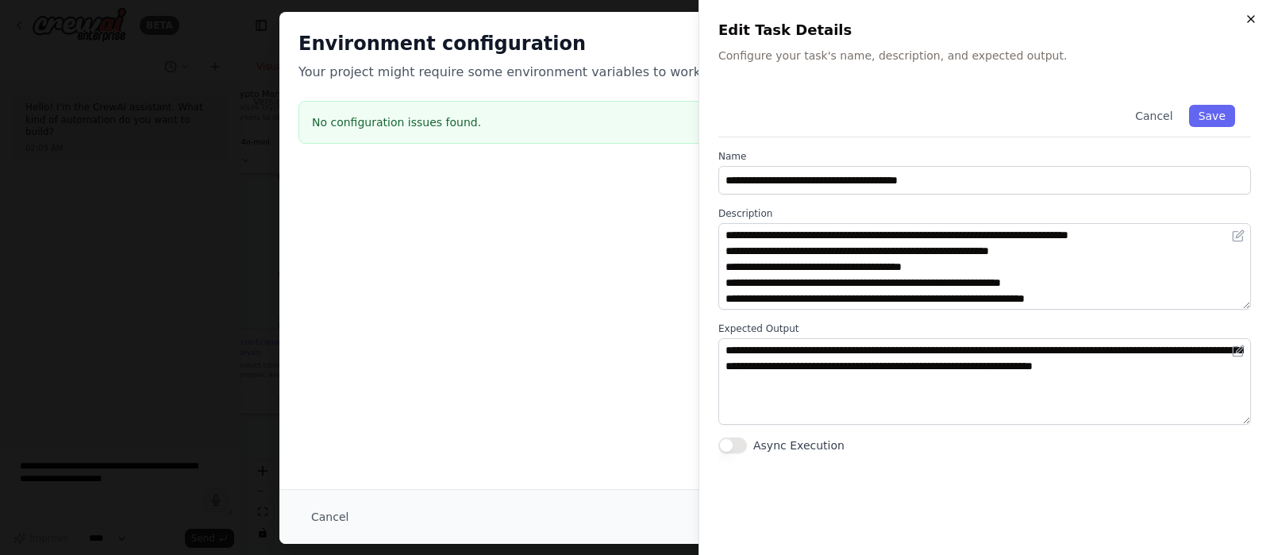
click at [1252, 13] on icon "button" at bounding box center [1250, 19] width 13 height 13
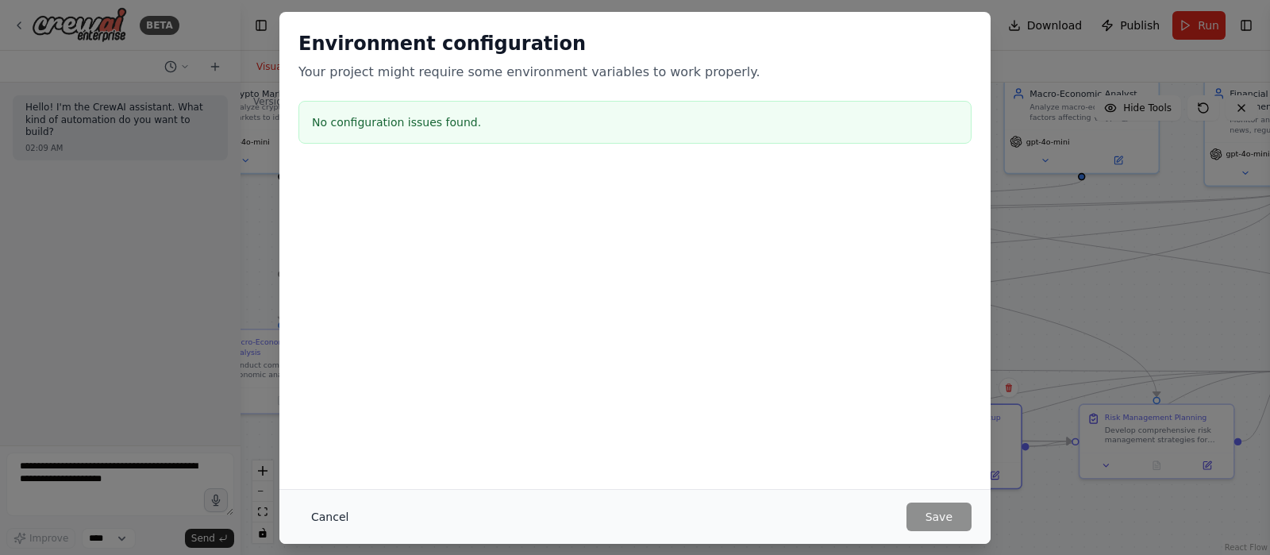
click at [336, 509] on button "Cancel" at bounding box center [329, 516] width 63 height 29
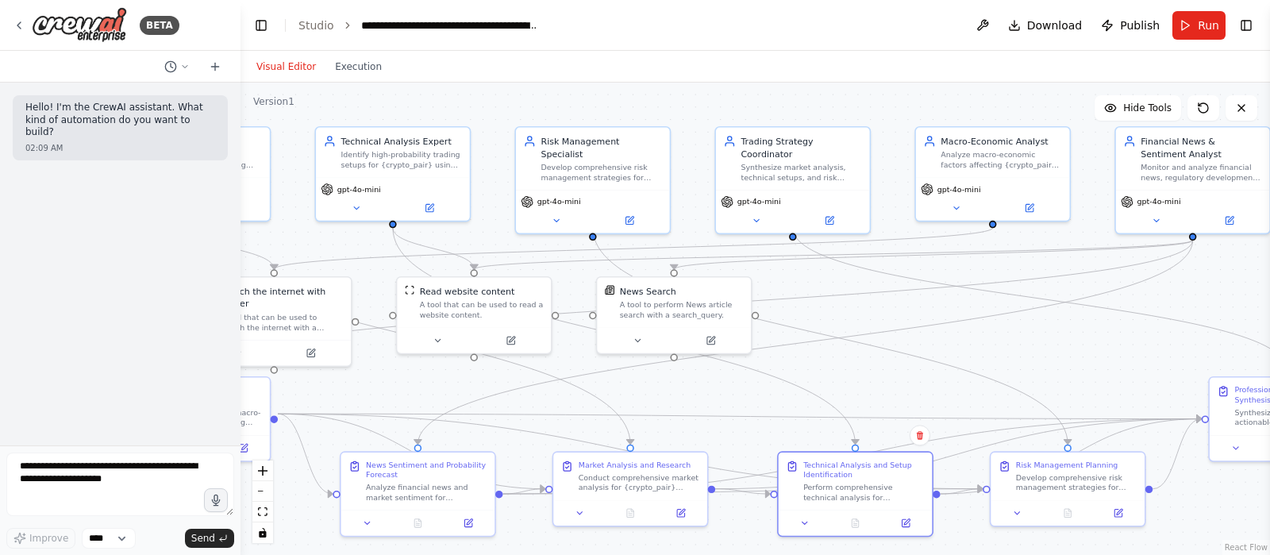
drag, startPoint x: 1144, startPoint y: 313, endPoint x: 1055, endPoint y: 361, distance: 100.8
click at [1055, 361] on div ".deletable-edge-delete-btn { width: 20px; height: 20px; border: 0px solid #ffff…" at bounding box center [754, 319] width 1029 height 472
drag, startPoint x: 254, startPoint y: 548, endPoint x: 1028, endPoint y: 333, distance: 803.6
click at [1028, 333] on div ".deletable-edge-delete-btn { width: 20px; height: 20px; border: 0px solid #ffff…" at bounding box center [754, 319] width 1029 height 472
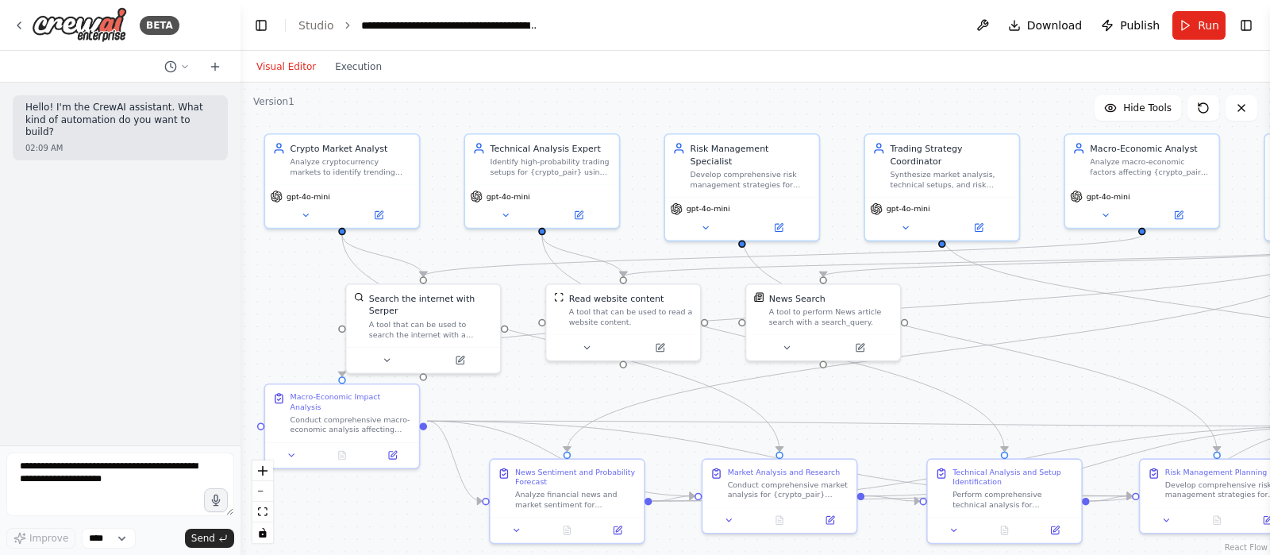
drag, startPoint x: 1044, startPoint y: 356, endPoint x: 1193, endPoint y: 363, distance: 149.3
click at [1193, 363] on div ".deletable-edge-delete-btn { width: 20px; height: 20px; border: 0px solid #ffff…" at bounding box center [754, 319] width 1029 height 472
click at [578, 214] on icon at bounding box center [578, 212] width 7 height 7
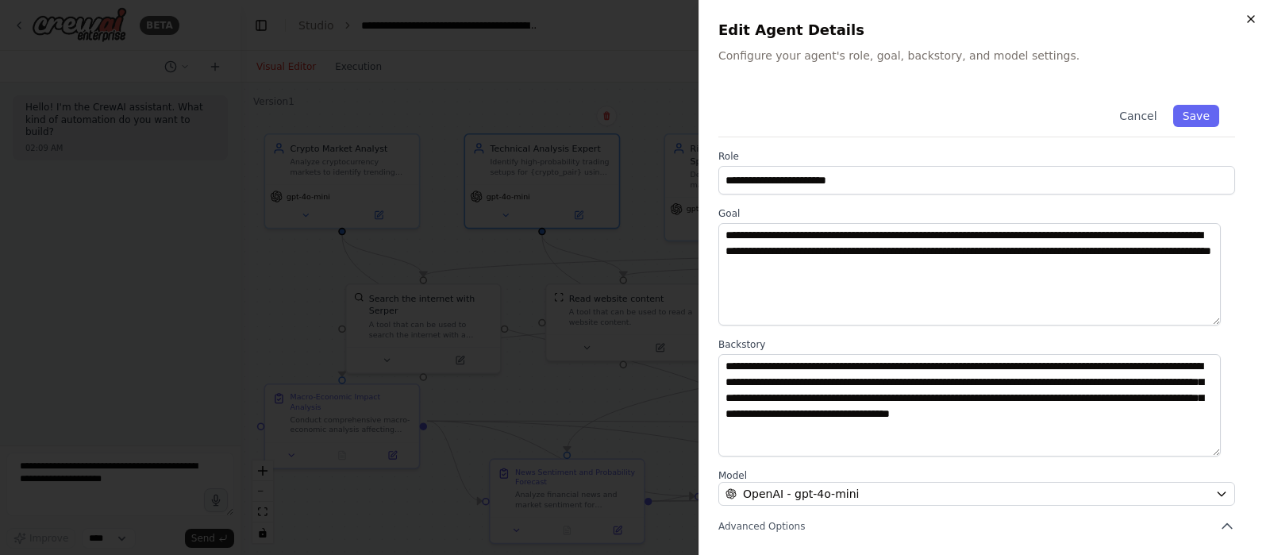
click at [1250, 18] on icon "button" at bounding box center [1251, 19] width 6 height 6
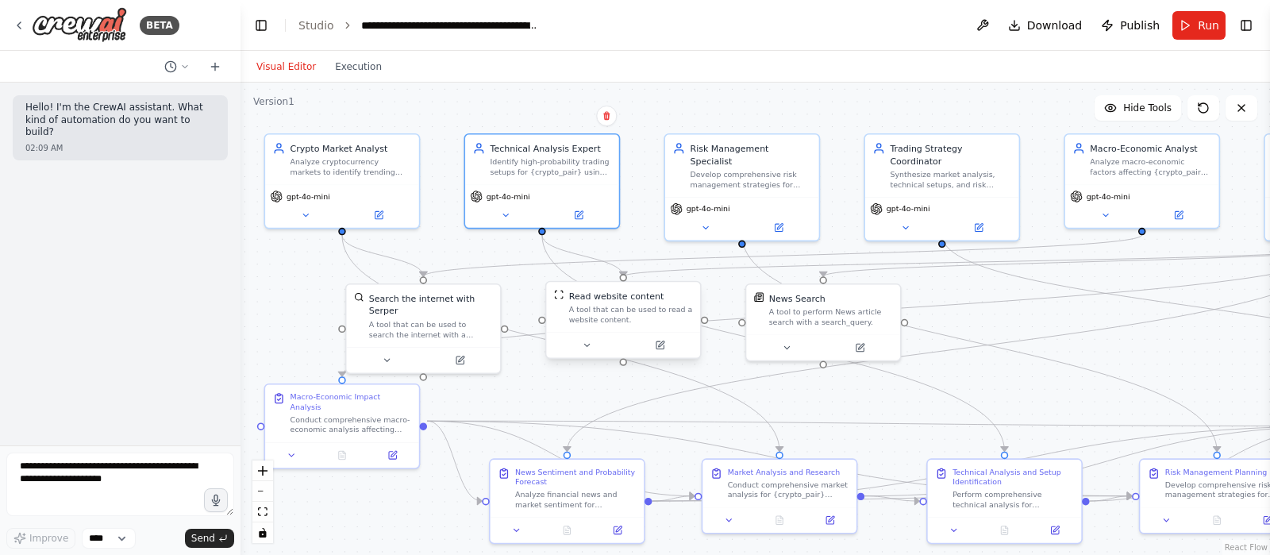
click at [589, 317] on div "A tool that can be used to read a website content." at bounding box center [631, 315] width 124 height 20
drag, startPoint x: 590, startPoint y: 317, endPoint x: 565, endPoint y: 317, distance: 24.6
click at [565, 317] on div "Read website content A tool that can be used to read a website content." at bounding box center [629, 307] width 139 height 35
drag, startPoint x: 591, startPoint y: 313, endPoint x: 575, endPoint y: 330, distance: 23.6
click at [575, 330] on div "A tool that can be used to read a website content." at bounding box center [625, 327] width 124 height 20
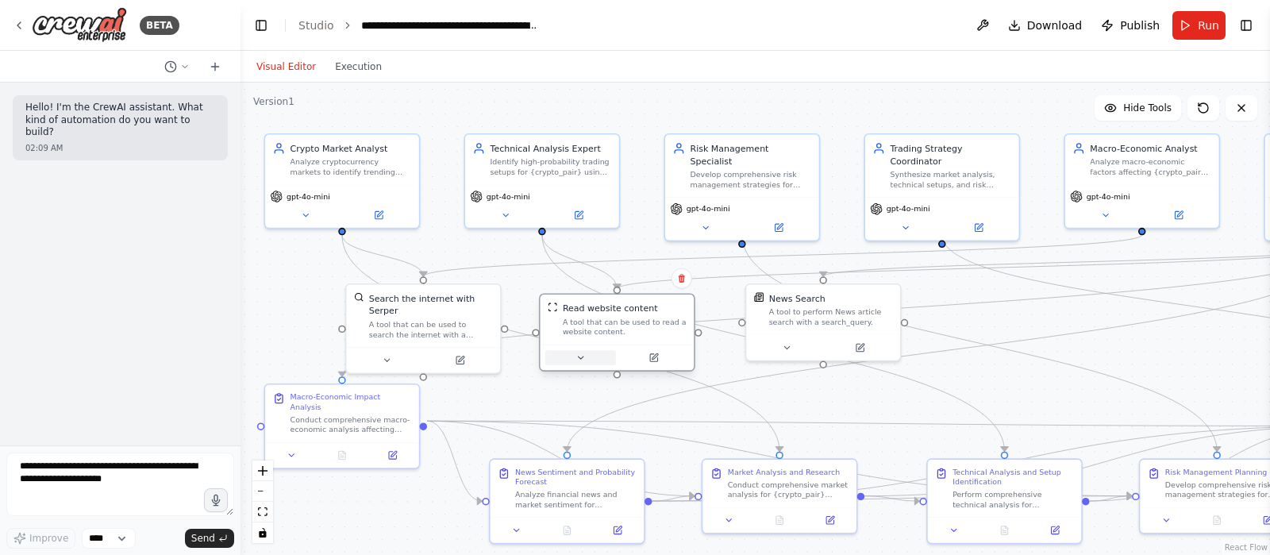
click at [578, 355] on icon at bounding box center [580, 357] width 10 height 10
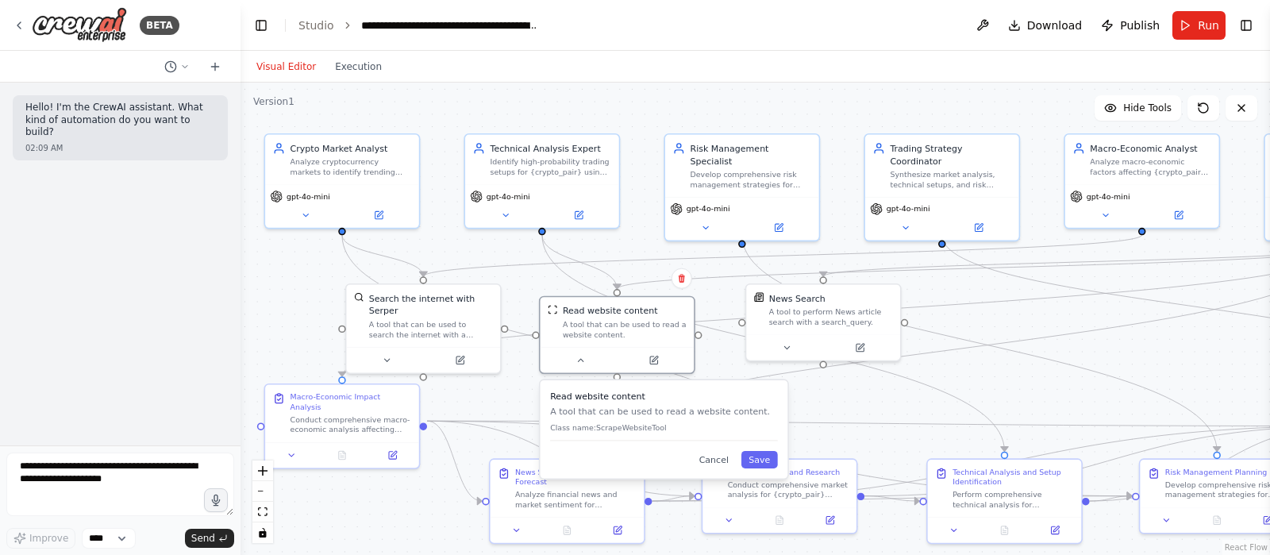
click at [615, 427] on p "Class name: ScrapeWebsiteTool" at bounding box center [664, 427] width 228 height 10
click at [650, 357] on icon at bounding box center [653, 357] width 7 height 7
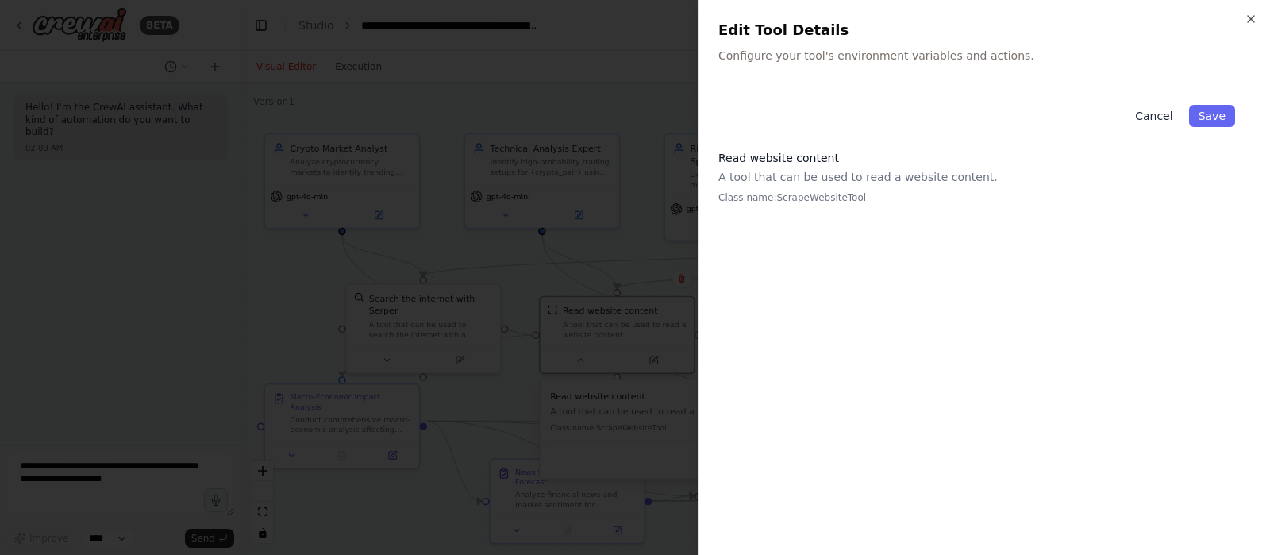
click at [1159, 115] on button "Cancel" at bounding box center [1153, 116] width 56 height 22
